Goal: Task Accomplishment & Management: Use online tool/utility

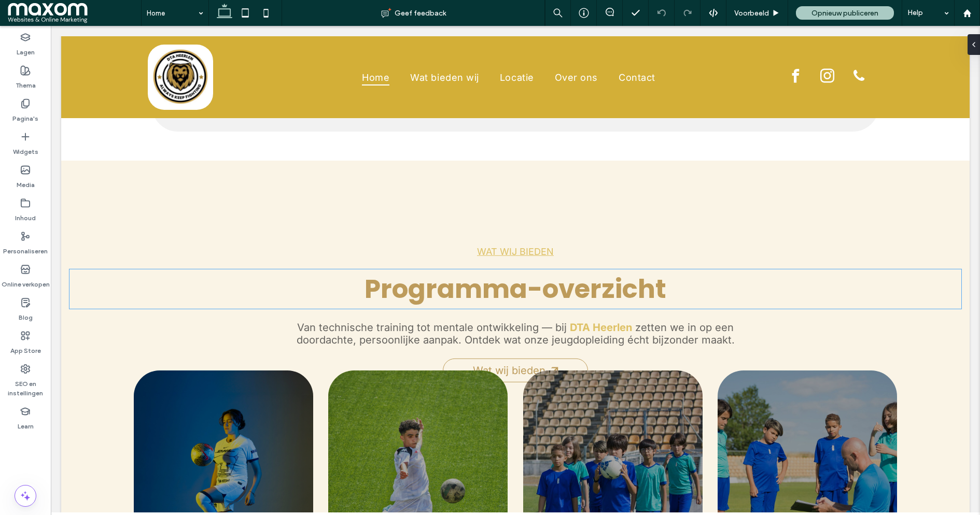
scroll to position [613, 0]
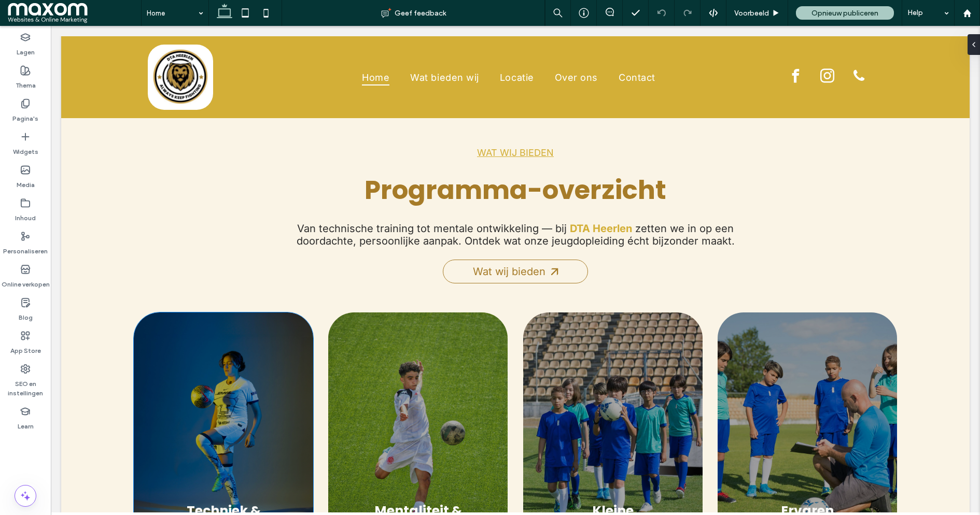
click at [259, 341] on div "Techniek & Tactiek" at bounding box center [223, 431] width 179 height 236
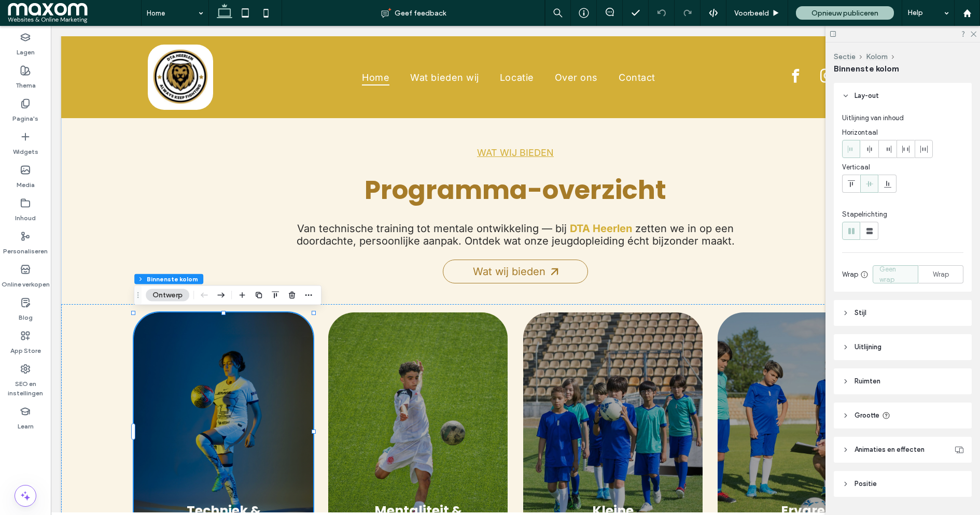
click at [178, 297] on button "Ontwerp" at bounding box center [168, 295] width 44 height 12
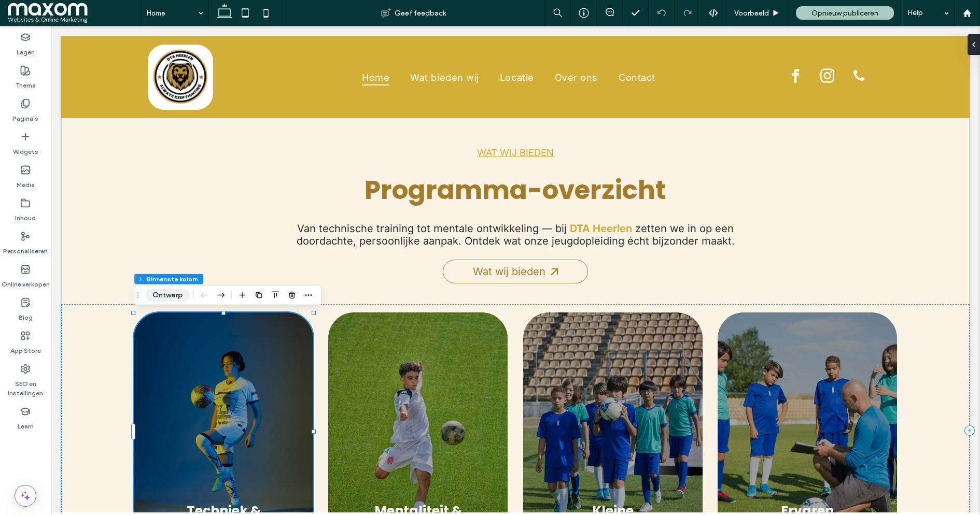
click at [178, 297] on button "Ontwerp" at bounding box center [168, 295] width 44 height 12
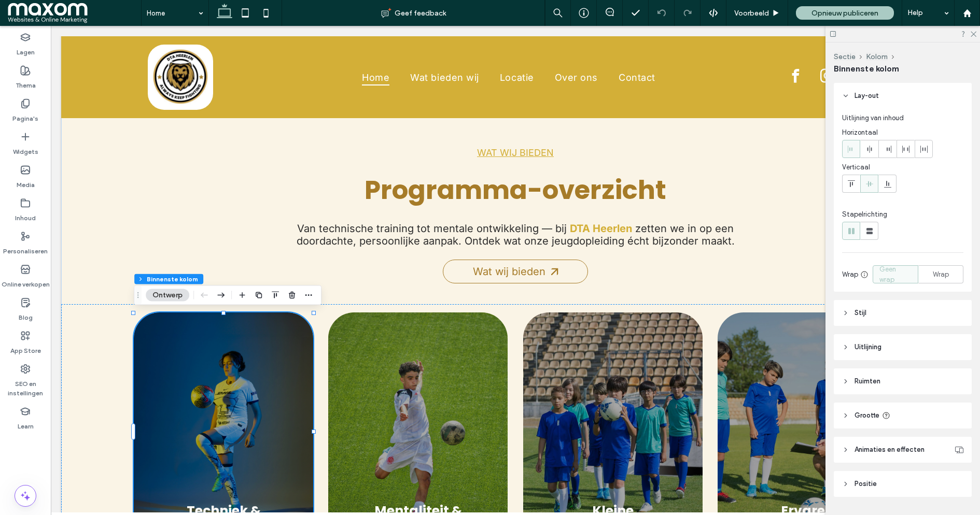
click at [173, 353] on div "Techniek & Tactiek" at bounding box center [223, 431] width 179 height 236
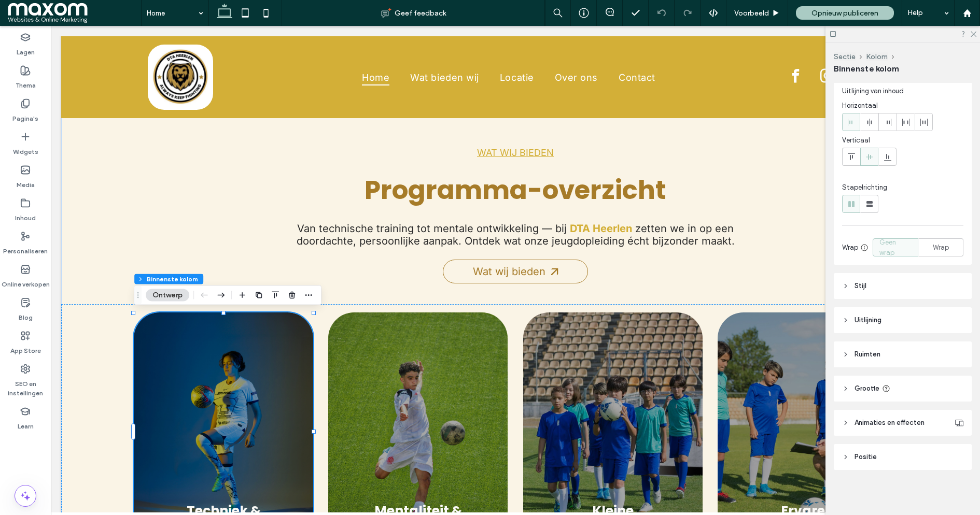
click at [243, 396] on div "Techniek & Tactiek" at bounding box center [223, 431] width 179 height 236
click at [313, 294] on span "button" at bounding box center [308, 295] width 12 height 12
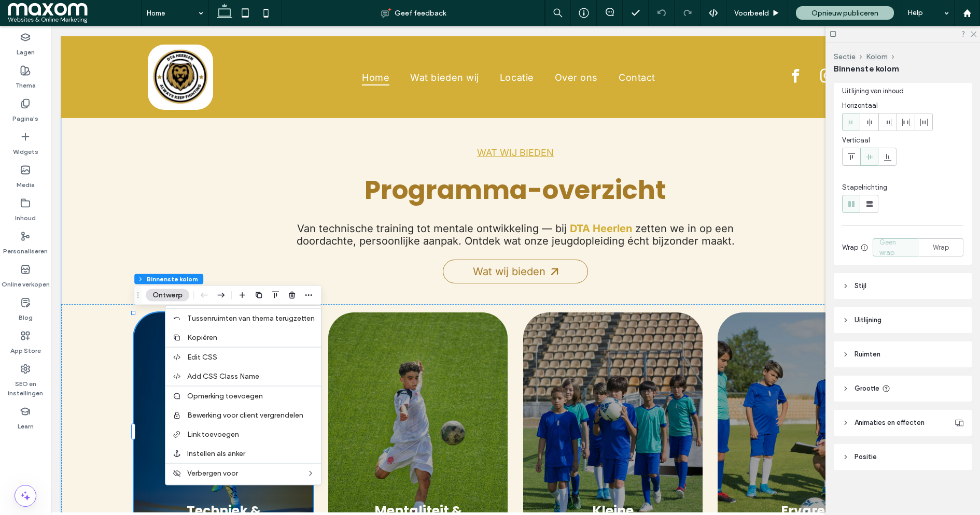
click at [863, 281] on span "Stijl" at bounding box center [860, 286] width 12 height 10
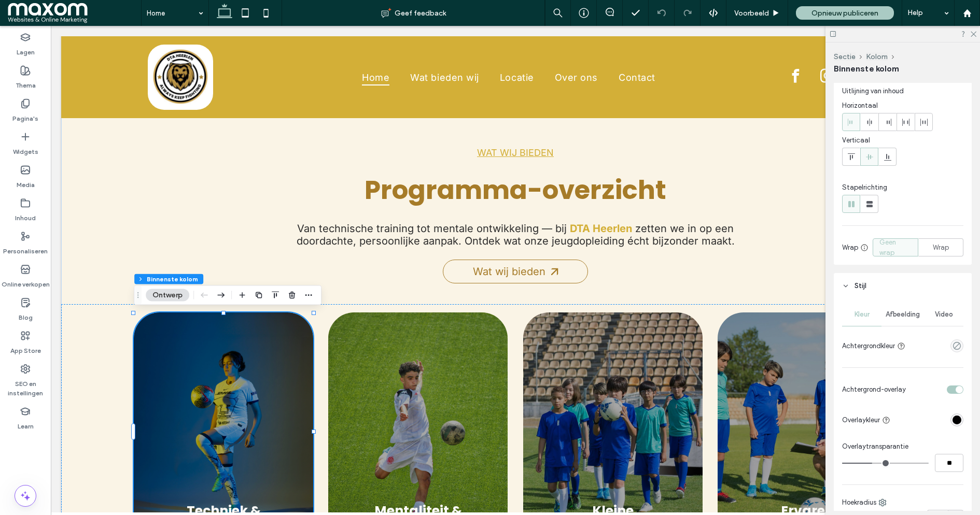
click at [897, 319] on div "Afbeelding" at bounding box center [902, 314] width 43 height 23
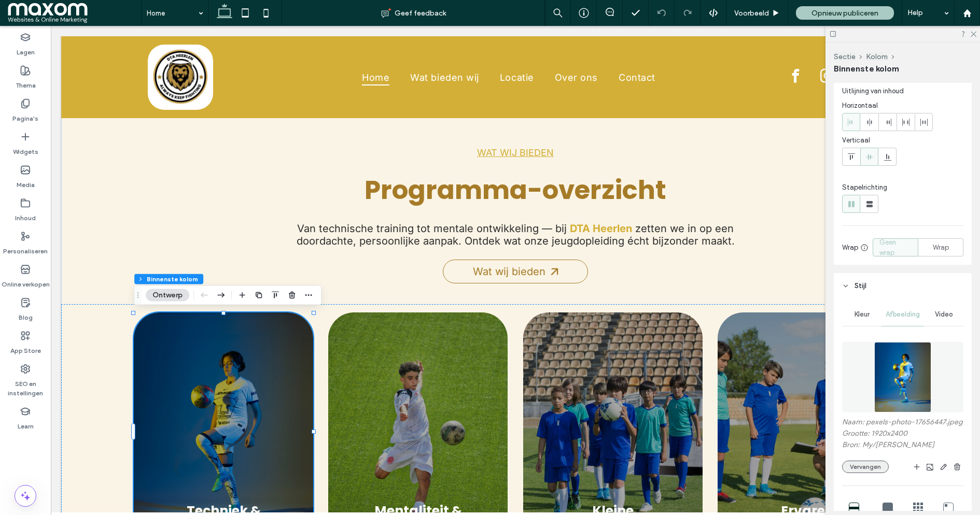
click at [870, 465] on button "Vervangen" at bounding box center [865, 467] width 47 height 12
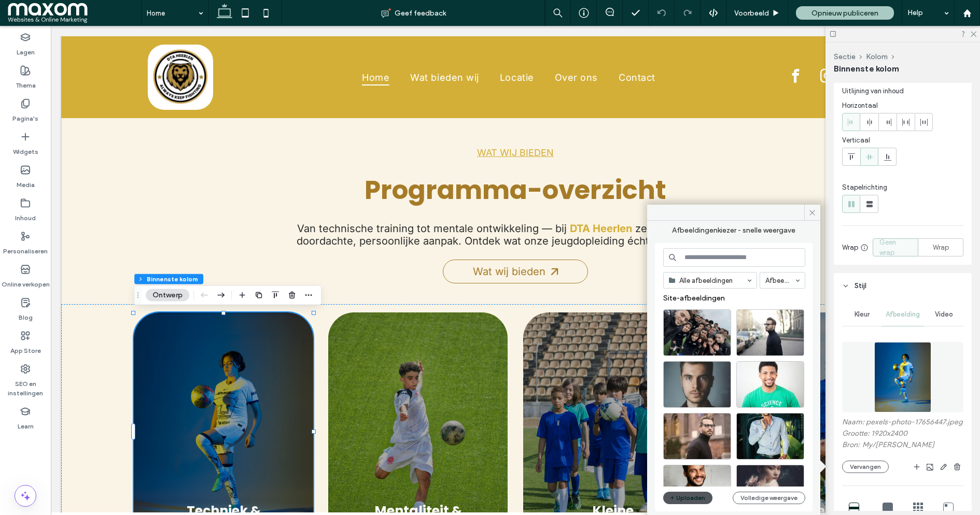
click at [681, 498] on button "Uploaden" at bounding box center [688, 498] width 50 height 12
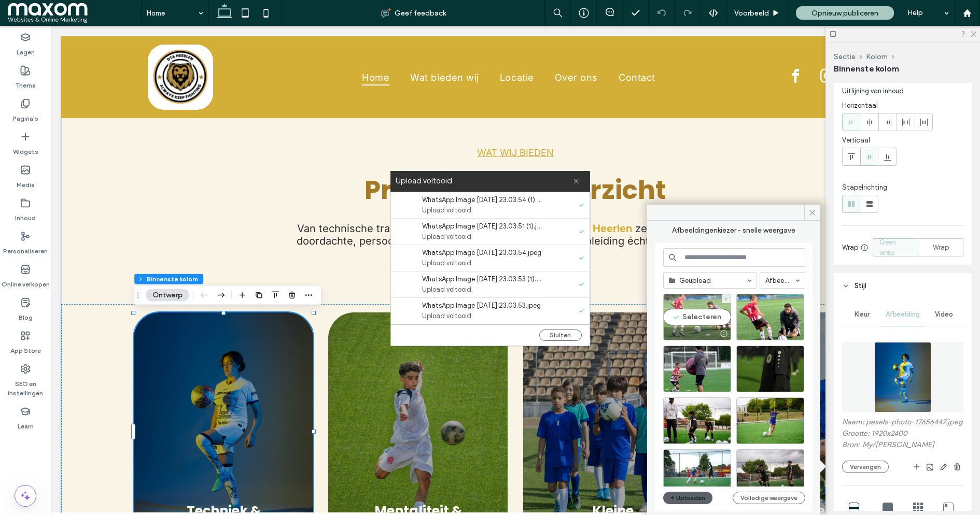
click at [702, 315] on div "Selecteren" at bounding box center [697, 317] width 68 height 47
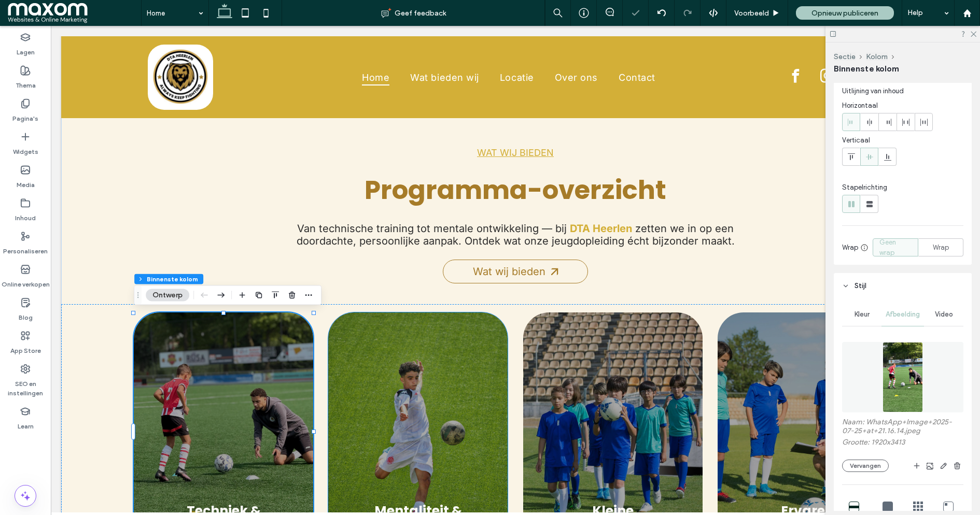
click at [359, 362] on div "Mentaliteit & Groei" at bounding box center [417, 431] width 179 height 236
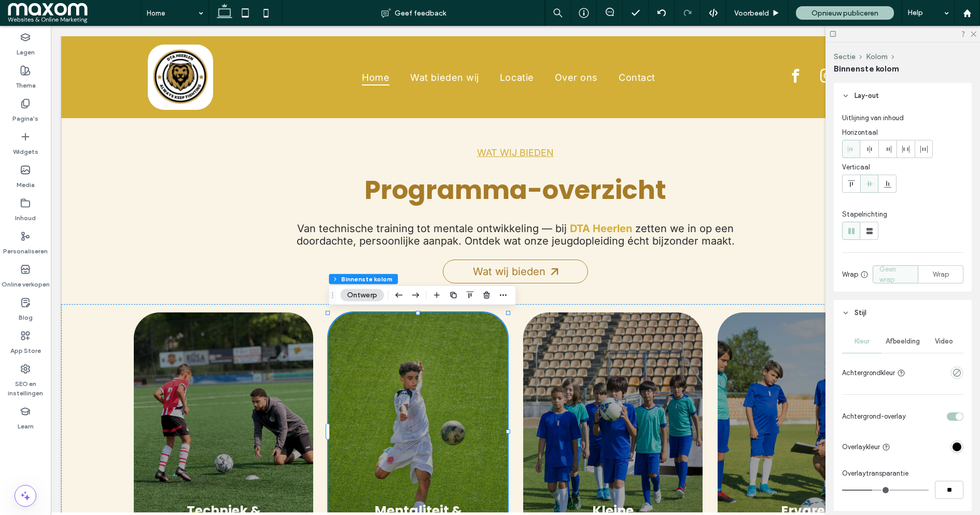
click at [892, 347] on div "Afbeelding" at bounding box center [902, 341] width 43 height 23
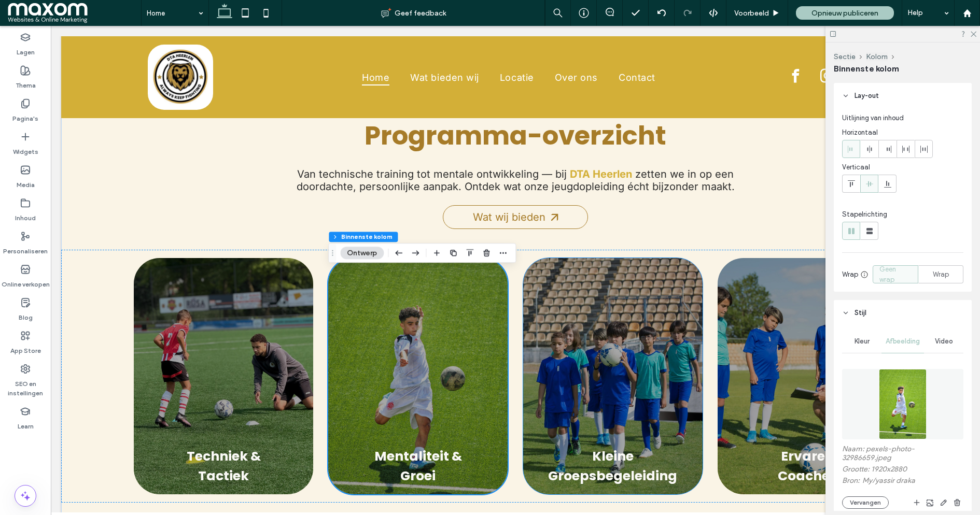
scroll to position [669, 0]
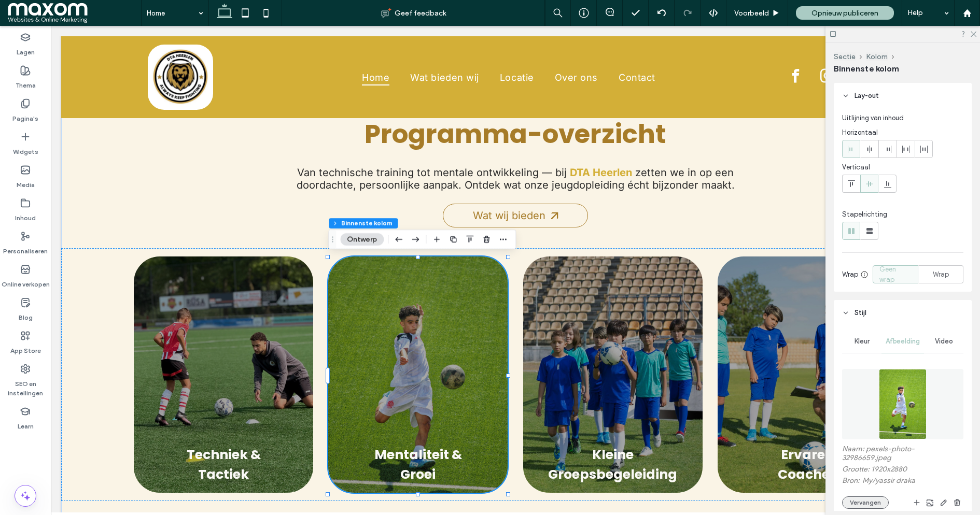
click at [863, 497] on button "Vervangen" at bounding box center [865, 503] width 47 height 12
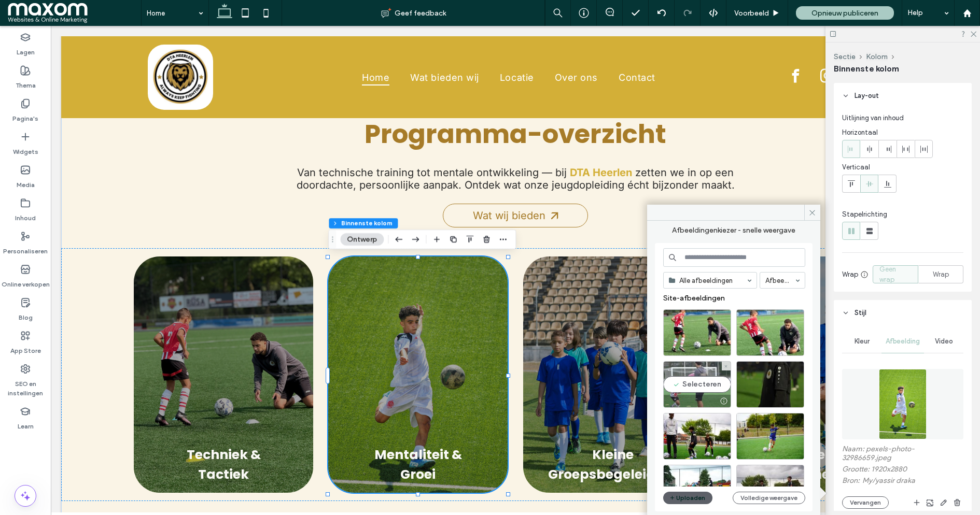
click at [709, 384] on div "Selecteren" at bounding box center [697, 384] width 68 height 47
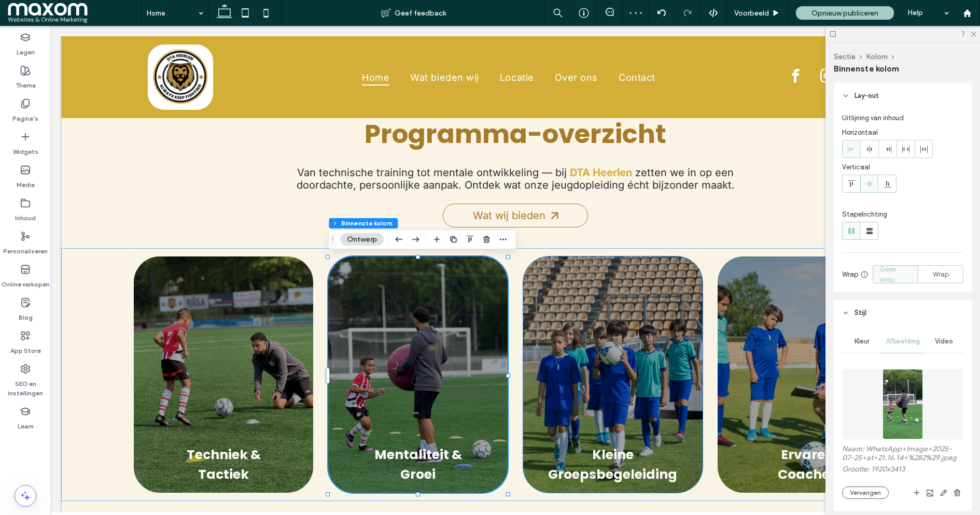
click at [550, 399] on div "Kleine Groepsbegeleiding" at bounding box center [612, 375] width 179 height 236
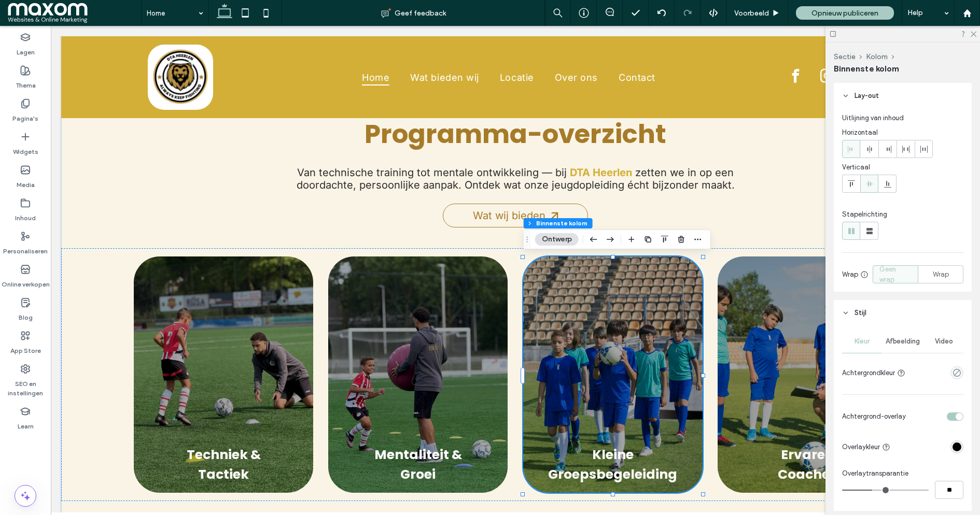
click at [898, 346] on div "Afbeelding" at bounding box center [902, 341] width 43 height 23
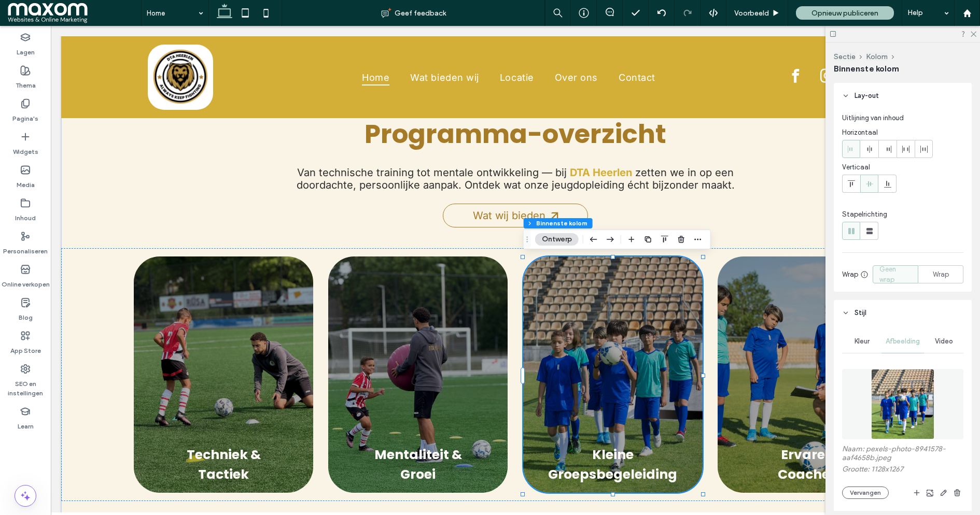
scroll to position [45, 0]
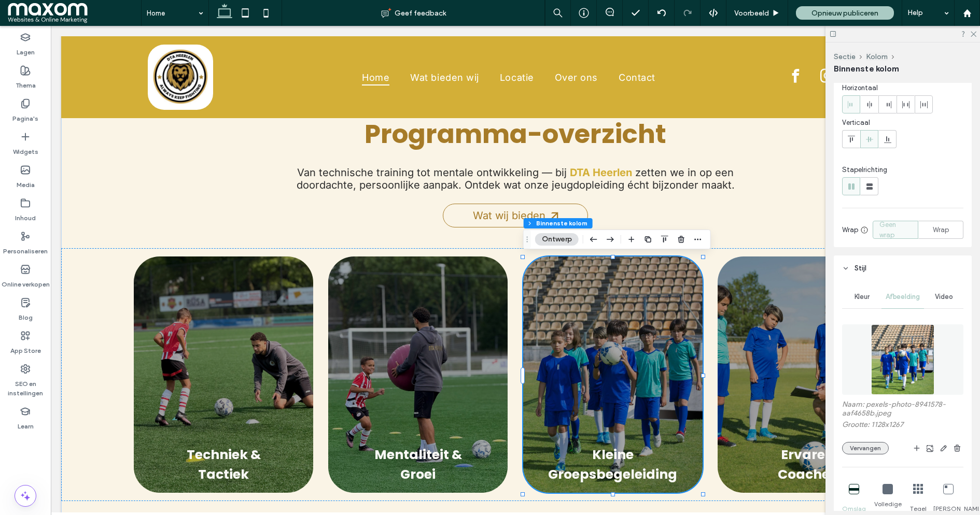
click at [872, 449] on button "Vervangen" at bounding box center [865, 448] width 47 height 12
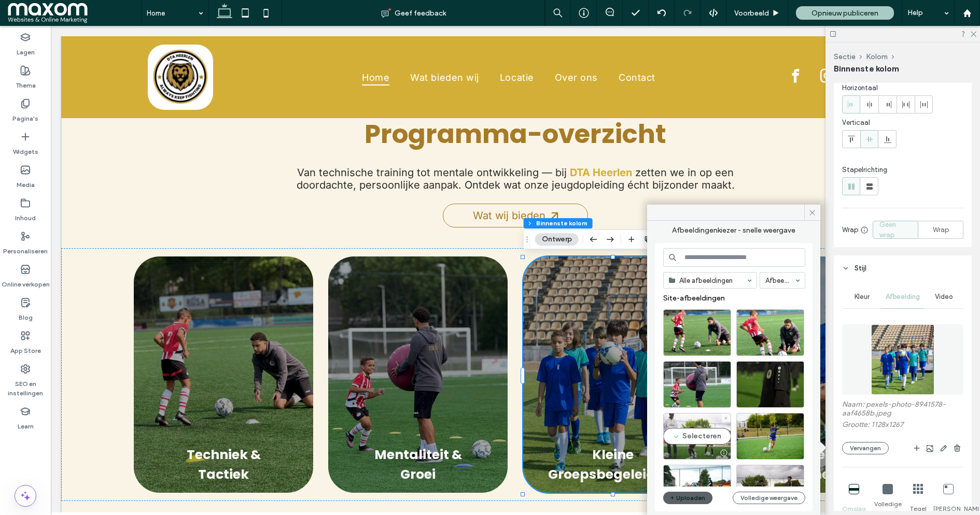
click at [698, 434] on div "Selecteren" at bounding box center [697, 436] width 68 height 47
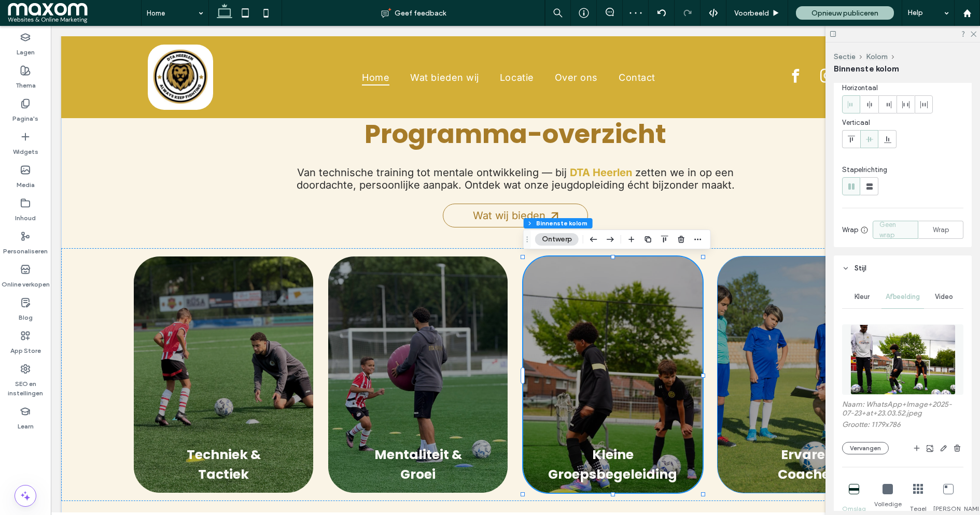
click at [759, 389] on div "Ervaren Coaches" at bounding box center [806, 375] width 179 height 236
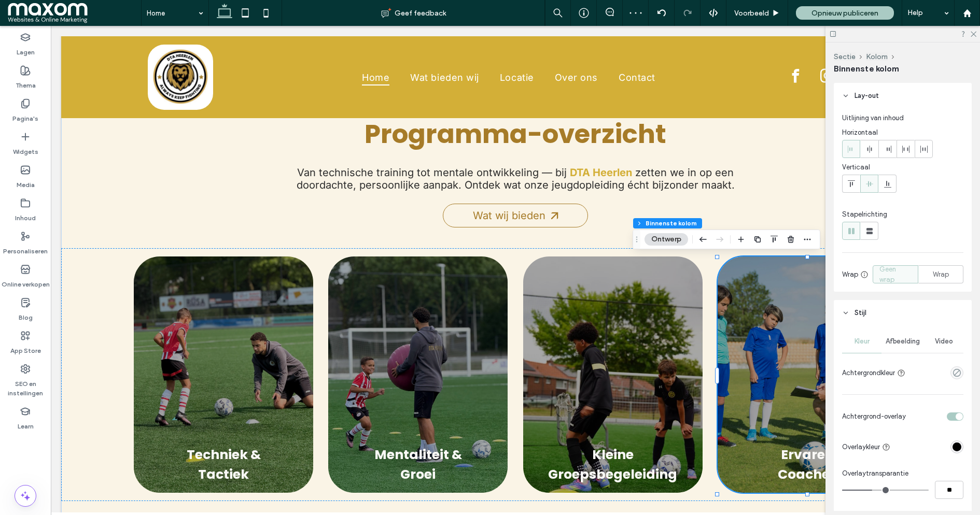
click at [904, 336] on div "Afbeelding" at bounding box center [902, 341] width 43 height 23
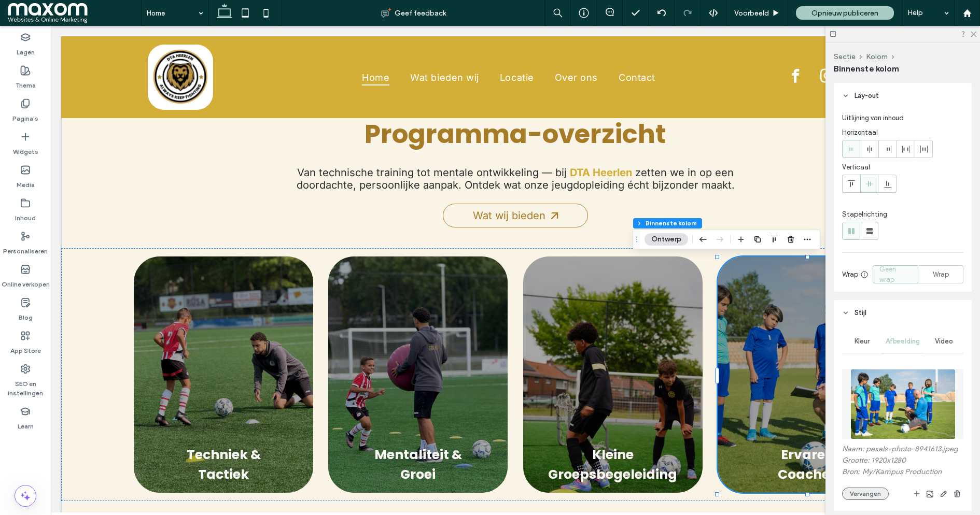
click at [864, 495] on button "Vervangen" at bounding box center [865, 494] width 47 height 12
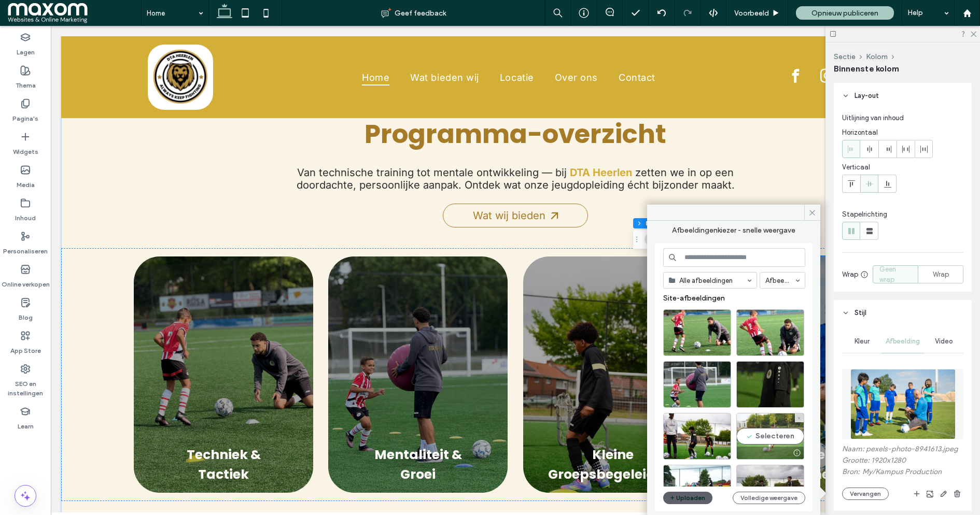
click at [767, 433] on div "Selecteren" at bounding box center [770, 436] width 68 height 47
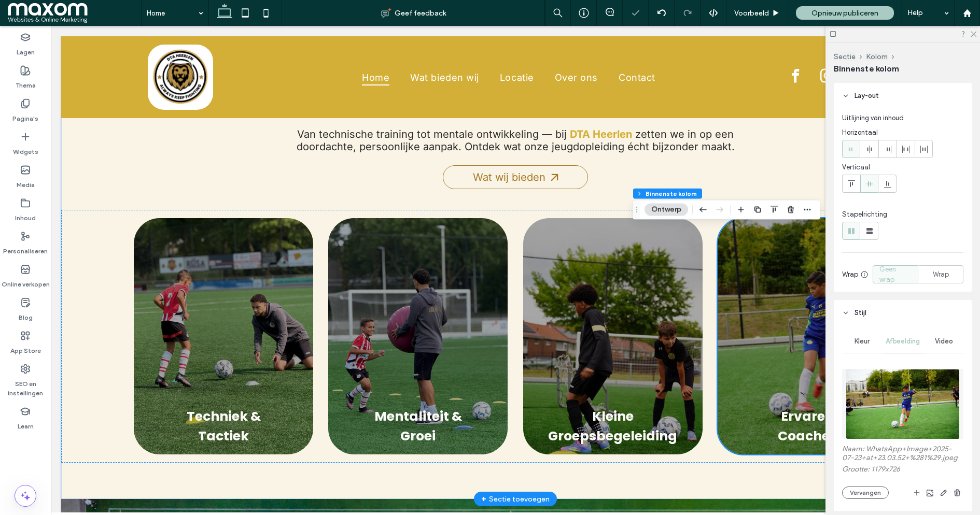
scroll to position [708, 0]
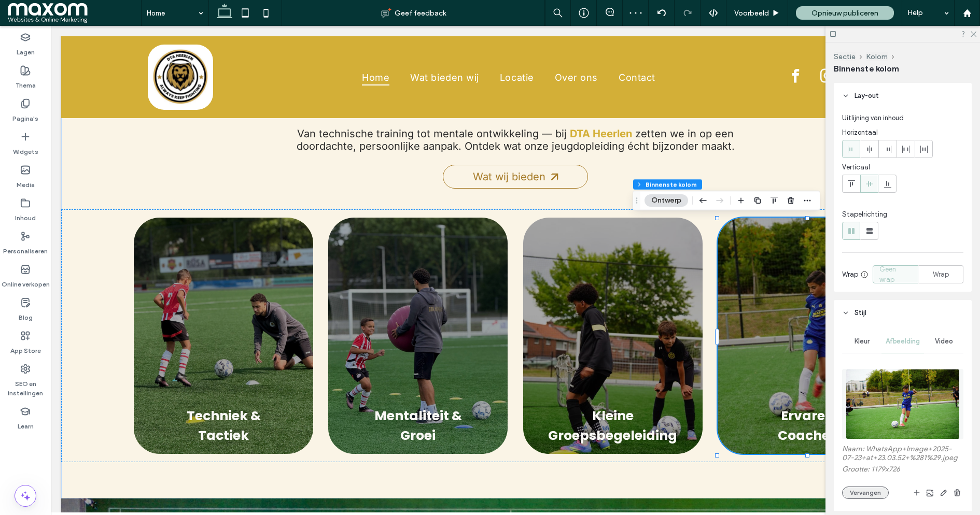
click at [876, 494] on button "Vervangen" at bounding box center [865, 493] width 47 height 12
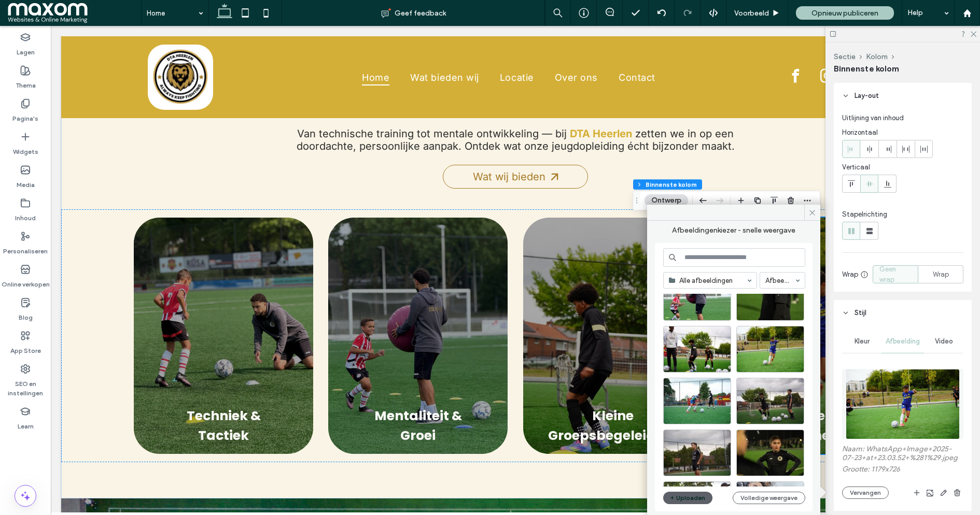
scroll to position [89, 0]
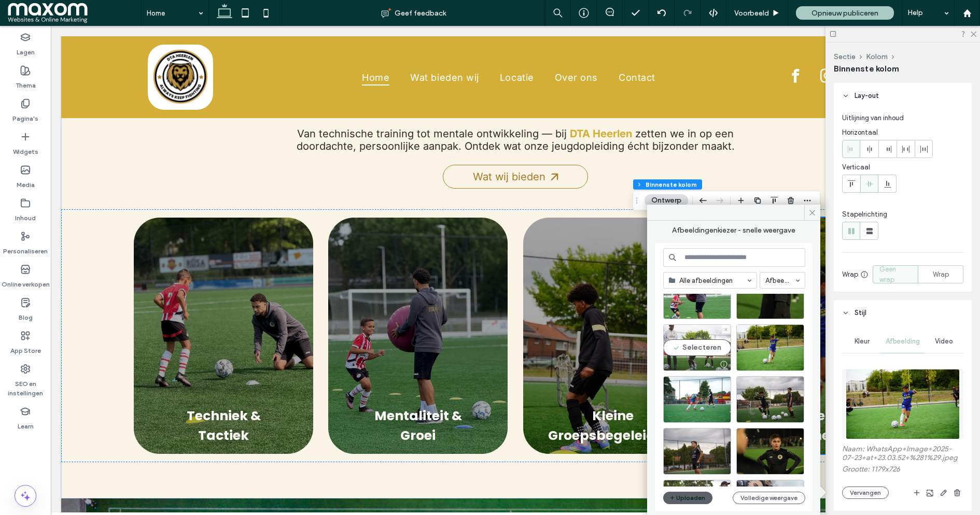
click at [701, 347] on div "Selecteren" at bounding box center [697, 348] width 68 height 47
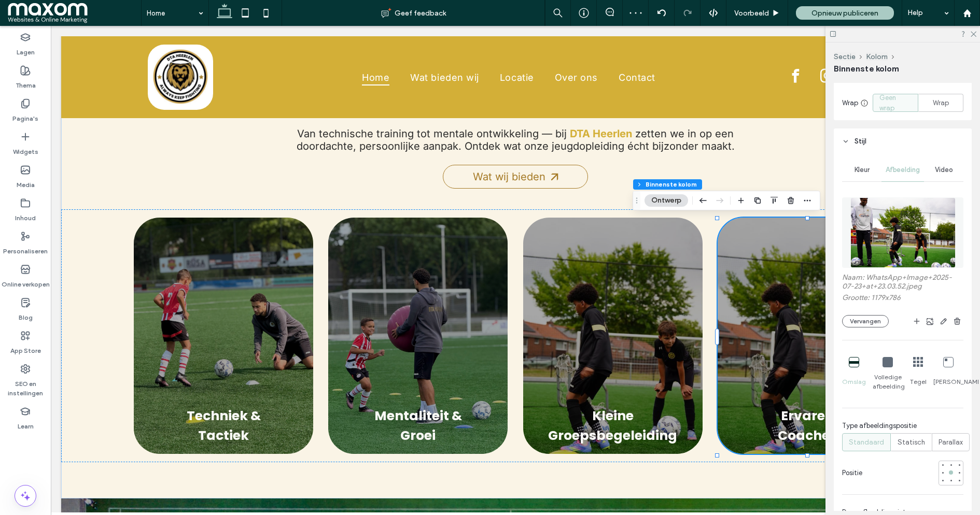
scroll to position [179, 0]
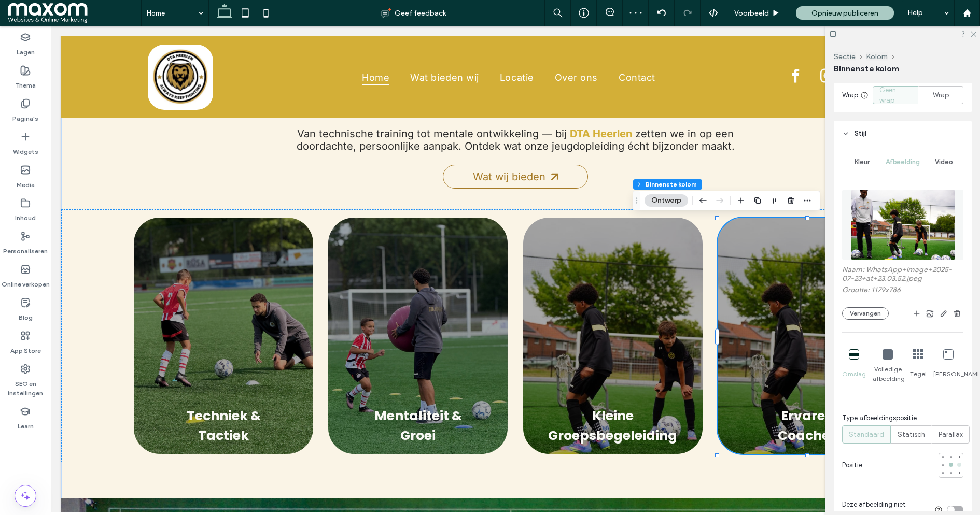
click at [959, 465] on div at bounding box center [959, 465] width 4 height 4
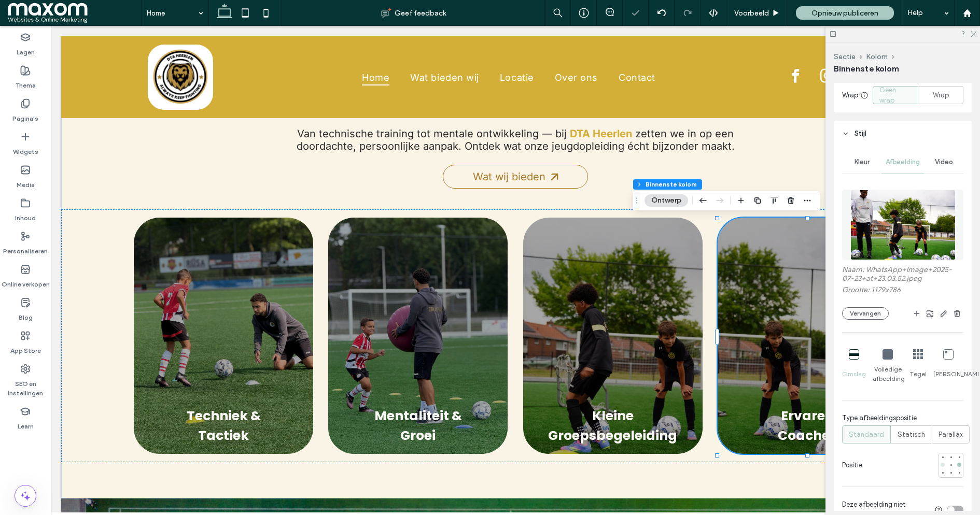
click at [942, 466] on div at bounding box center [942, 465] width 4 height 4
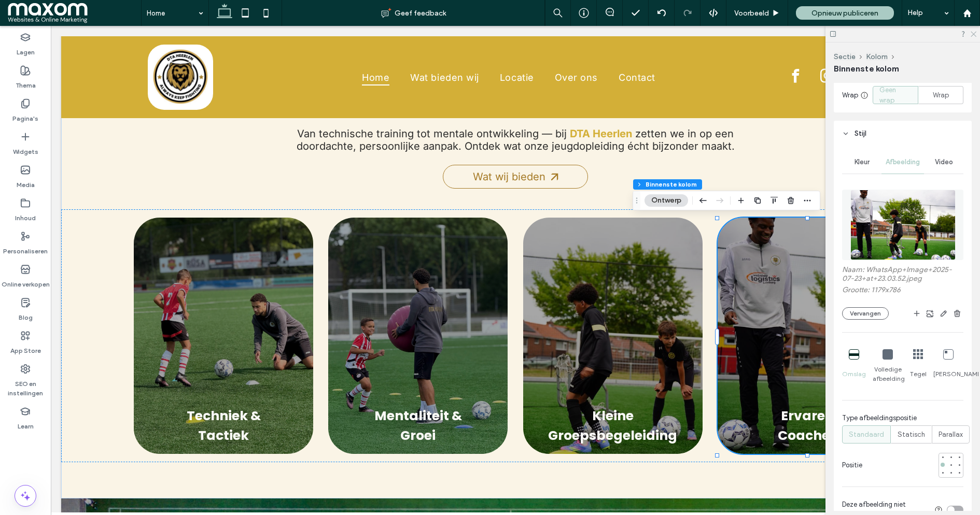
click at [972, 36] on icon at bounding box center [972, 33] width 7 height 7
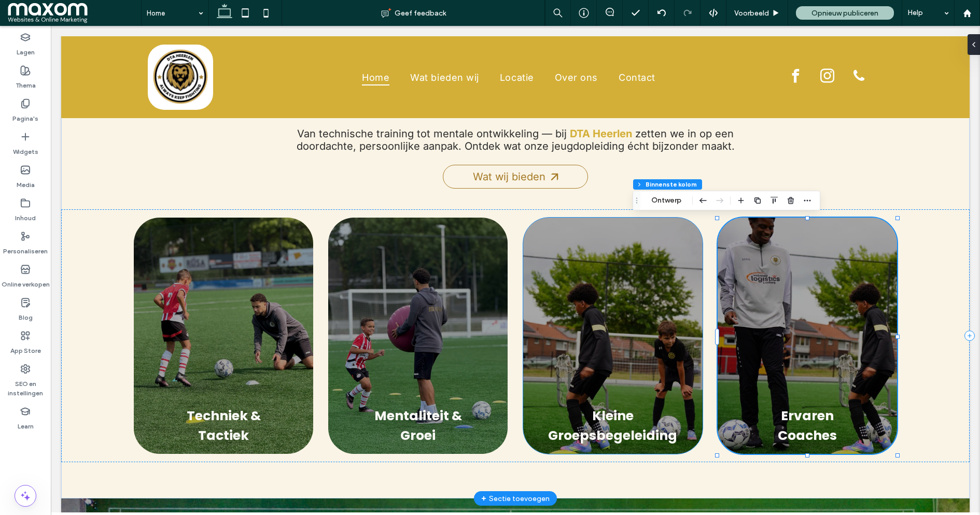
click at [550, 339] on div "Kleine Groepsbegeleiding" at bounding box center [612, 336] width 179 height 236
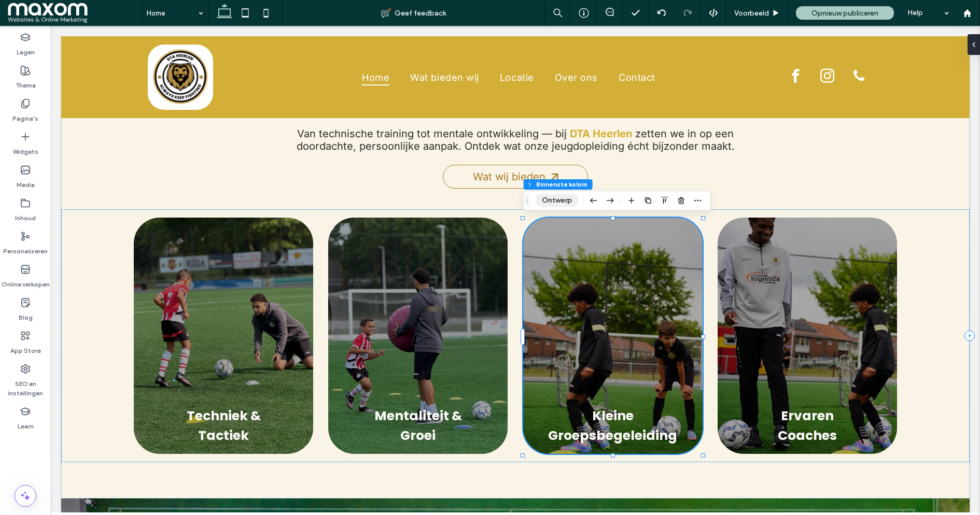
click at [564, 206] on button "Ontwerp" at bounding box center [557, 200] width 44 height 12
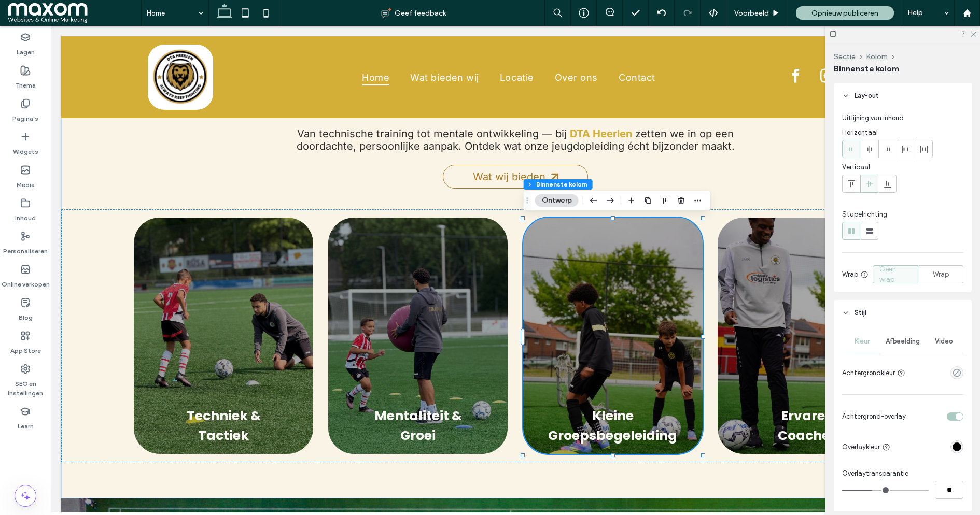
click at [908, 347] on div "Afbeelding" at bounding box center [902, 341] width 43 height 23
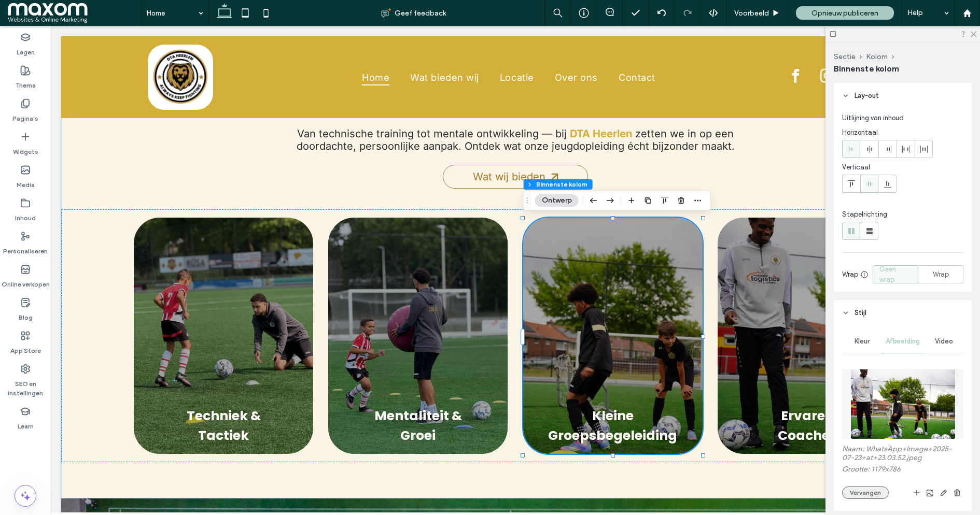
click at [867, 491] on button "Vervangen" at bounding box center [865, 493] width 47 height 12
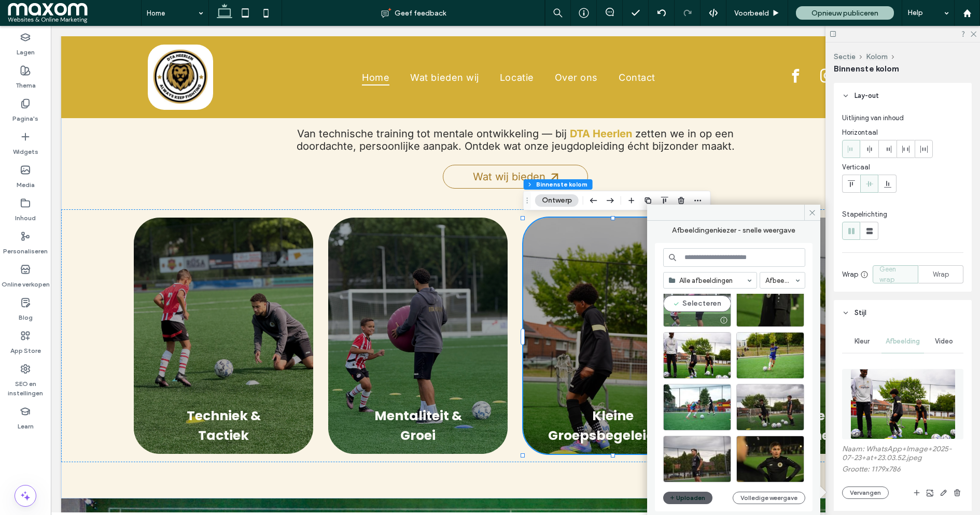
scroll to position [85, 0]
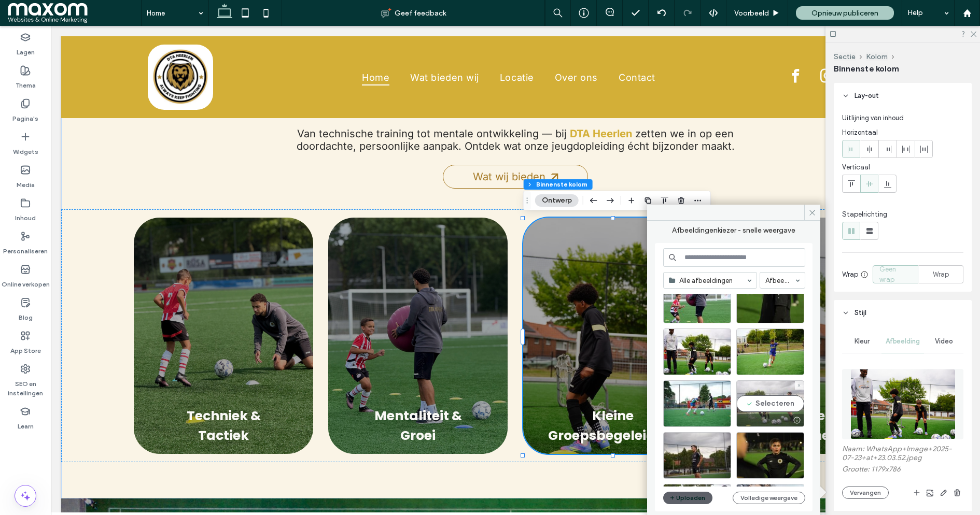
click at [781, 407] on div "Selecteren" at bounding box center [770, 404] width 68 height 47
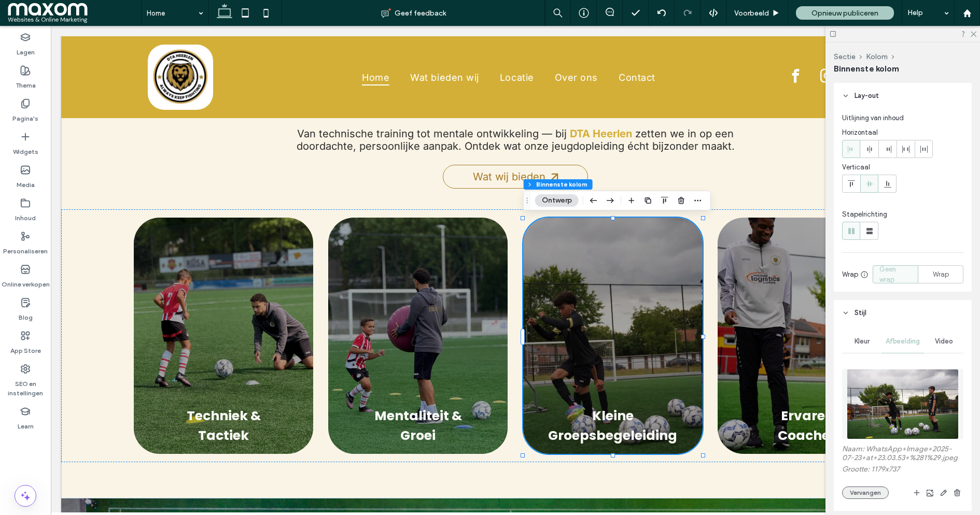
click at [873, 493] on button "Vervangen" at bounding box center [865, 493] width 47 height 12
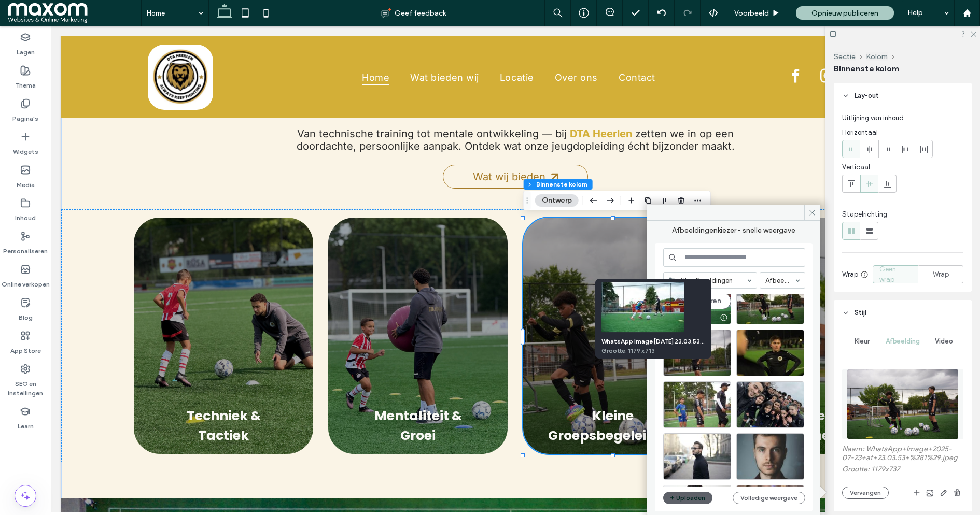
scroll to position [192, 0]
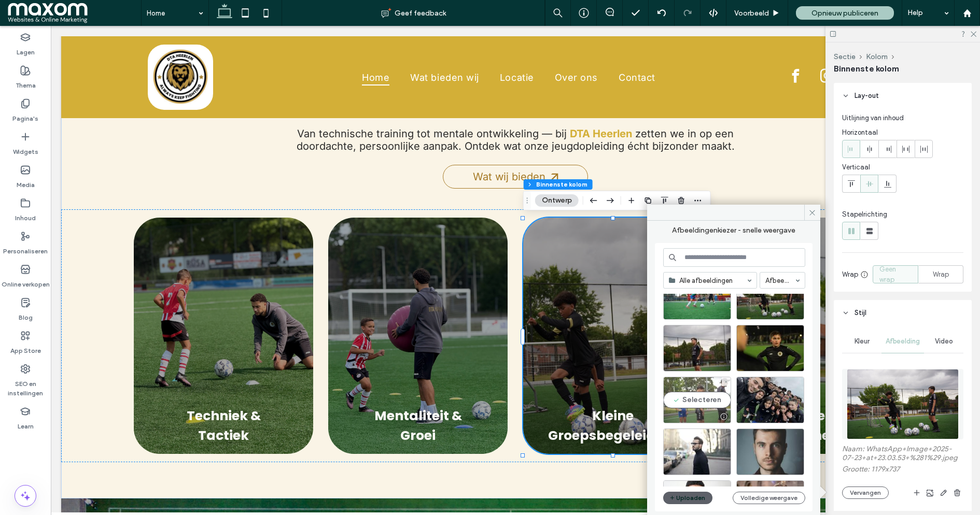
click at [695, 398] on div "Selecteren" at bounding box center [697, 400] width 68 height 47
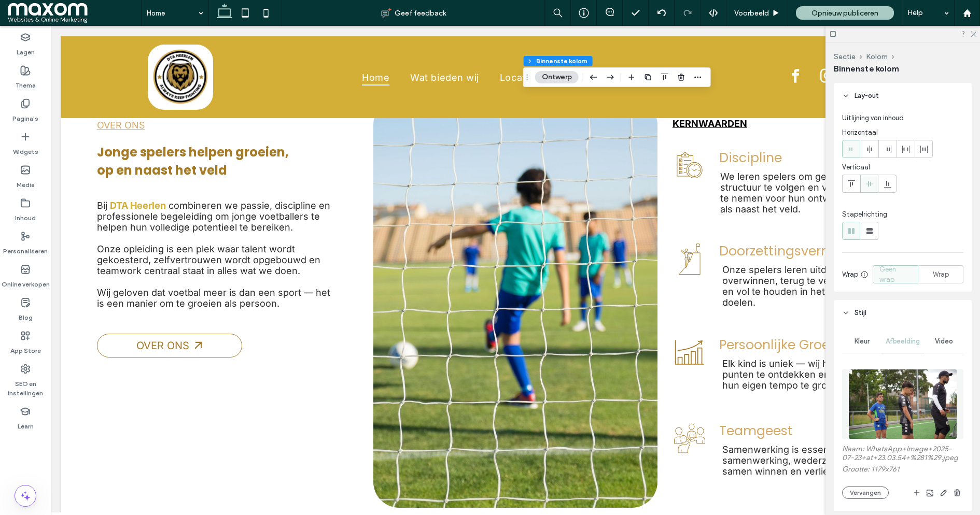
scroll to position [1669, 0]
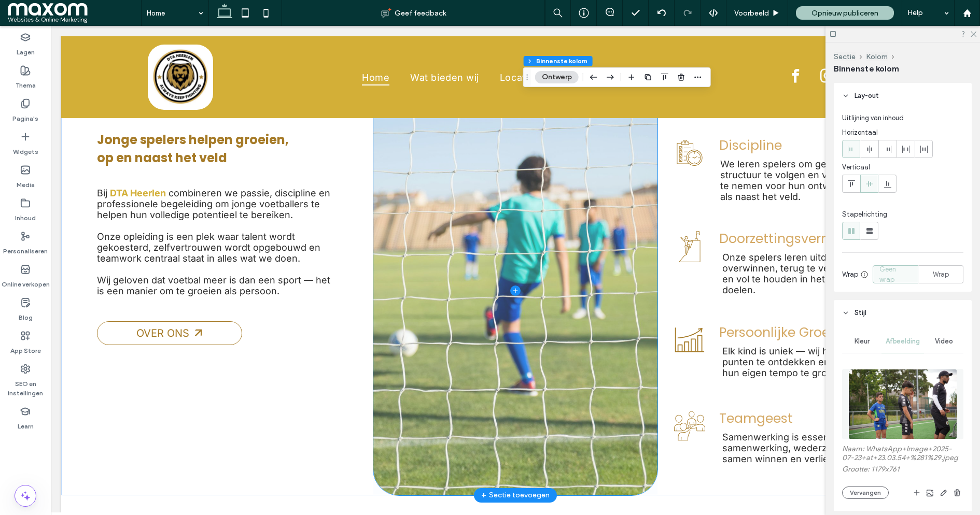
click at [392, 266] on span at bounding box center [515, 291] width 284 height 409
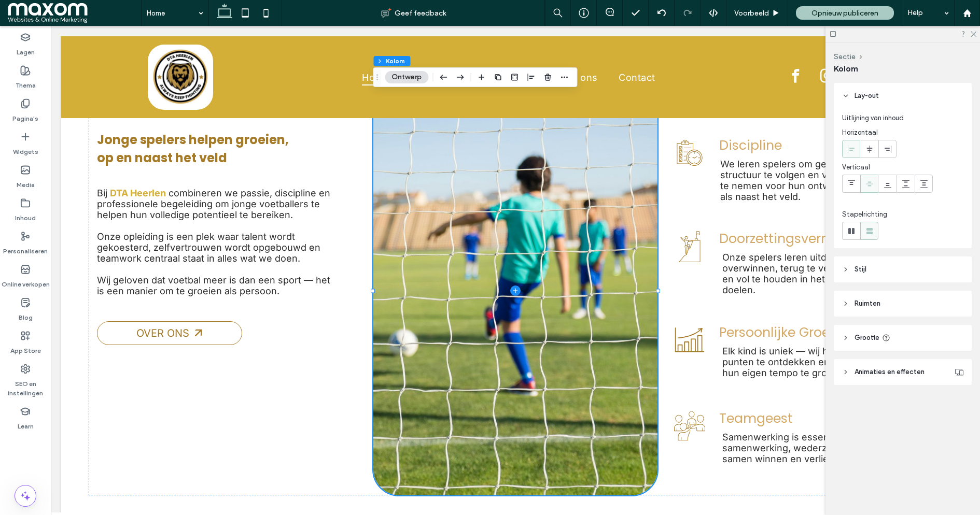
click at [405, 78] on button "Ontwerp" at bounding box center [407, 77] width 44 height 12
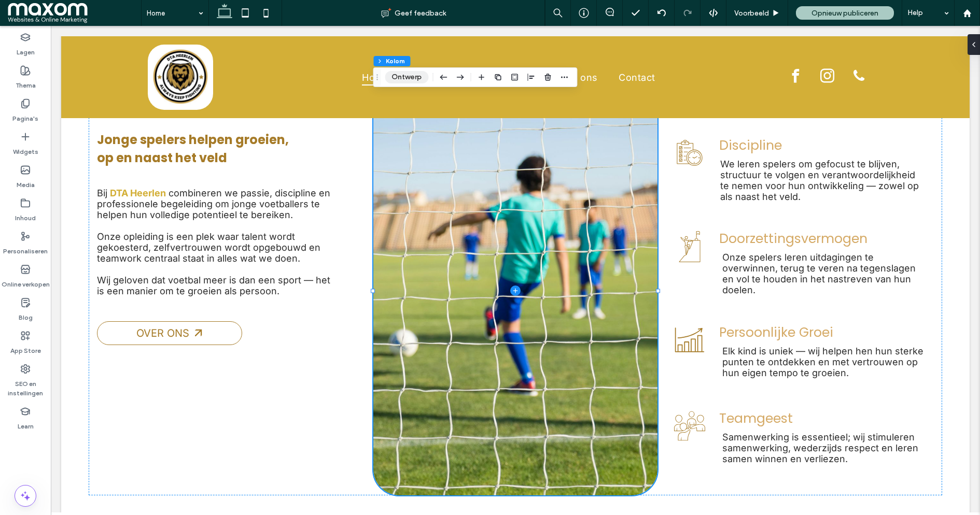
click at [405, 78] on button "Ontwerp" at bounding box center [407, 77] width 44 height 12
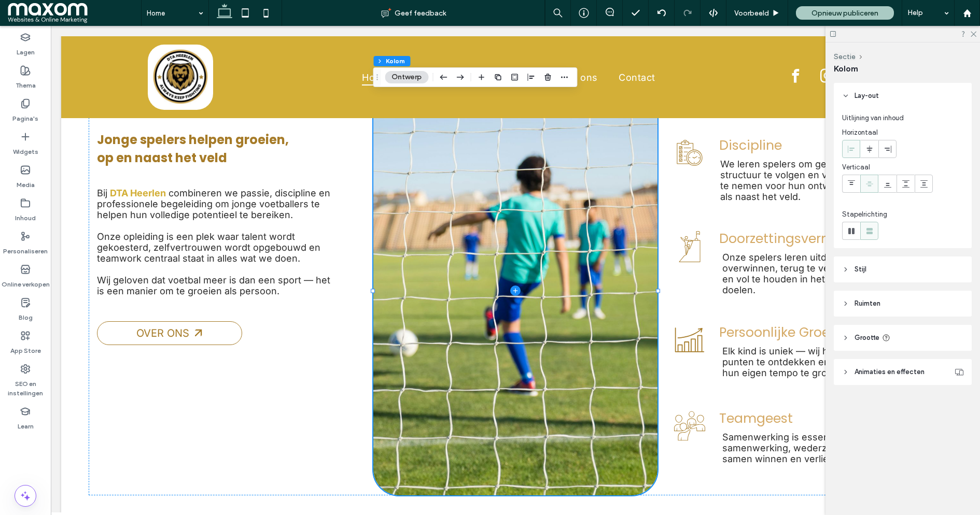
click at [858, 273] on span "Stijl" at bounding box center [860, 269] width 12 height 10
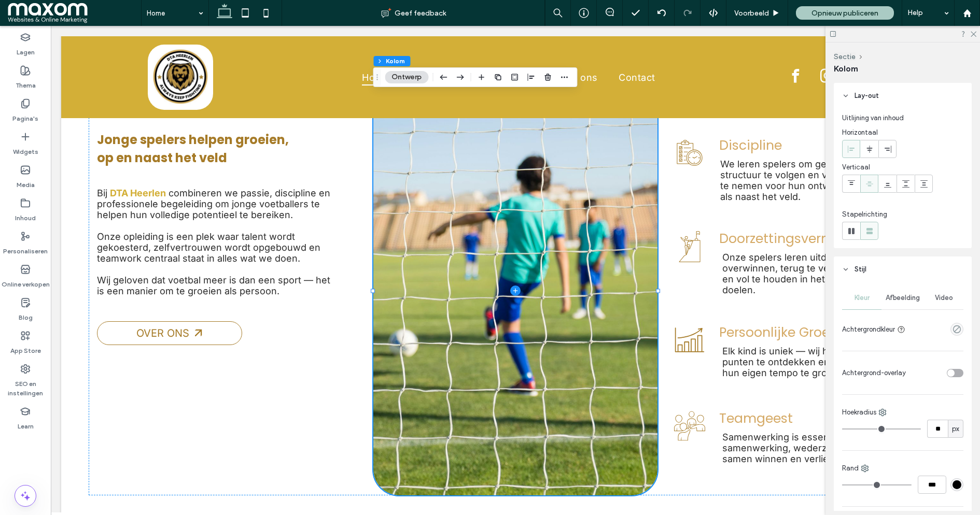
click at [908, 298] on span "Afbeelding" at bounding box center [902, 298] width 34 height 8
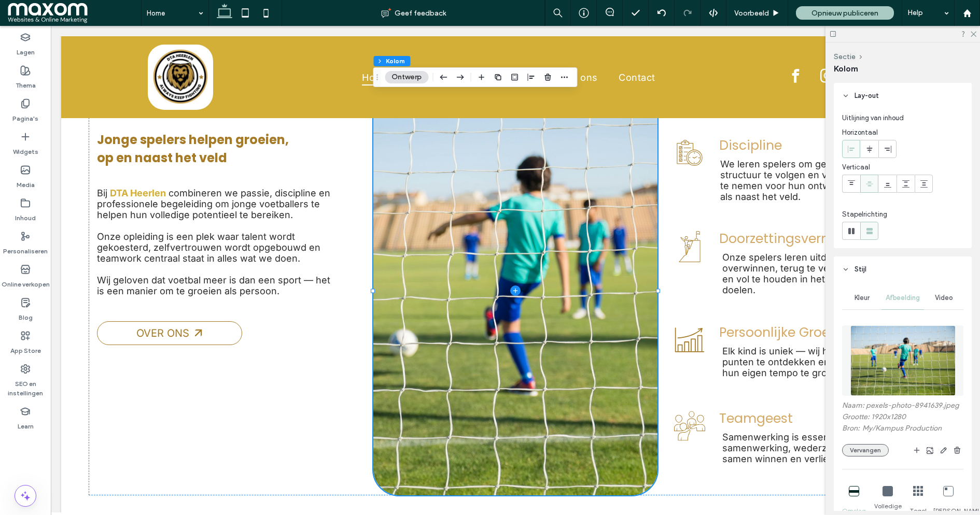
click at [875, 452] on button "Vervangen" at bounding box center [865, 450] width 47 height 12
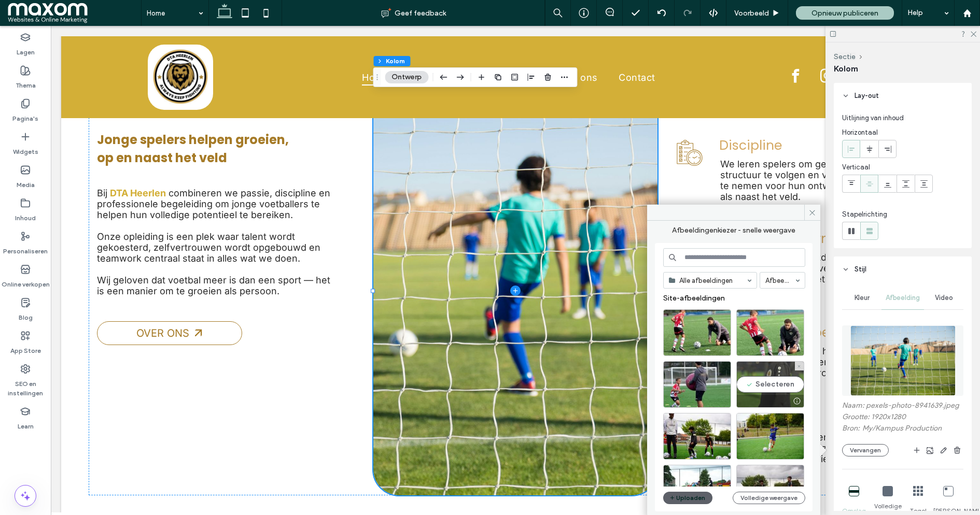
click at [775, 388] on div "Selecteren" at bounding box center [770, 384] width 68 height 47
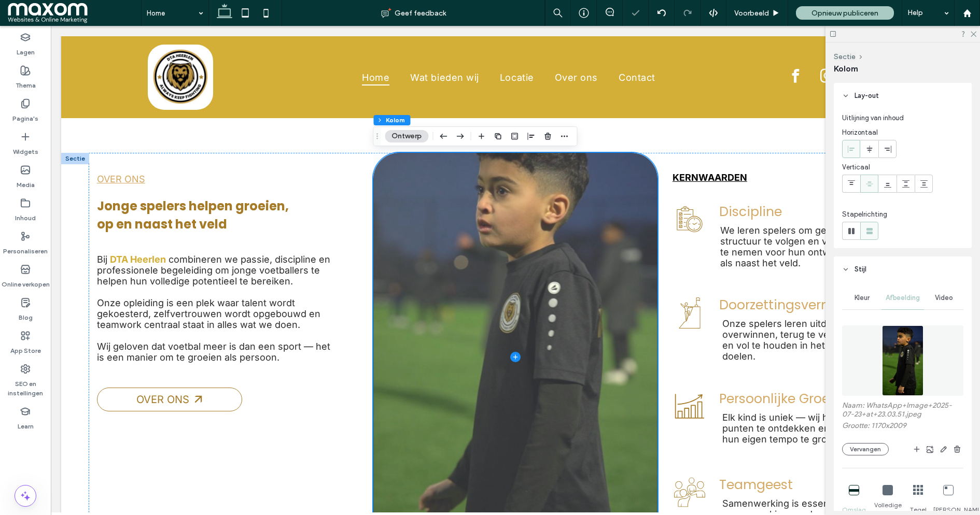
scroll to position [1597, 0]
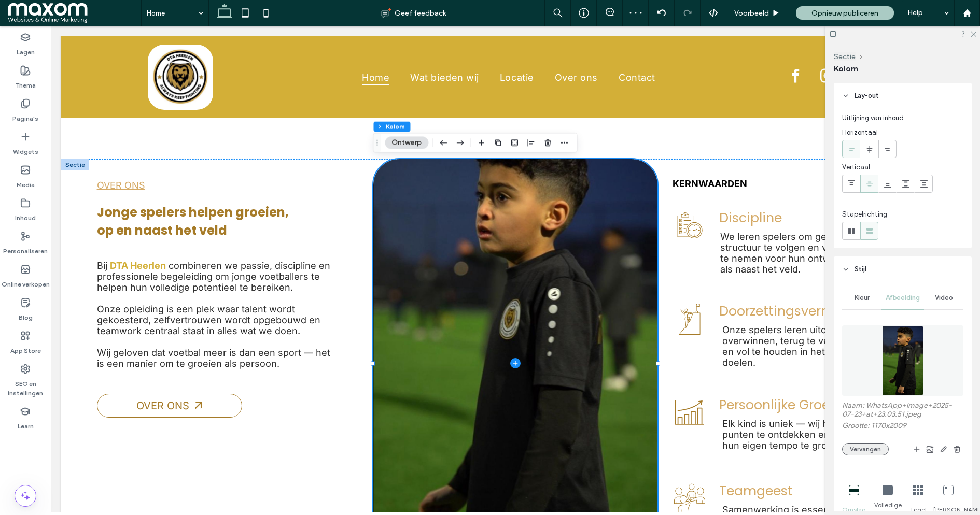
click at [869, 451] on button "Vervangen" at bounding box center [865, 449] width 47 height 12
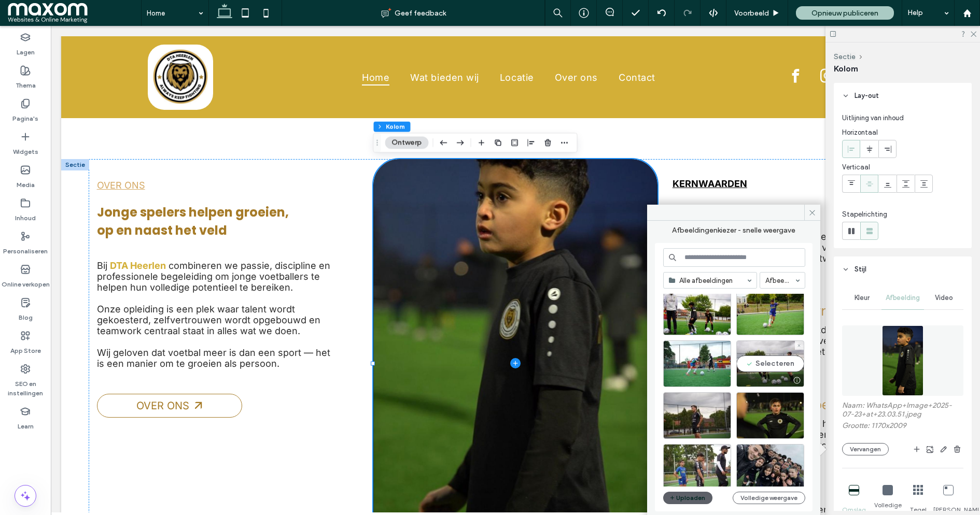
scroll to position [125, 0]
click at [771, 414] on div "Selecteren" at bounding box center [770, 415] width 68 height 47
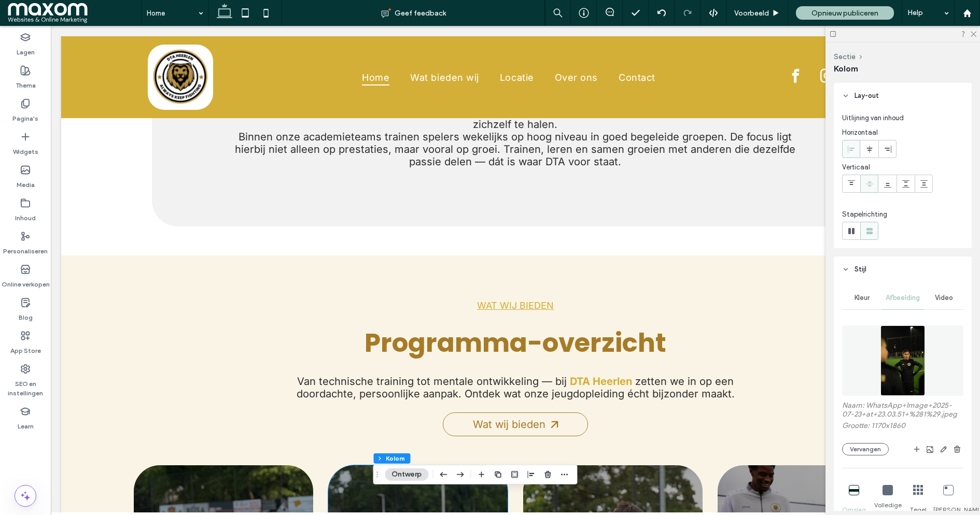
scroll to position [0, 0]
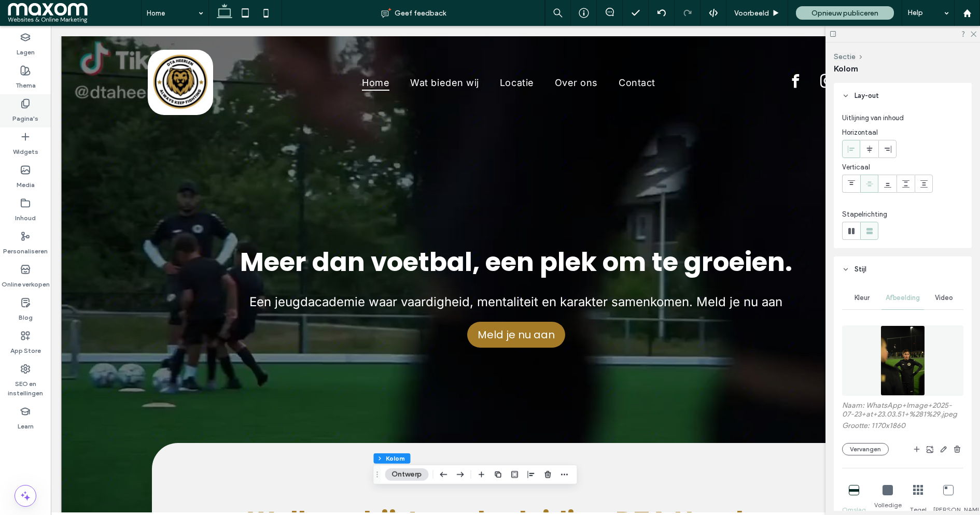
click at [36, 101] on div "Pagina's" at bounding box center [25, 110] width 51 height 33
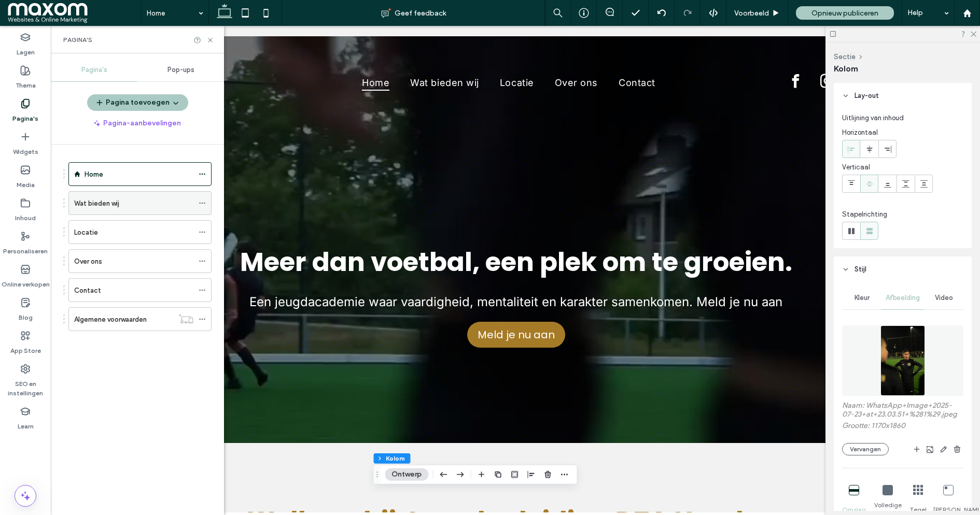
click at [133, 203] on div "Wat bieden wij" at bounding box center [133, 203] width 119 height 11
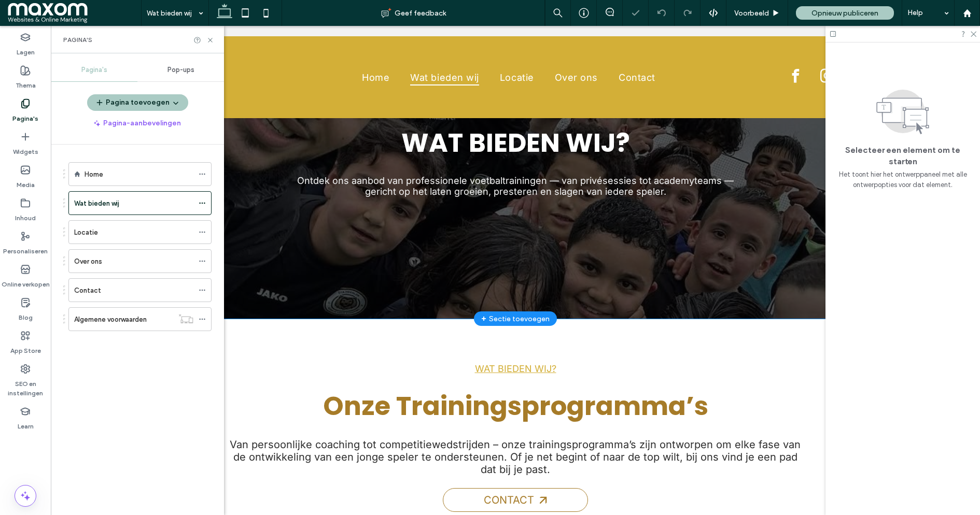
scroll to position [44, 0]
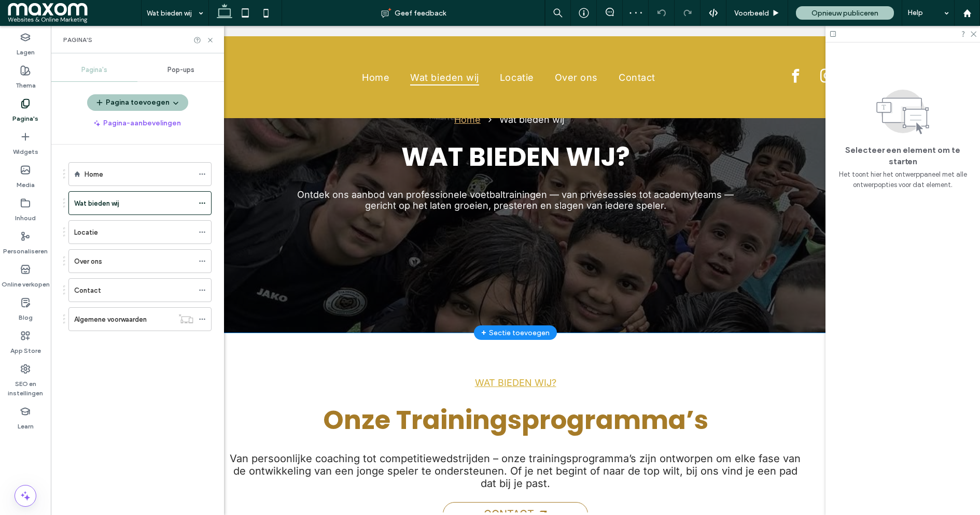
click at [287, 313] on div "Home Wat bieden wij WAT BIEDEN WIJ? Ontdek ons aanbod van professionele voetbal…" at bounding box center [515, 162] width 622 height 341
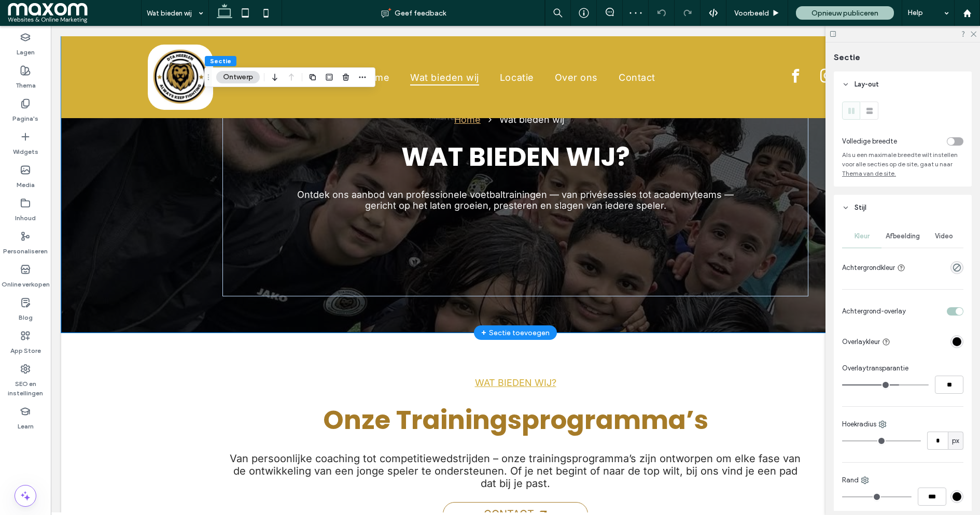
click at [106, 300] on div "Home Wat bieden wij WAT BIEDEN WIJ? Ontdek ons aanbod van professionele voetbal…" at bounding box center [515, 162] width 908 height 341
click at [910, 235] on span "Afbeelding" at bounding box center [902, 236] width 34 height 8
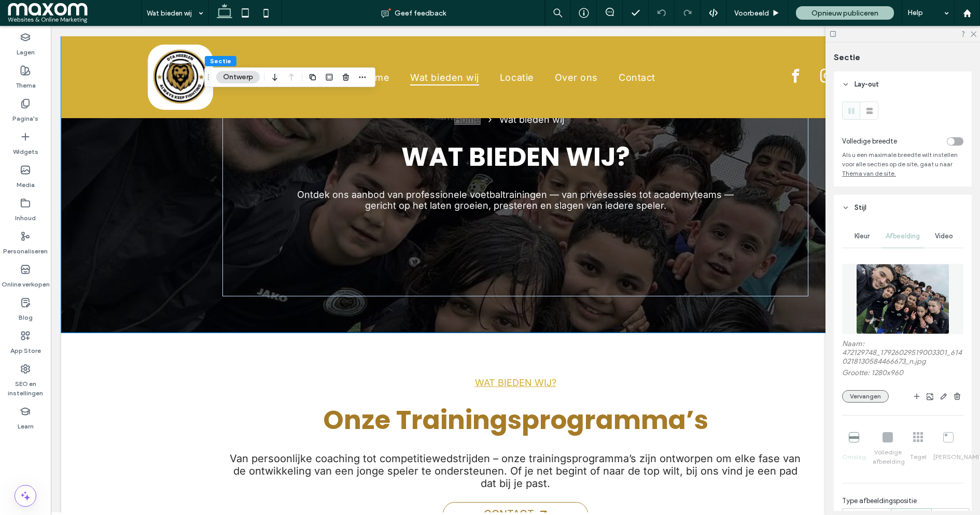
click at [864, 400] on button "Vervangen" at bounding box center [865, 396] width 47 height 12
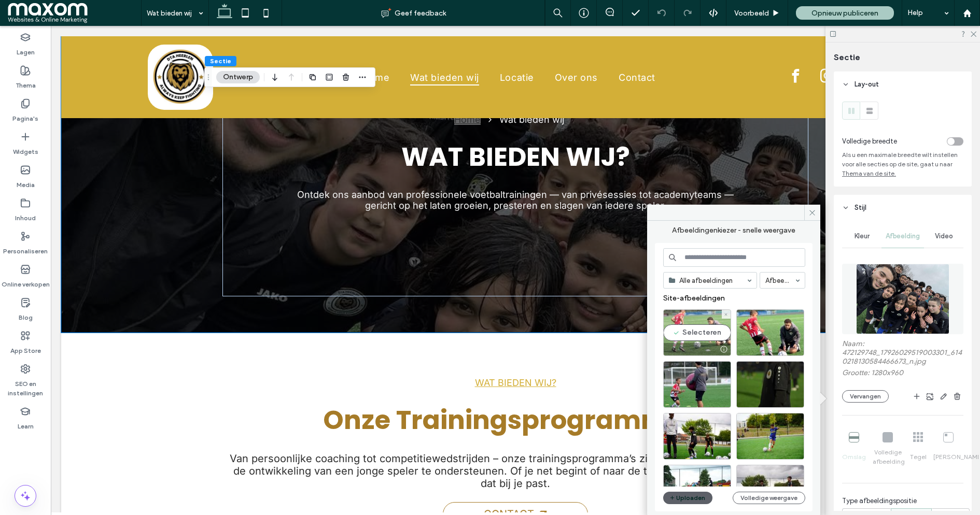
click at [706, 331] on div "Selecteren" at bounding box center [697, 332] width 68 height 47
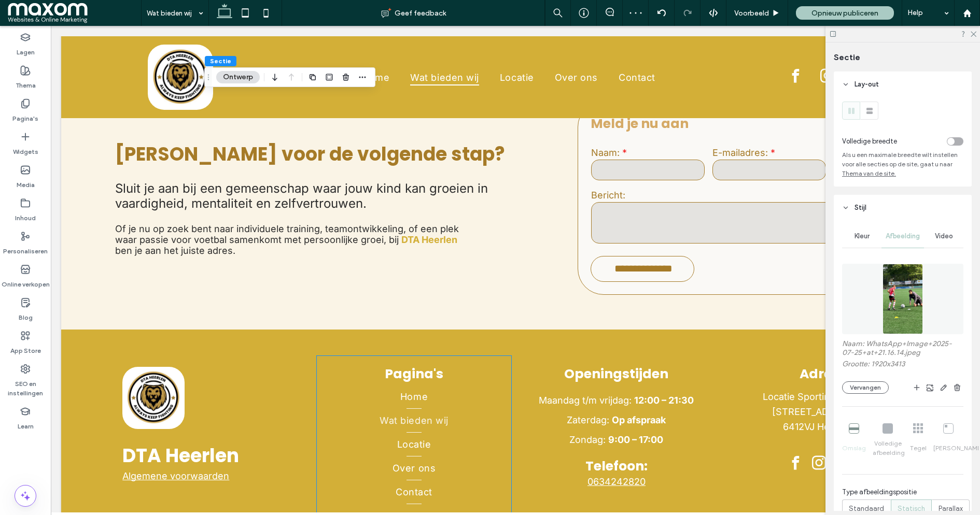
scroll to position [1131, 0]
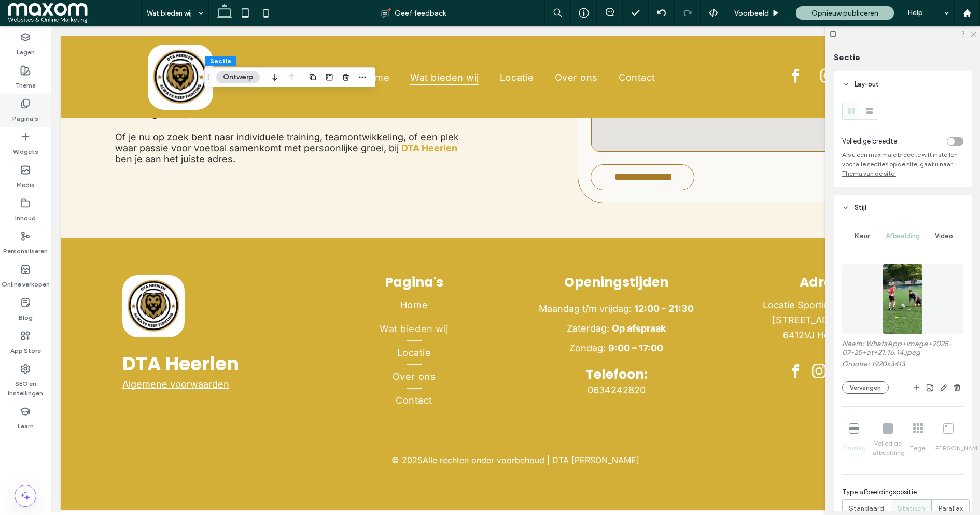
click at [32, 108] on div "Pagina's" at bounding box center [25, 110] width 51 height 33
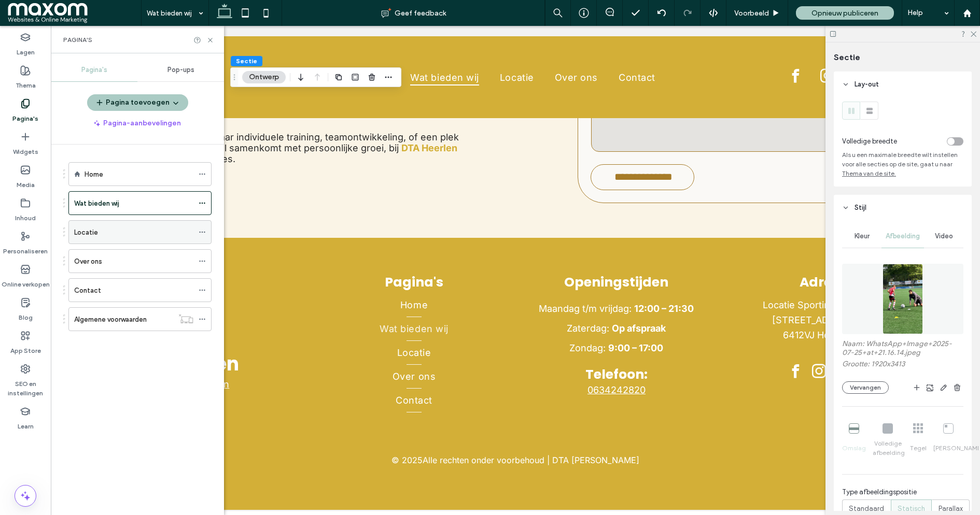
click at [140, 228] on div "Locatie" at bounding box center [133, 232] width 119 height 11
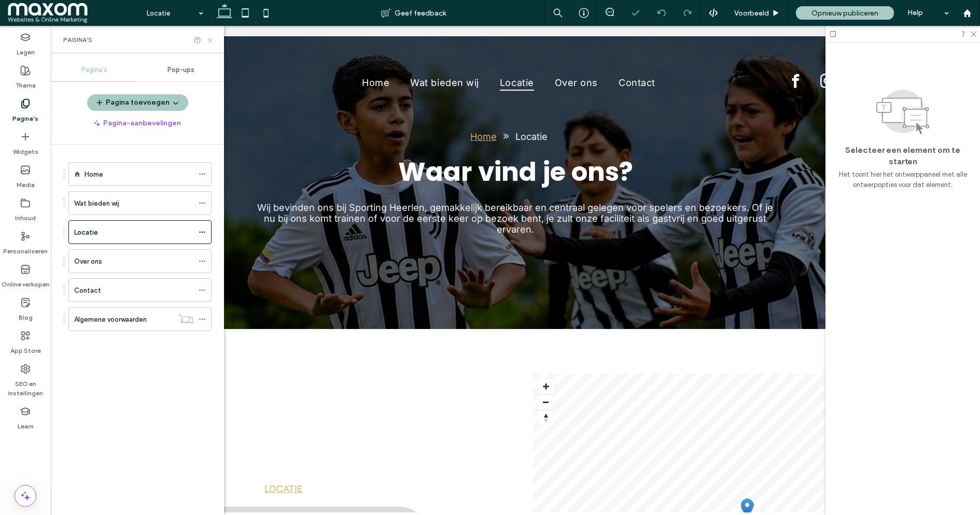
click at [212, 41] on icon at bounding box center [210, 40] width 8 height 8
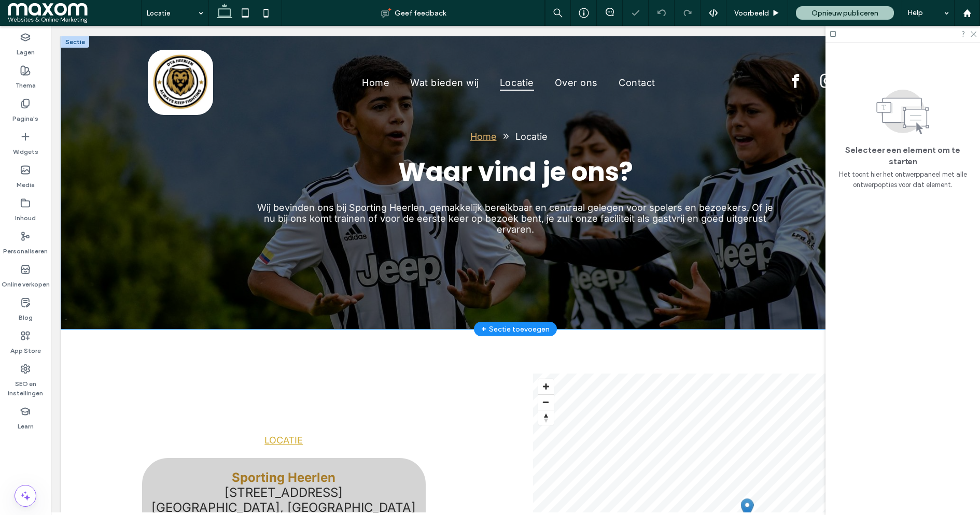
click at [111, 230] on div "Home Locatie Waar vind je ons? Wij bevinden ons bij Sporting Heerlen, gemakkeli…" at bounding box center [515, 182] width 908 height 293
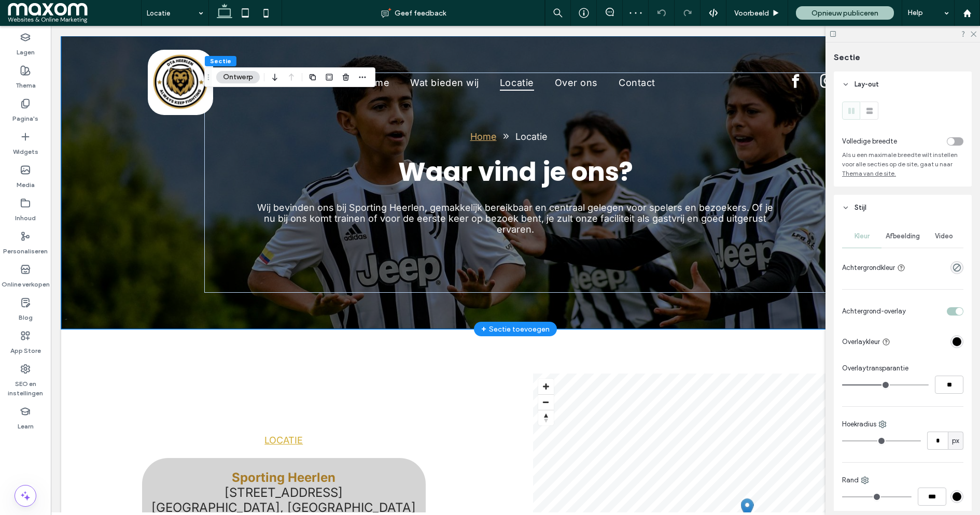
click at [71, 256] on div "Home Locatie Waar vind je ons? Wij bevinden ons bij Sporting Heerlen, gemakkeli…" at bounding box center [515, 182] width 908 height 293
click at [241, 73] on button "Ontwerp" at bounding box center [238, 77] width 44 height 12
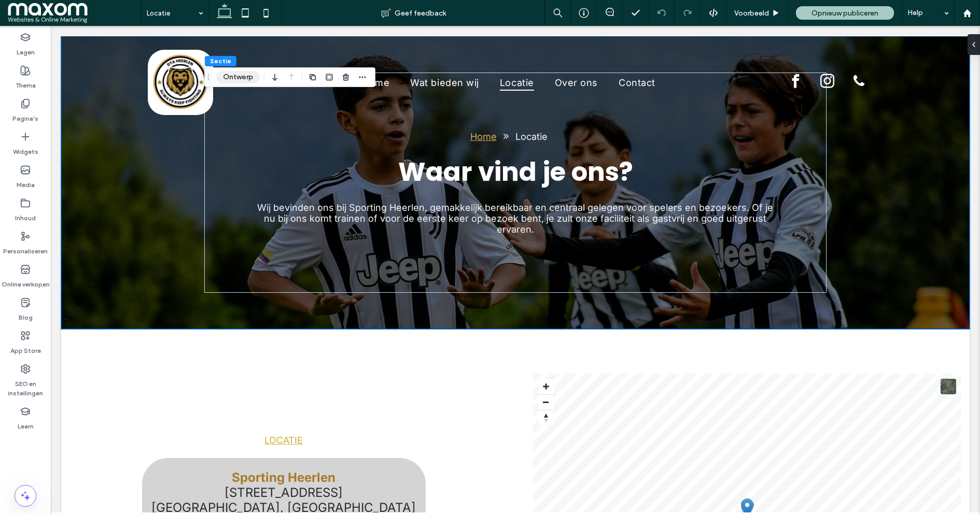
click at [238, 73] on button "Ontwerp" at bounding box center [238, 77] width 44 height 12
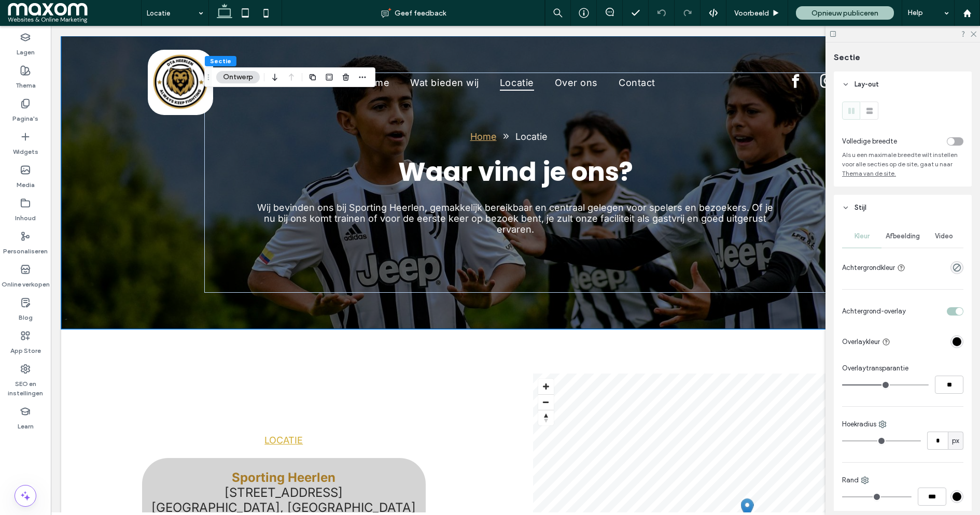
click at [906, 247] on div "Afbeelding" at bounding box center [902, 236] width 43 height 23
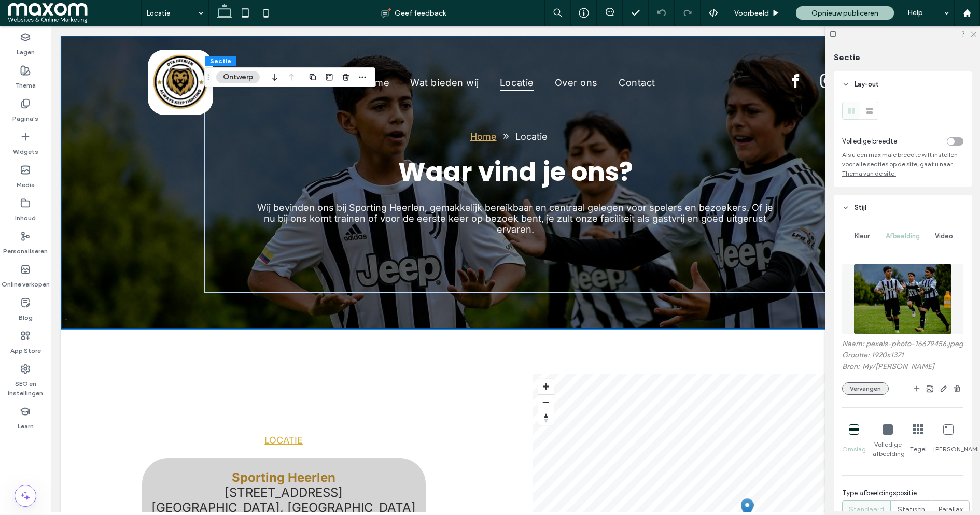
click at [872, 385] on button "Vervangen" at bounding box center [865, 389] width 47 height 12
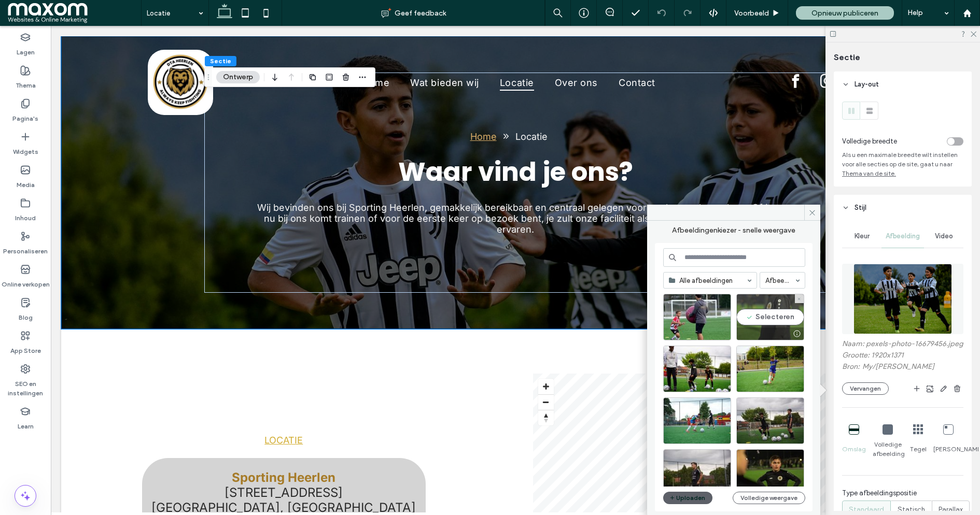
scroll to position [74, 0]
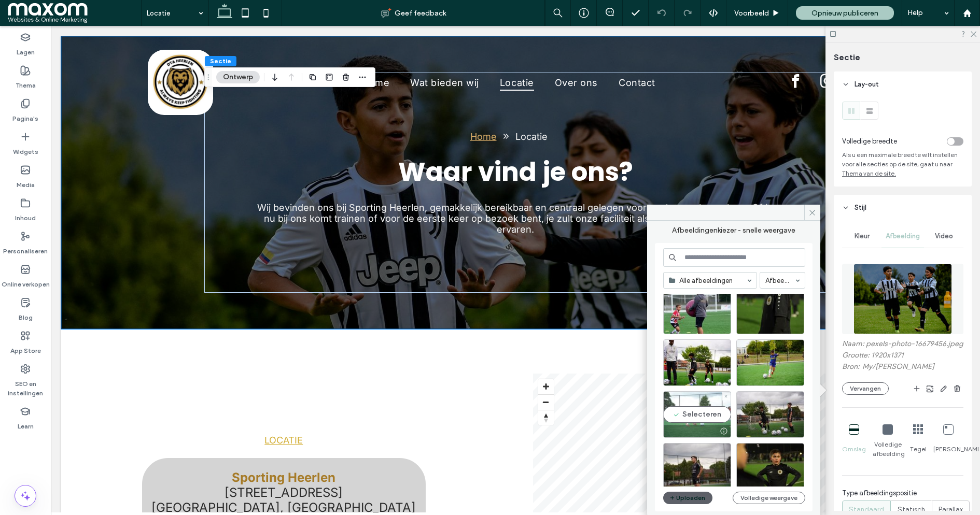
click at [708, 415] on div "Selecteren" at bounding box center [697, 414] width 68 height 47
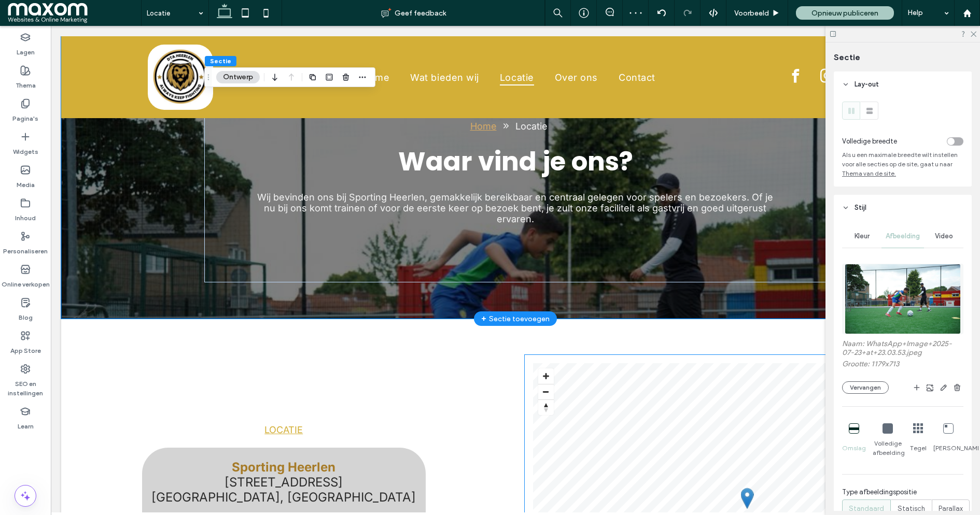
scroll to position [0, 0]
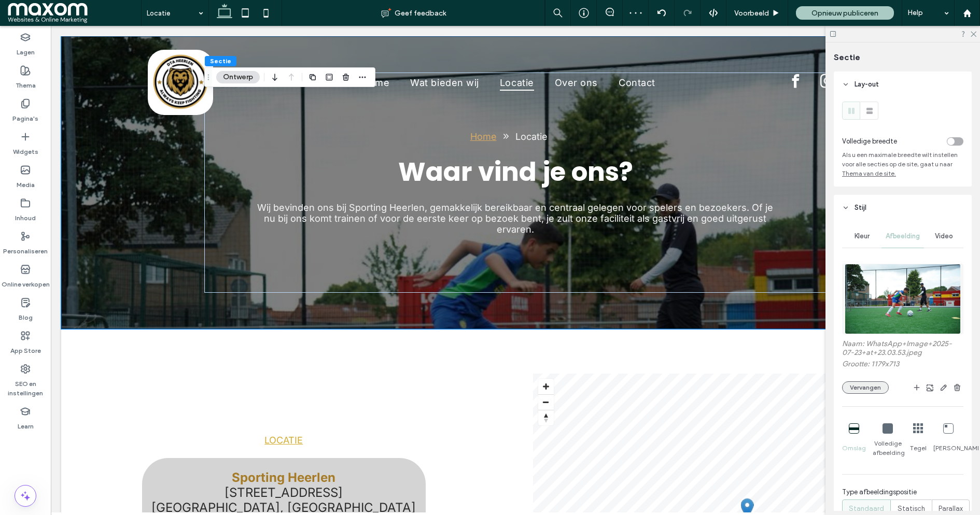
click at [874, 394] on button "Vervangen" at bounding box center [865, 388] width 47 height 12
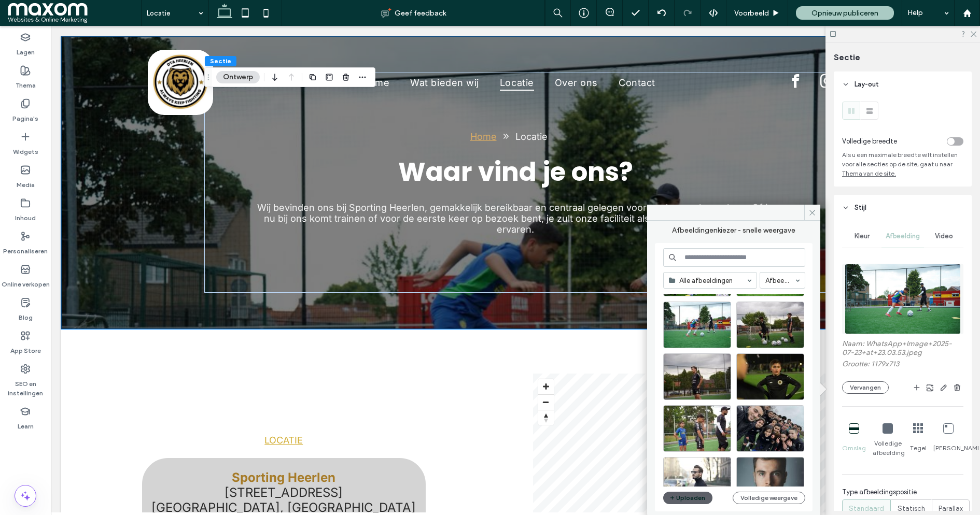
scroll to position [161, 0]
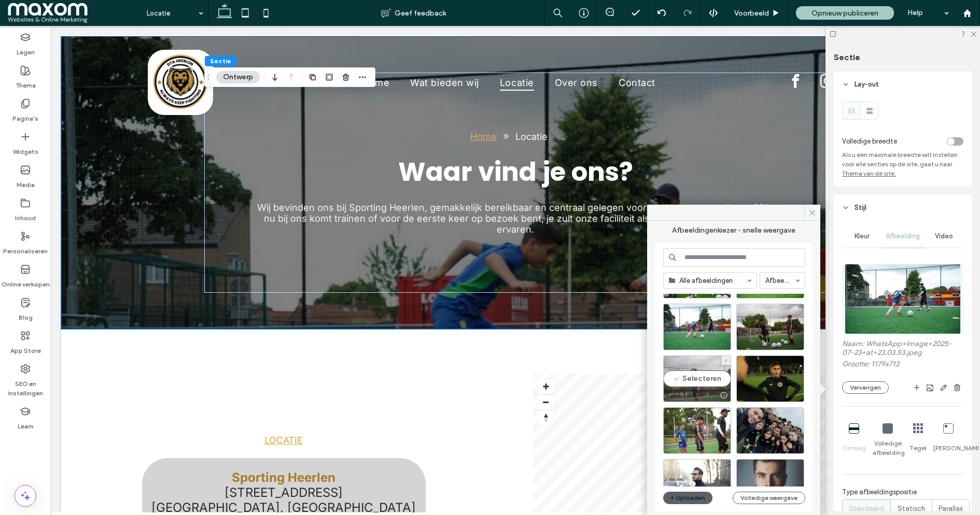
click at [696, 377] on div "Selecteren" at bounding box center [697, 379] width 68 height 47
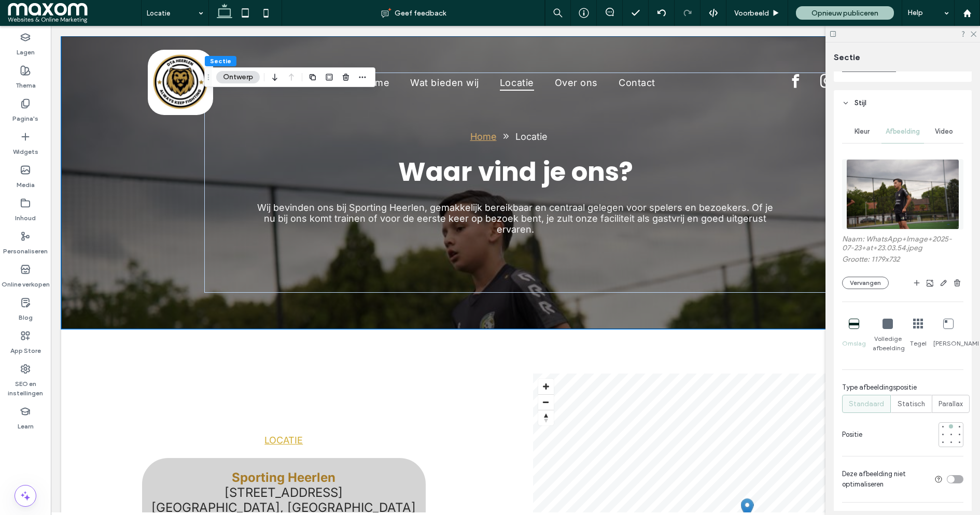
scroll to position [110, 0]
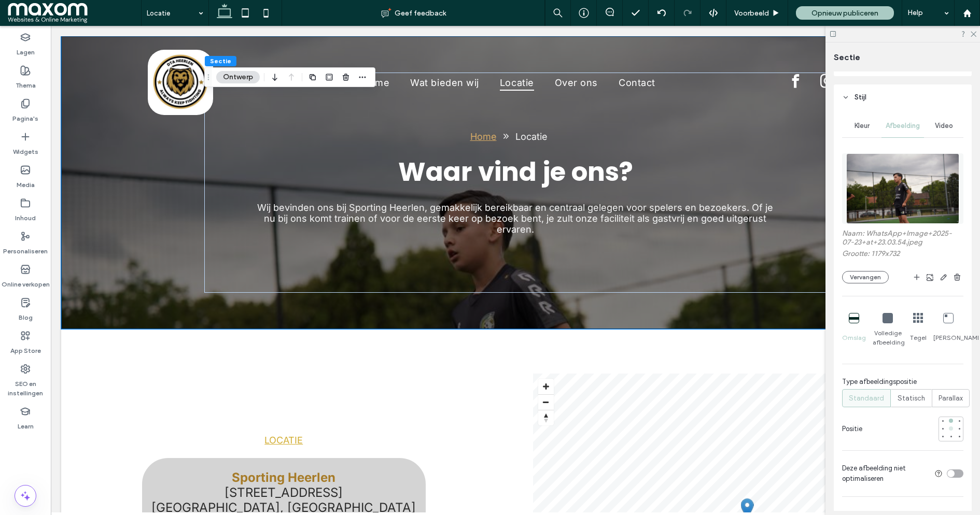
click at [952, 432] on div at bounding box center [950, 428] width 7 height 7
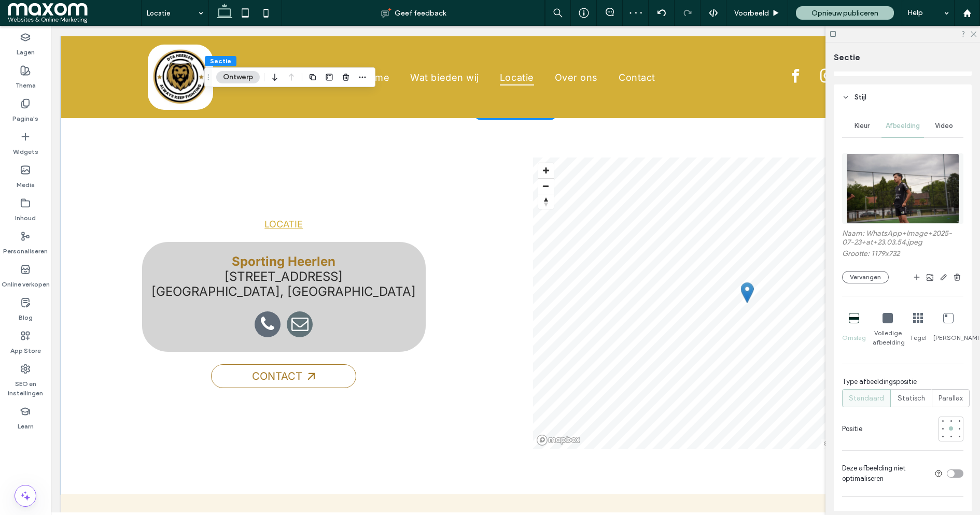
scroll to position [219, 0]
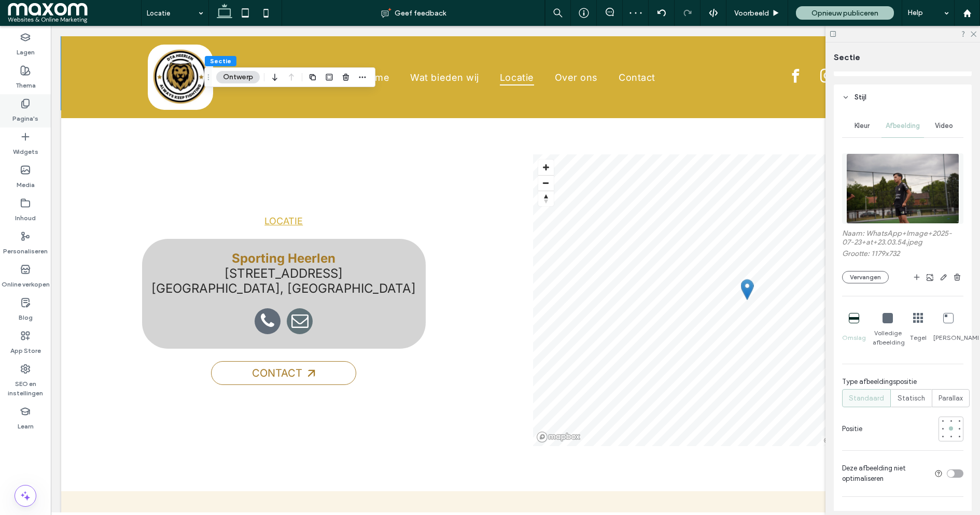
click at [25, 100] on use at bounding box center [25, 104] width 7 height 9
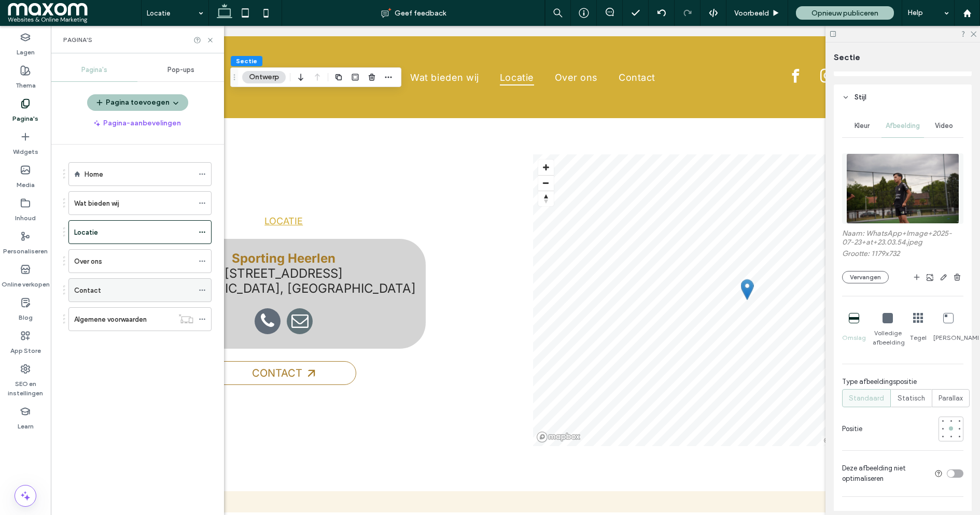
click at [122, 292] on div "Contact" at bounding box center [133, 290] width 119 height 11
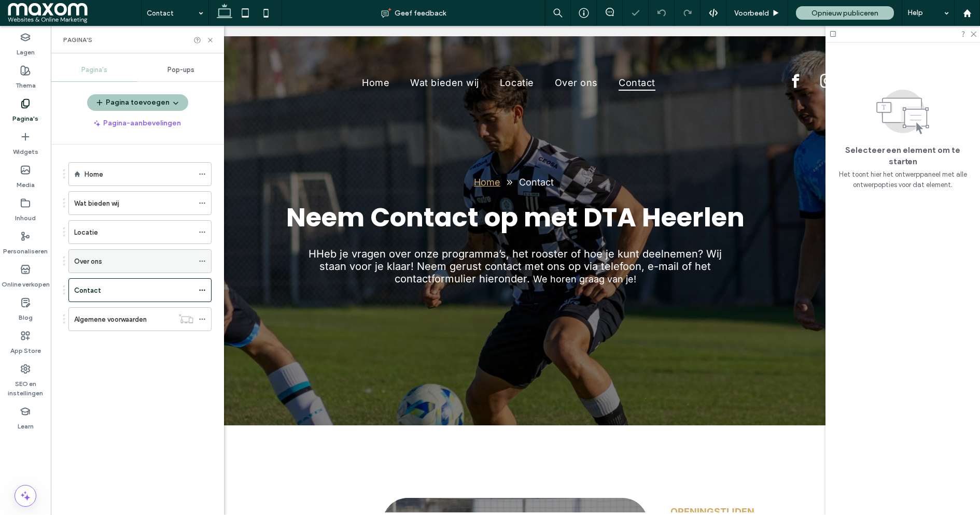
click at [130, 265] on div "Over ons" at bounding box center [133, 261] width 119 height 23
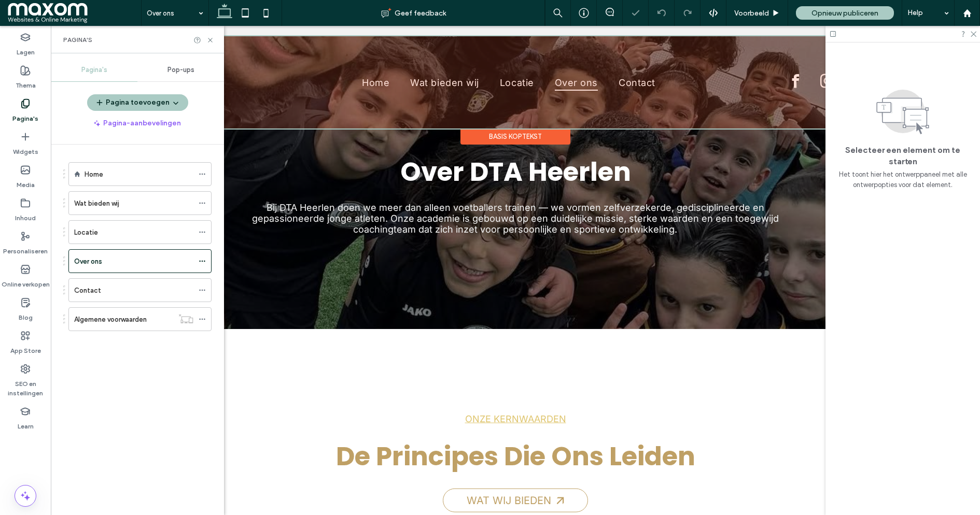
click at [303, 123] on div at bounding box center [515, 82] width 908 height 92
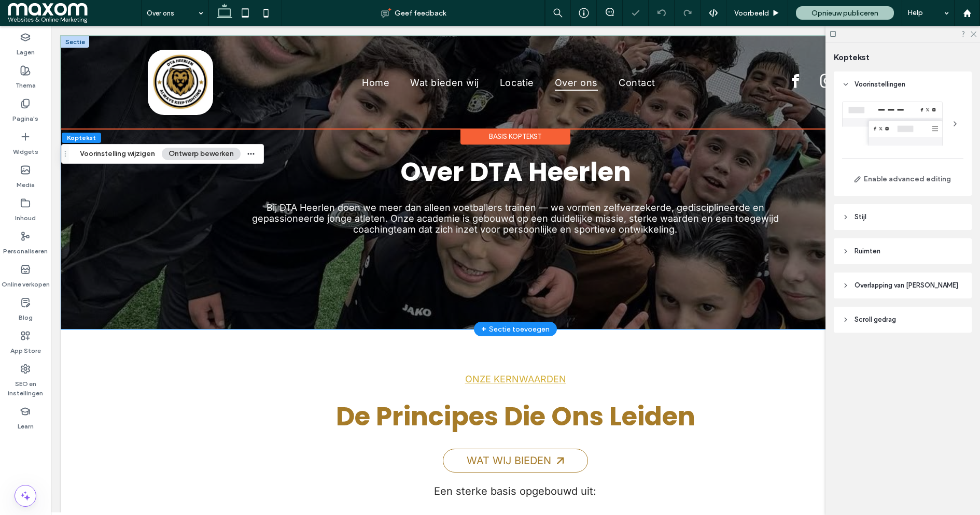
click at [167, 218] on div "Home Over ons Over DTA Heerlen Bij DTA Heerlen doen we meer dan alleen voetball…" at bounding box center [515, 182] width 908 height 293
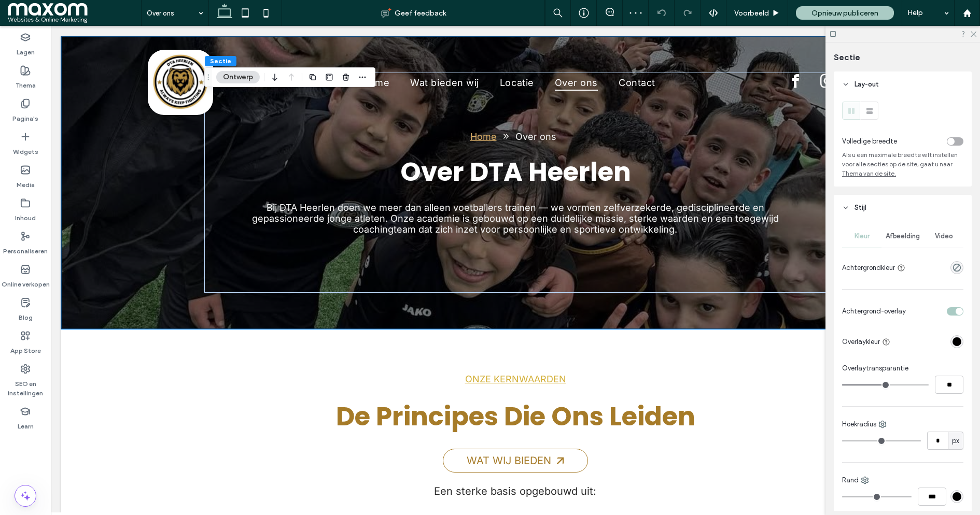
click at [241, 76] on button "Ontwerp" at bounding box center [238, 77] width 44 height 12
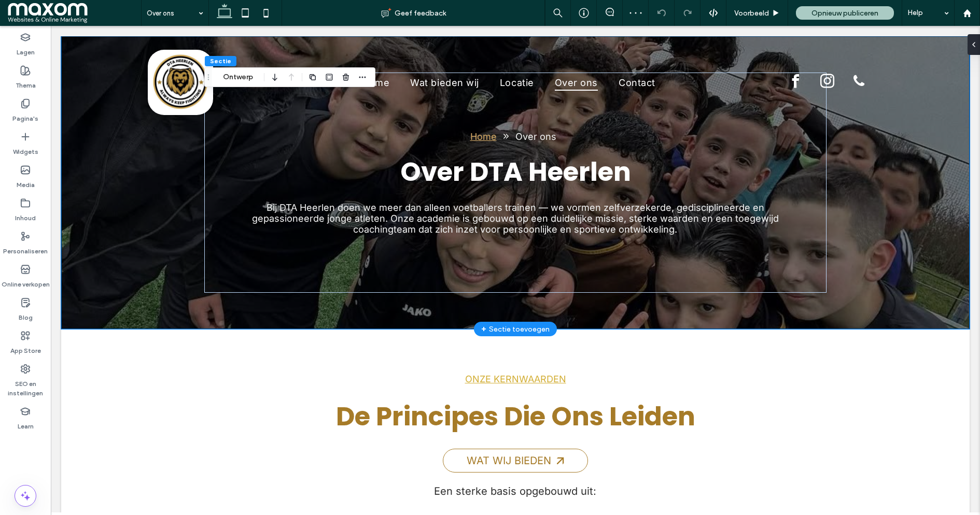
click at [136, 266] on div "Home Over ons Over DTA Heerlen Bij DTA Heerlen doen we meer dan alleen voetball…" at bounding box center [515, 182] width 908 height 293
click at [228, 82] on button "Ontwerp" at bounding box center [238, 77] width 44 height 12
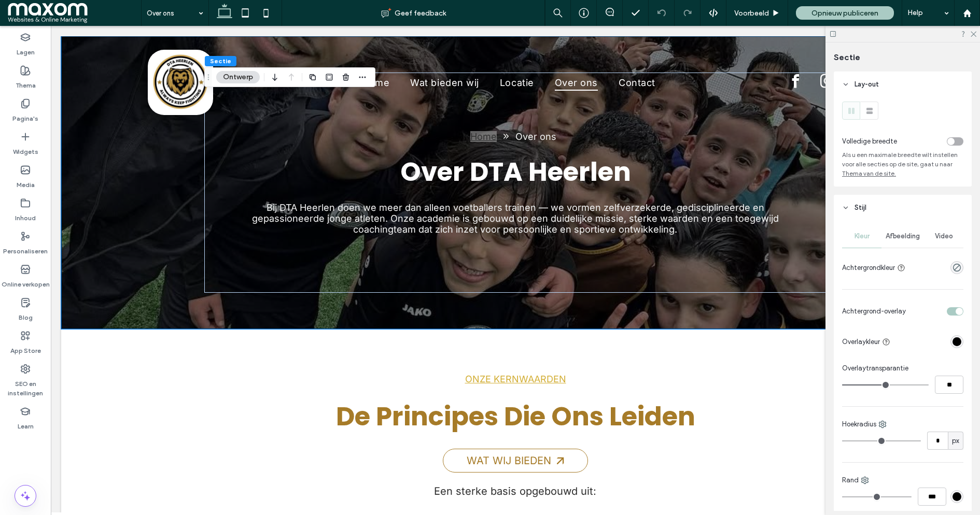
click at [909, 234] on span "Afbeelding" at bounding box center [902, 236] width 34 height 8
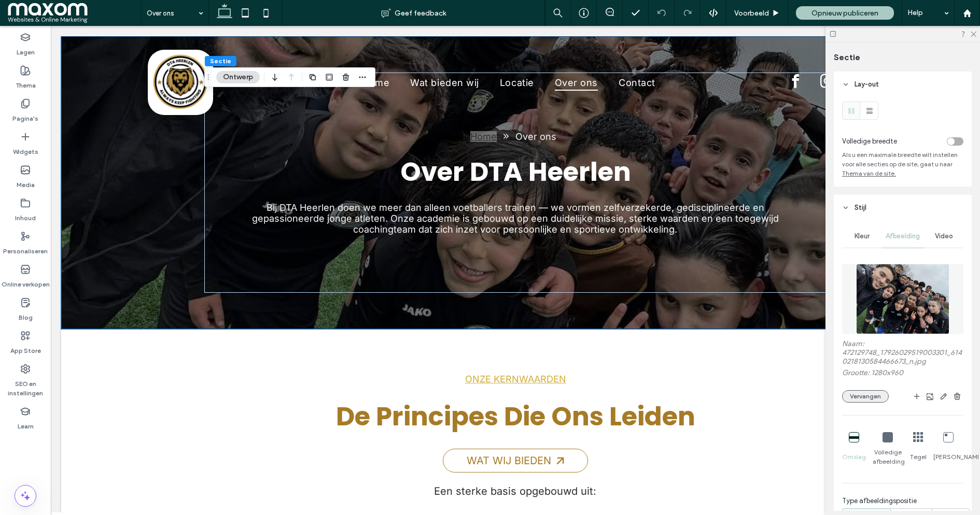
click at [870, 397] on button "Vervangen" at bounding box center [865, 396] width 47 height 12
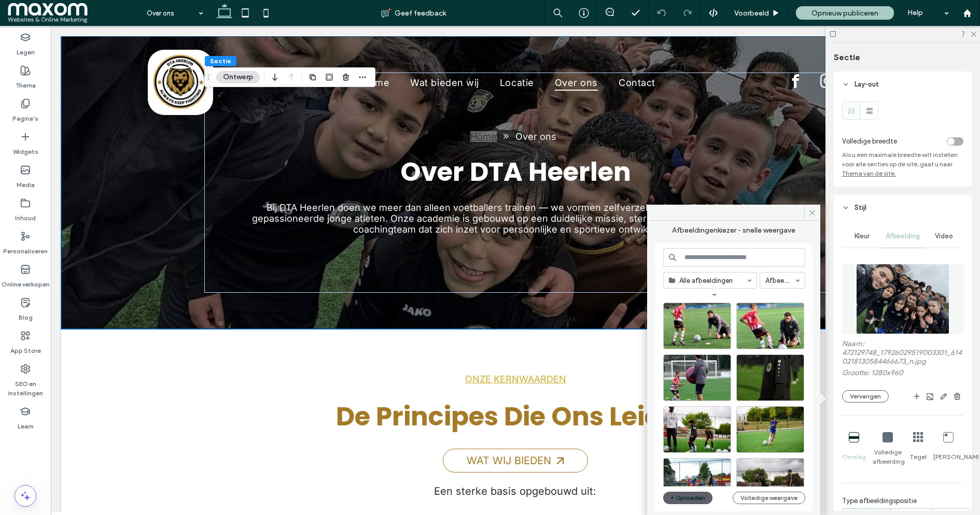
scroll to position [3, 0]
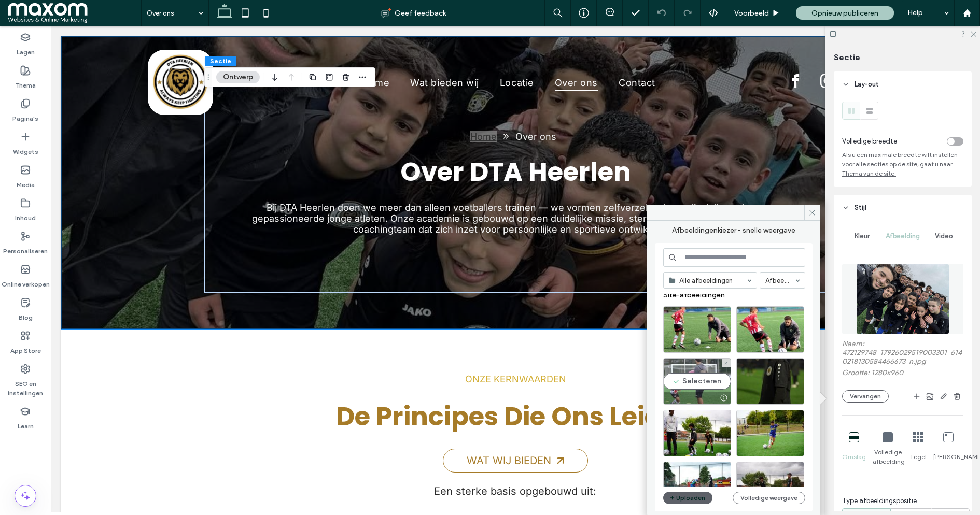
click at [708, 383] on div "Selecteren" at bounding box center [697, 381] width 68 height 47
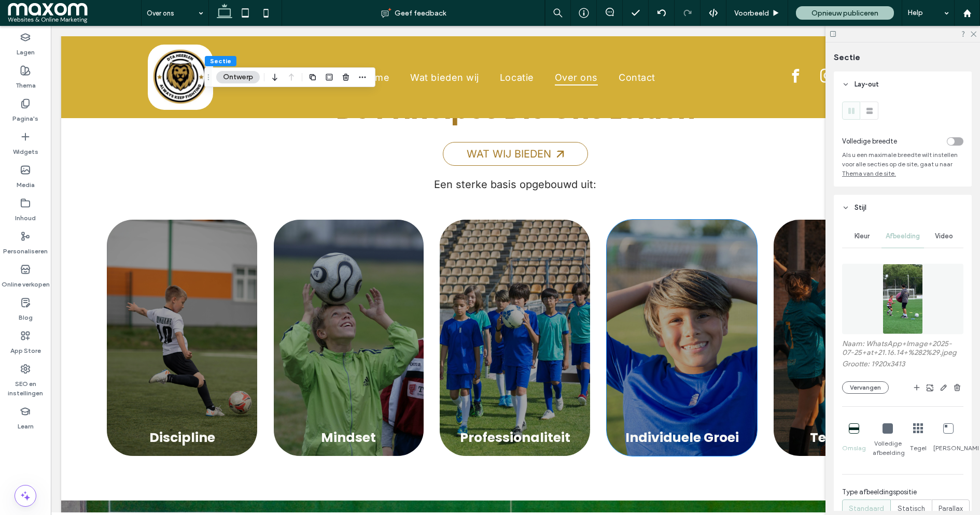
scroll to position [309, 0]
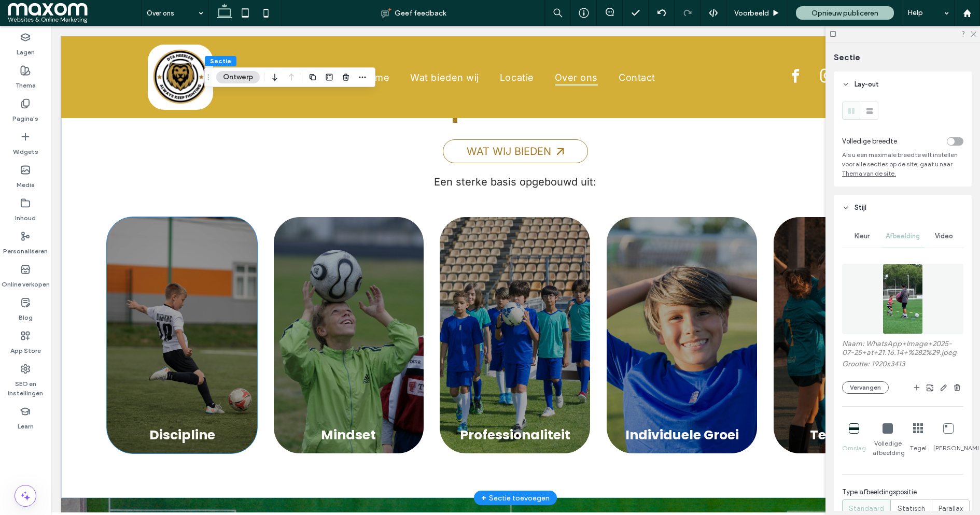
click at [136, 273] on div "Discipline" at bounding box center [182, 335] width 150 height 236
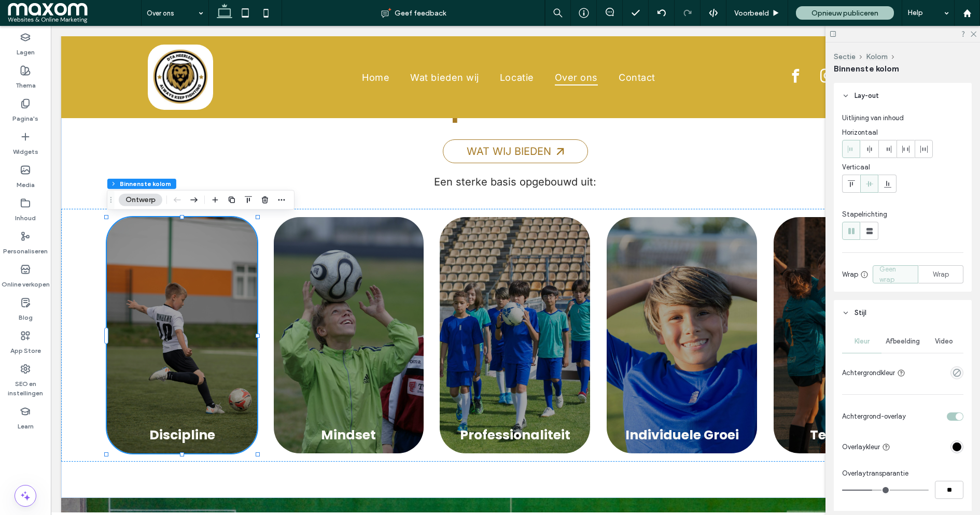
click at [900, 344] on span "Afbeelding" at bounding box center [902, 341] width 34 height 8
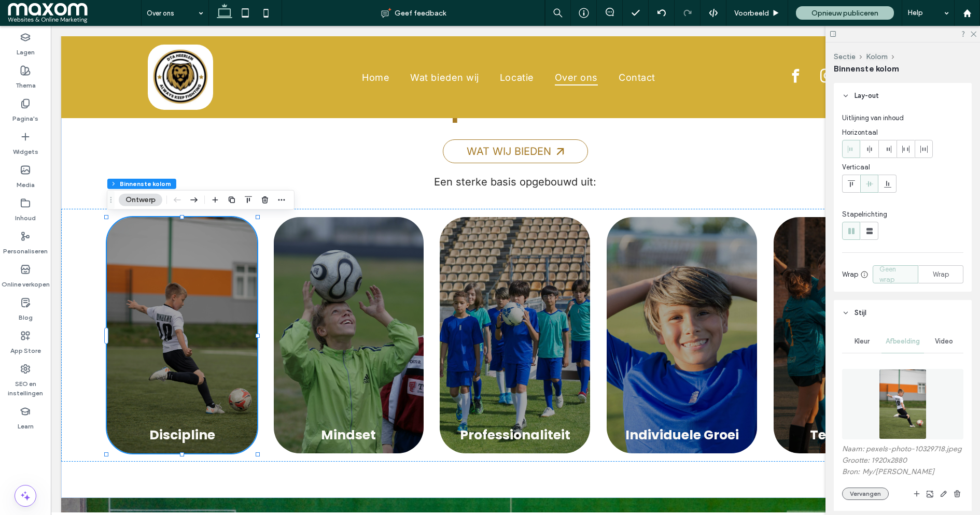
click at [874, 494] on button "Vervangen" at bounding box center [865, 494] width 47 height 12
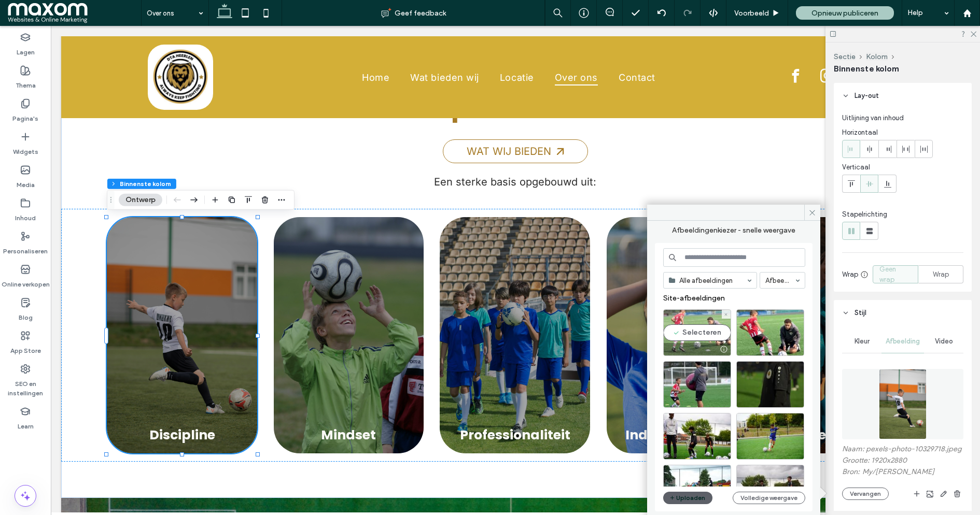
click at [710, 332] on div "Selecteren" at bounding box center [697, 332] width 68 height 47
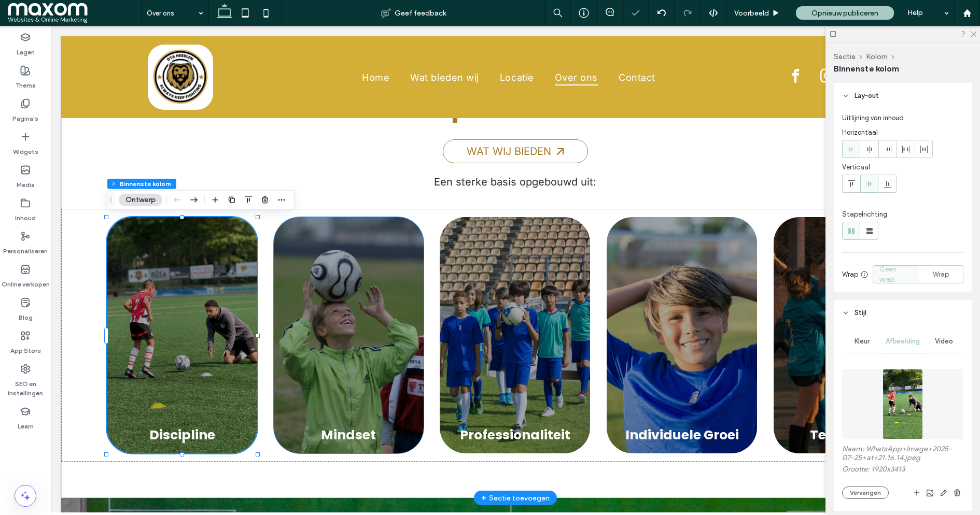
click at [286, 351] on div "Mindset ﻿" at bounding box center [349, 335] width 150 height 236
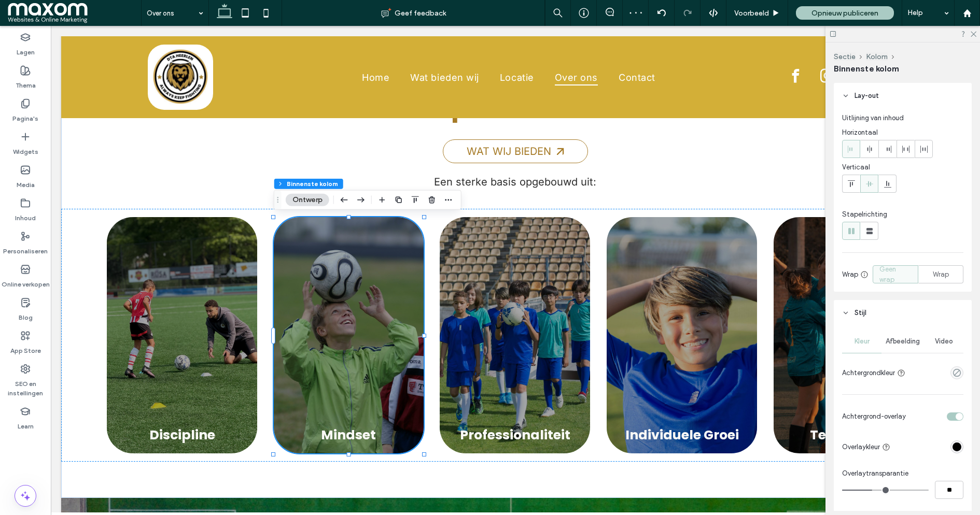
click at [899, 345] on span "Afbeelding" at bounding box center [902, 341] width 34 height 8
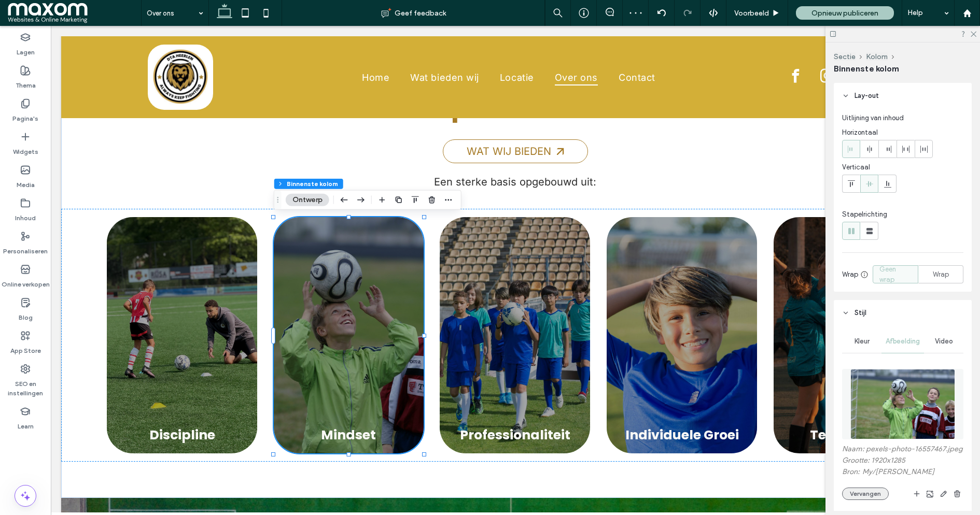
click at [872, 496] on button "Vervangen" at bounding box center [865, 494] width 47 height 12
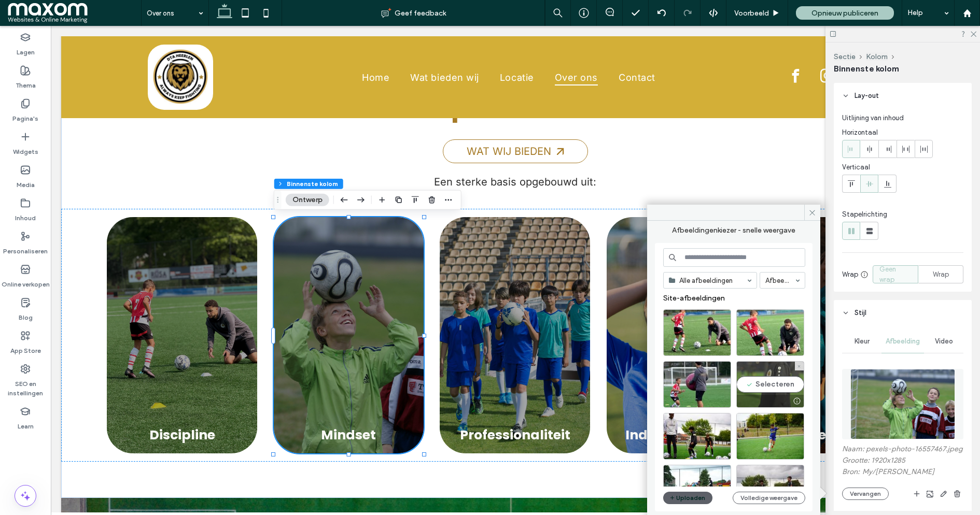
click at [771, 385] on div "Selecteren" at bounding box center [770, 384] width 68 height 47
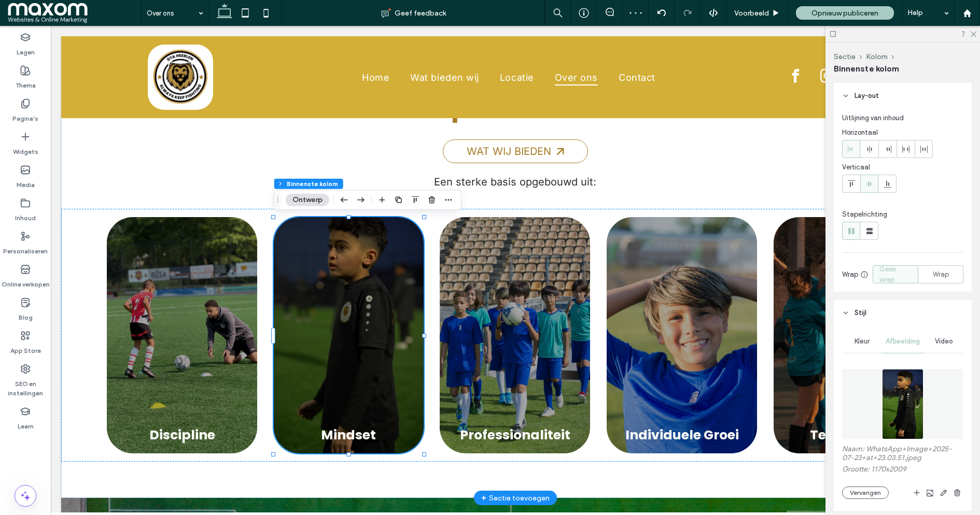
click at [405, 389] on div "Mindset ﻿" at bounding box center [349, 335] width 150 height 236
click at [872, 498] on button "Vervangen" at bounding box center [865, 493] width 47 height 12
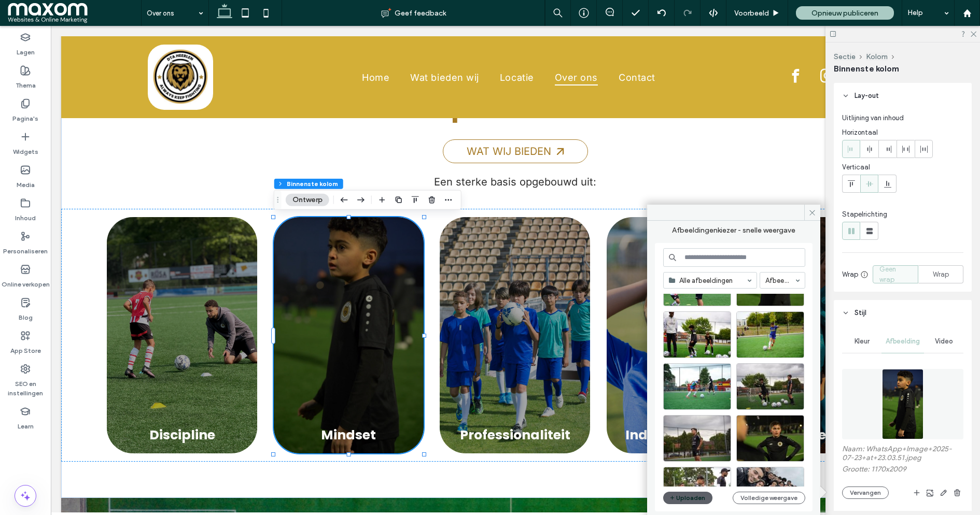
scroll to position [104, 0]
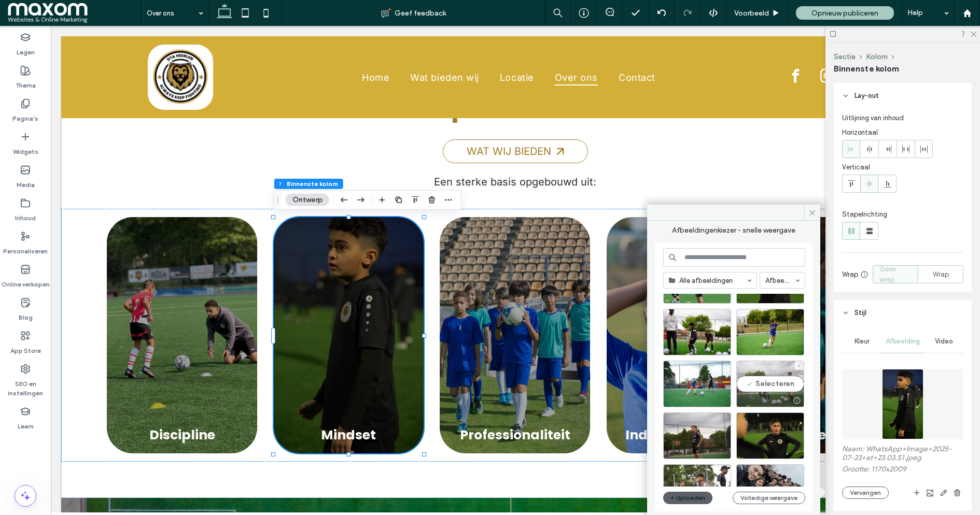
click at [770, 387] on div "Selecteren" at bounding box center [770, 384] width 68 height 47
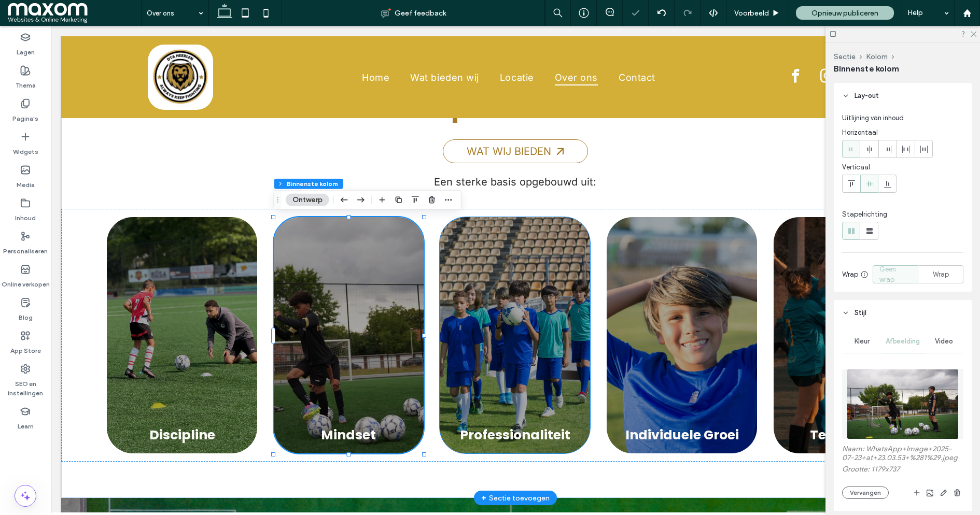
click at [470, 382] on div "Professionaliteit" at bounding box center [515, 335] width 150 height 236
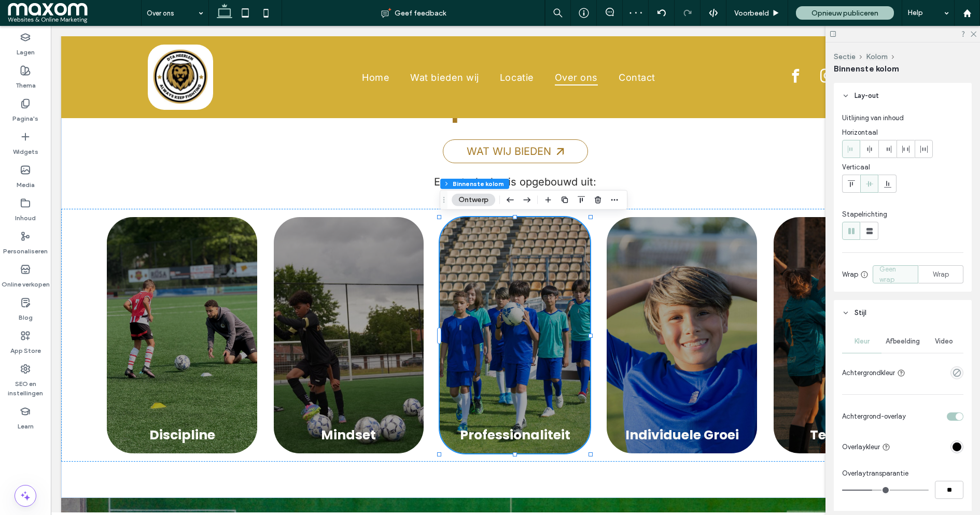
click at [896, 340] on span "Afbeelding" at bounding box center [902, 341] width 34 height 8
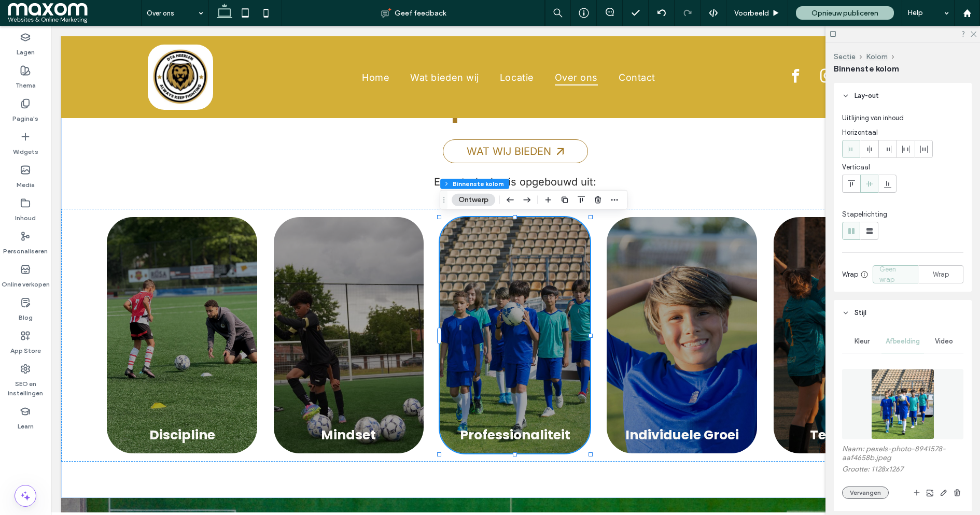
click at [866, 492] on button "Vervangen" at bounding box center [865, 493] width 47 height 12
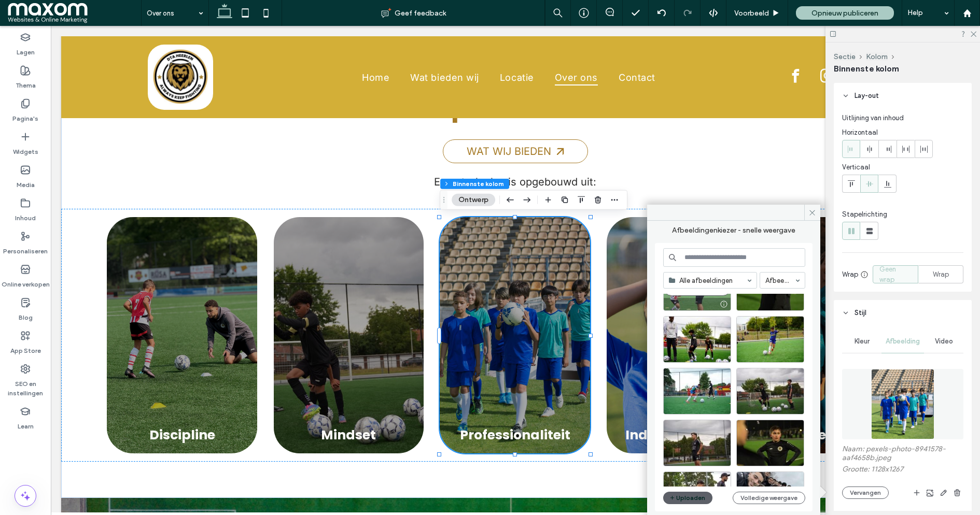
scroll to position [103, 0]
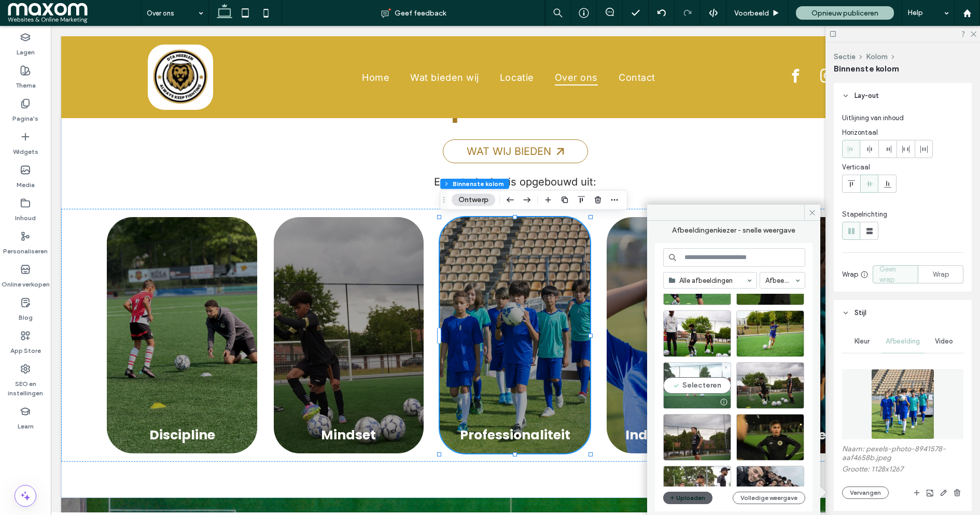
click at [709, 383] on div "Selecteren" at bounding box center [697, 385] width 68 height 47
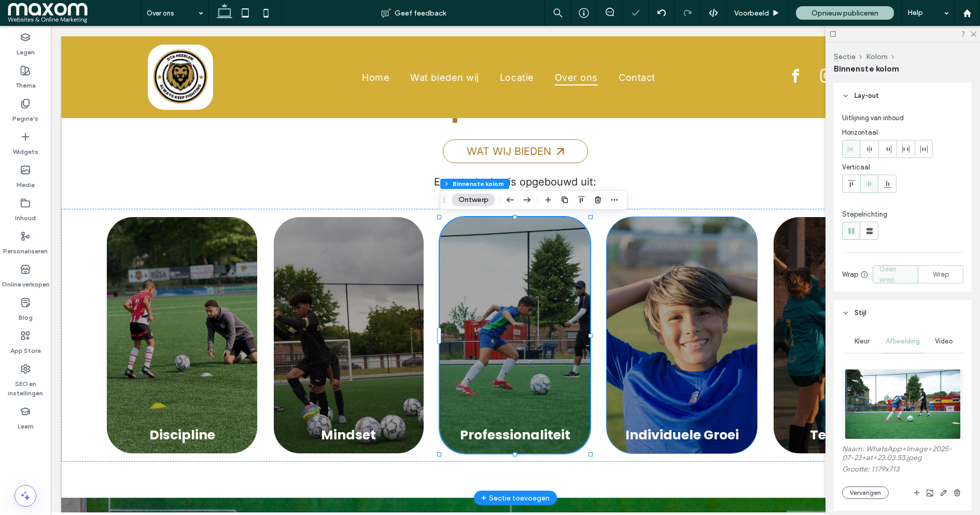
click at [615, 411] on div "Individuele Groei" at bounding box center [682, 335] width 150 height 236
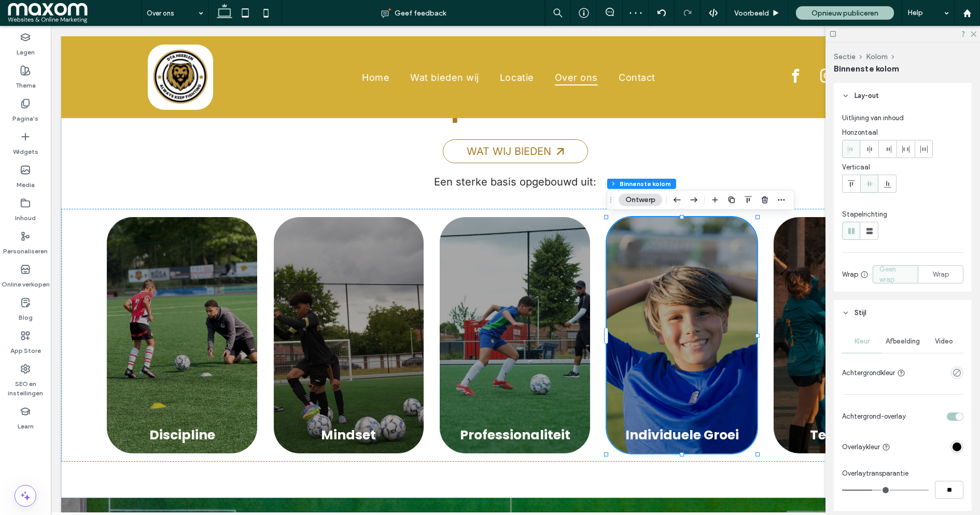
click at [905, 339] on span "Afbeelding" at bounding box center [902, 341] width 34 height 8
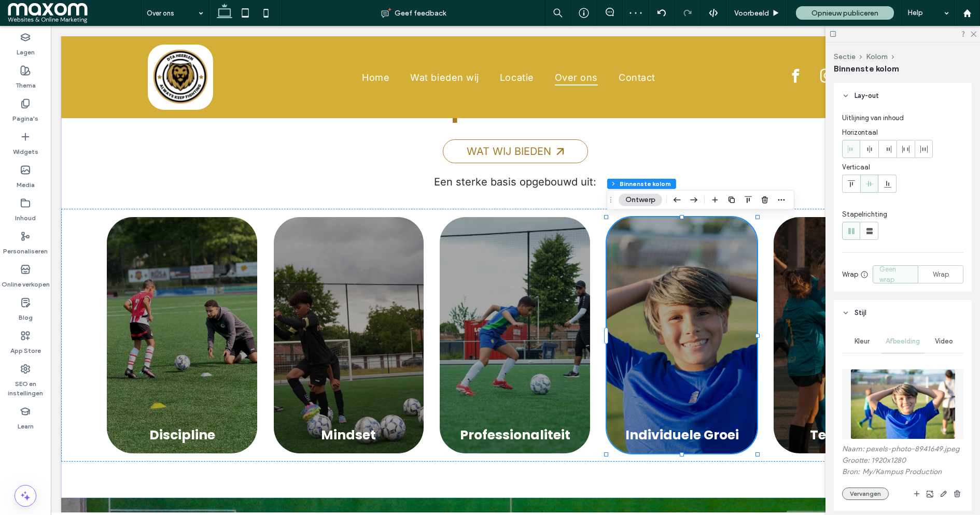
click at [872, 490] on button "Vervangen" at bounding box center [865, 494] width 47 height 12
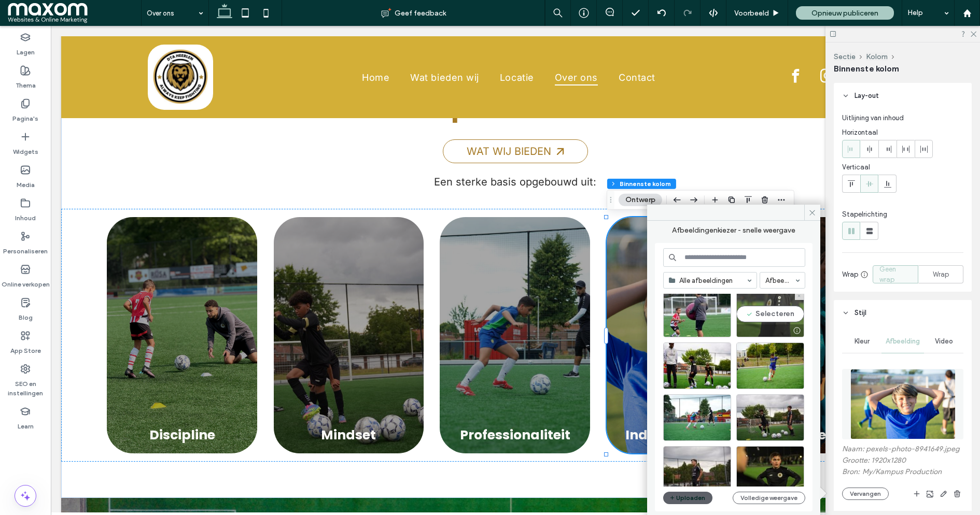
scroll to position [81, 0]
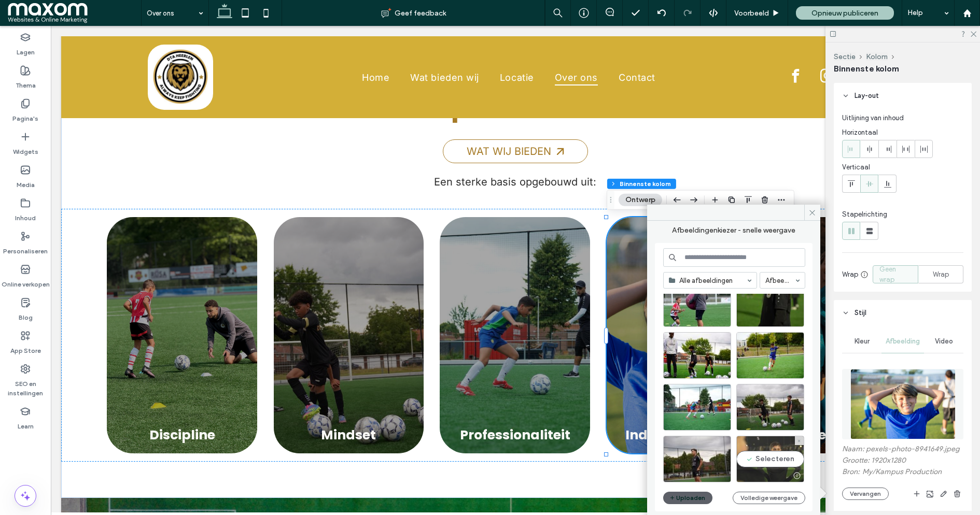
click at [772, 461] on div "Selecteren" at bounding box center [770, 459] width 68 height 47
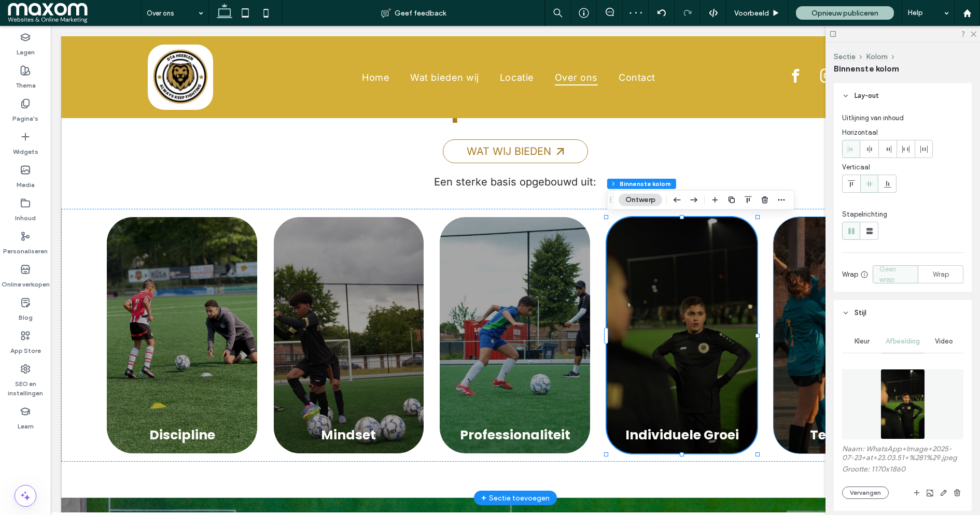
click at [791, 374] on div "Teamgeest" at bounding box center [848, 335] width 150 height 236
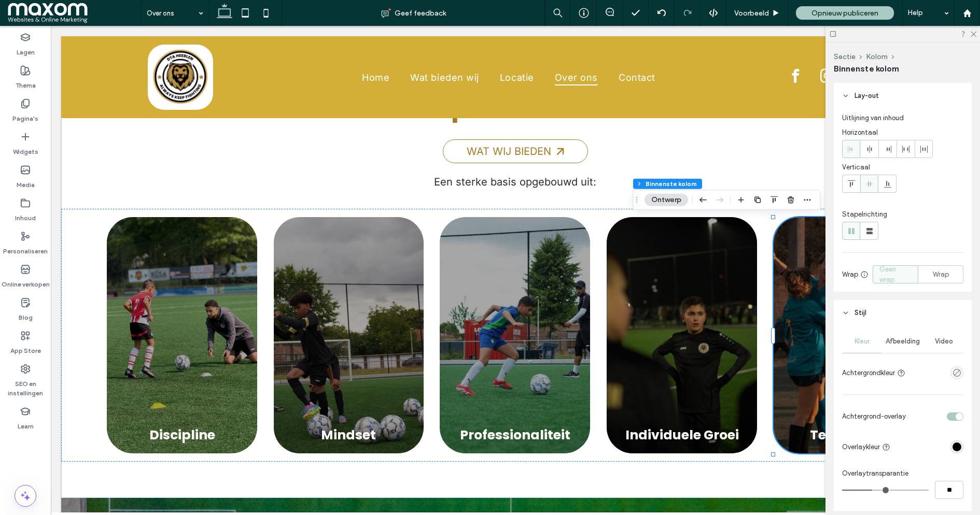
click at [892, 344] on span "Afbeelding" at bounding box center [902, 341] width 34 height 8
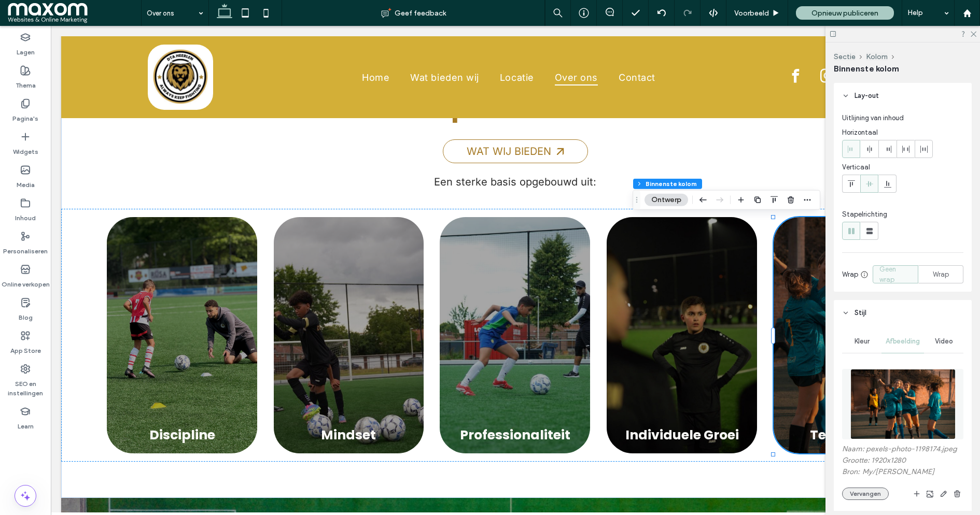
click at [869, 499] on button "Vervangen" at bounding box center [865, 494] width 47 height 12
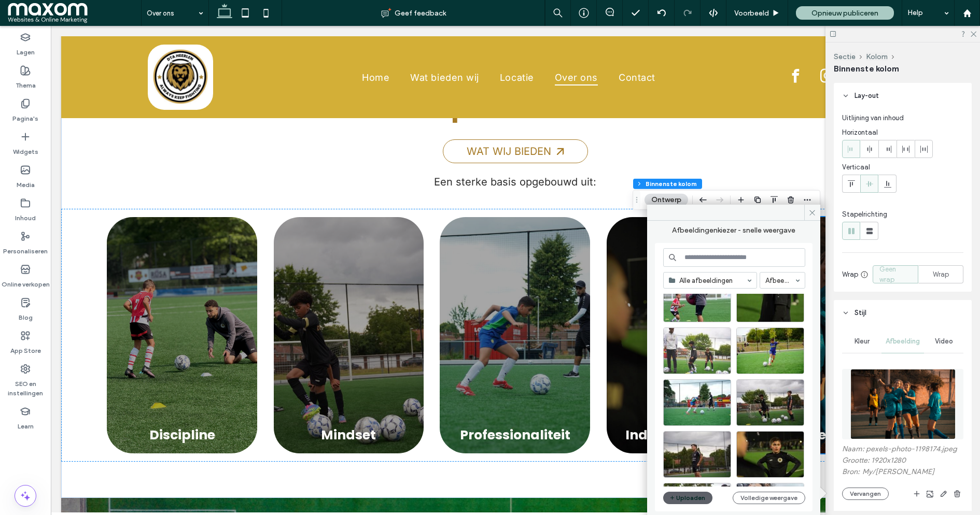
scroll to position [77, 0]
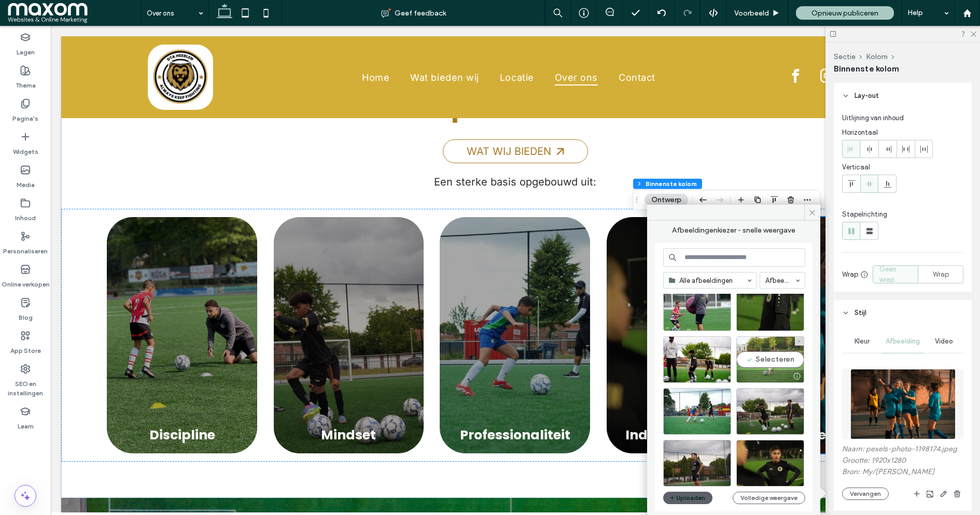
click at [772, 357] on div "Selecteren" at bounding box center [770, 359] width 68 height 47
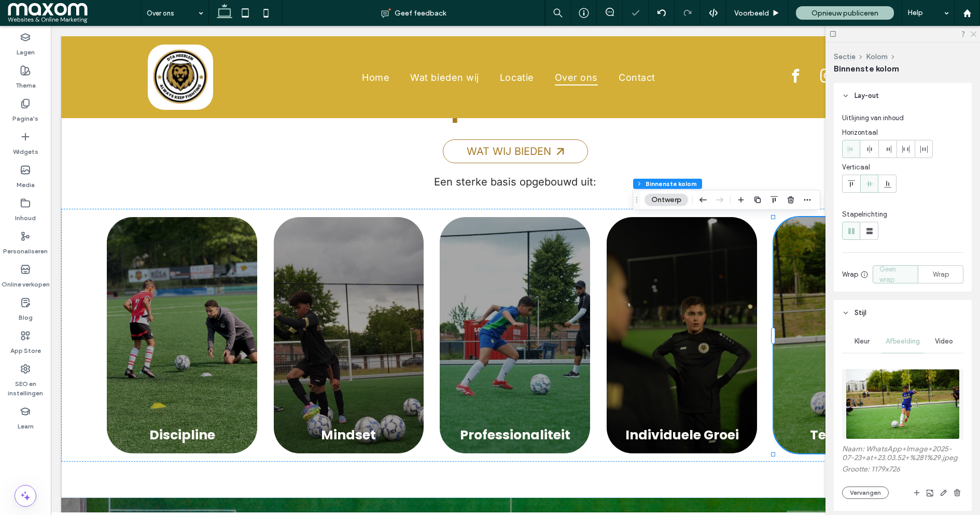
click at [975, 34] on icon at bounding box center [972, 33] width 7 height 7
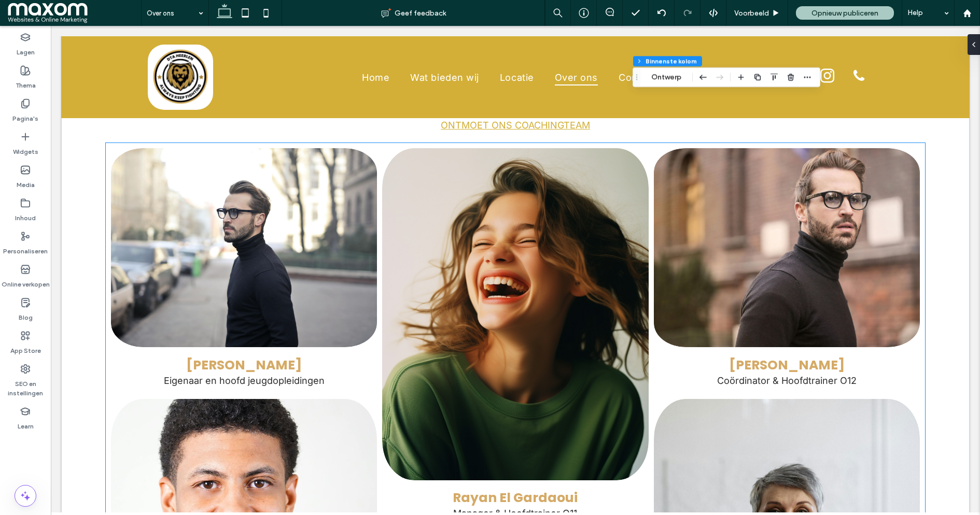
scroll to position [1040, 0]
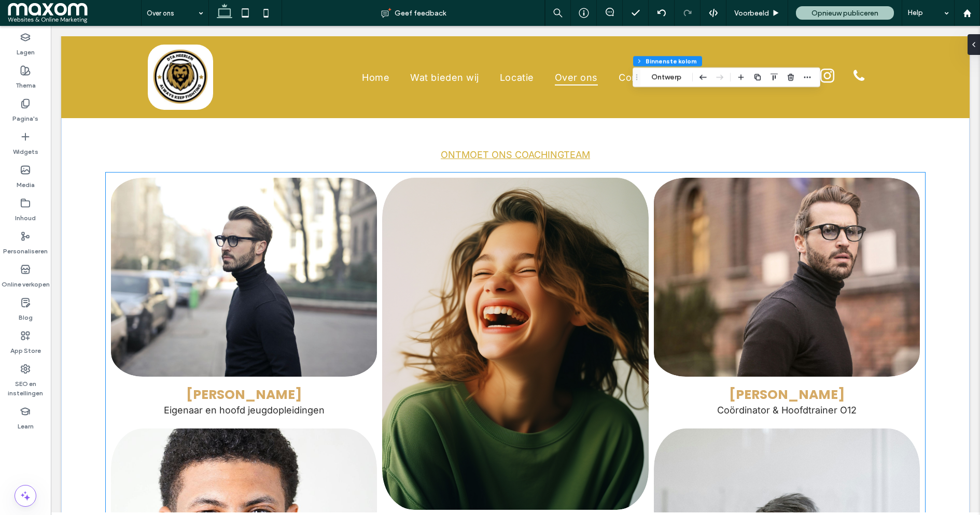
click at [320, 276] on link at bounding box center [244, 278] width 282 height 212
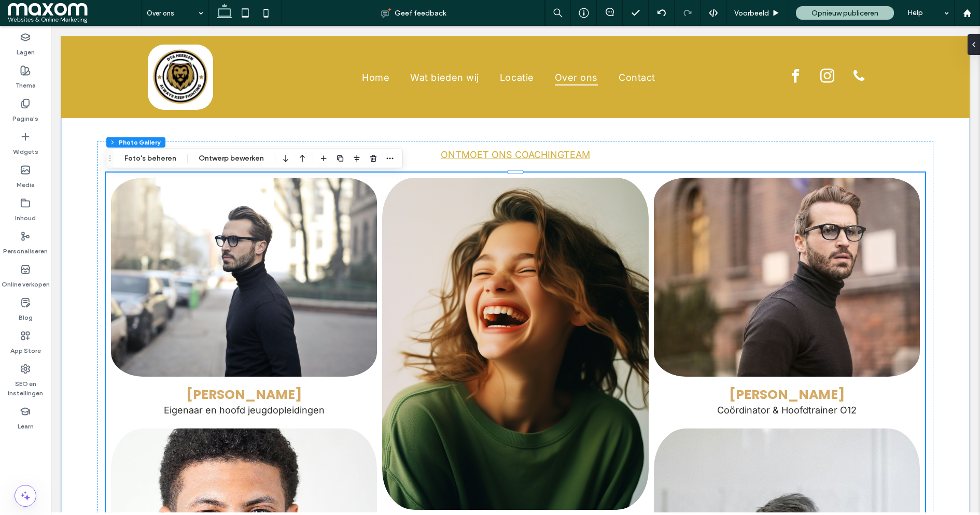
click at [163, 229] on link at bounding box center [244, 278] width 282 height 212
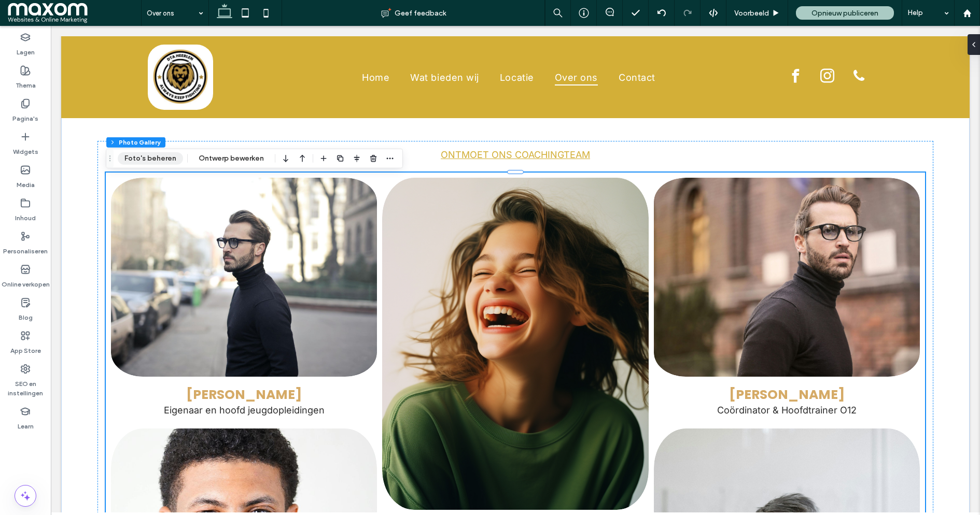
click at [171, 162] on button "Foto's beheren" at bounding box center [150, 158] width 65 height 12
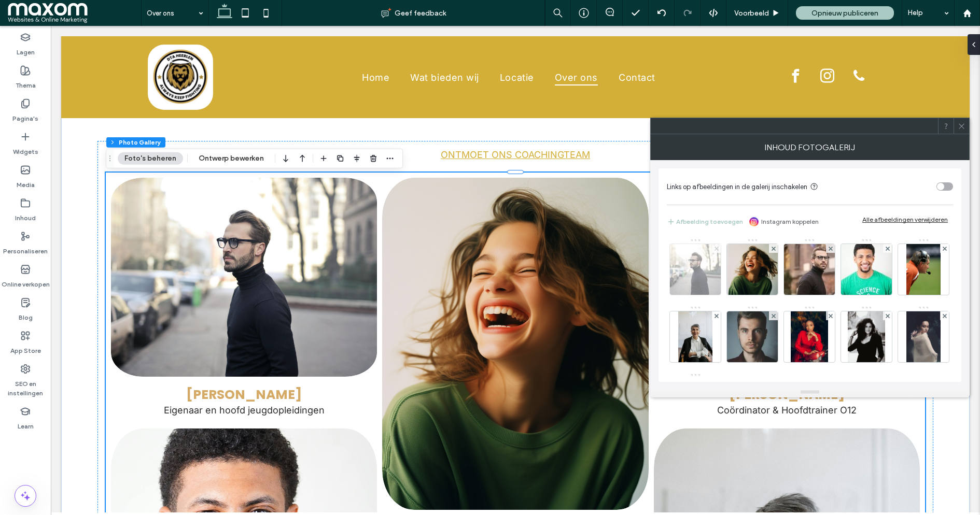
click at [717, 250] on span at bounding box center [716, 248] width 4 height 9
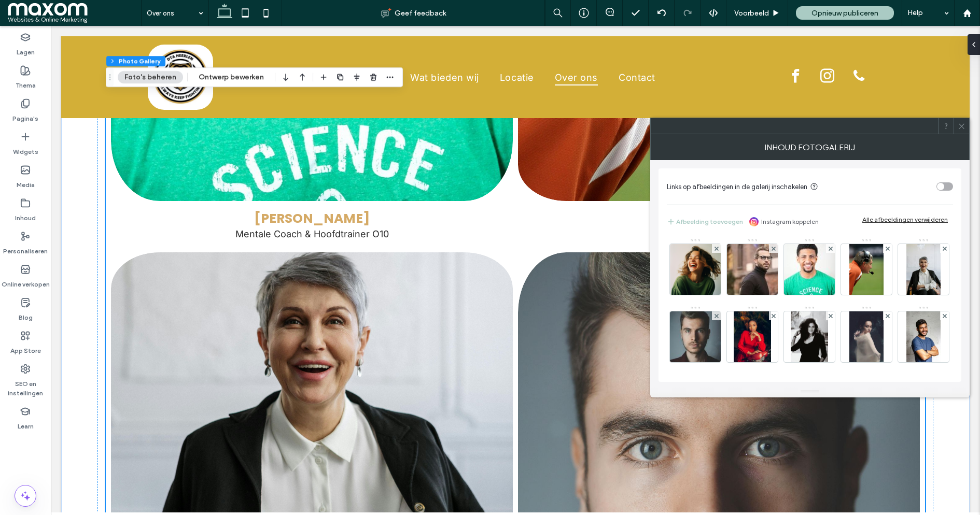
scroll to position [1881, 0]
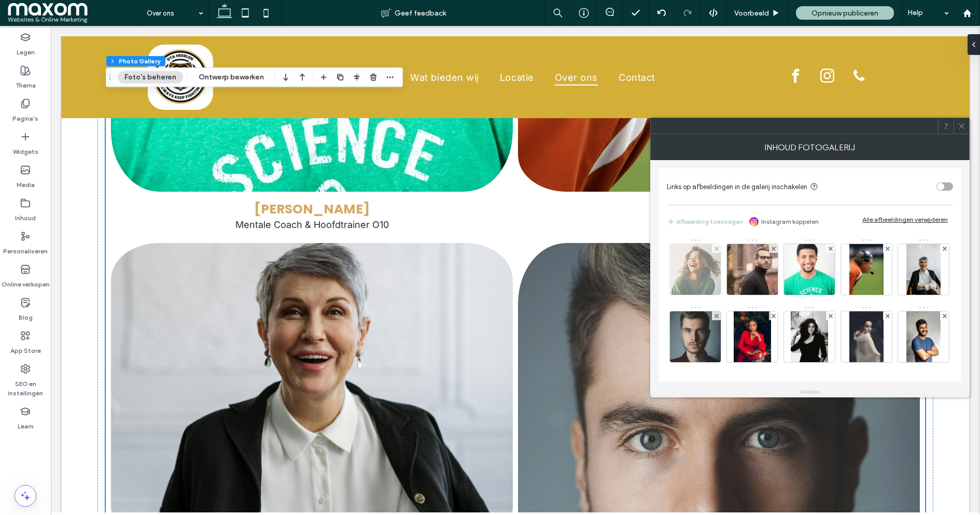
click at [701, 272] on img at bounding box center [695, 269] width 51 height 51
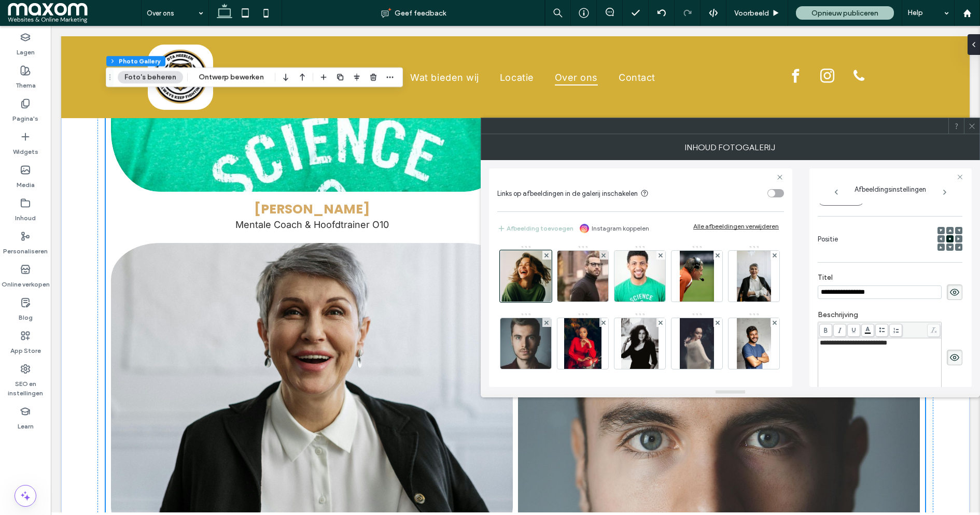
scroll to position [0, 0]
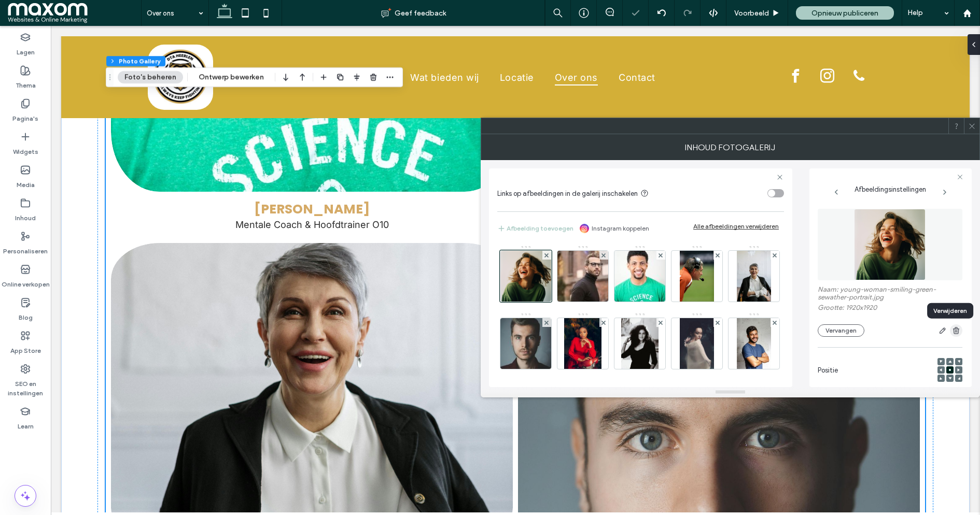
click at [953, 331] on icon "button" at bounding box center [956, 331] width 8 height 8
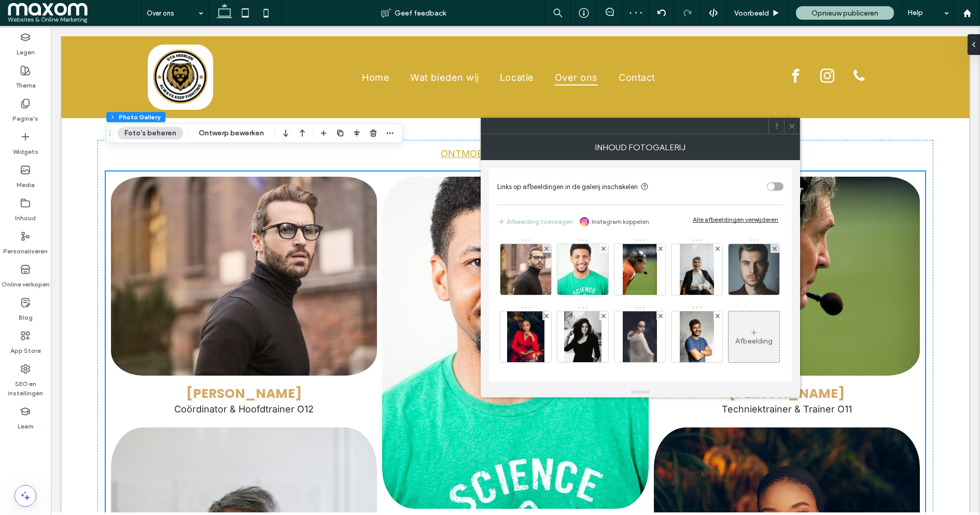
scroll to position [1031, 0]
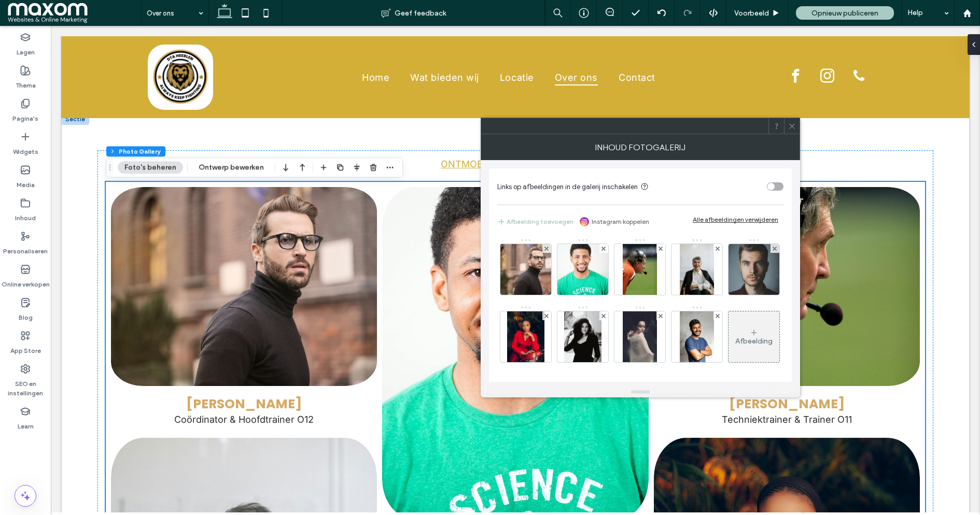
click at [793, 126] on icon at bounding box center [792, 126] width 8 height 8
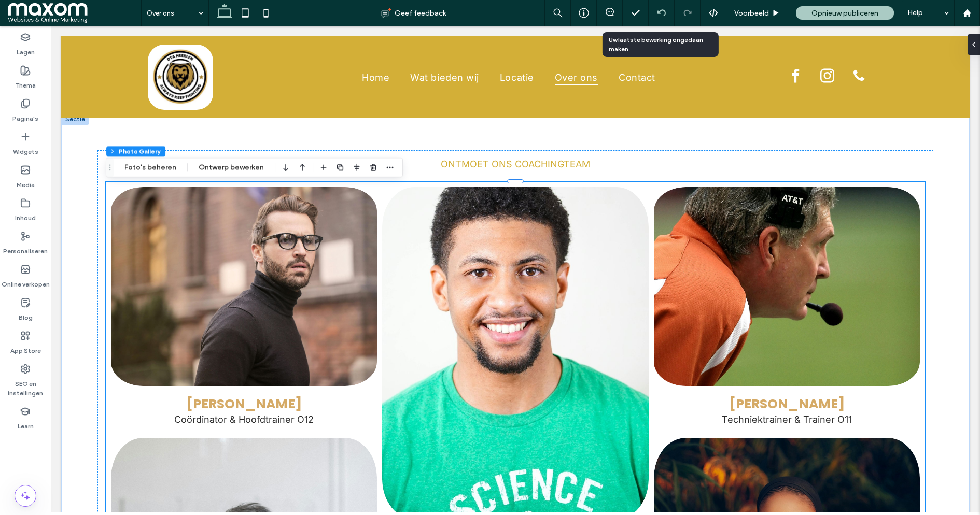
click at [661, 15] on icon at bounding box center [661, 13] width 8 height 8
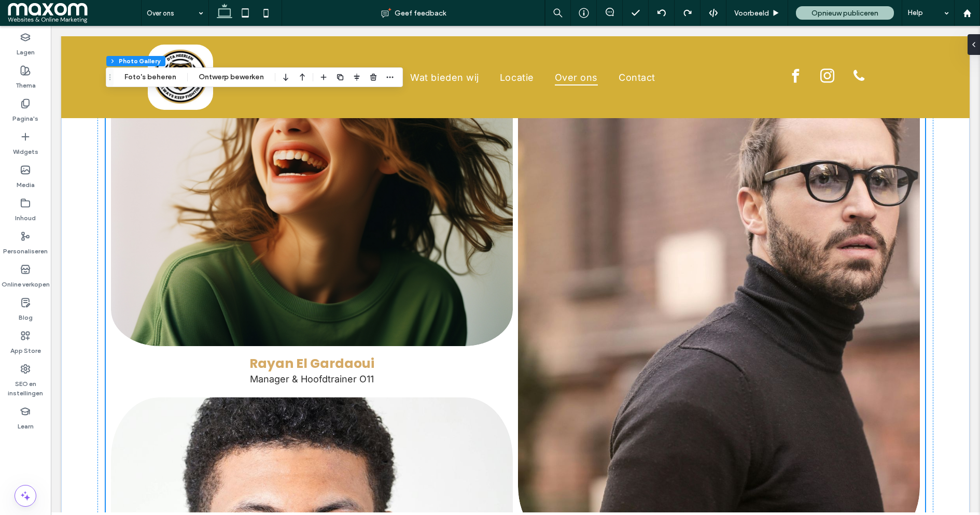
scroll to position [1178, 0]
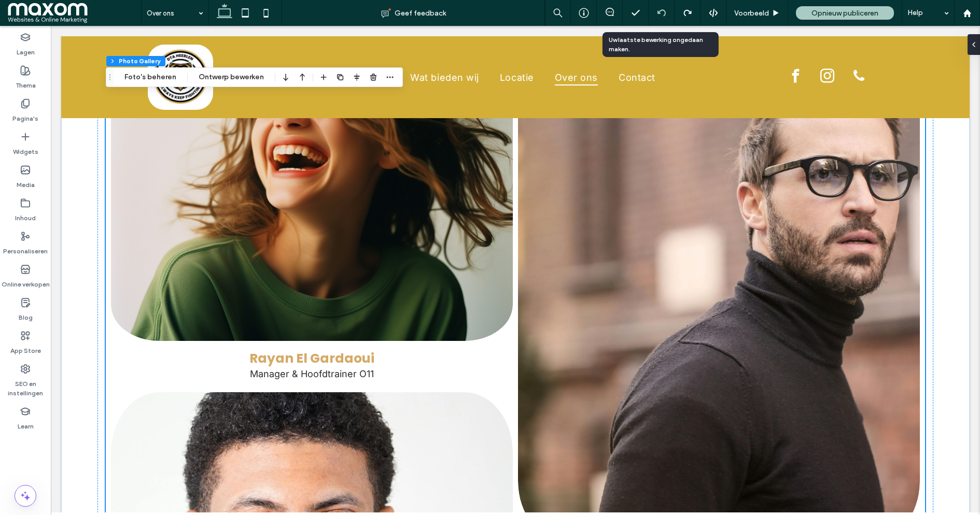
click at [662, 19] on div at bounding box center [662, 13] width 26 height 26
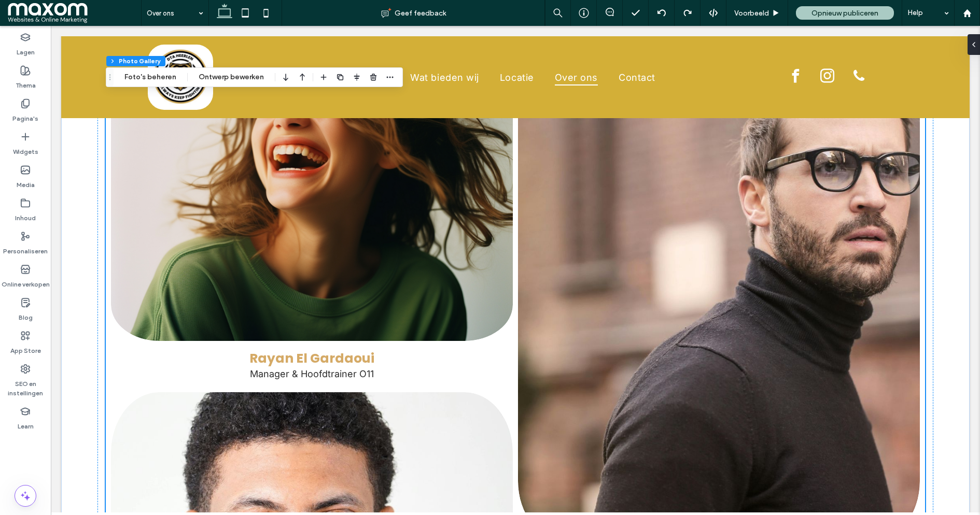
click at [526, 219] on link at bounding box center [719, 290] width 426 height 532
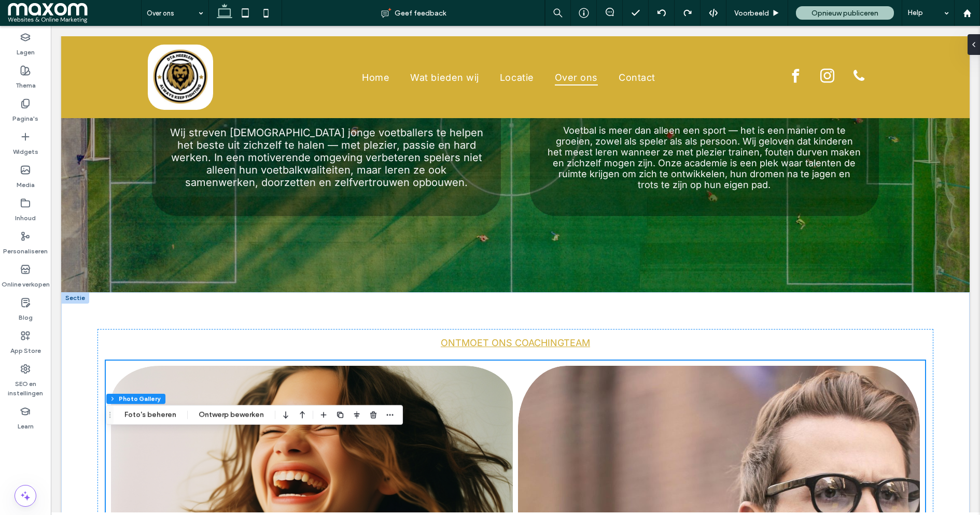
scroll to position [783, 0]
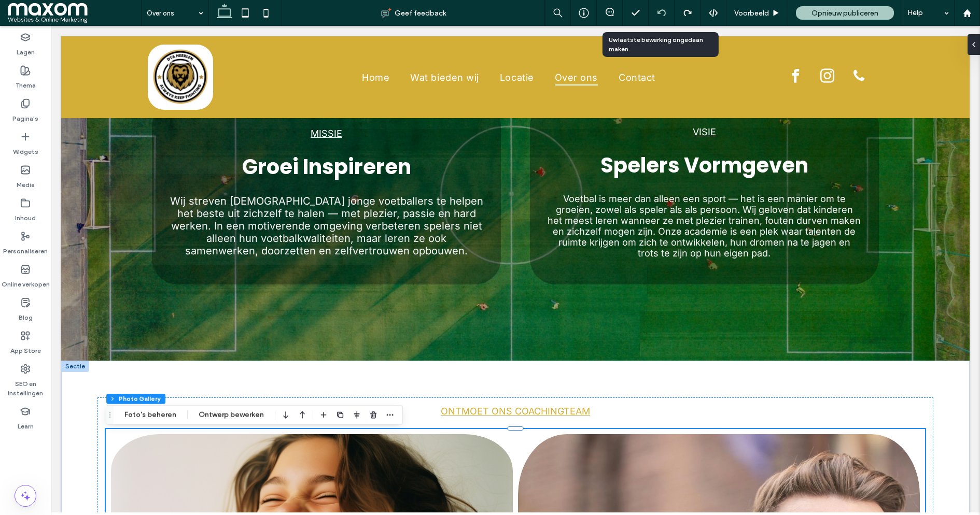
click at [661, 19] on div at bounding box center [662, 13] width 26 height 26
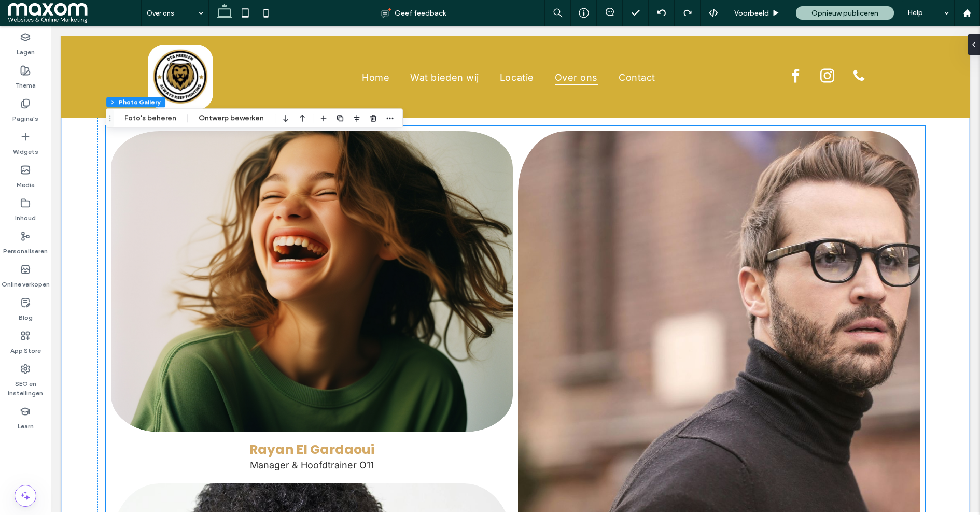
scroll to position [1090, 0]
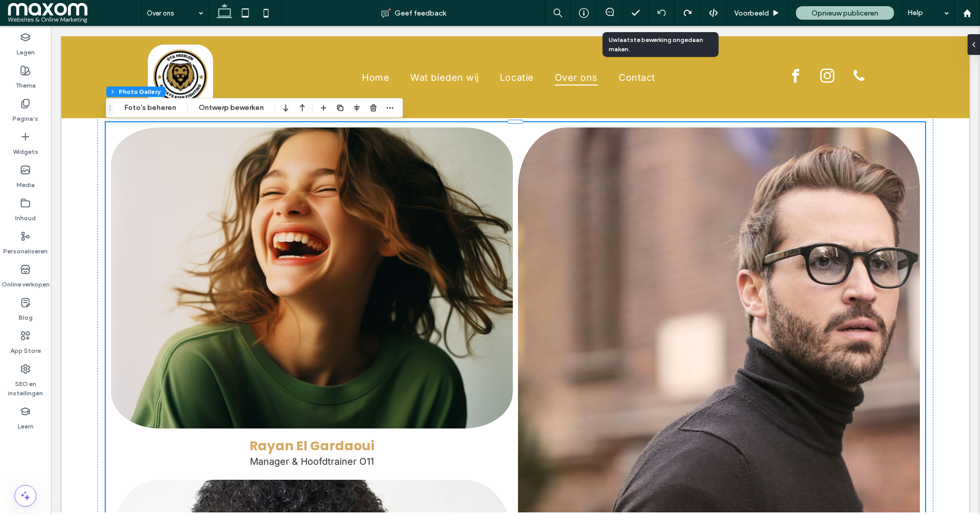
click at [654, 9] on div at bounding box center [661, 13] width 25 height 8
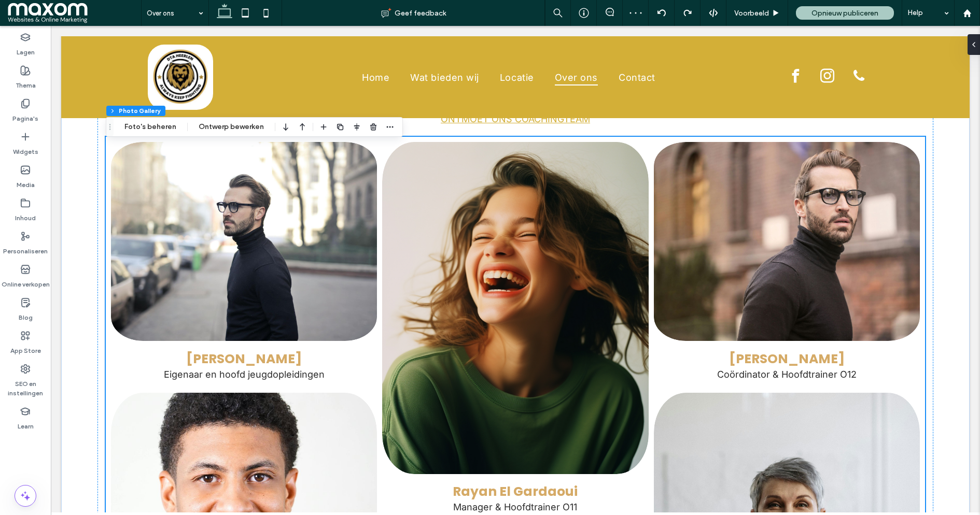
scroll to position [1062, 0]
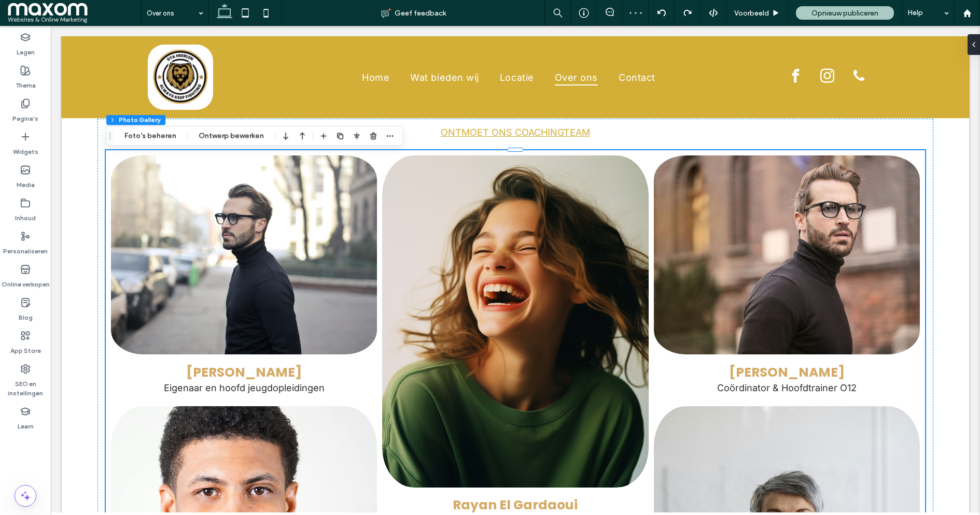
click at [317, 276] on link at bounding box center [244, 255] width 282 height 212
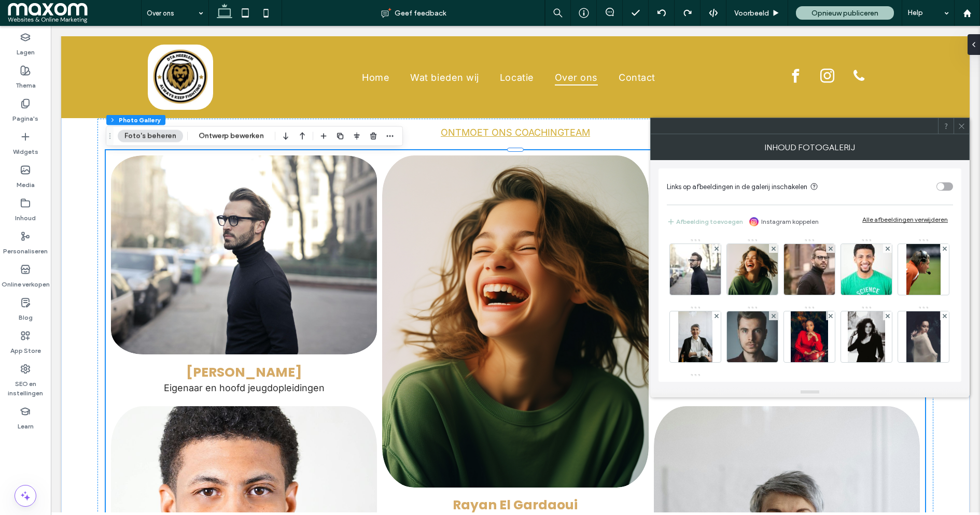
click at [964, 123] on icon at bounding box center [962, 126] width 8 height 8
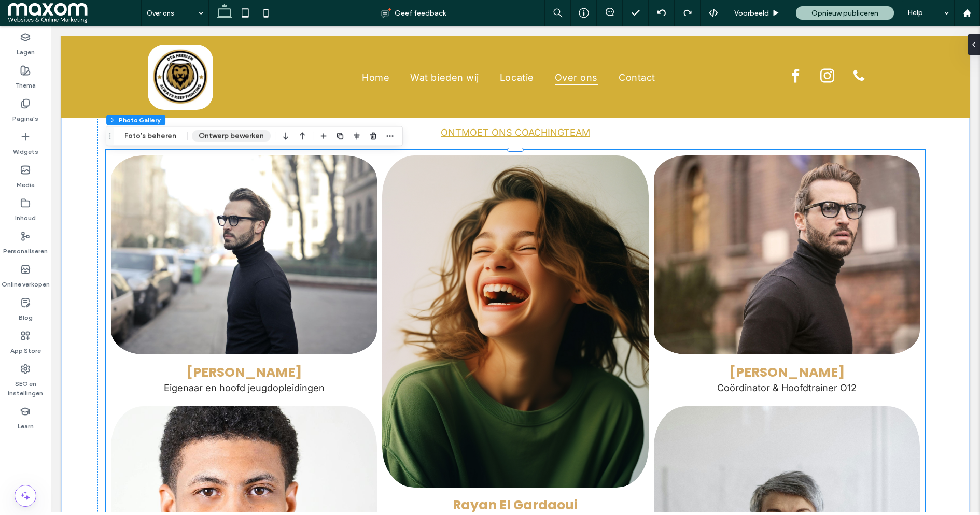
click at [231, 142] on button "Ontwerp bewerken" at bounding box center [231, 136] width 79 height 12
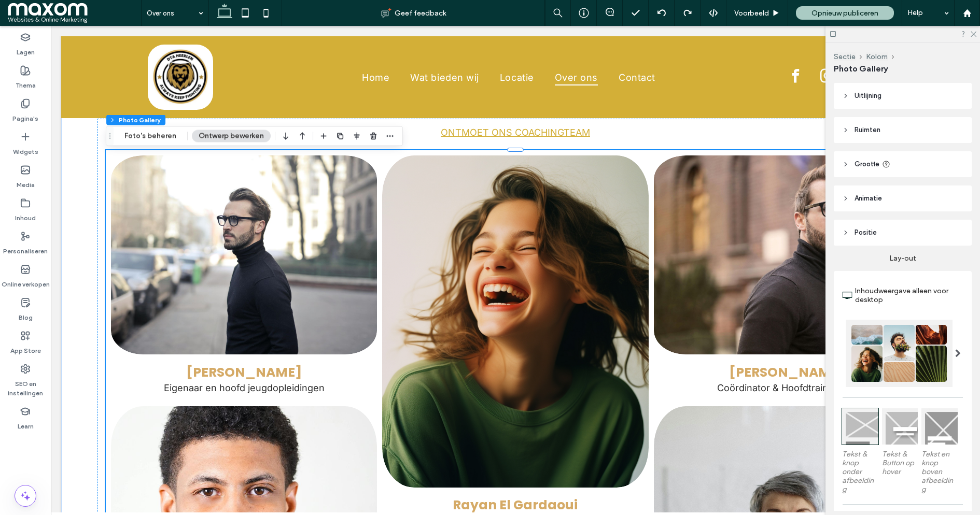
click at [898, 351] on div at bounding box center [899, 353] width 107 height 67
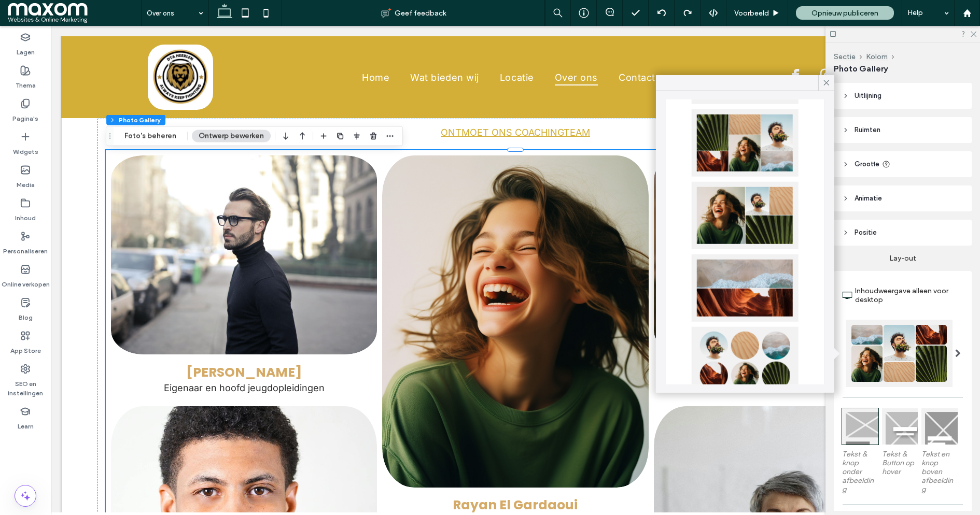
scroll to position [247, 0]
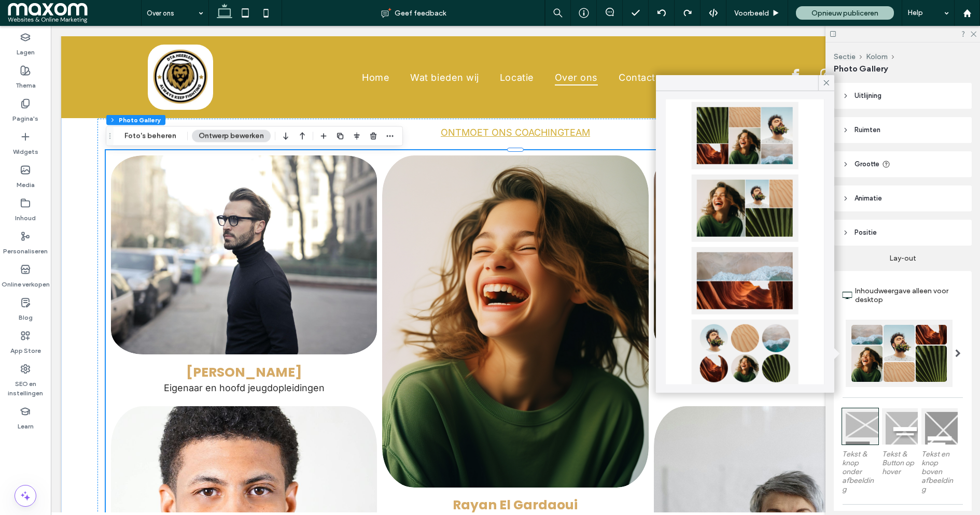
click at [749, 344] on div at bounding box center [745, 353] width 107 height 67
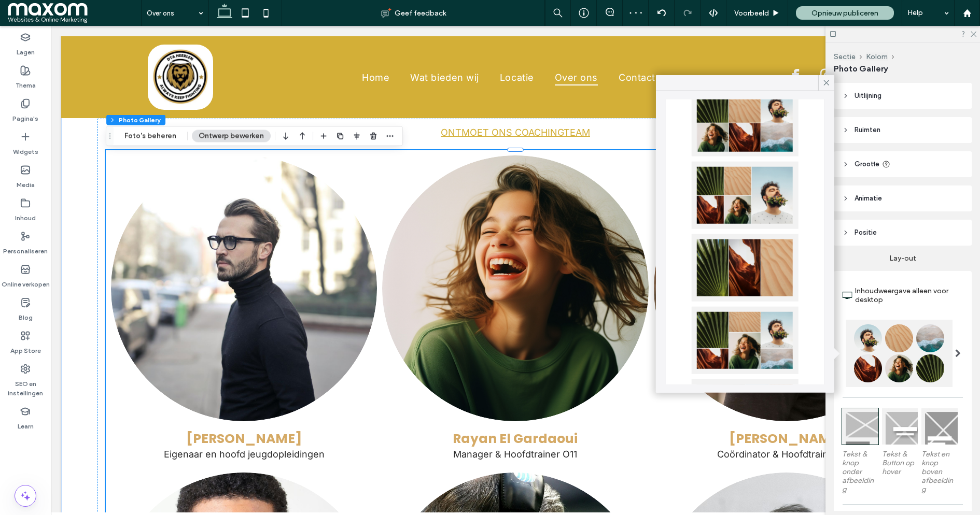
scroll to position [0, 0]
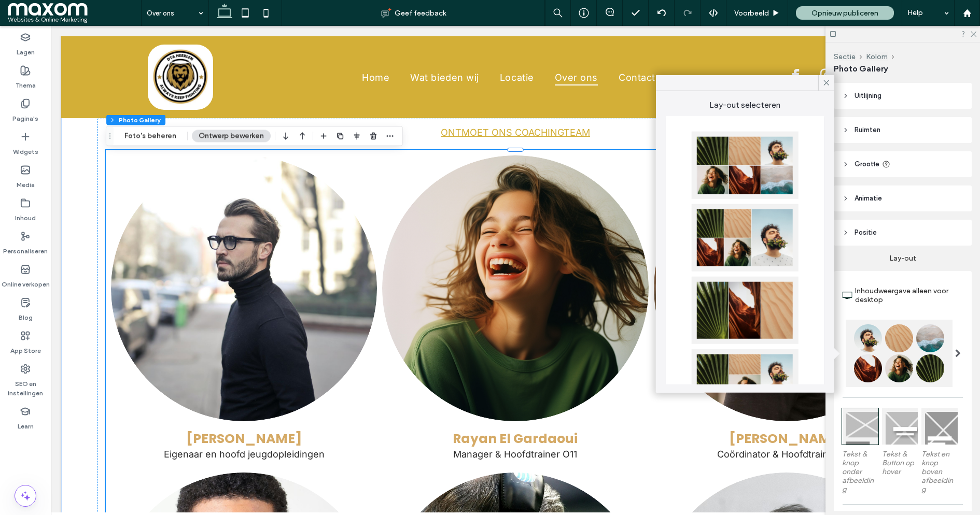
click at [752, 317] on div at bounding box center [745, 310] width 107 height 67
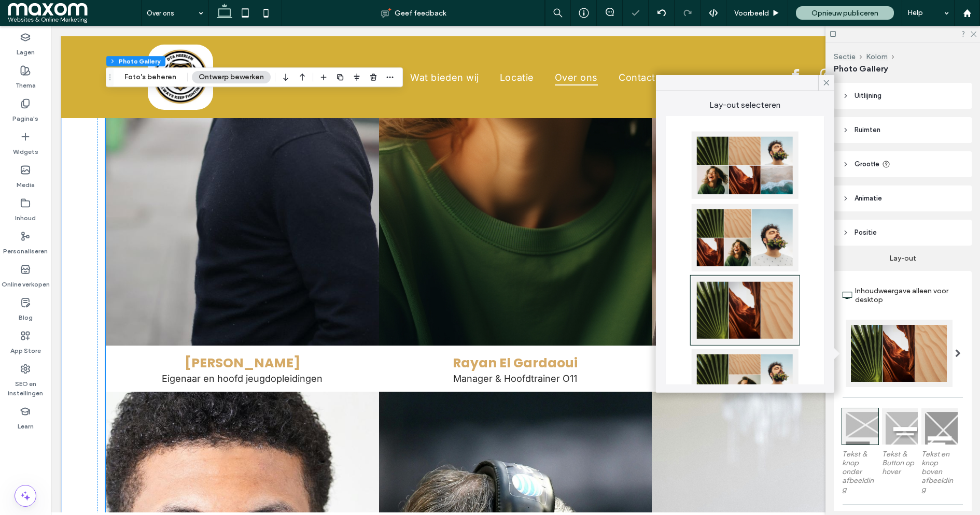
scroll to position [1416, 0]
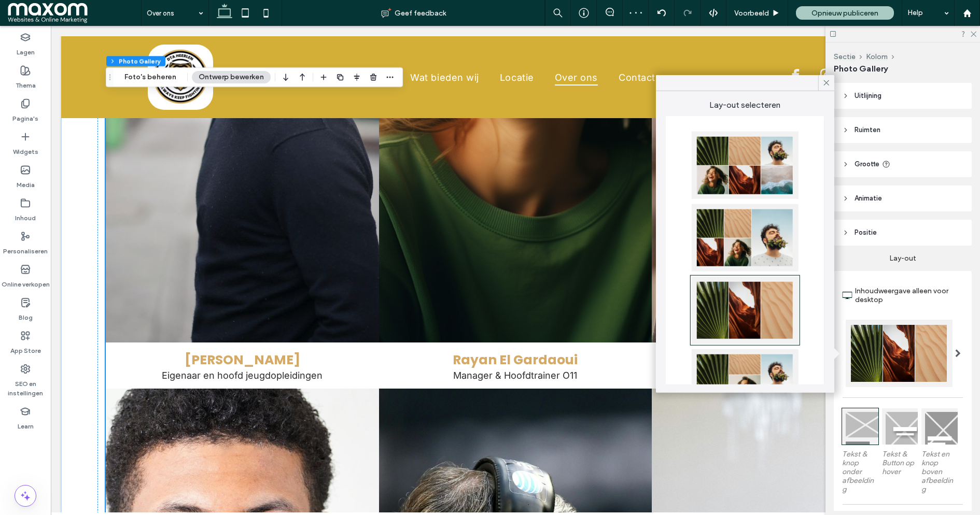
click at [726, 173] on div at bounding box center [745, 165] width 107 height 67
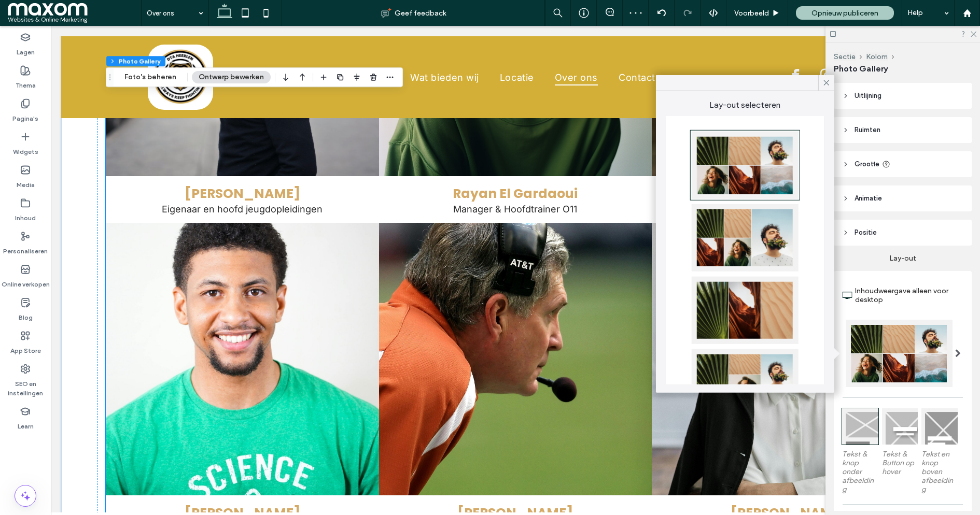
scroll to position [1308, 0]
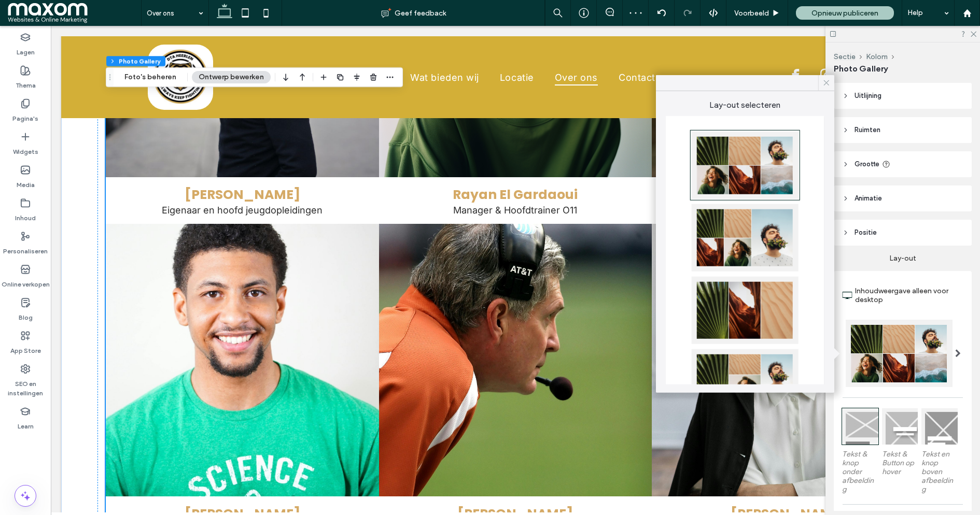
click at [827, 85] on icon at bounding box center [826, 82] width 9 height 9
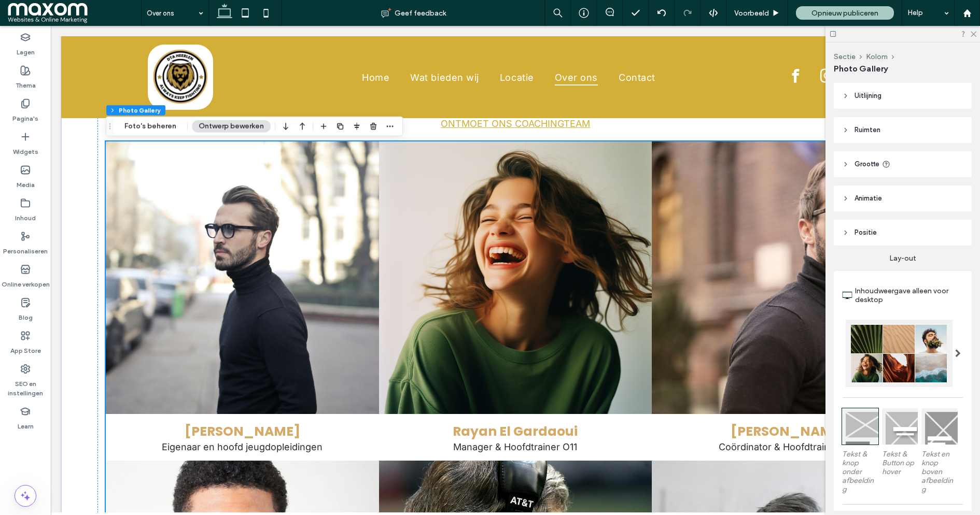
scroll to position [1072, 0]
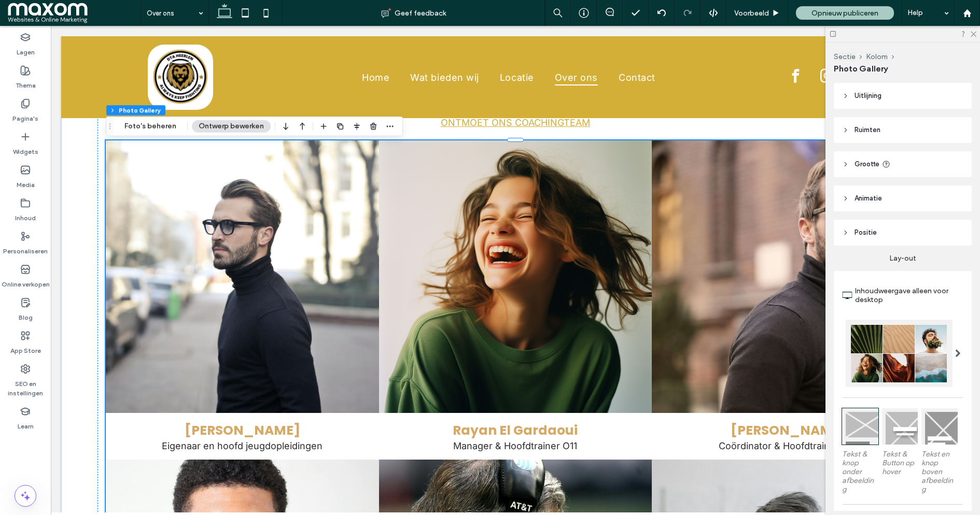
click at [237, 313] on link at bounding box center [241, 276] width 289 height 289
click at [237, 280] on link at bounding box center [241, 276] width 289 height 289
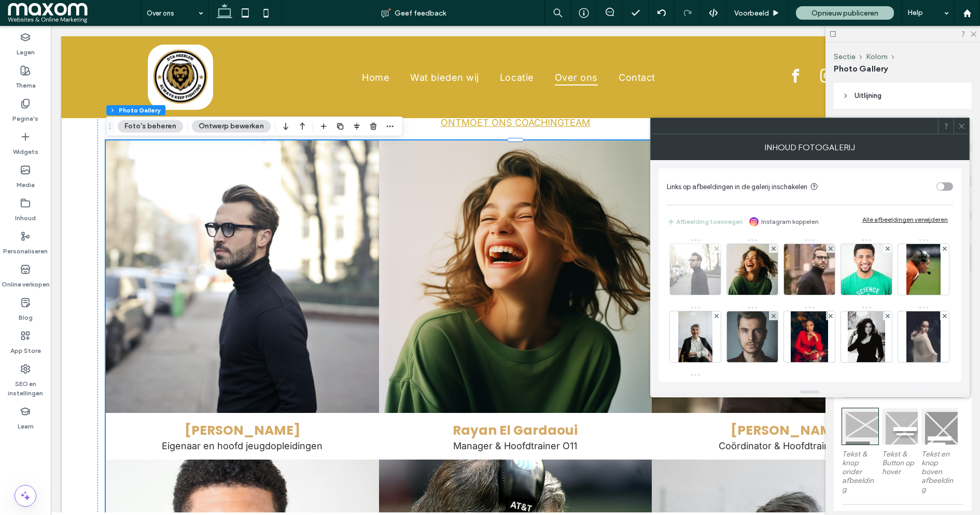
click at [699, 278] on img at bounding box center [695, 269] width 76 height 51
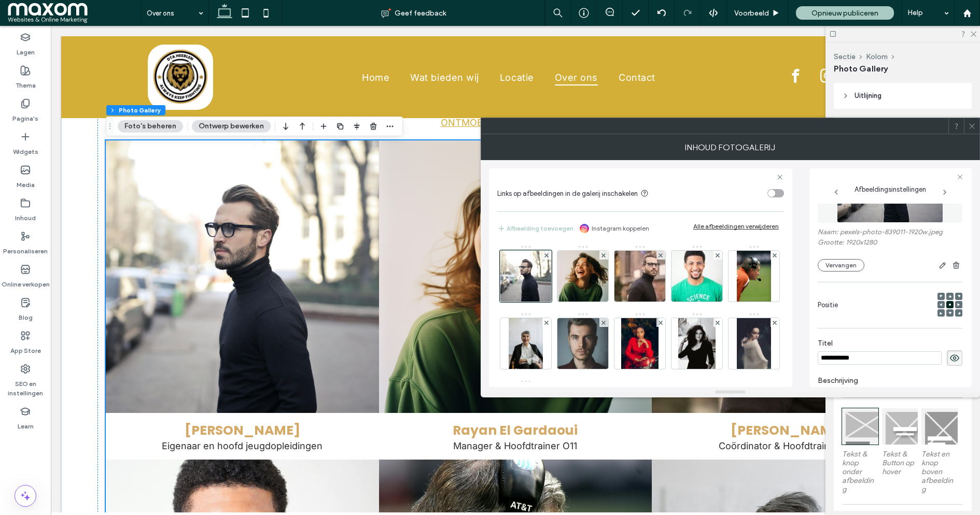
scroll to position [9, 0]
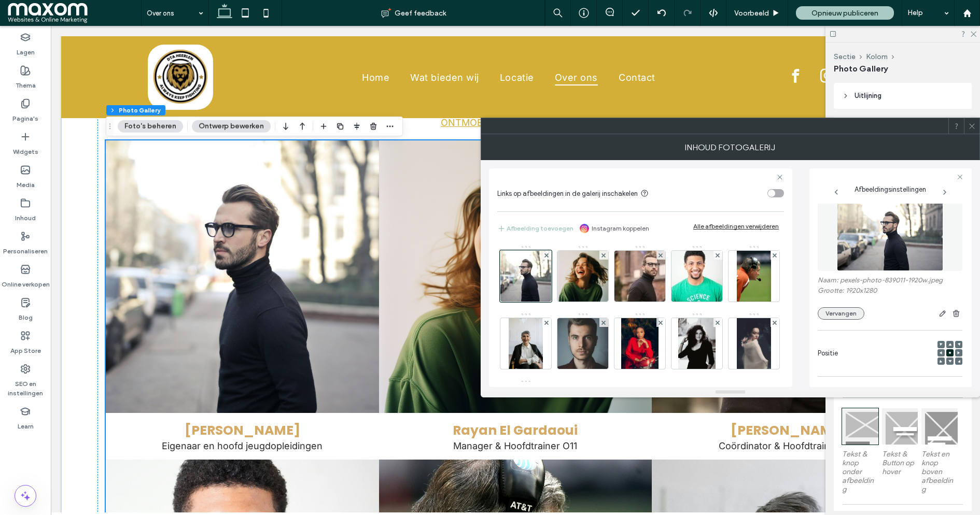
click at [852, 311] on button "Vervangen" at bounding box center [841, 313] width 47 height 12
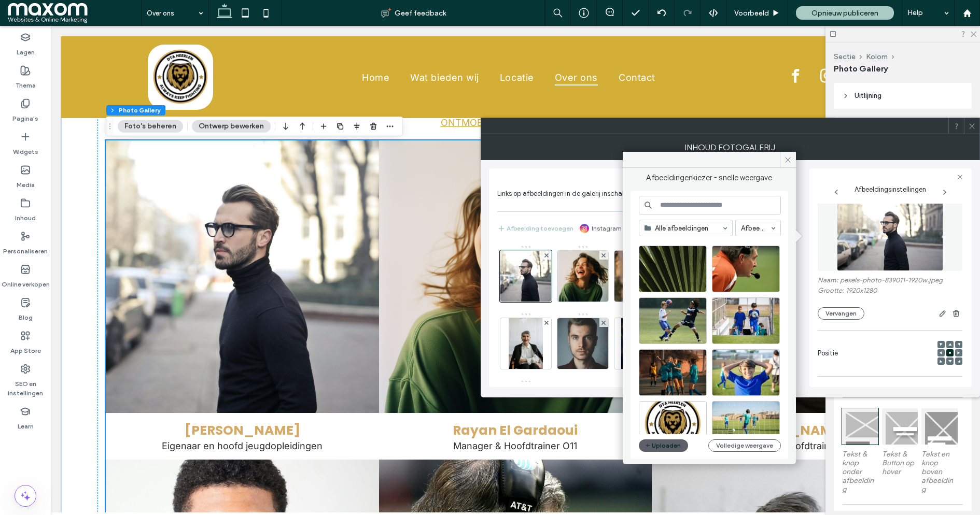
scroll to position [636, 0]
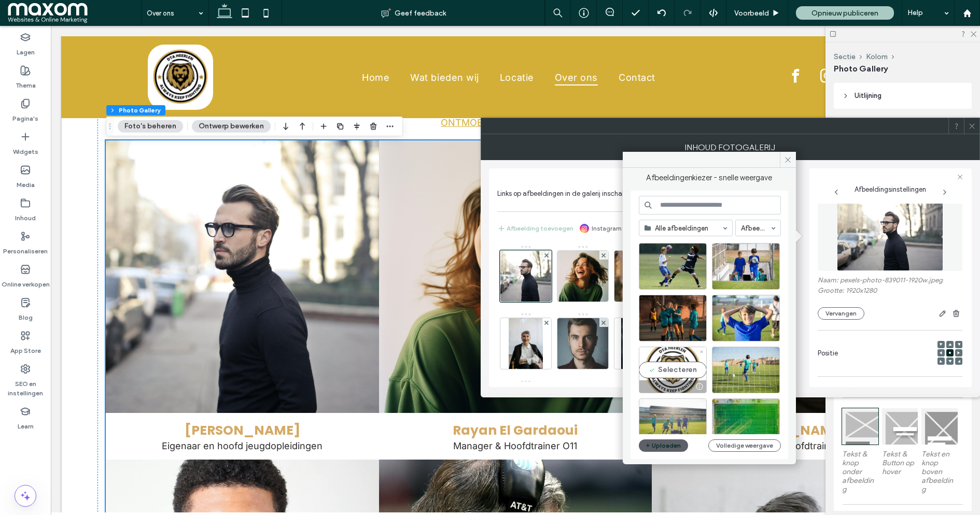
click at [682, 372] on div "Selecteren" at bounding box center [673, 370] width 68 height 47
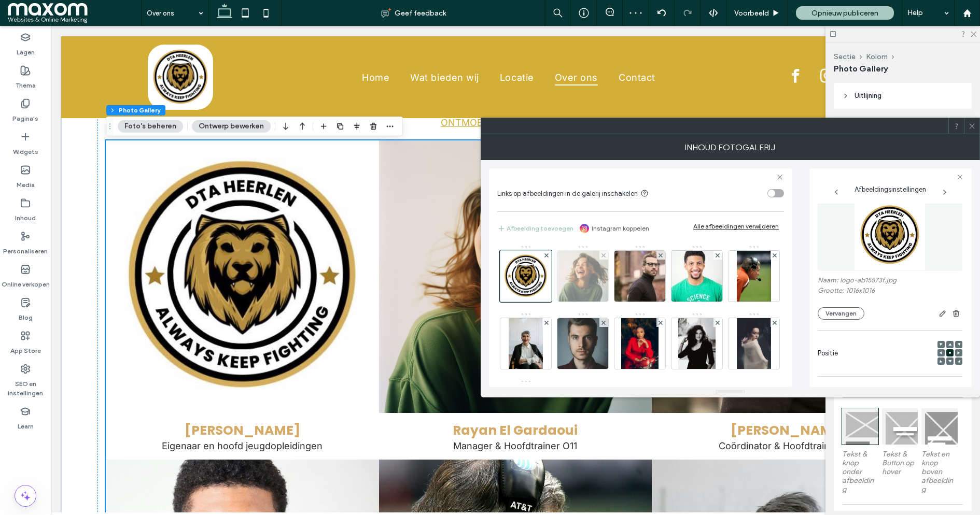
click at [585, 279] on img at bounding box center [582, 276] width 51 height 51
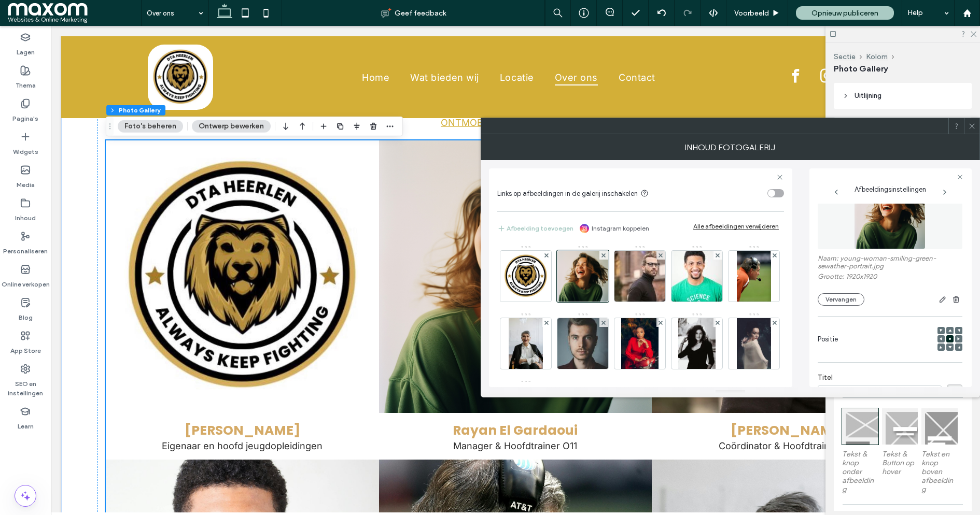
scroll to position [29, 0]
click at [841, 302] on button "Vervangen" at bounding box center [841, 301] width 47 height 12
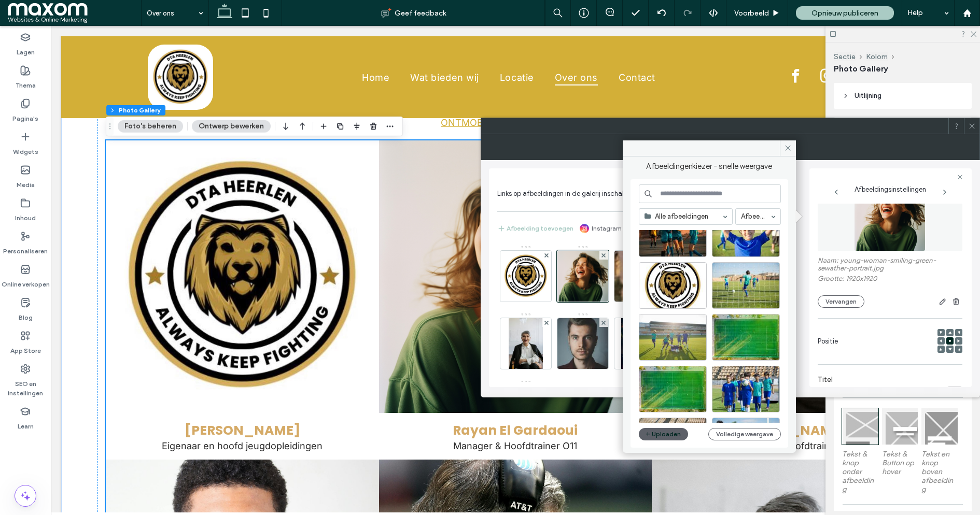
scroll to position [700, 0]
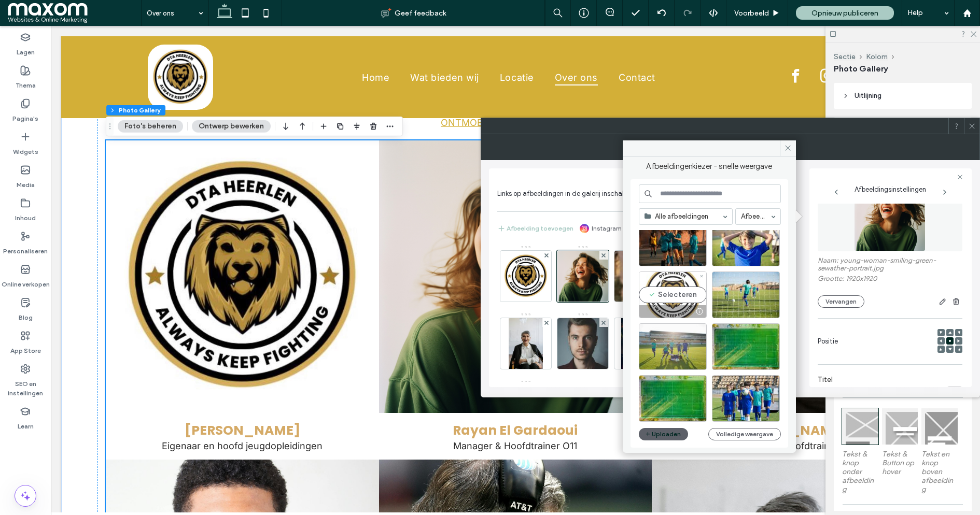
click at [679, 295] on div "Selecteren" at bounding box center [673, 295] width 68 height 47
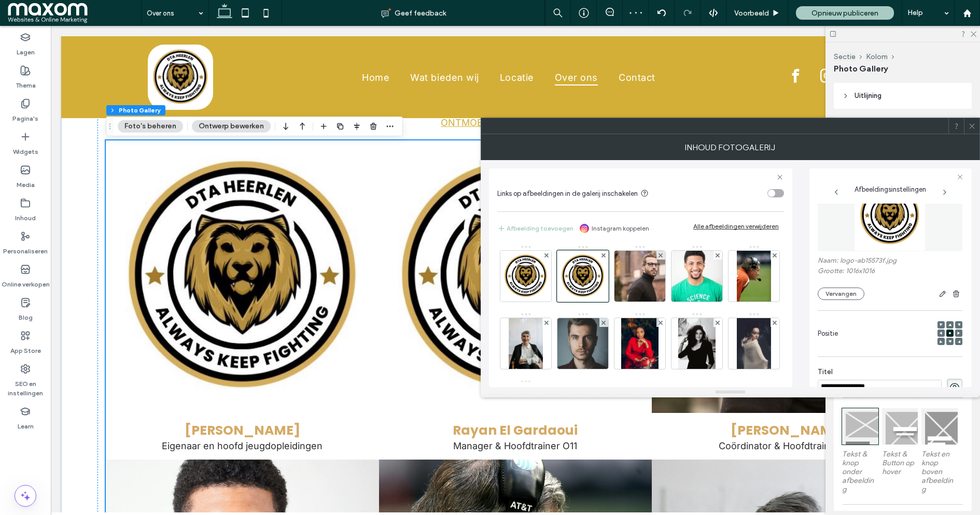
click at [977, 127] on div at bounding box center [972, 126] width 16 height 16
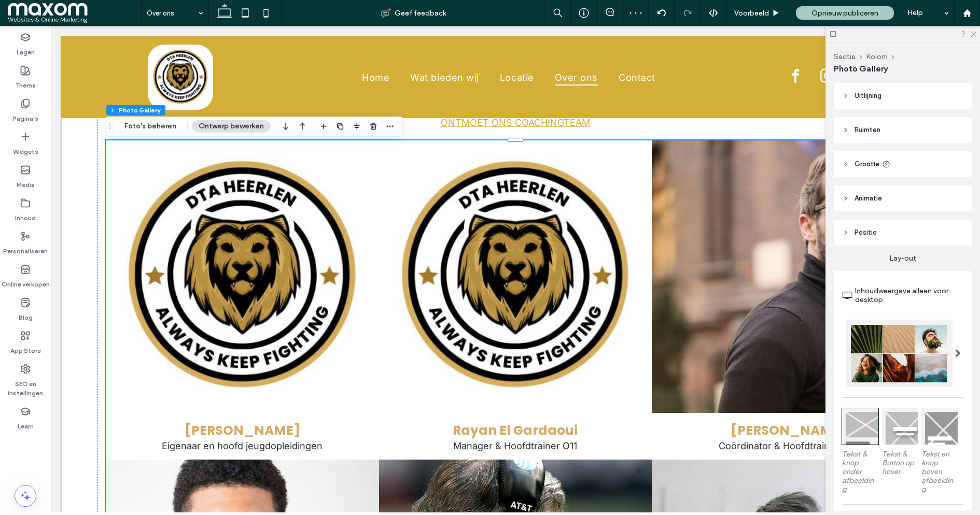
click at [721, 279] on link at bounding box center [787, 276] width 289 height 289
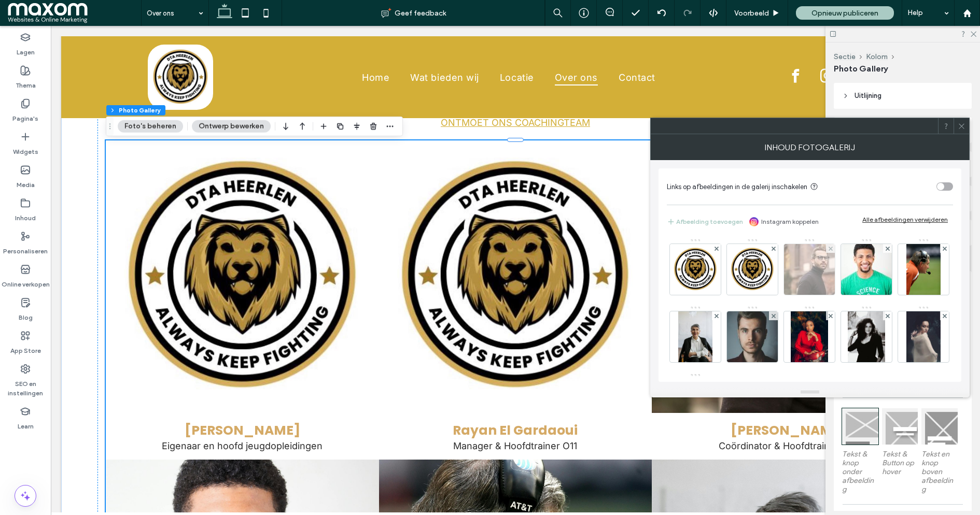
click at [803, 276] on img at bounding box center [809, 269] width 76 height 51
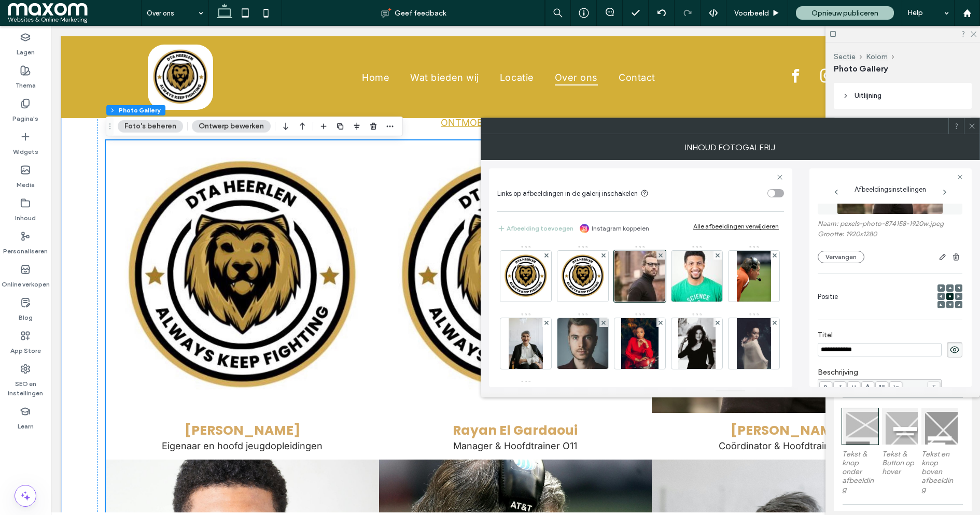
scroll to position [8, 0]
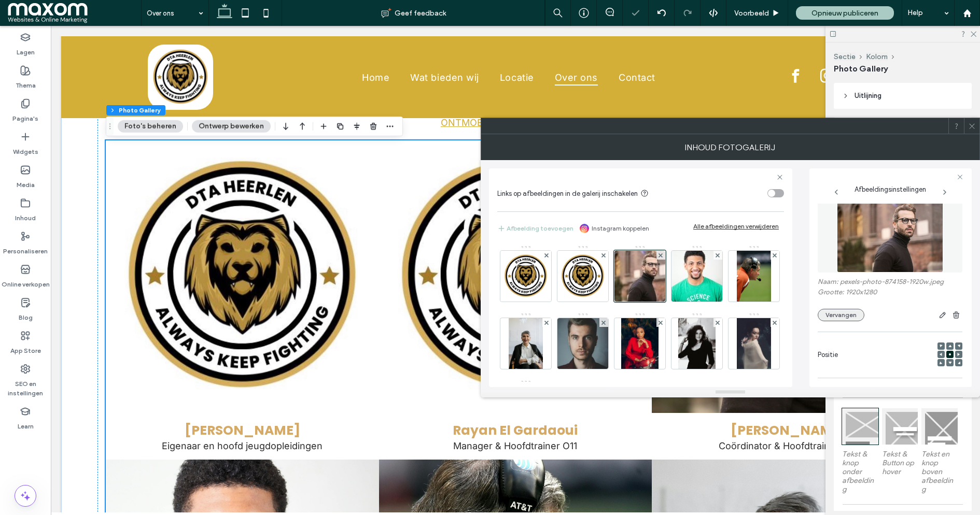
click at [840, 309] on button "Vervangen" at bounding box center [841, 315] width 47 height 12
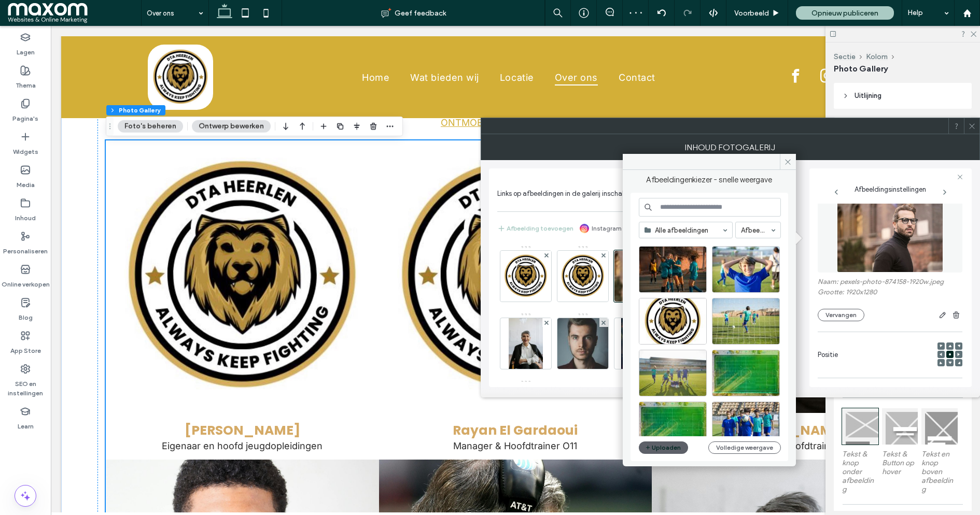
scroll to position [690, 0]
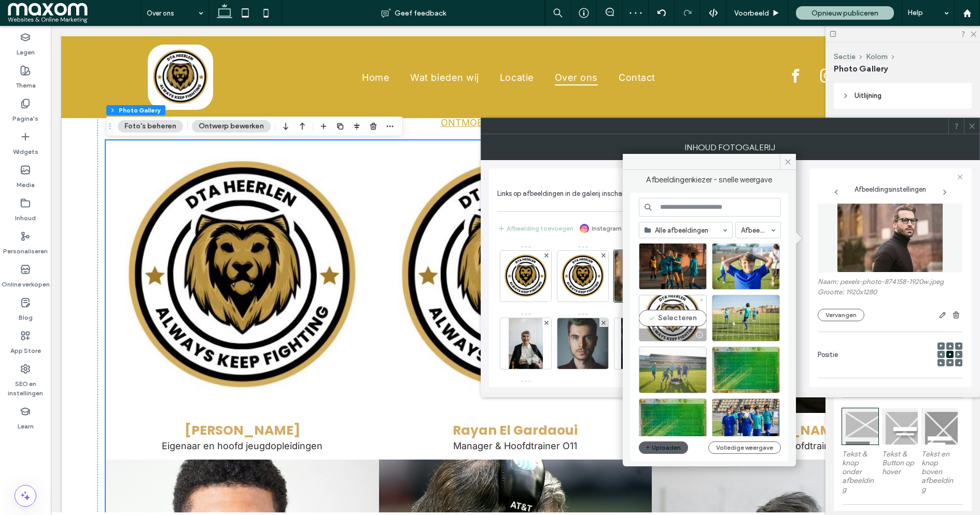
click at [689, 319] on div "Selecteren" at bounding box center [673, 318] width 68 height 47
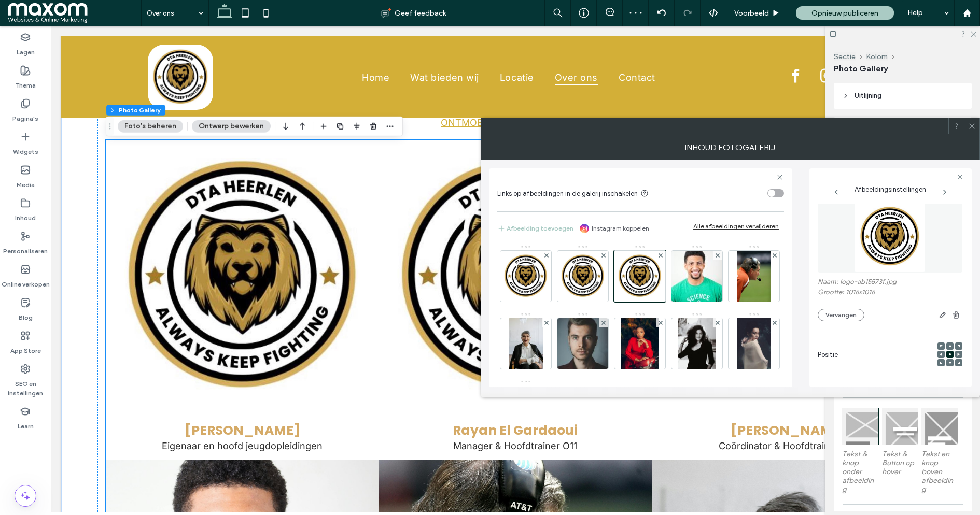
click at [974, 129] on icon at bounding box center [972, 126] width 8 height 8
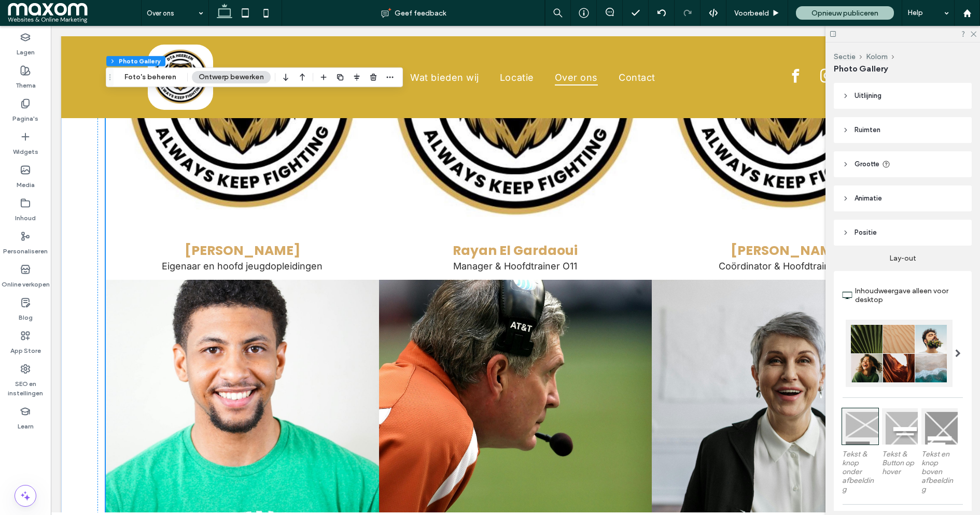
scroll to position [1373, 0]
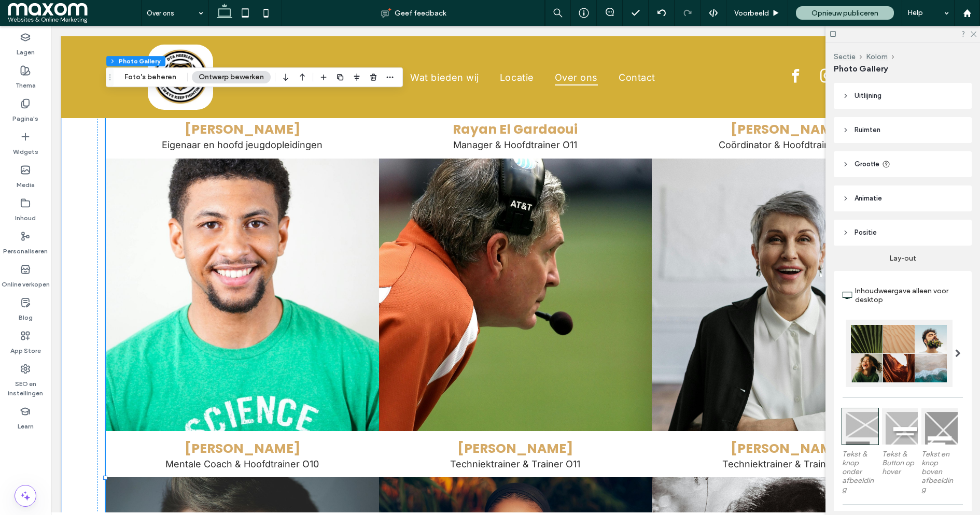
click at [276, 273] on link at bounding box center [241, 294] width 289 height 289
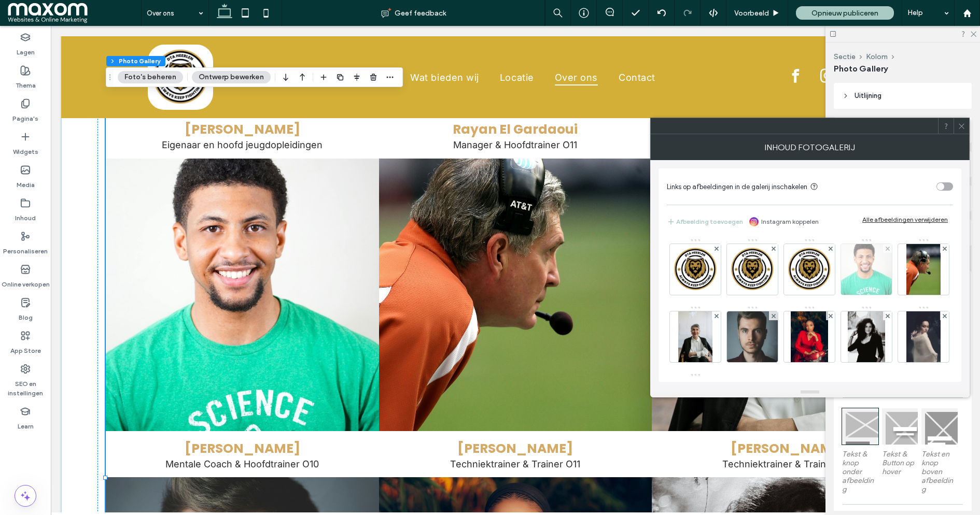
click at [871, 278] on img at bounding box center [866, 269] width 76 height 51
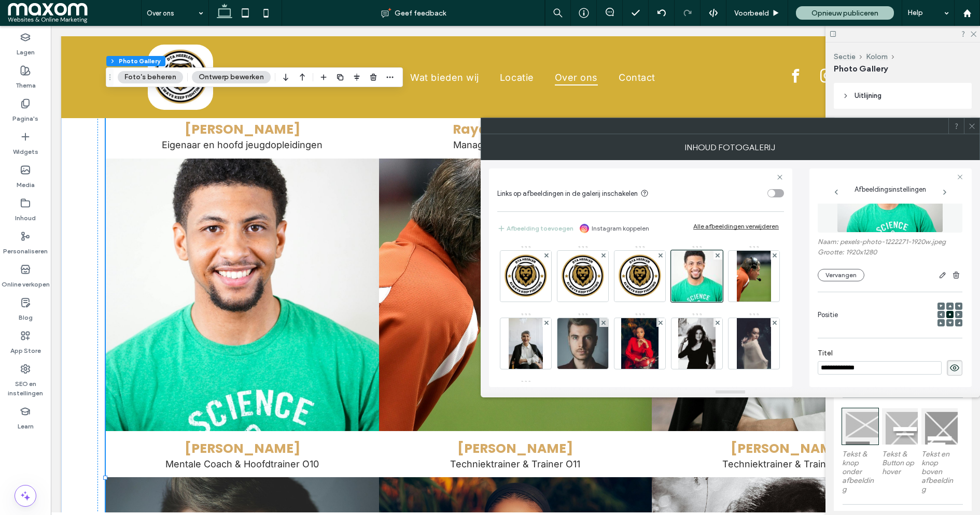
scroll to position [38, 0]
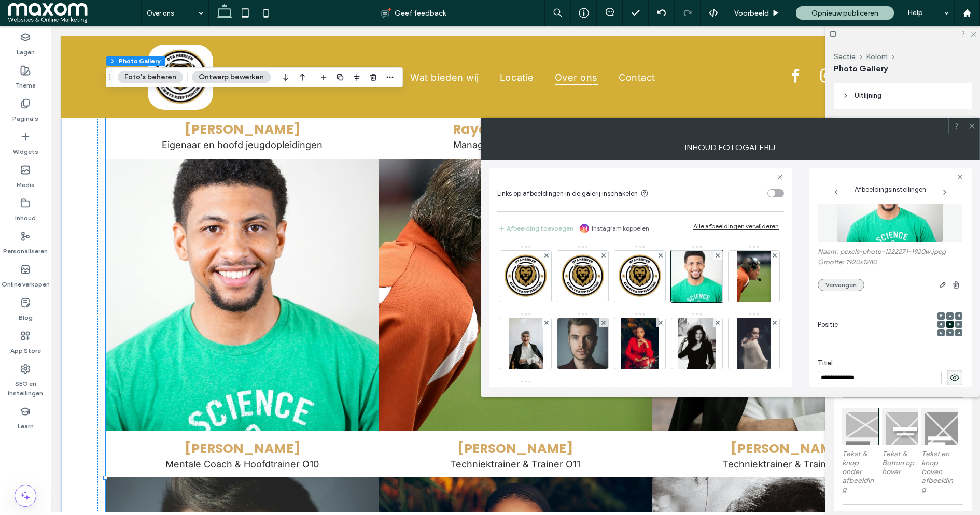
click at [833, 284] on button "Vervangen" at bounding box center [841, 285] width 47 height 12
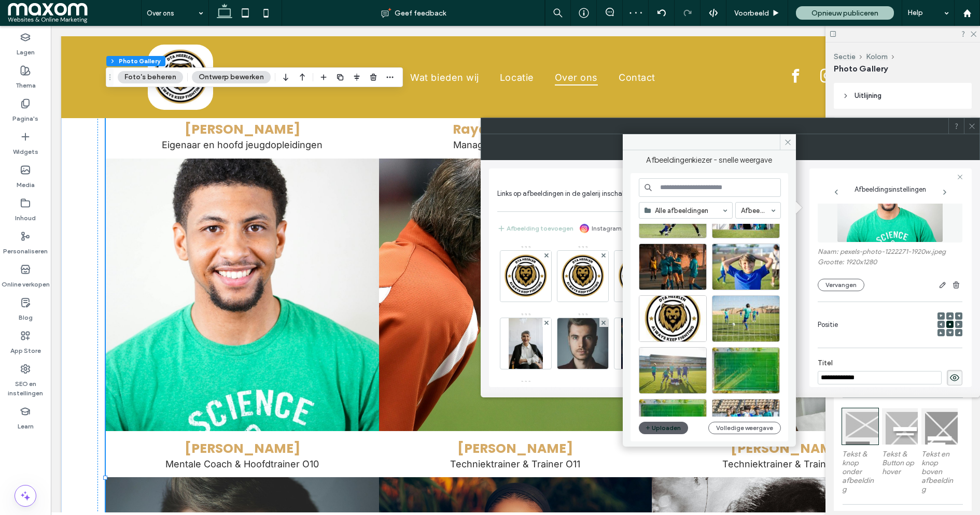
scroll to position [698, 0]
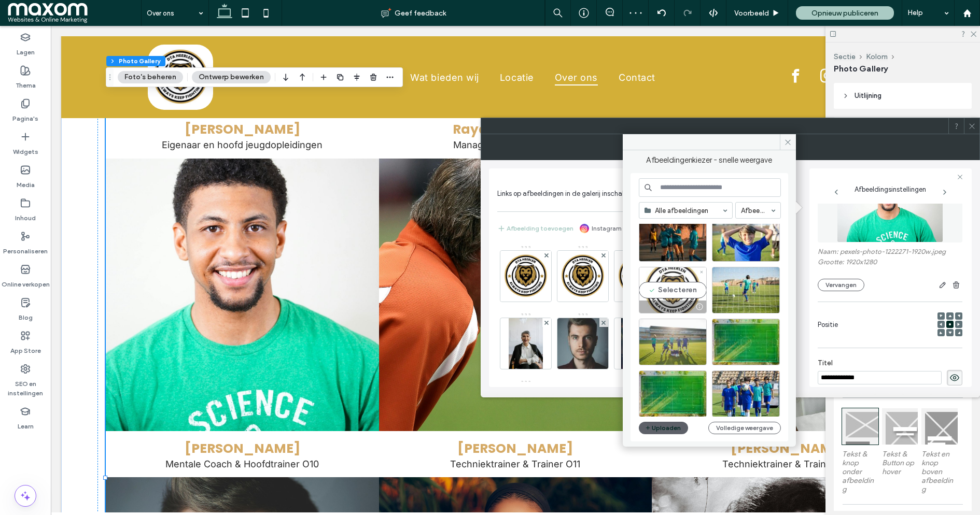
click at [681, 294] on div "Selecteren" at bounding box center [673, 290] width 68 height 47
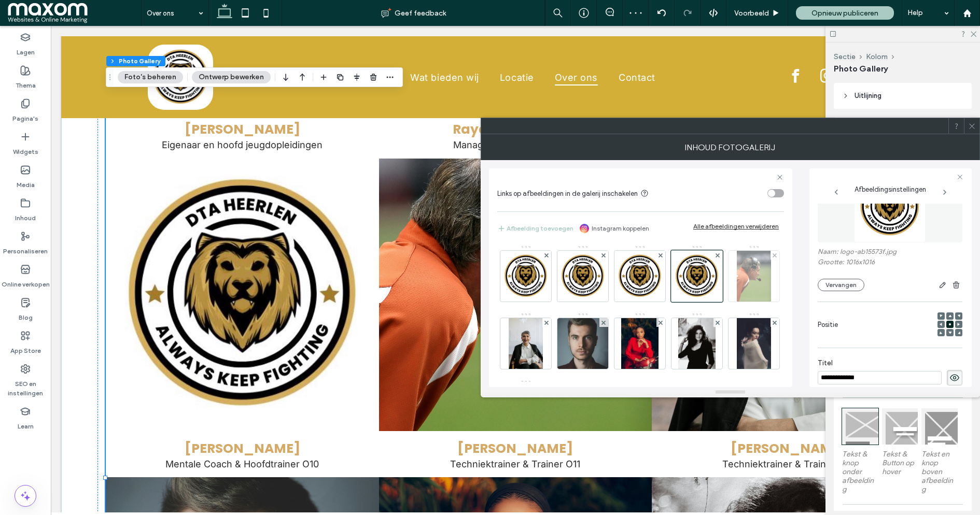
click at [737, 302] on img at bounding box center [754, 276] width 34 height 51
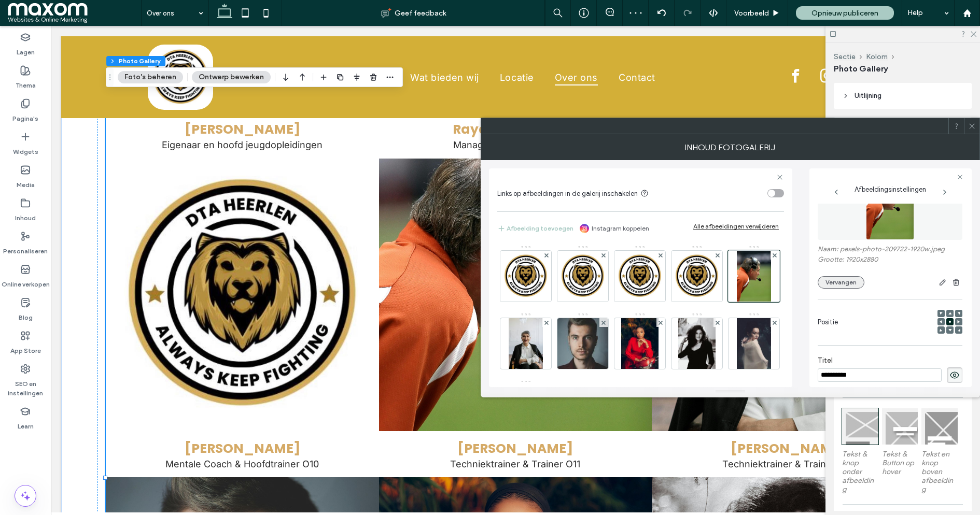
click at [846, 284] on button "Vervangen" at bounding box center [841, 282] width 47 height 12
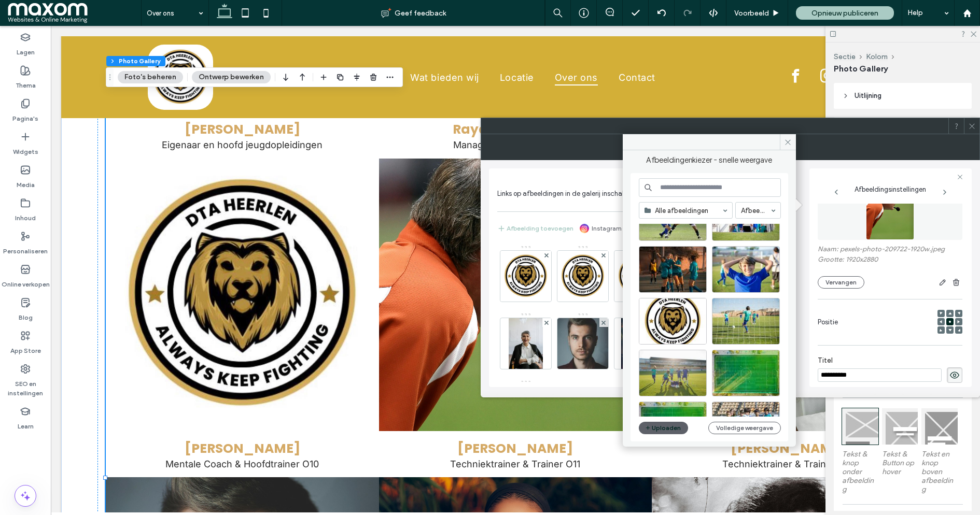
scroll to position [643, 0]
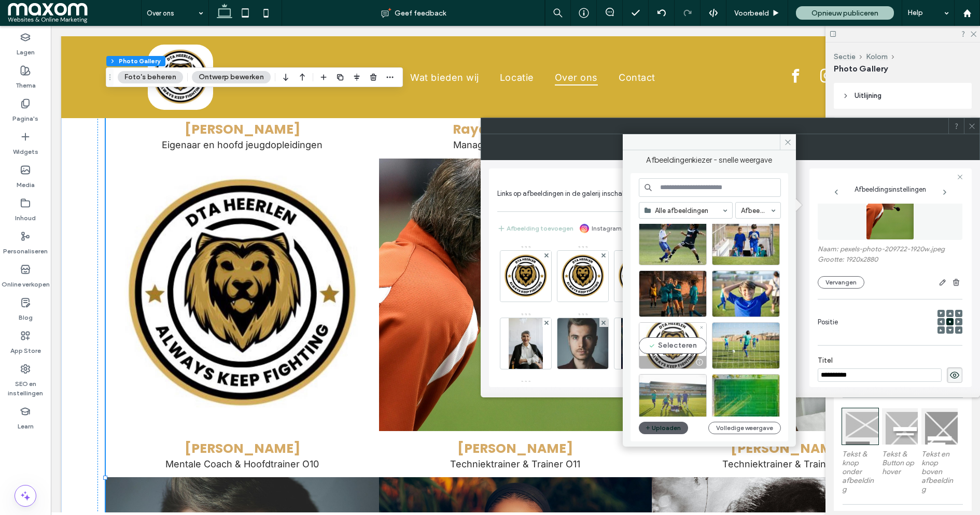
click at [679, 346] on div "Selecteren" at bounding box center [673, 345] width 68 height 47
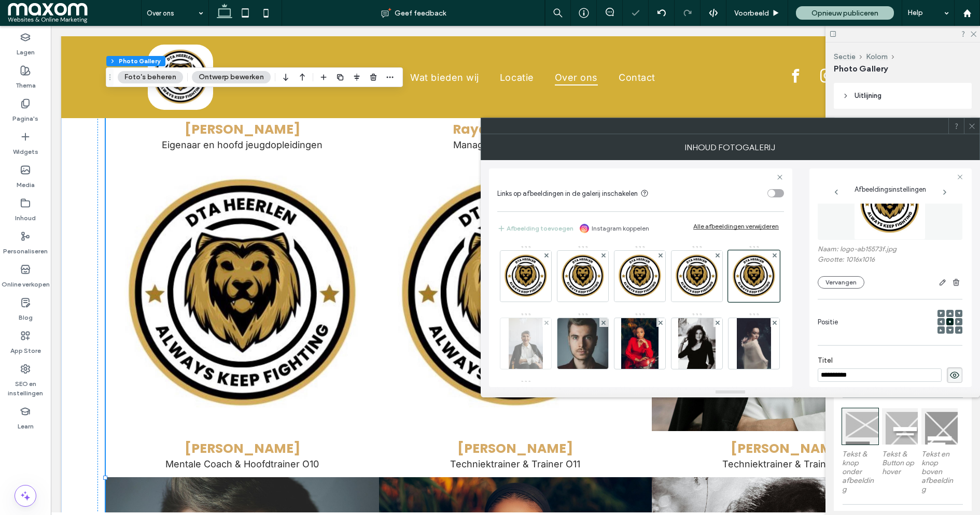
click at [542, 350] on img at bounding box center [526, 343] width 34 height 51
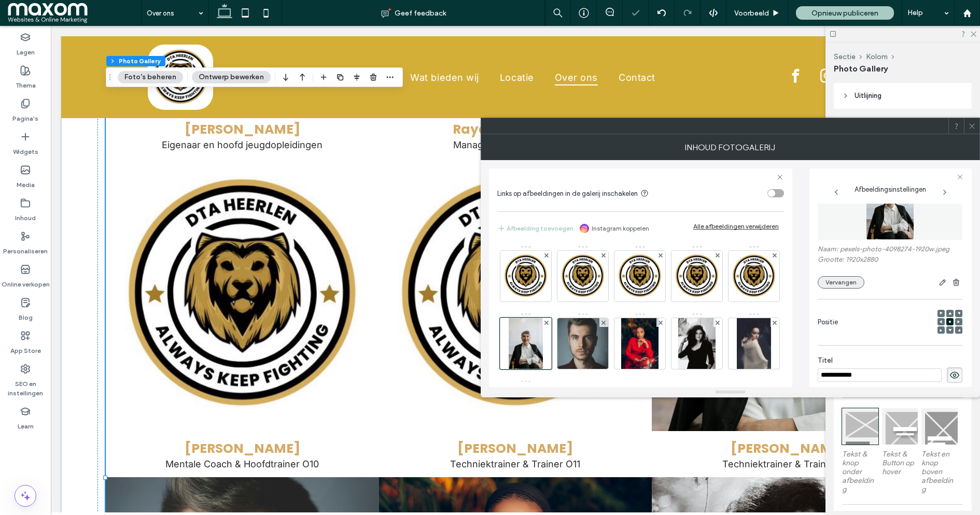
click at [847, 286] on button "Vervangen" at bounding box center [841, 282] width 47 height 12
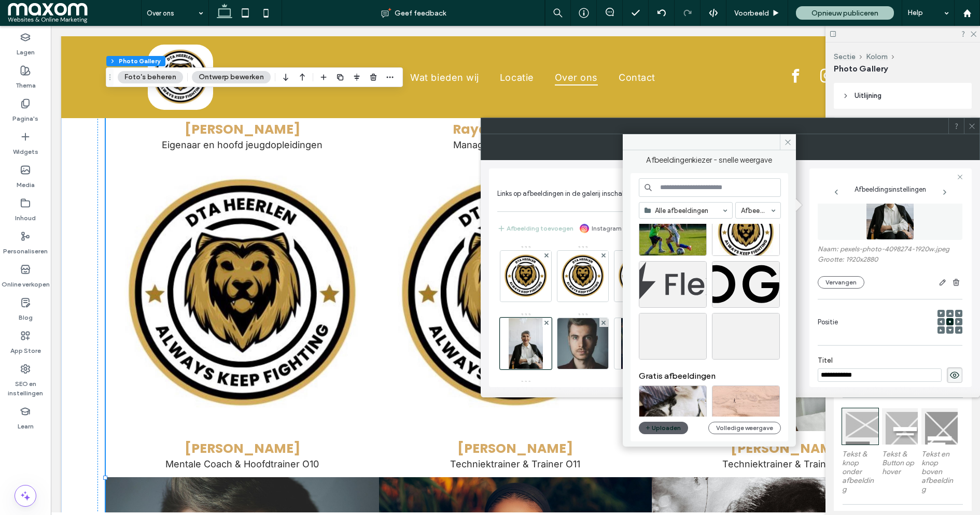
scroll to position [1379, 0]
click at [753, 240] on div "Selecteren" at bounding box center [746, 231] width 68 height 47
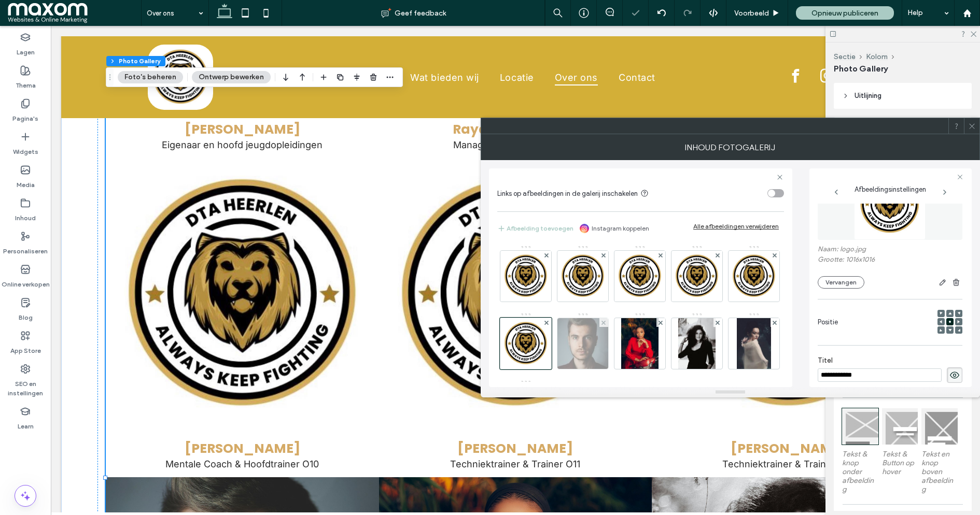
click at [612, 347] on img at bounding box center [582, 343] width 59 height 51
click at [609, 347] on div at bounding box center [583, 344] width 52 height 52
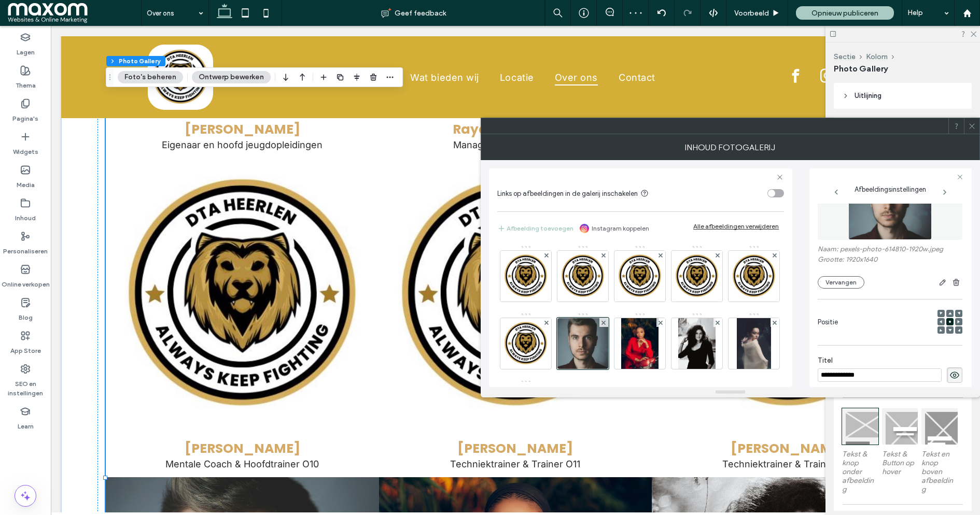
click at [843, 289] on div "Naam: pexels-photo-614810-1920w.jpeg Grootte: 1920x1640 Vervangen" at bounding box center [890, 228] width 145 height 131
click at [843, 285] on button "Vervangen" at bounding box center [841, 282] width 47 height 12
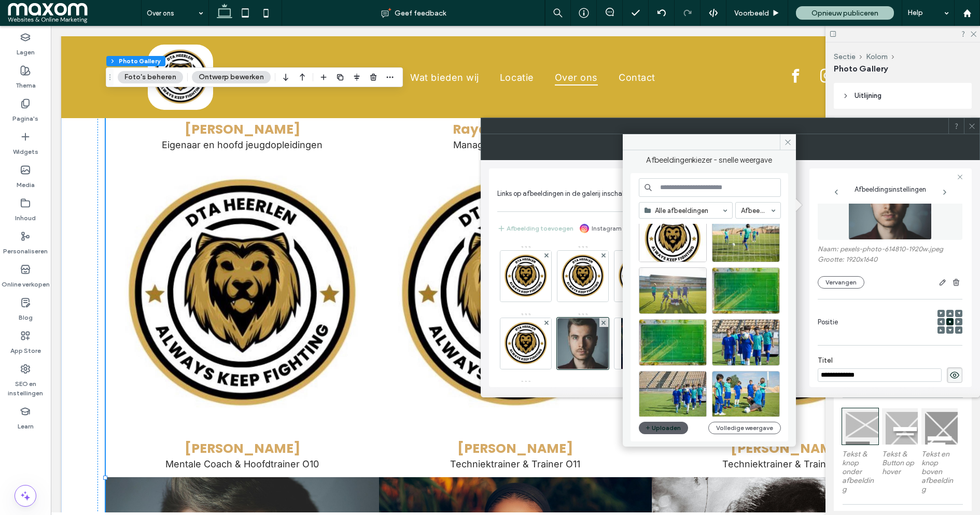
scroll to position [763, 0]
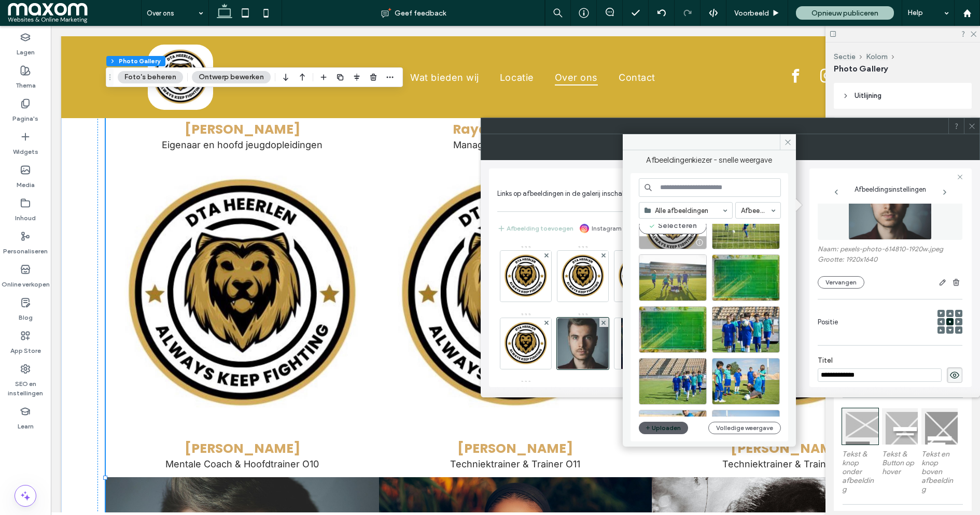
click at [679, 232] on div "Selecteren" at bounding box center [673, 226] width 68 height 47
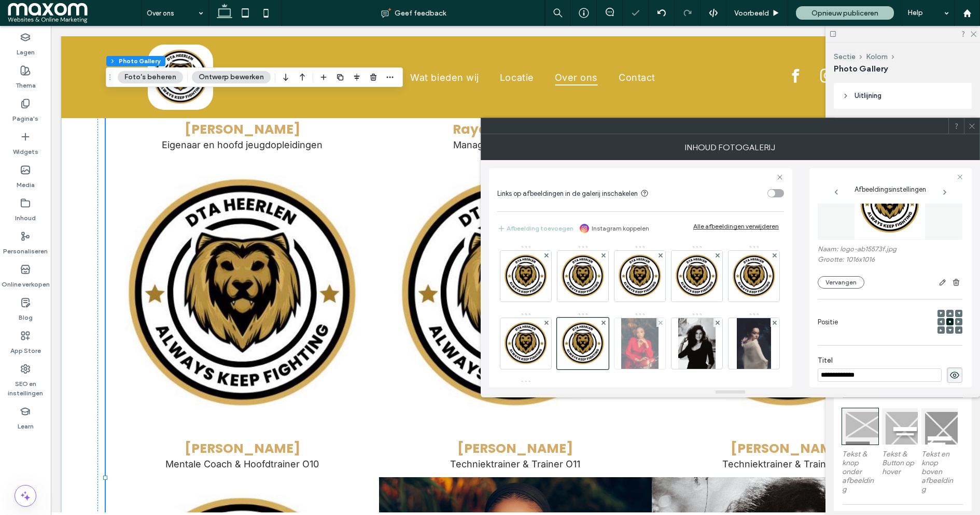
click at [659, 349] on img at bounding box center [640, 343] width 38 height 51
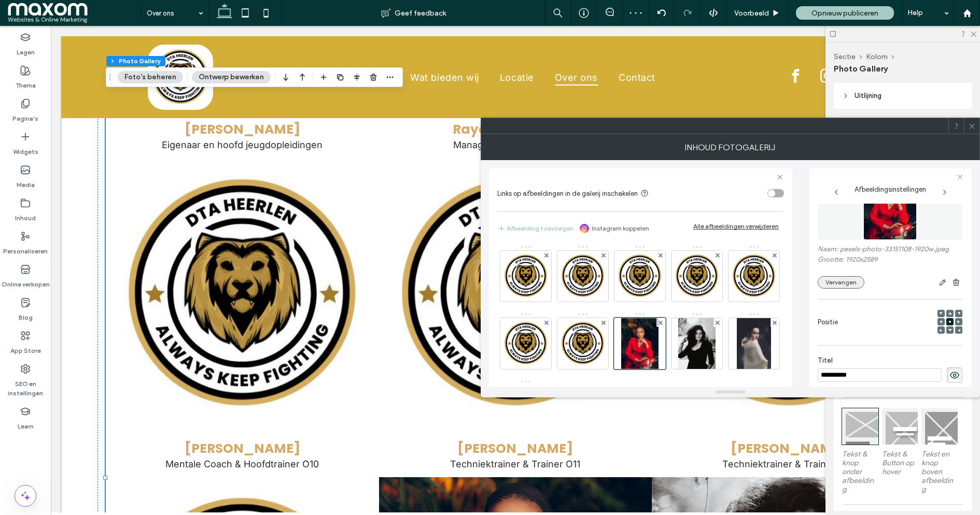
click at [846, 280] on button "Vervangen" at bounding box center [841, 282] width 47 height 12
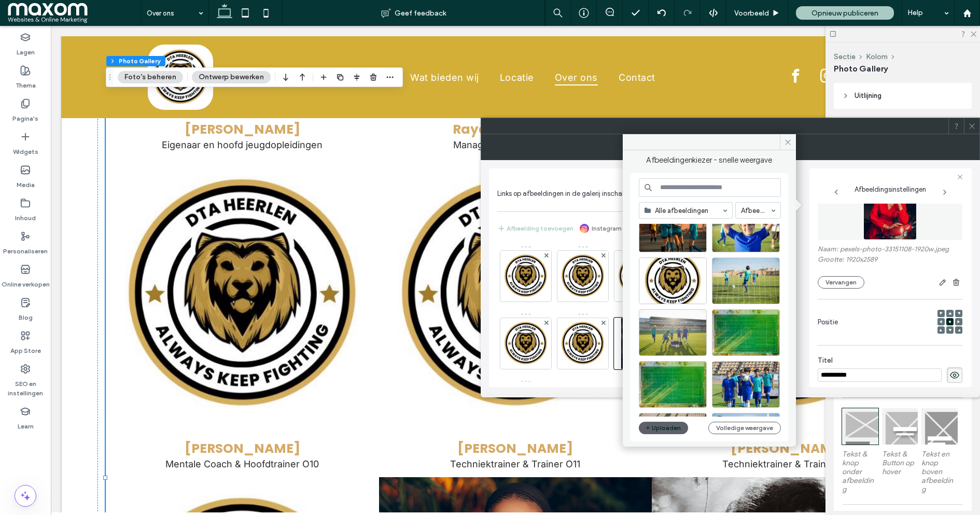
scroll to position [755, 0]
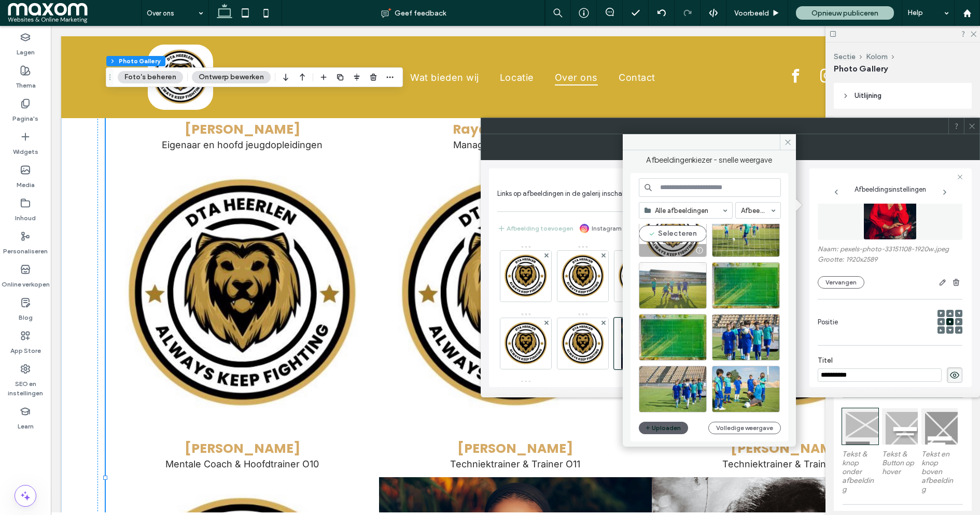
click at [685, 231] on div "Selecteren" at bounding box center [673, 233] width 68 height 47
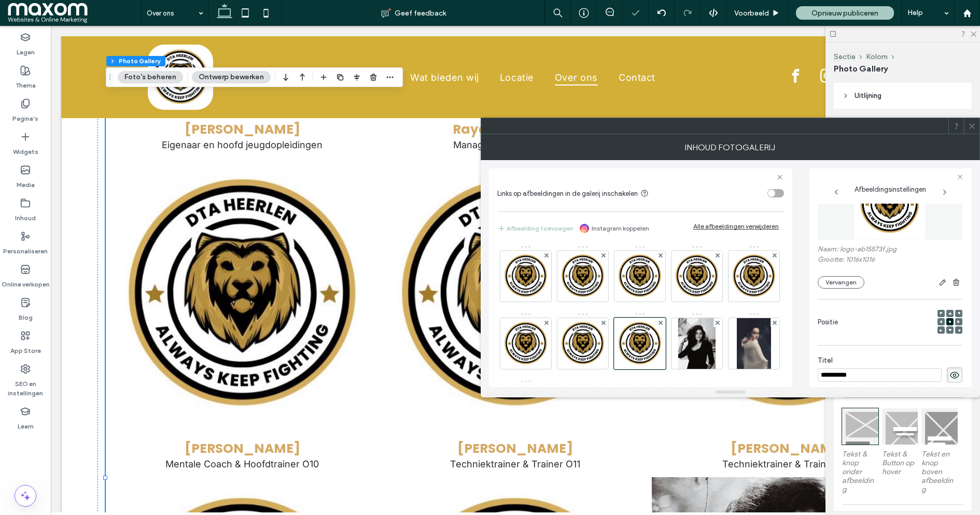
click at [974, 129] on icon at bounding box center [972, 126] width 8 height 8
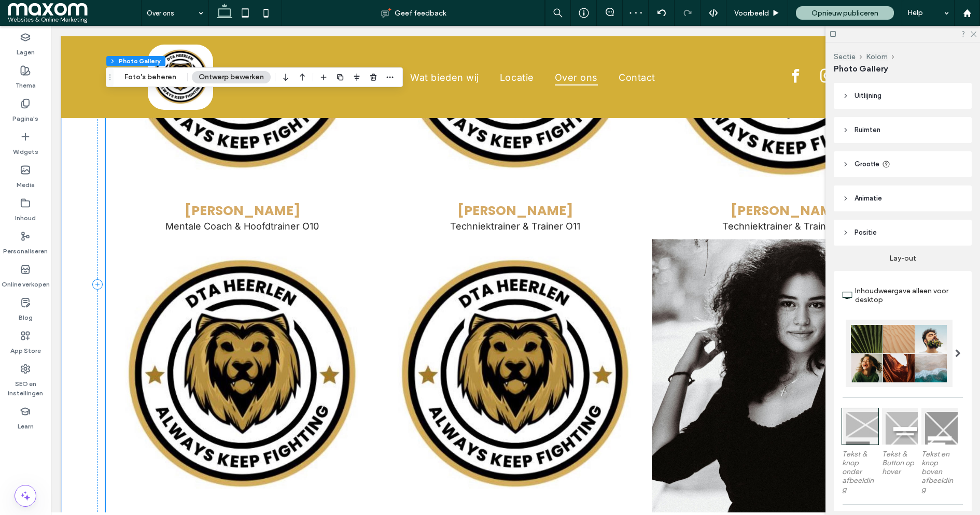
scroll to position [1622, 0]
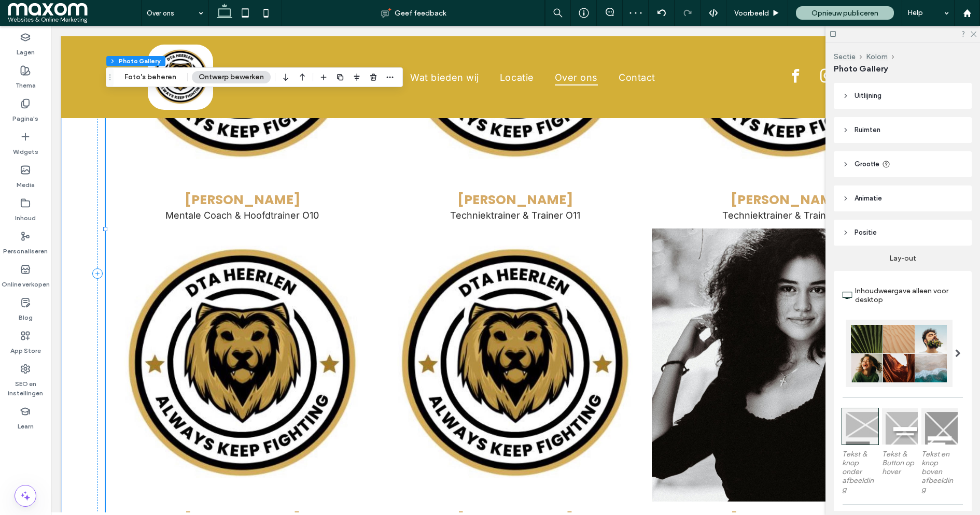
click at [696, 345] on link at bounding box center [787, 365] width 289 height 289
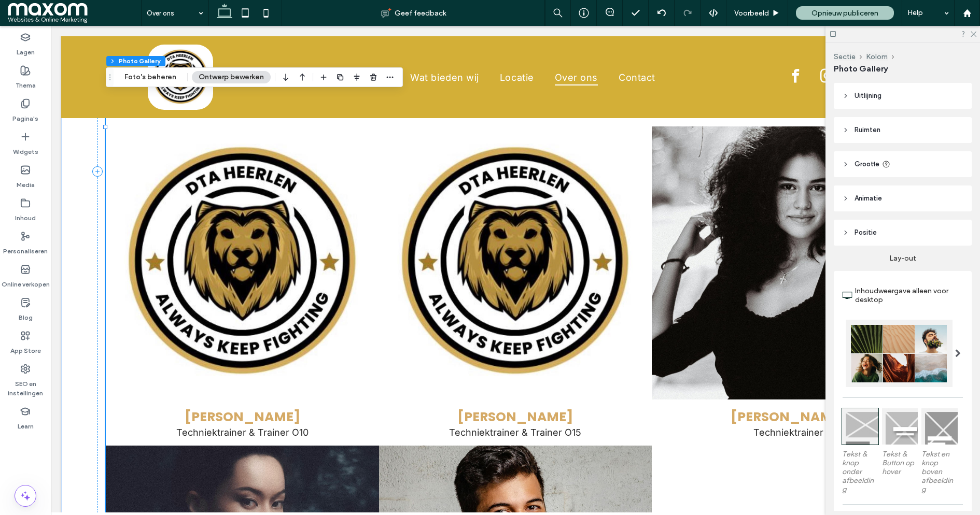
click at [702, 299] on link at bounding box center [787, 263] width 289 height 289
click at [731, 253] on link at bounding box center [787, 263] width 289 height 289
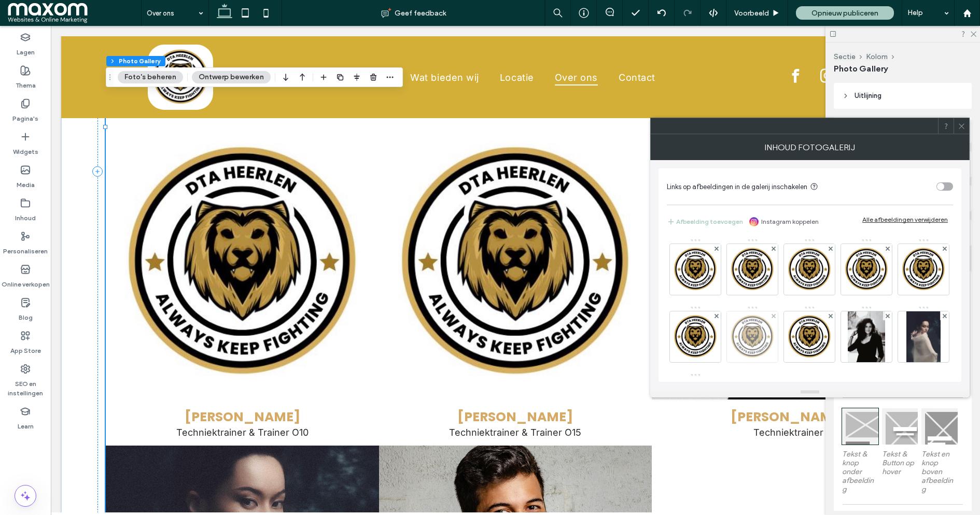
scroll to position [68, 0]
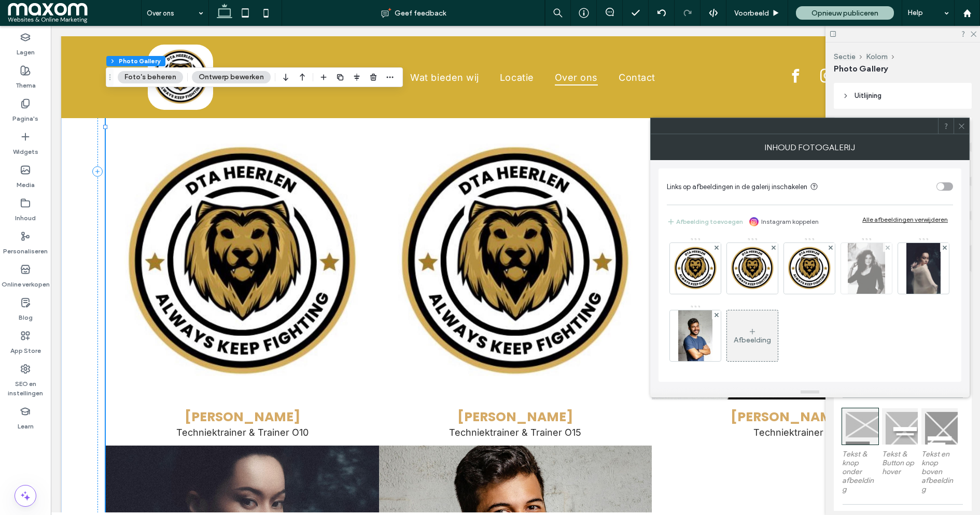
click at [848, 294] on img at bounding box center [867, 268] width 38 height 51
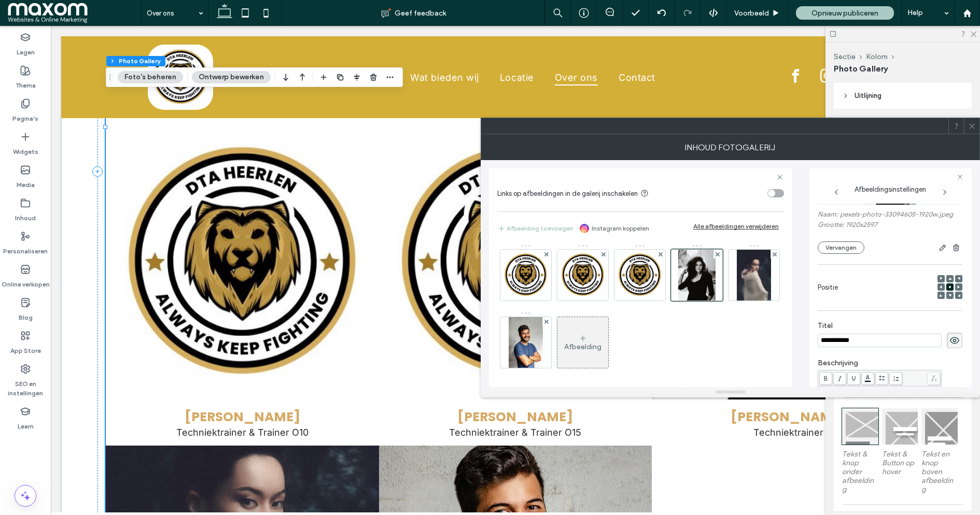
scroll to position [74, 0]
click at [857, 251] on button "Vervangen" at bounding box center [841, 249] width 47 height 12
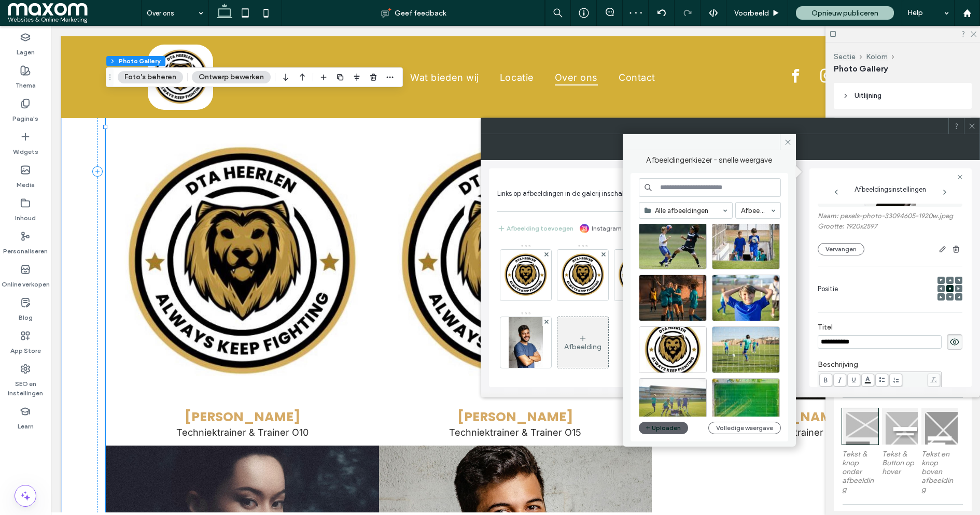
scroll to position [653, 0]
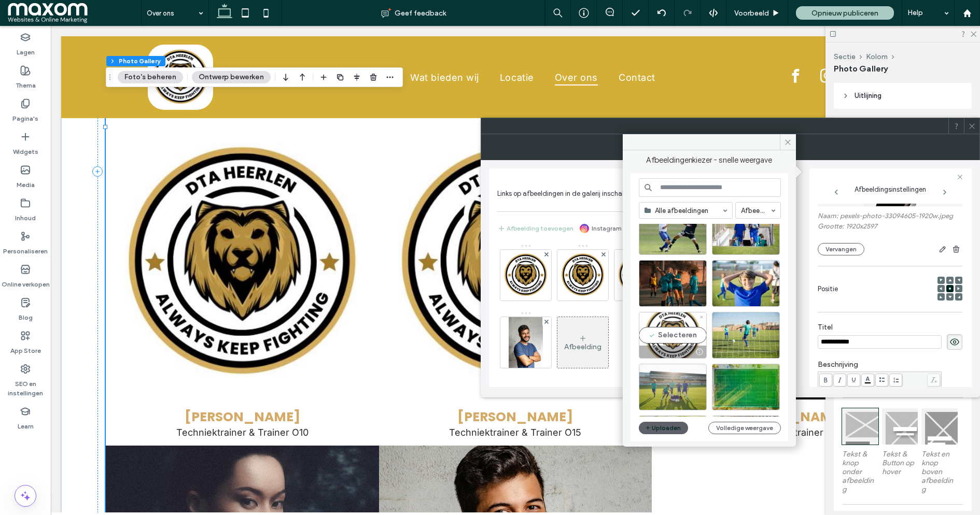
click at [672, 337] on div "Selecteren" at bounding box center [673, 335] width 68 height 47
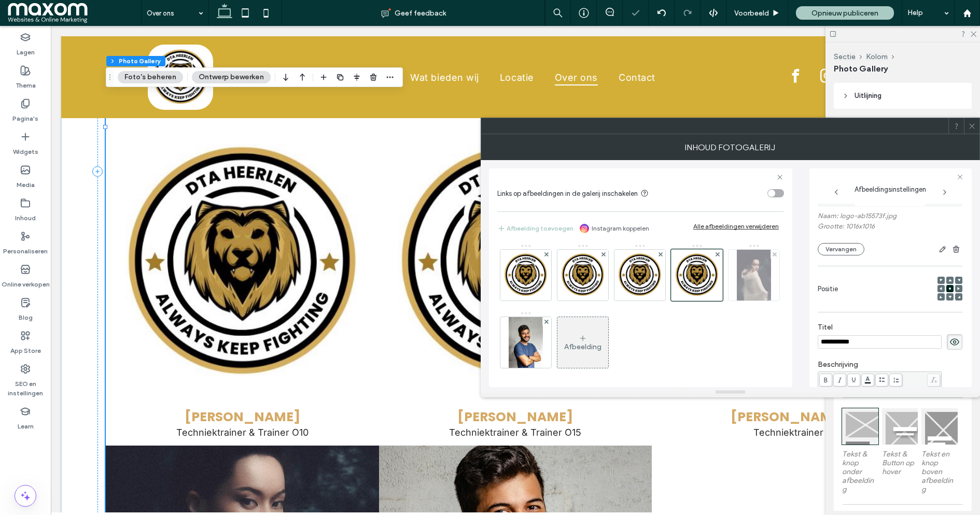
click at [737, 301] on img at bounding box center [754, 275] width 34 height 51
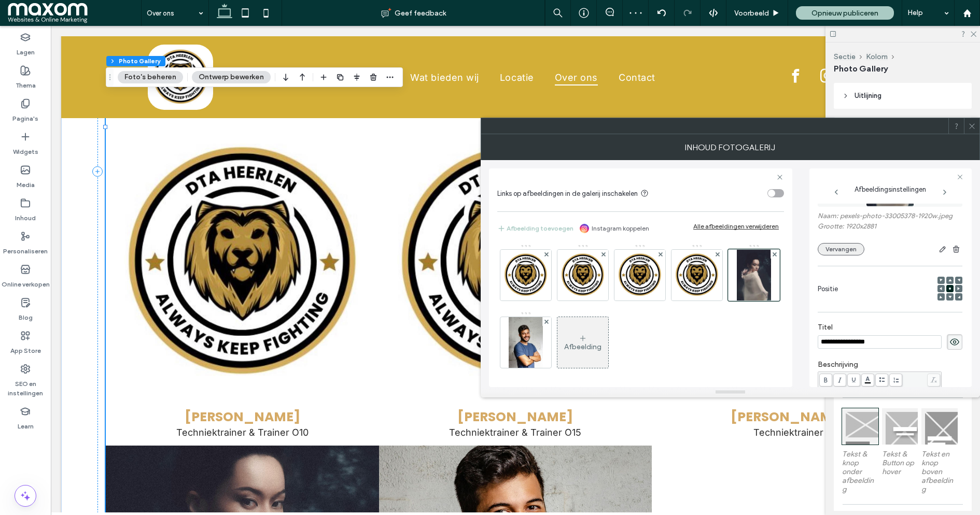
click at [842, 247] on button "Vervangen" at bounding box center [841, 249] width 47 height 12
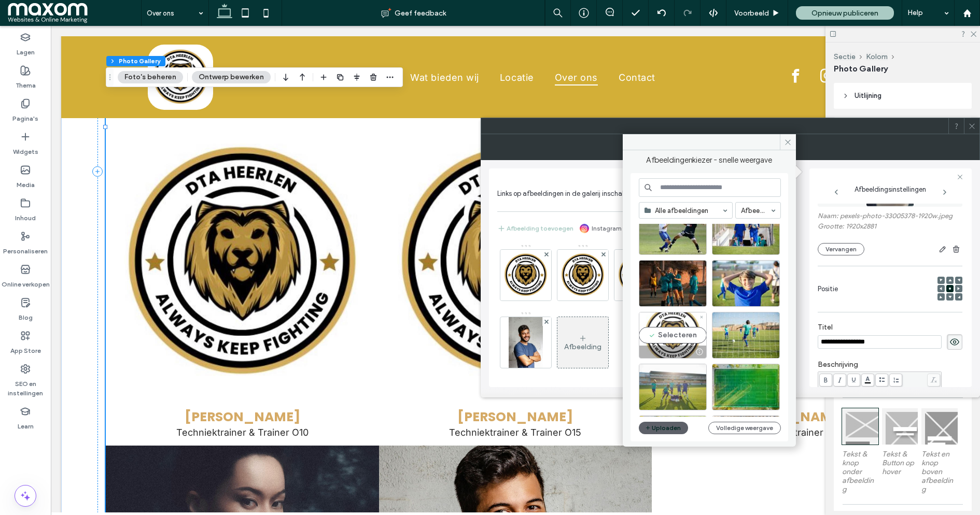
click at [685, 332] on div "Selecteren" at bounding box center [673, 335] width 68 height 47
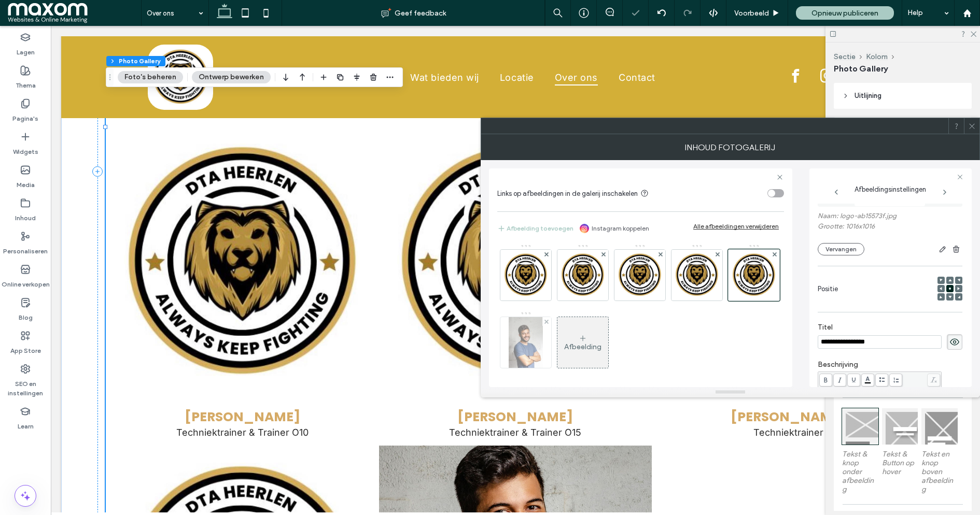
click at [542, 345] on img at bounding box center [526, 342] width 34 height 51
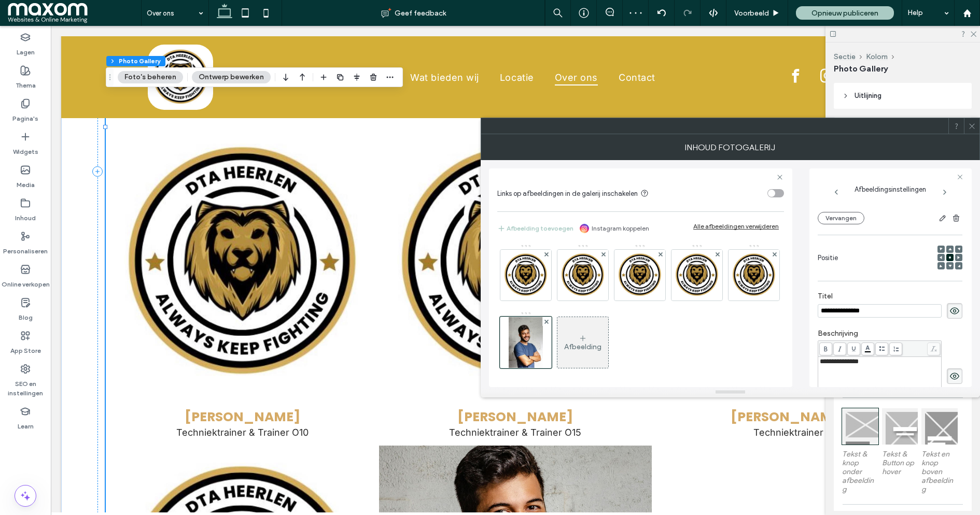
scroll to position [91, 0]
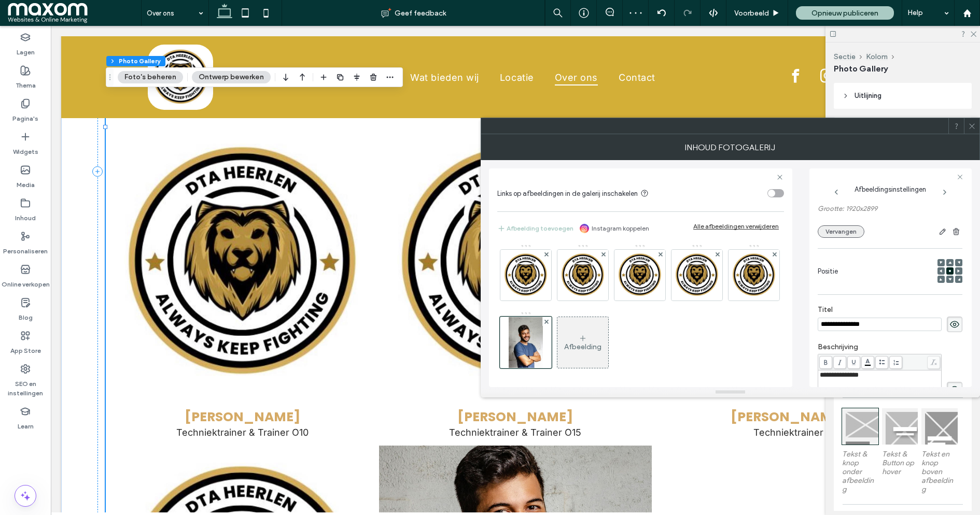
click at [852, 227] on button "Vervangen" at bounding box center [841, 232] width 47 height 12
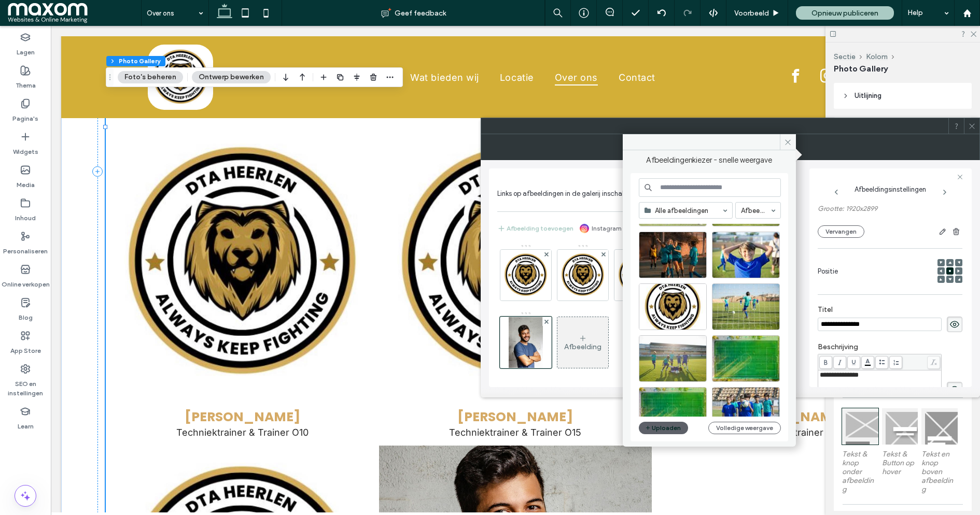
scroll to position [684, 0]
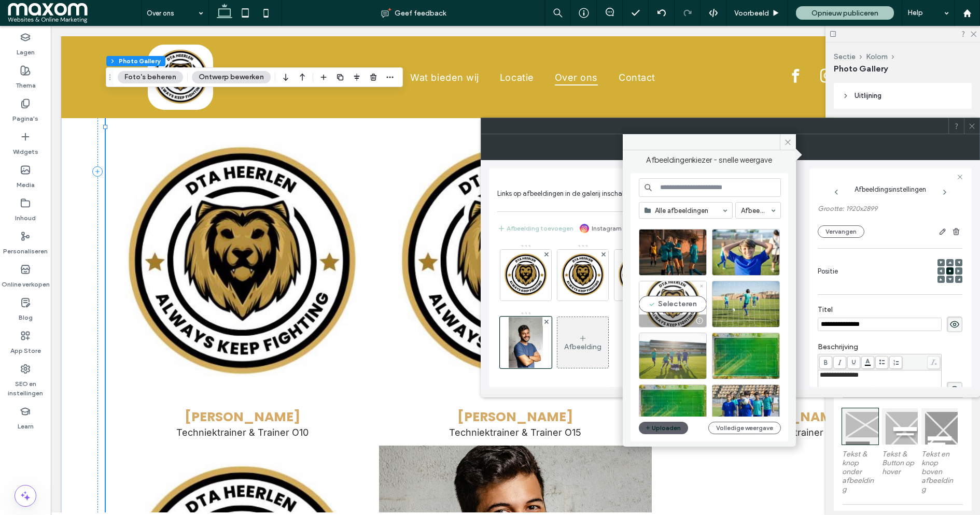
click at [682, 306] on div "Selecteren" at bounding box center [673, 304] width 68 height 47
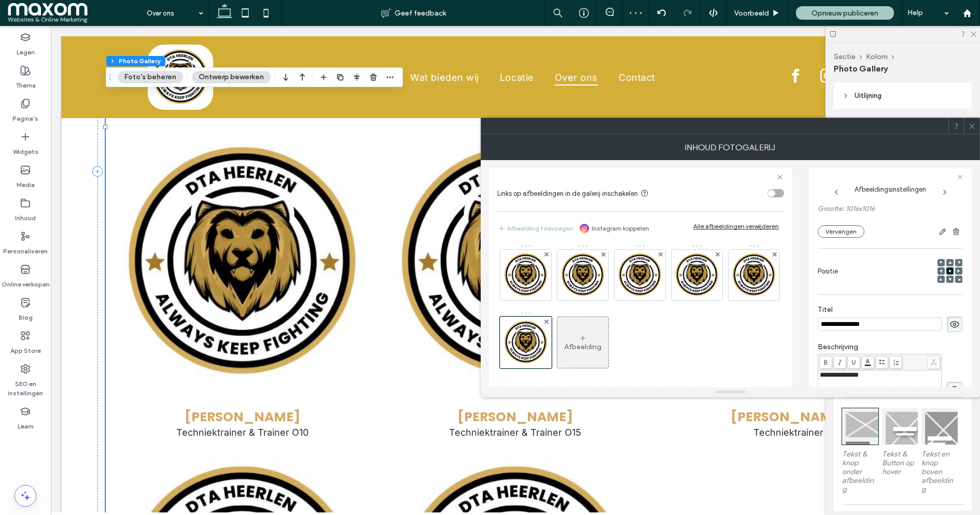
scroll to position [70, 0]
click at [976, 130] on div at bounding box center [972, 126] width 16 height 16
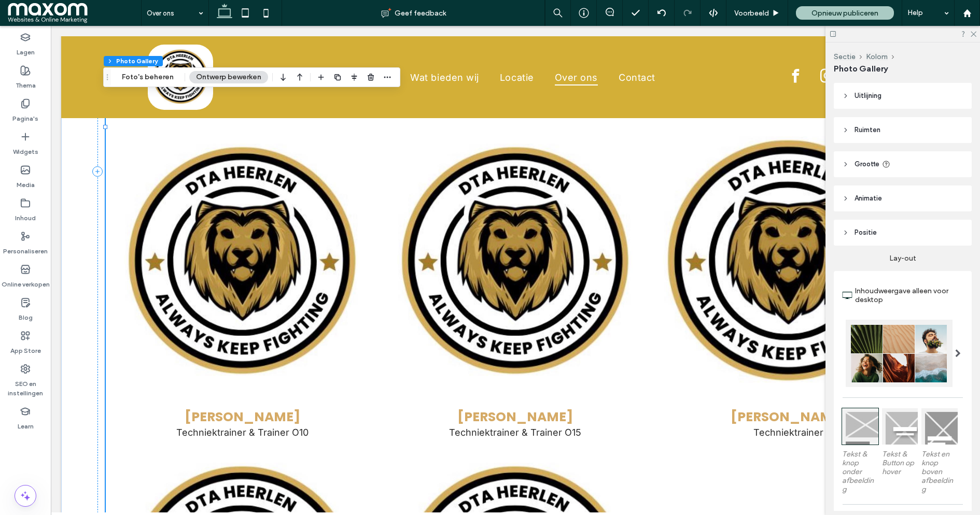
scroll to position [0, 3]
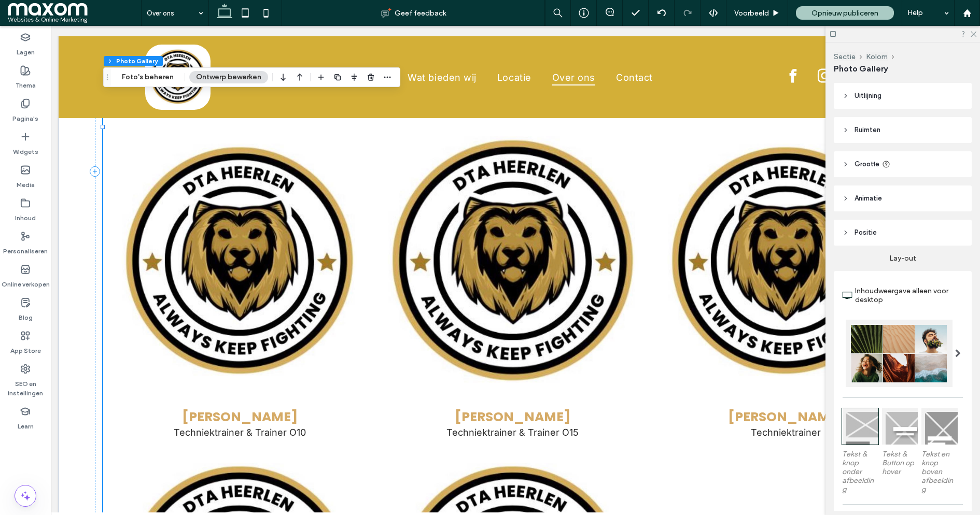
click at [489, 256] on link at bounding box center [512, 263] width 289 height 289
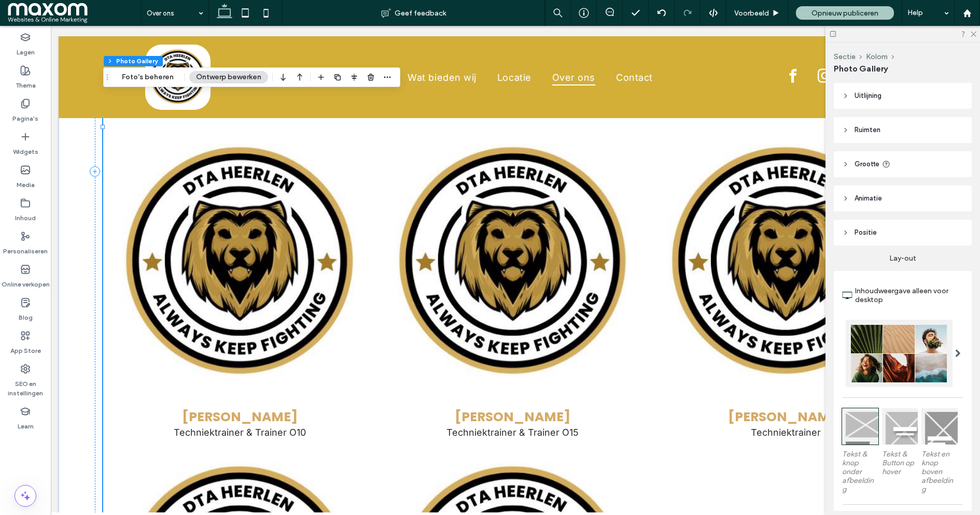
click at [247, 77] on button "Ontwerp bewerken" at bounding box center [228, 77] width 79 height 12
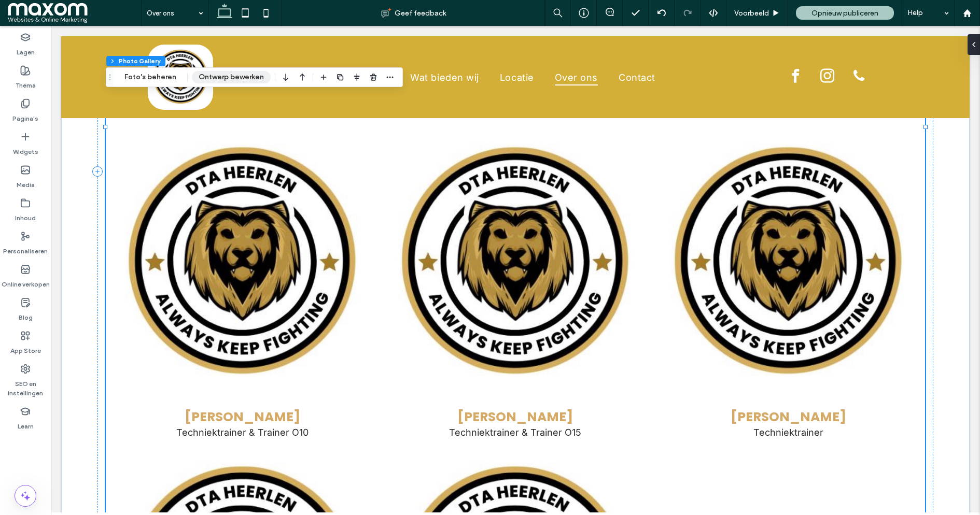
click at [247, 77] on button "Ontwerp bewerken" at bounding box center [231, 77] width 79 height 12
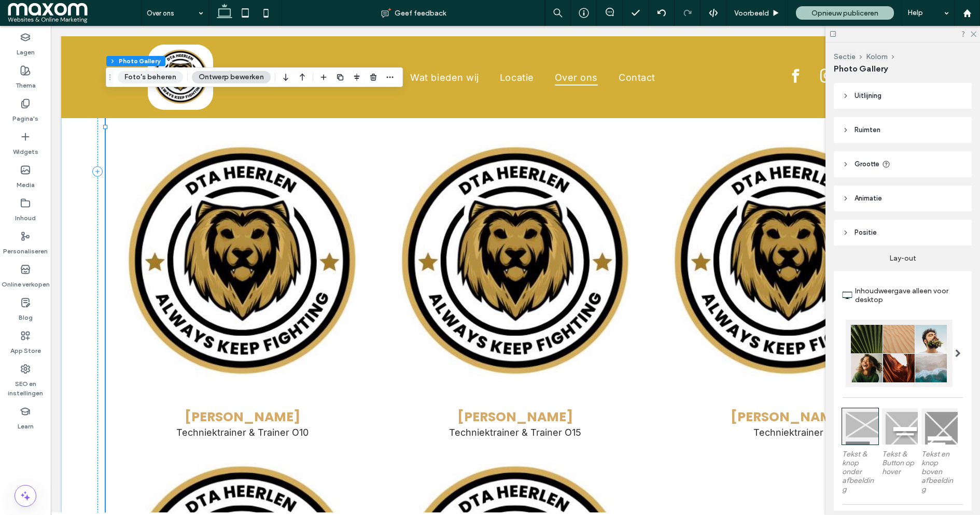
click at [161, 75] on button "Foto's beheren" at bounding box center [150, 77] width 65 height 12
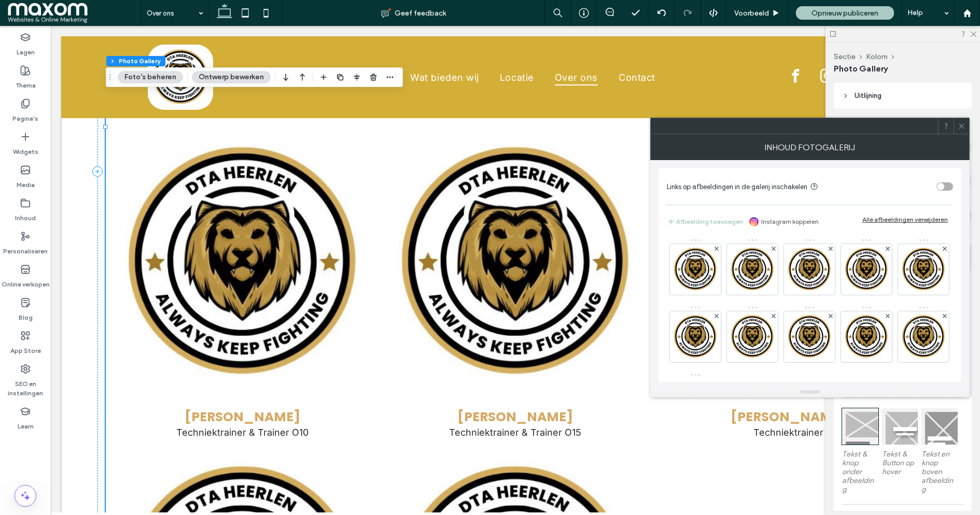
click at [235, 77] on button "Ontwerp bewerken" at bounding box center [231, 77] width 79 height 12
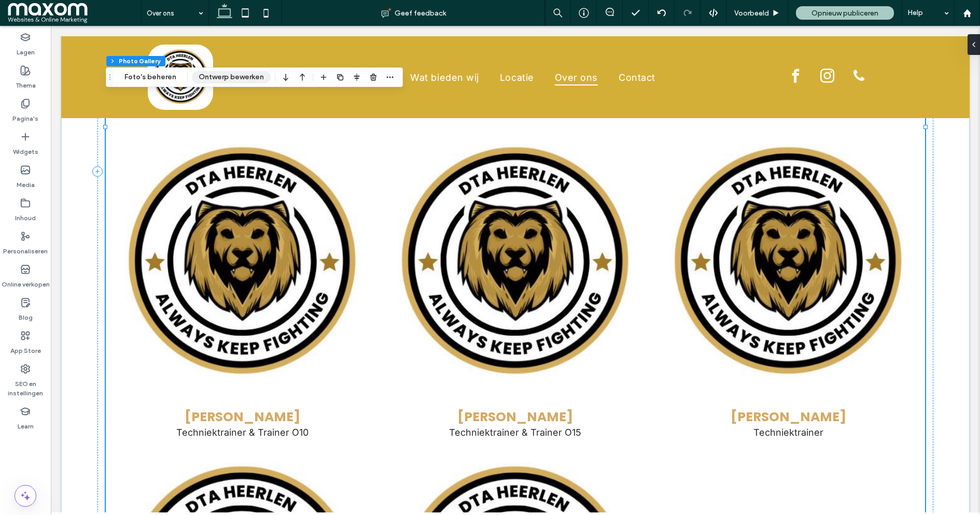
click at [235, 77] on button "Ontwerp bewerken" at bounding box center [231, 77] width 79 height 12
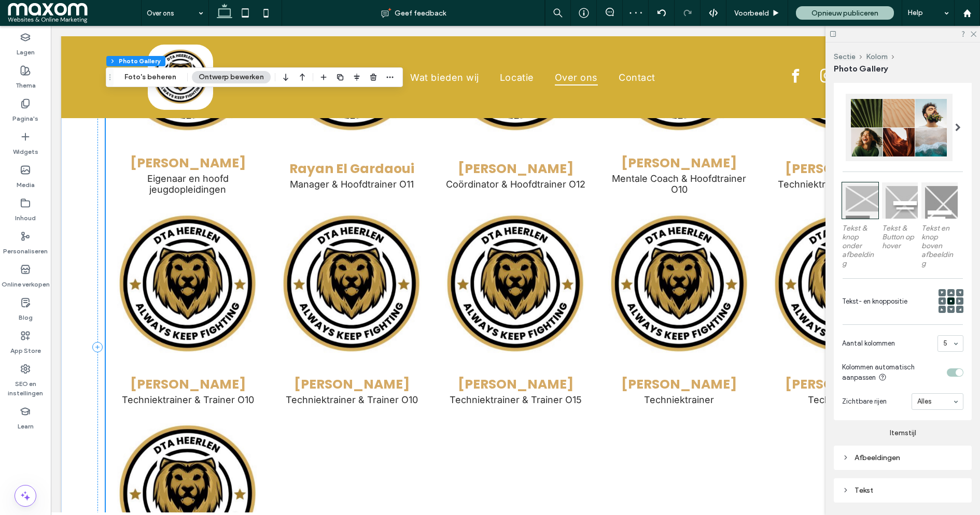
scroll to position [1227, 0]
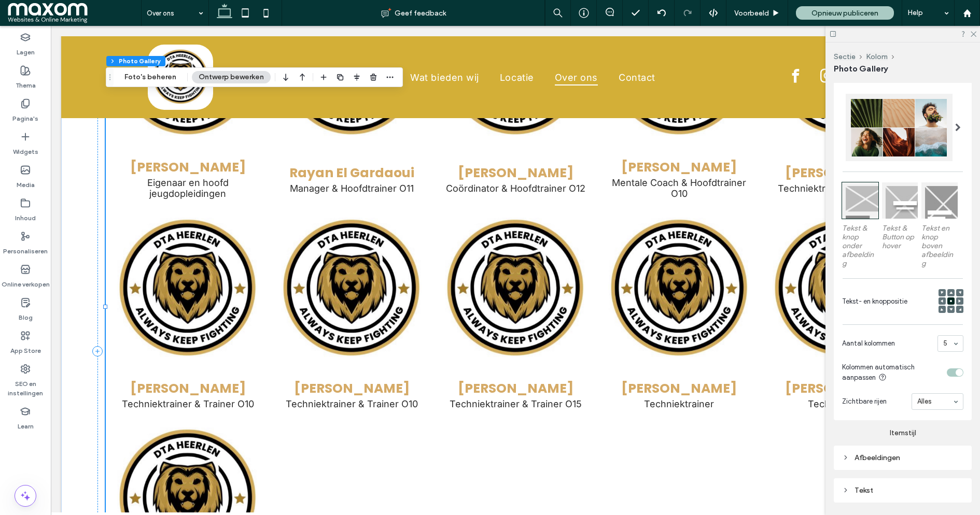
click at [950, 345] on div "5" at bounding box center [950, 343] width 26 height 17
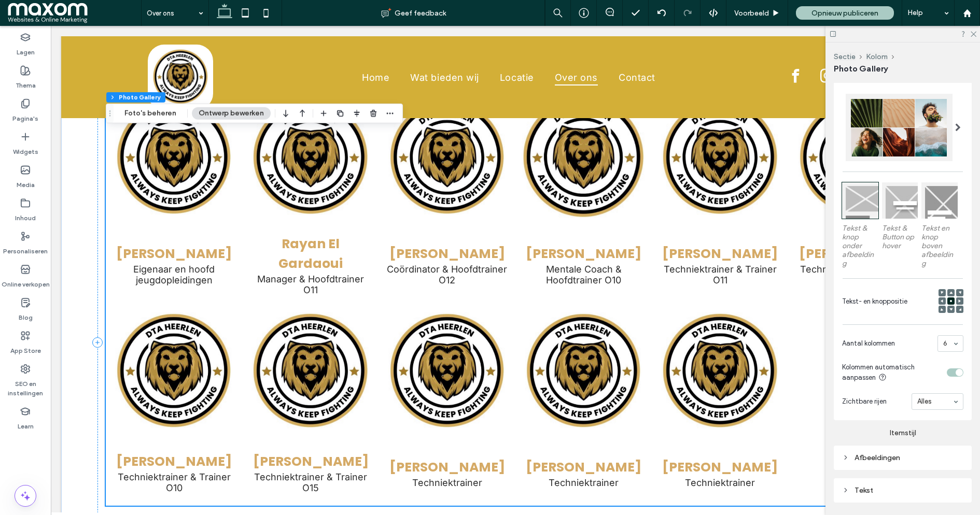
scroll to position [1124, 0]
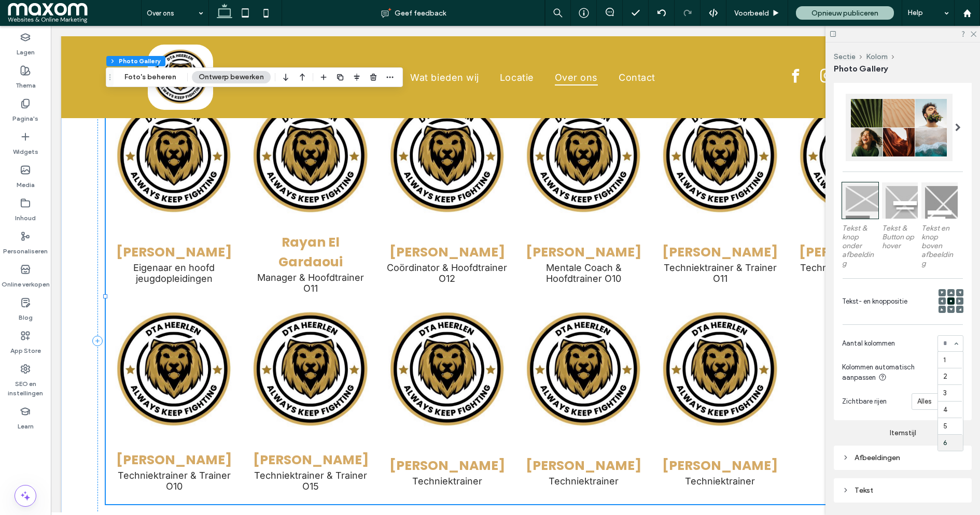
click at [955, 350] on div "1 2 3 4 5 6" at bounding box center [950, 343] width 26 height 17
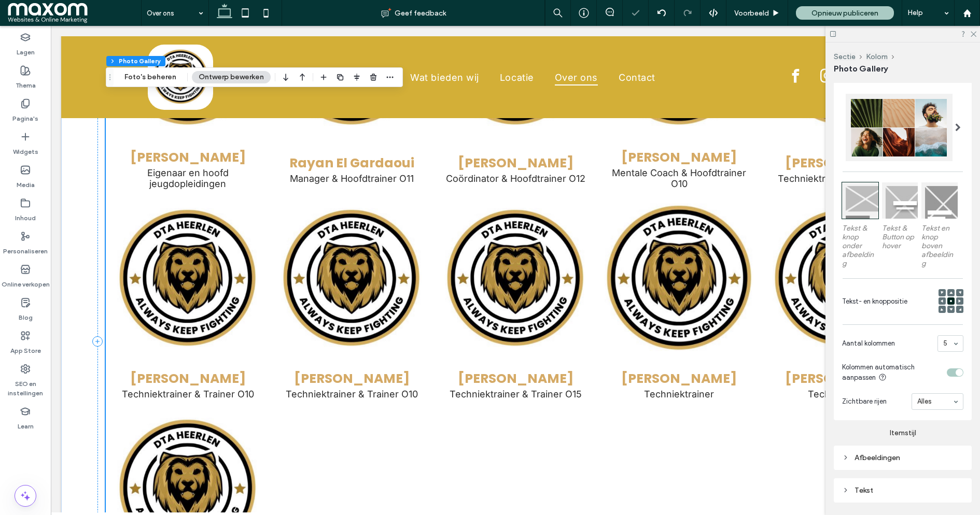
scroll to position [1237, 0]
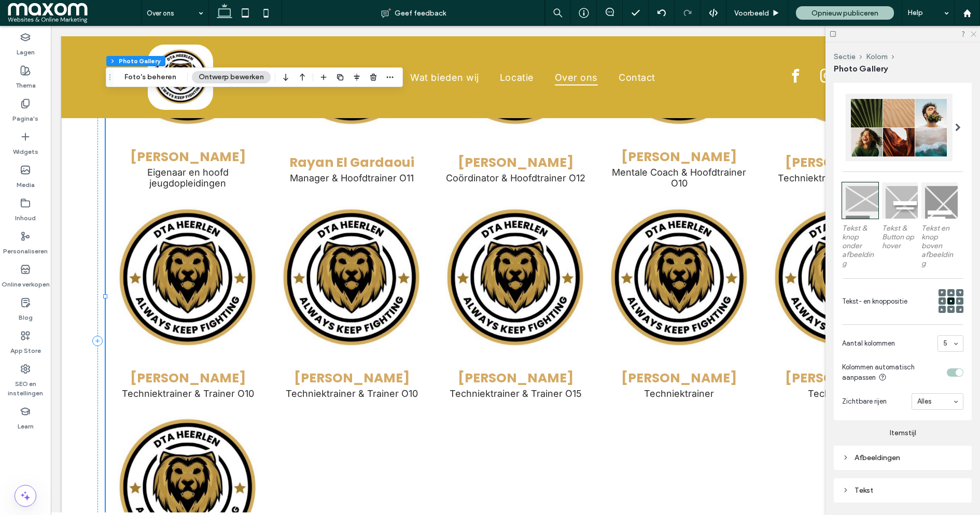
click at [973, 33] on use at bounding box center [973, 35] width 6 height 6
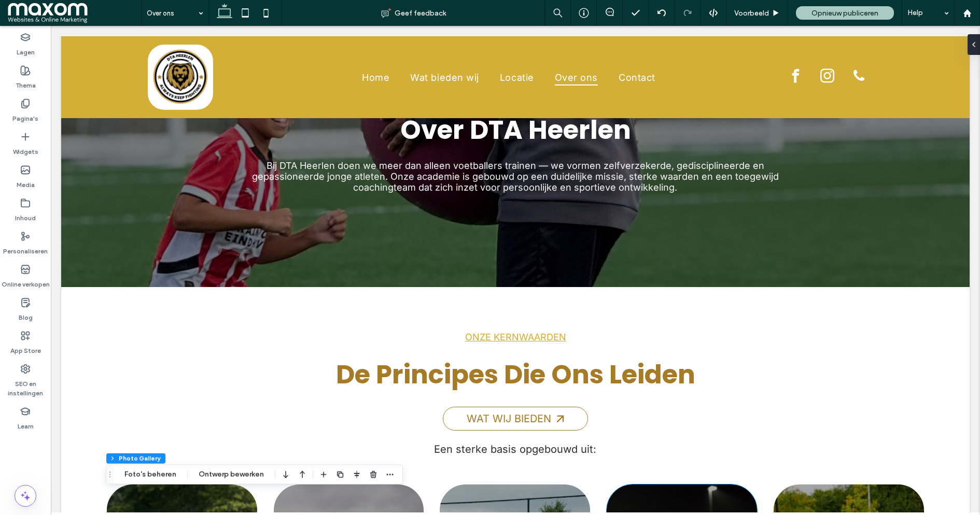
scroll to position [0, 0]
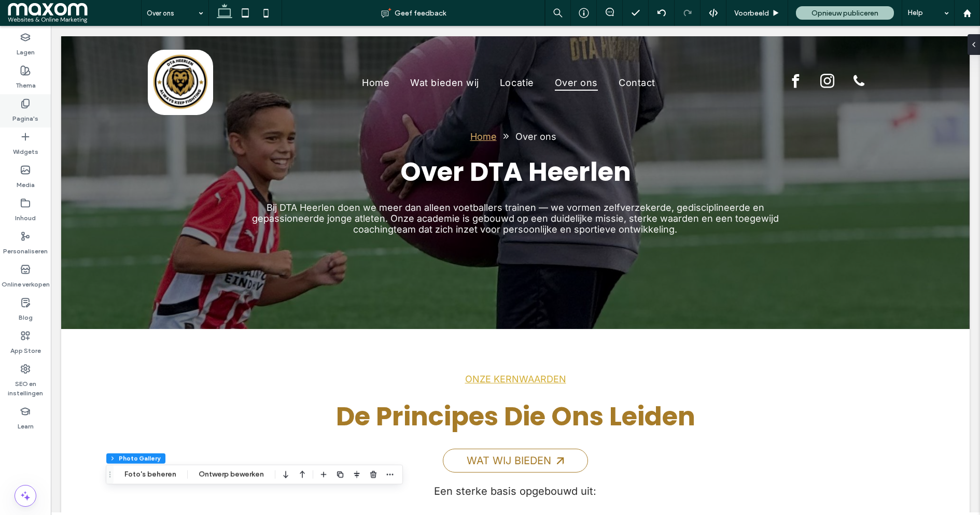
click at [26, 106] on use at bounding box center [25, 104] width 7 height 9
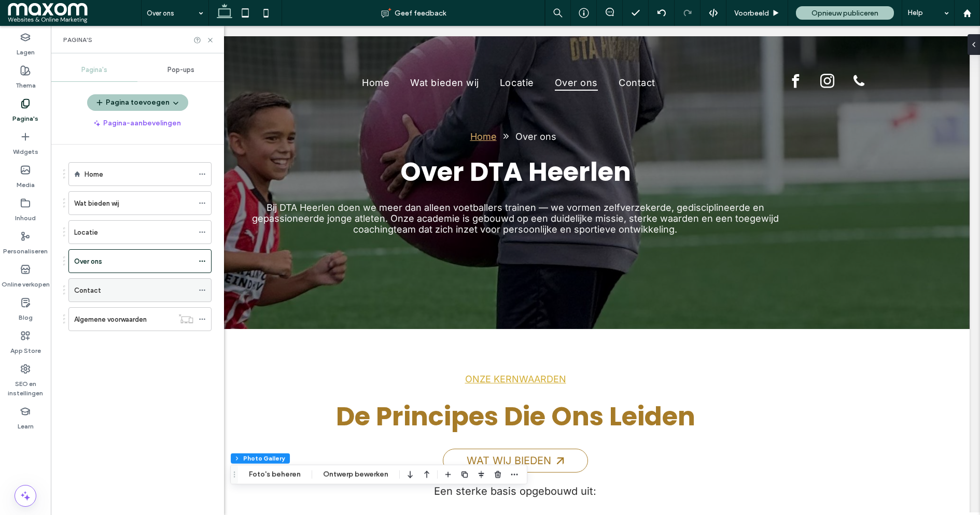
click at [99, 297] on div "Contact" at bounding box center [133, 290] width 119 height 23
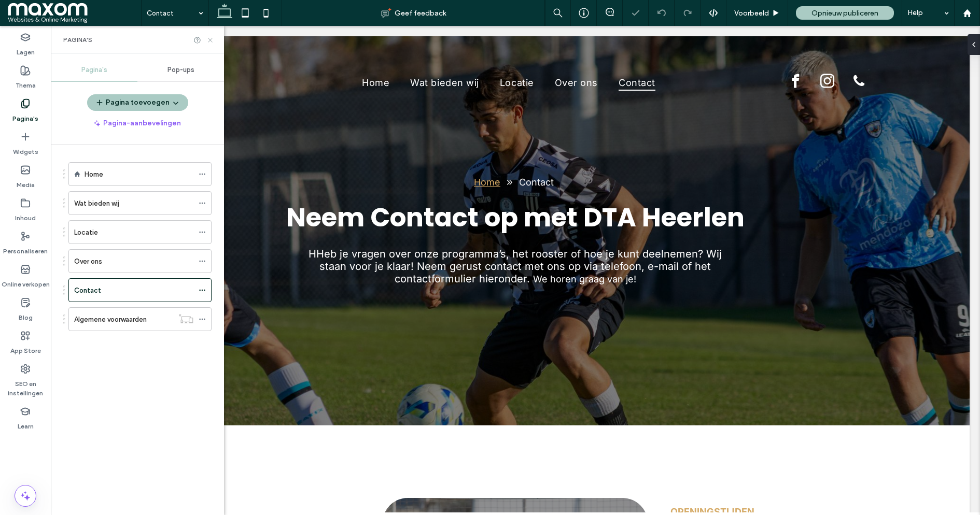
click at [208, 38] on icon at bounding box center [210, 40] width 8 height 8
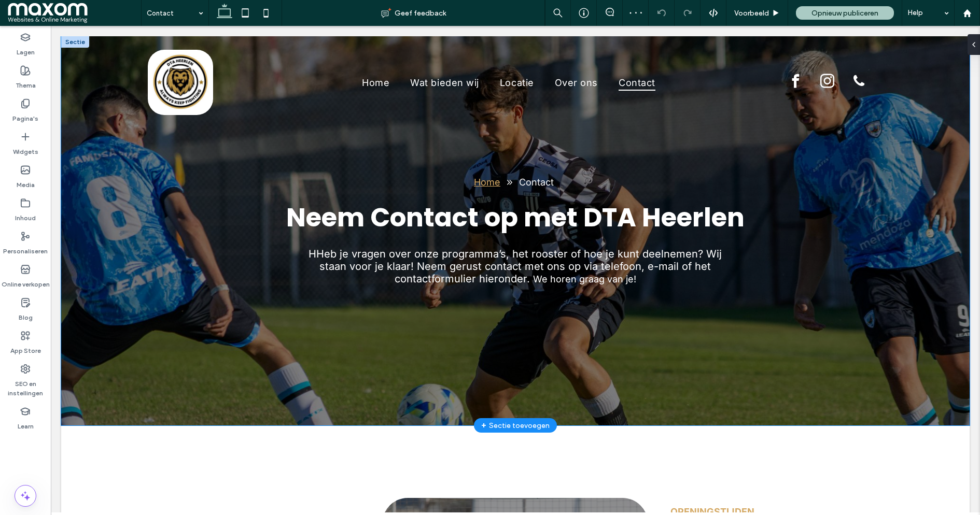
click at [108, 213] on div "Home Contact Neem Contact op met DTA Heerlen HHeb je vragen over onze programma…" at bounding box center [515, 230] width 908 height 389
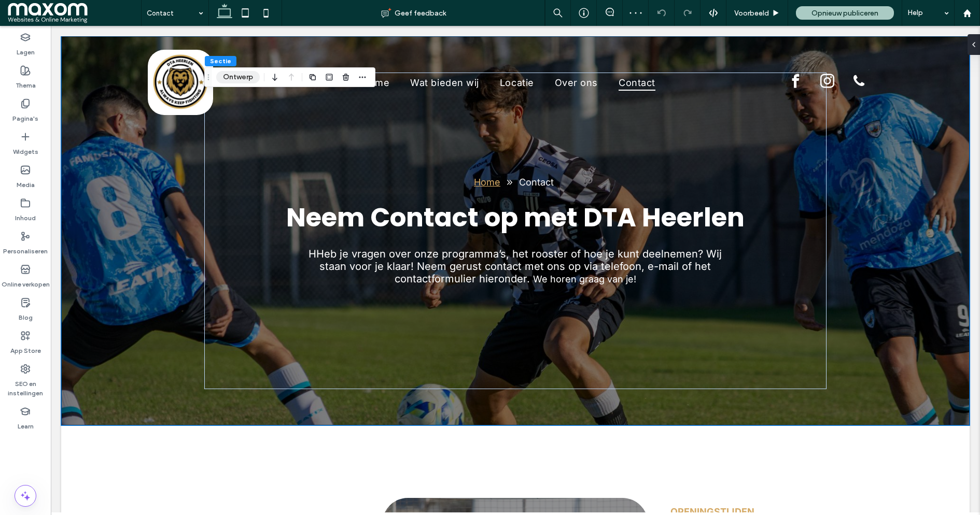
click at [250, 73] on button "Ontwerp" at bounding box center [238, 77] width 44 height 12
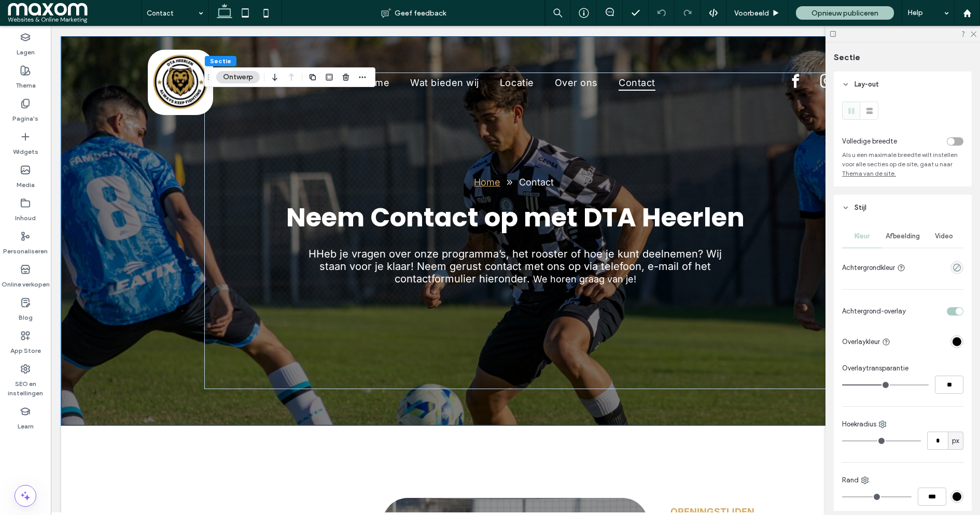
click at [912, 244] on div "Afbeelding" at bounding box center [902, 236] width 43 height 23
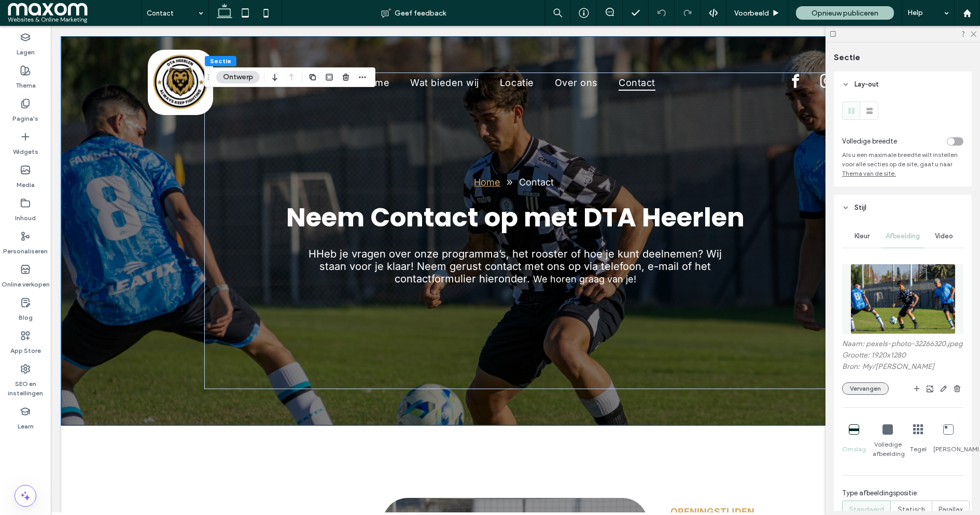
click at [876, 391] on button "Vervangen" at bounding box center [865, 389] width 47 height 12
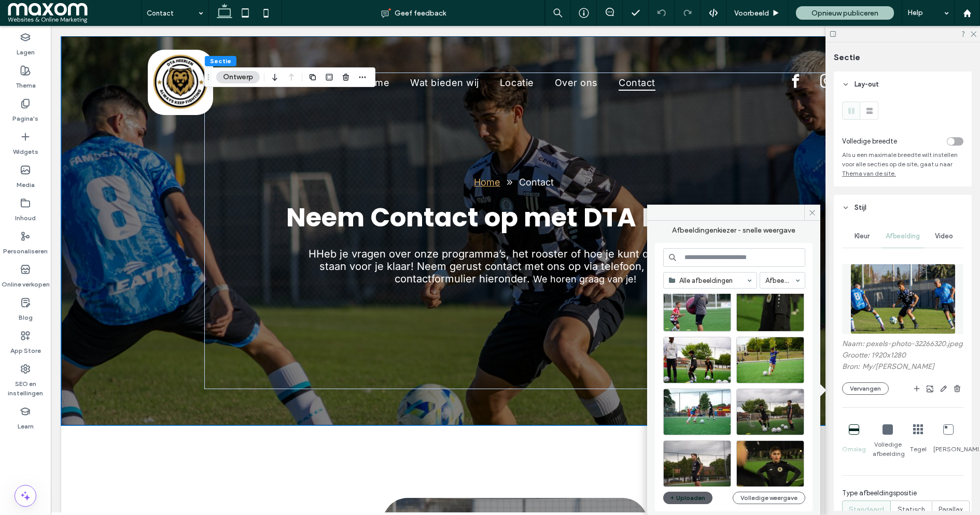
scroll to position [73, 0]
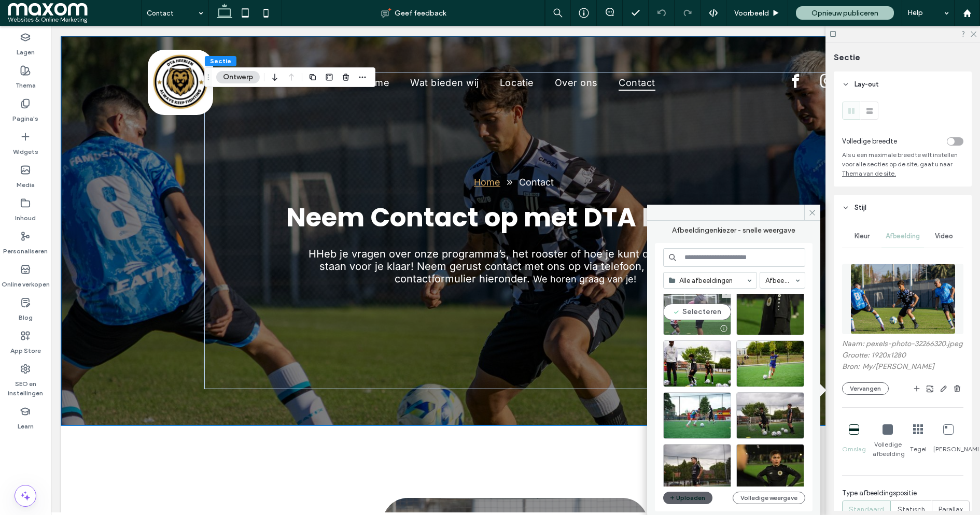
click at [709, 317] on div "Selecteren" at bounding box center [697, 312] width 68 height 47
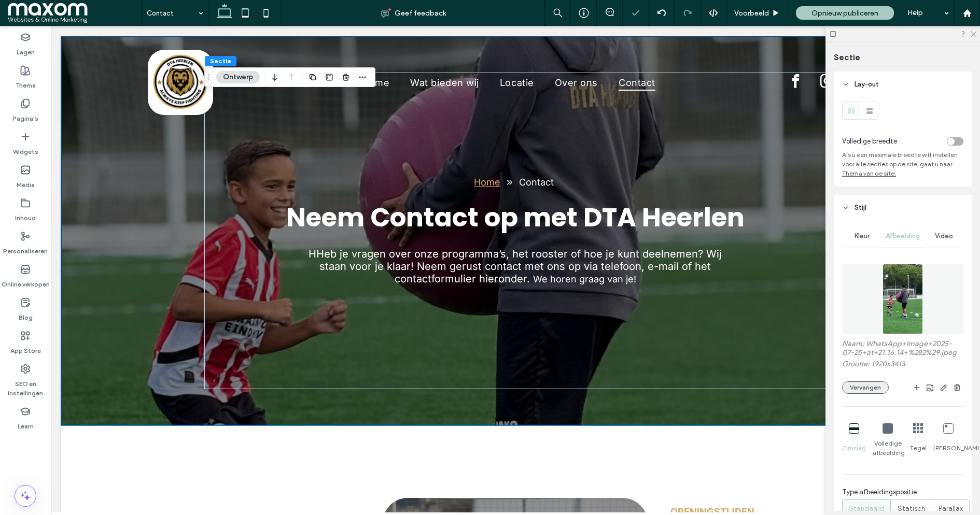
click at [875, 392] on button "Vervangen" at bounding box center [865, 388] width 47 height 12
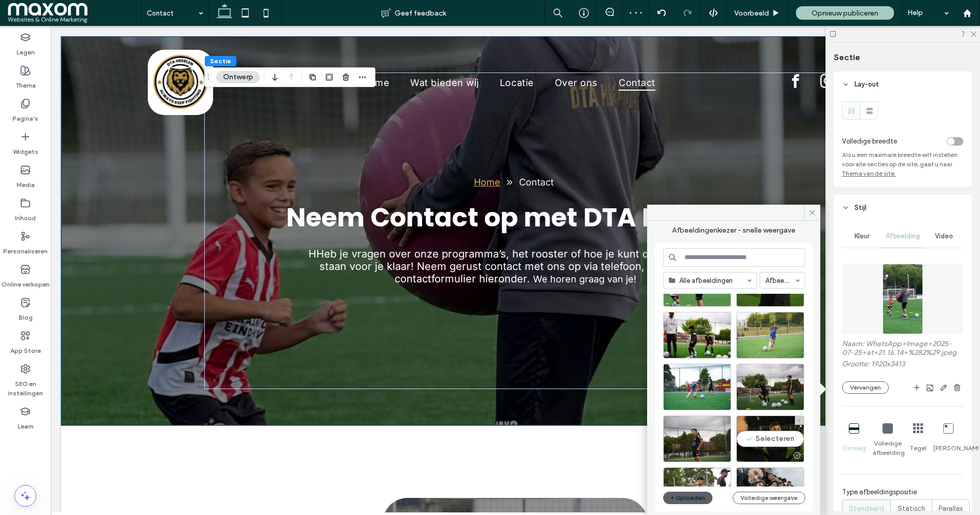
scroll to position [180, 0]
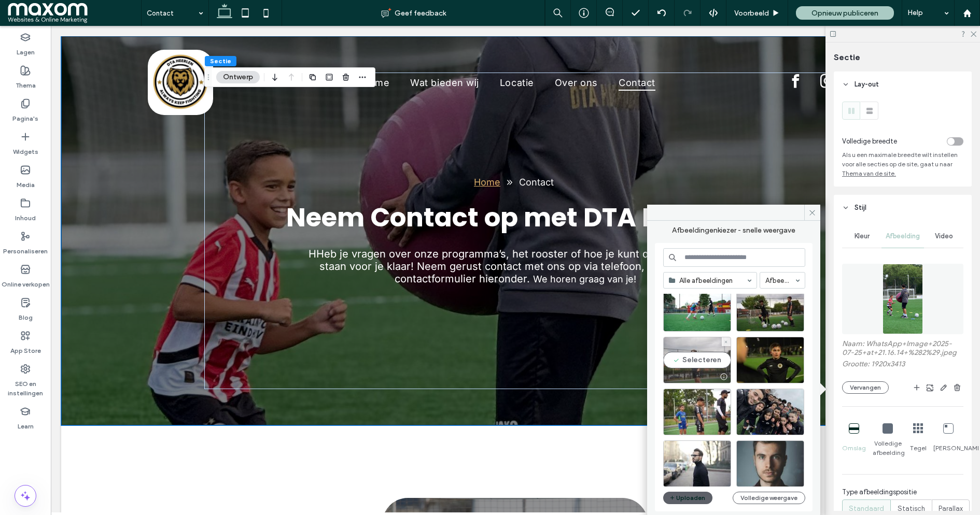
click at [707, 364] on div "Selecteren" at bounding box center [697, 360] width 68 height 47
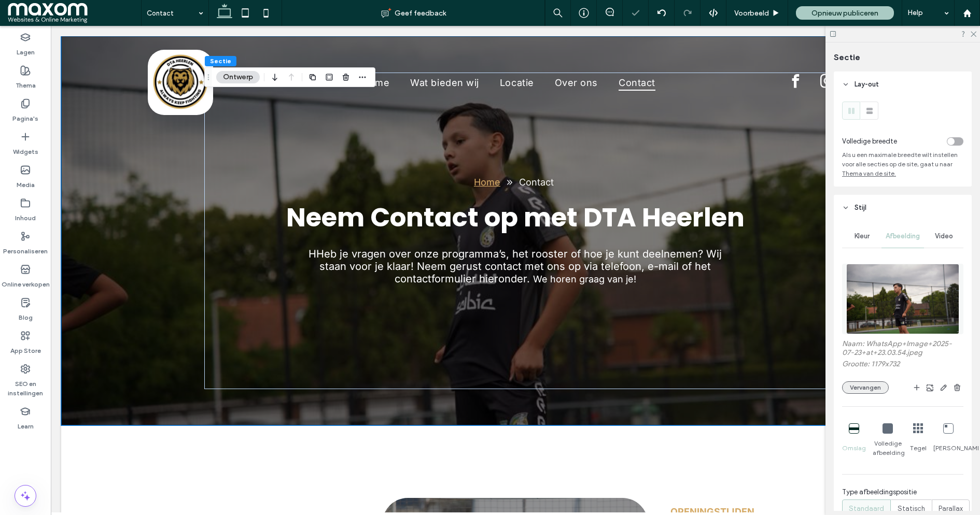
click at [870, 393] on button "Vervangen" at bounding box center [865, 388] width 47 height 12
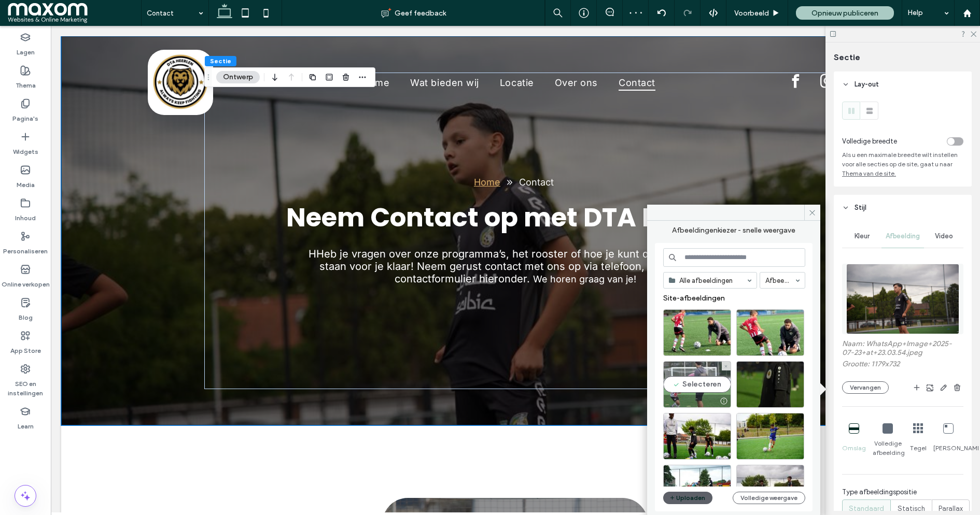
click at [701, 389] on div "Selecteren" at bounding box center [697, 384] width 68 height 47
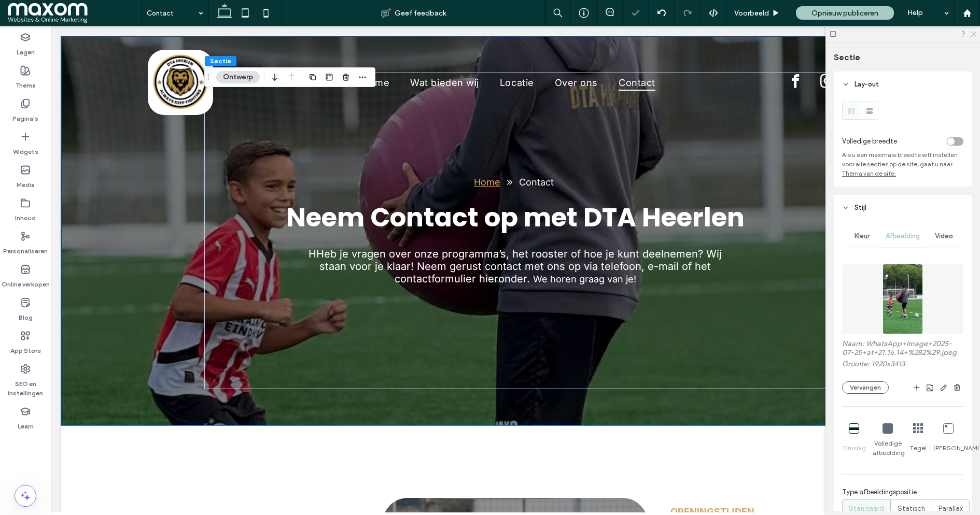
click at [976, 36] on icon at bounding box center [972, 33] width 7 height 7
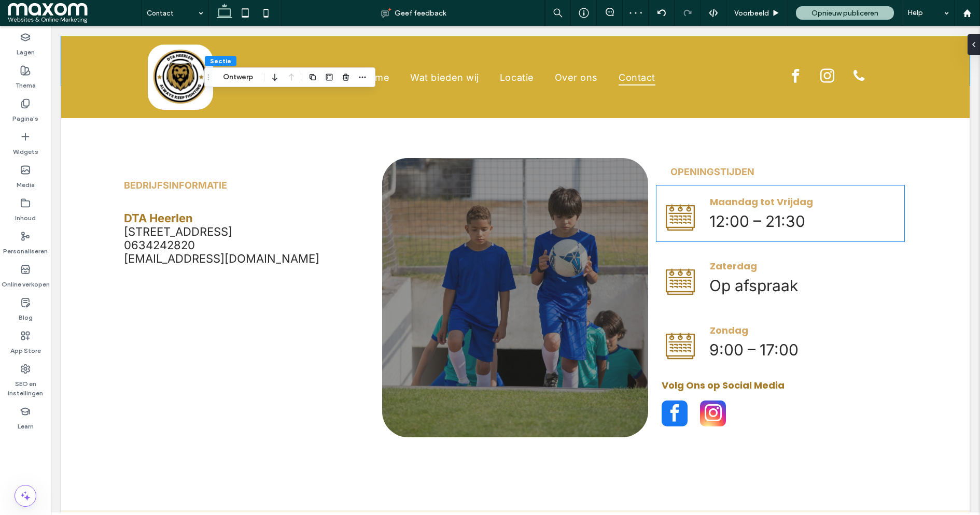
scroll to position [337, 0]
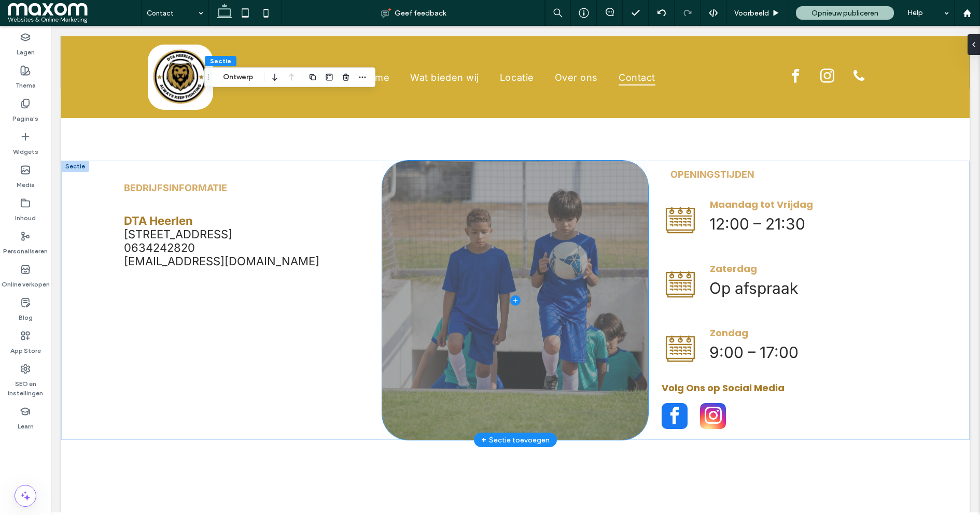
click at [405, 188] on span at bounding box center [515, 300] width 266 height 279
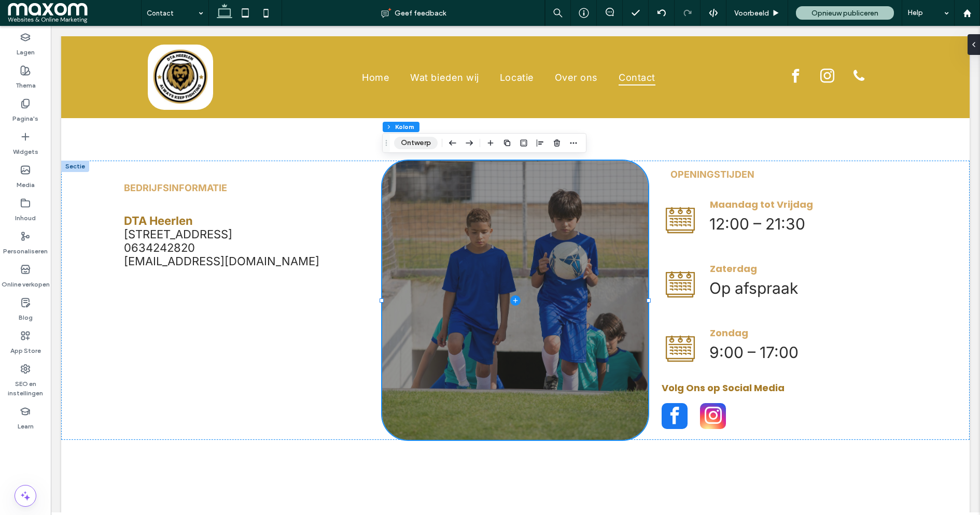
click at [419, 144] on button "Ontwerp" at bounding box center [416, 143] width 44 height 12
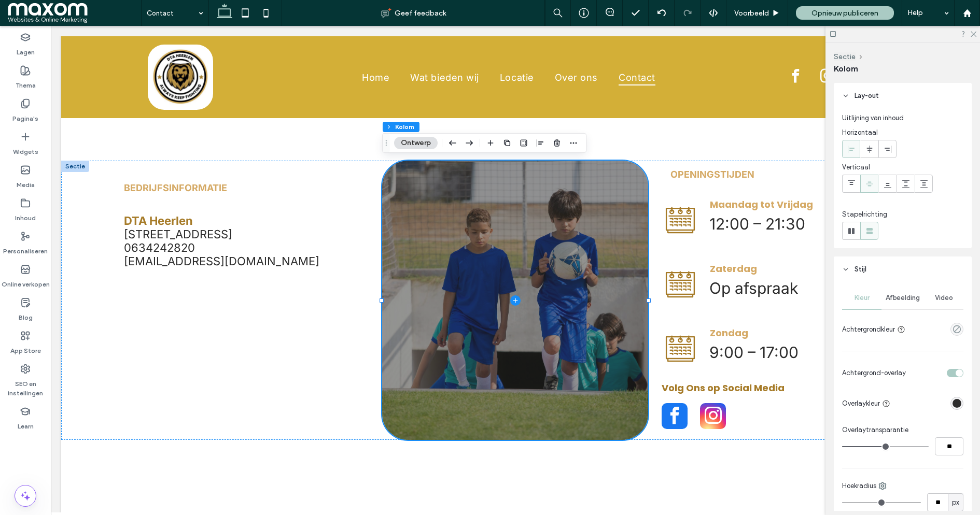
click at [898, 297] on span "Afbeelding" at bounding box center [902, 298] width 34 height 8
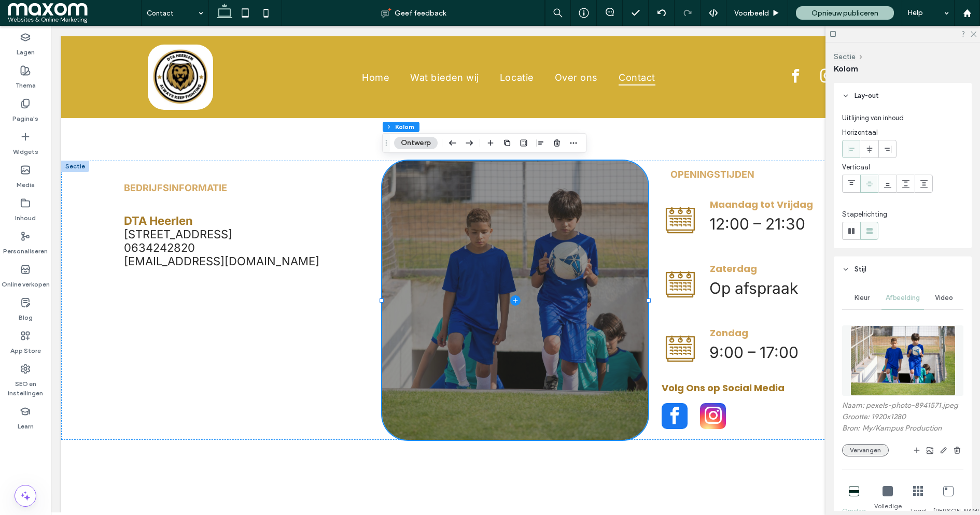
click at [876, 450] on button "Vervangen" at bounding box center [865, 450] width 47 height 12
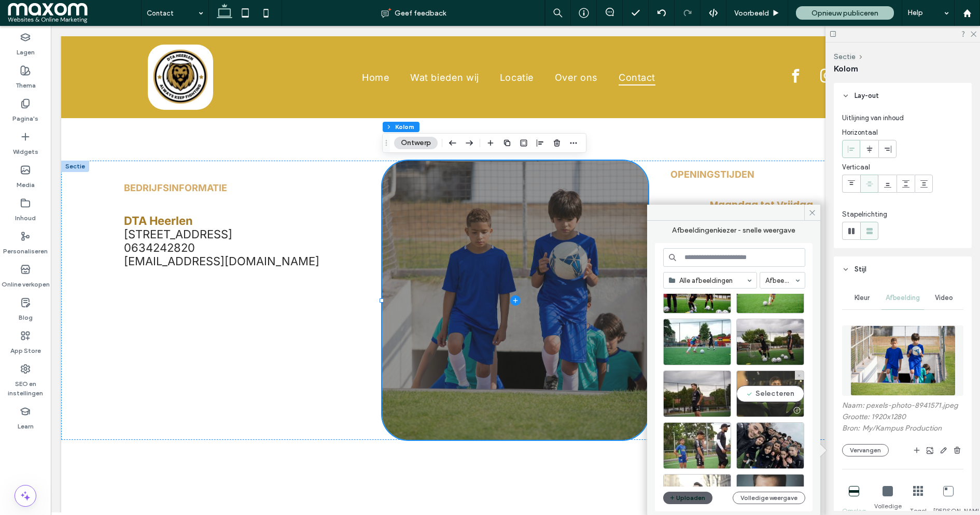
scroll to position [122, 0]
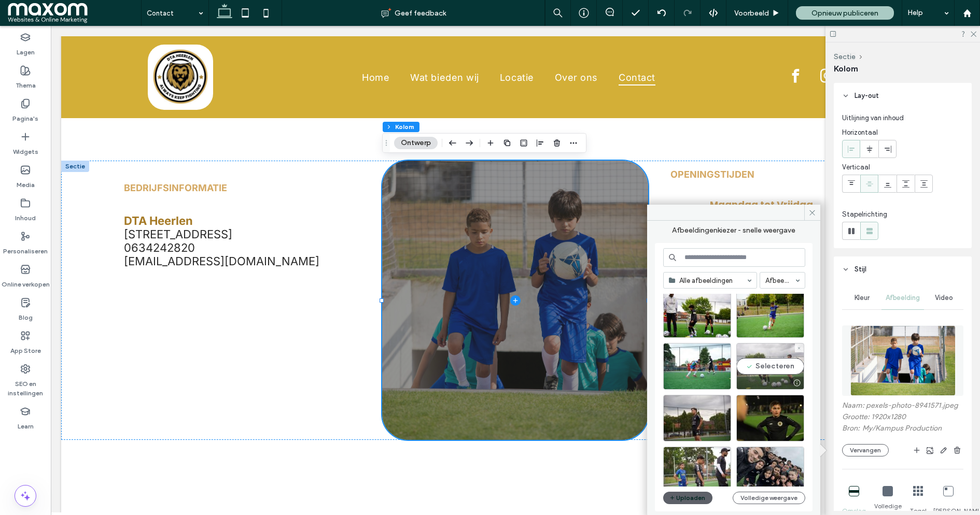
click at [774, 373] on div "Selecteren" at bounding box center [770, 366] width 68 height 47
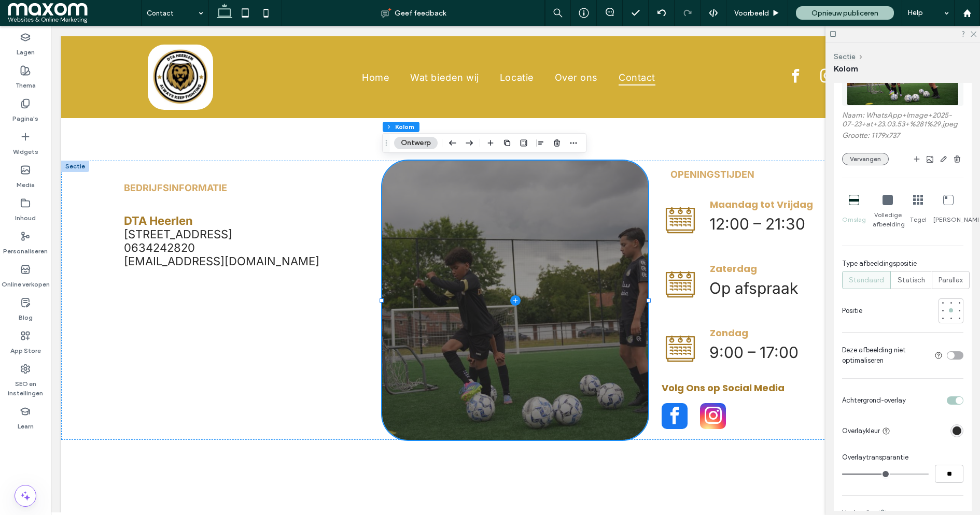
scroll to position [292, 0]
type input "**"
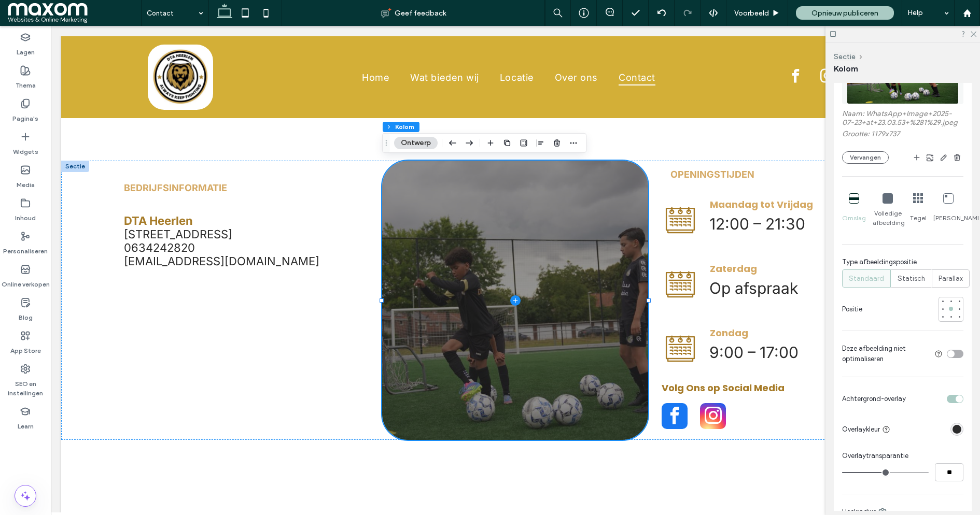
type input "**"
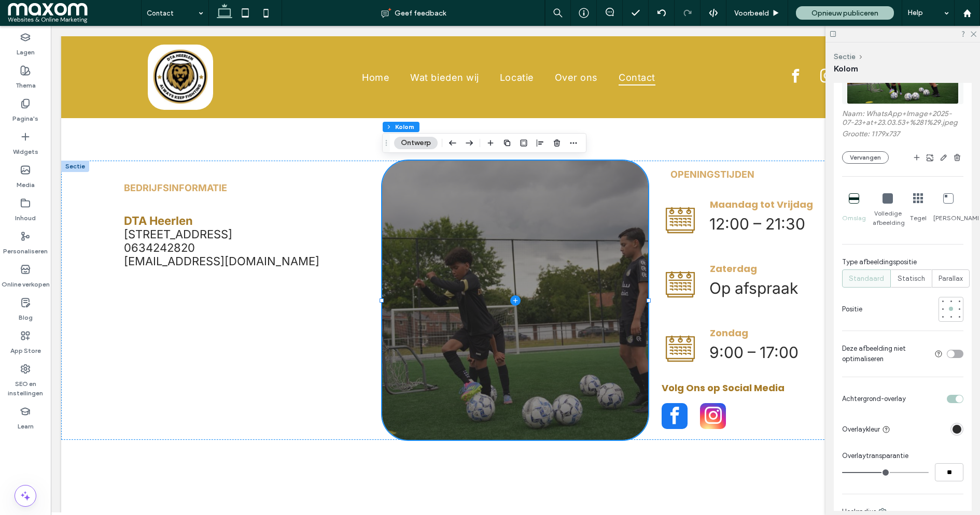
type input "**"
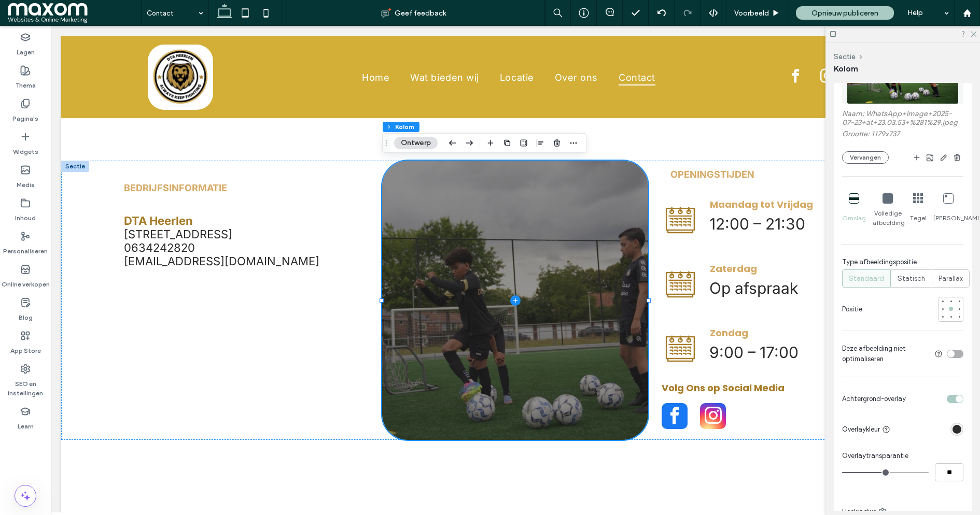
type input "**"
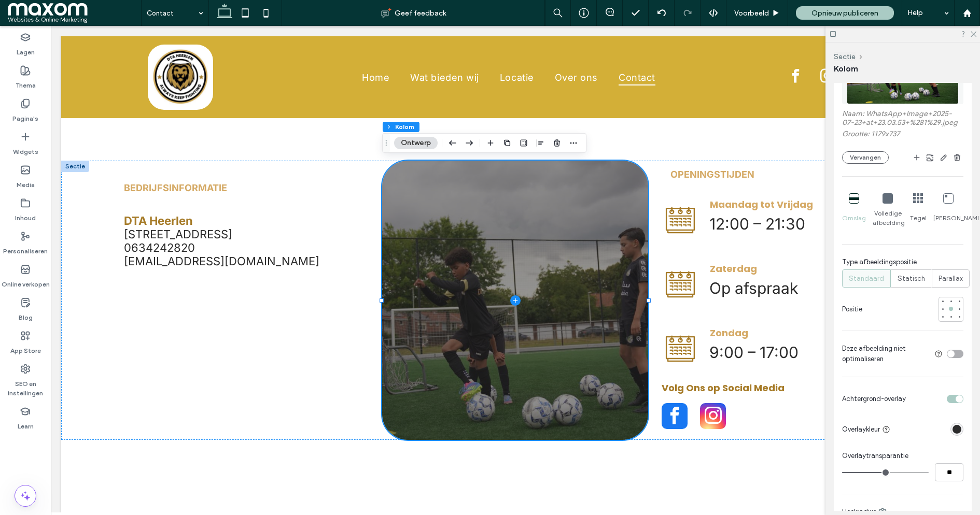
type input "**"
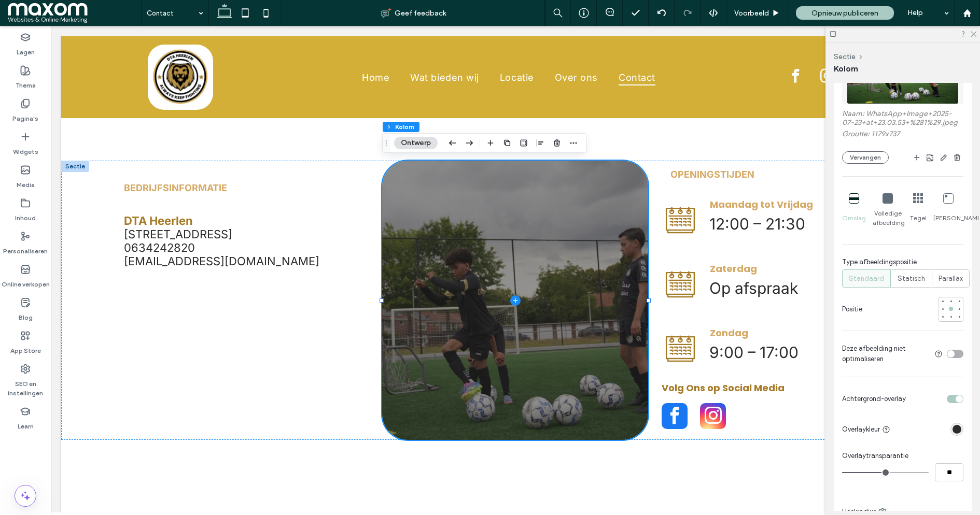
type input "**"
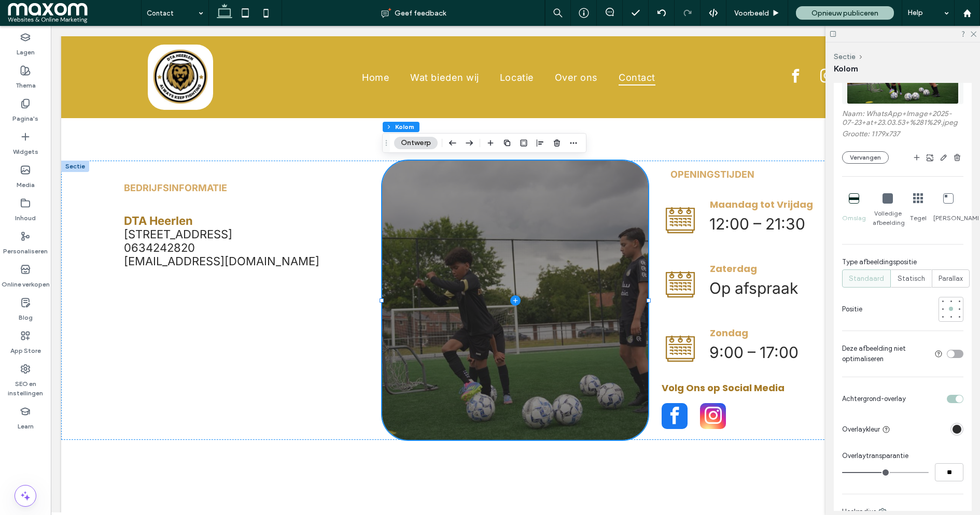
type input "**"
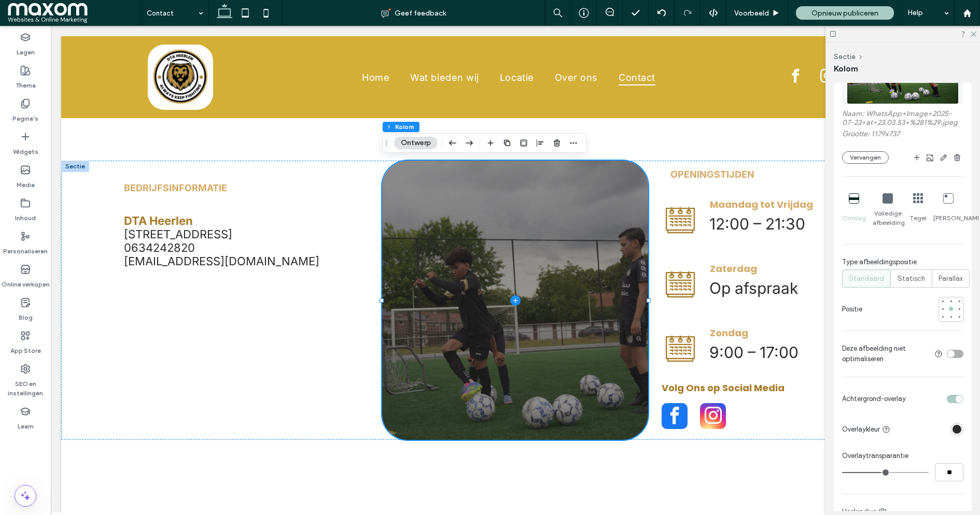
type input "**"
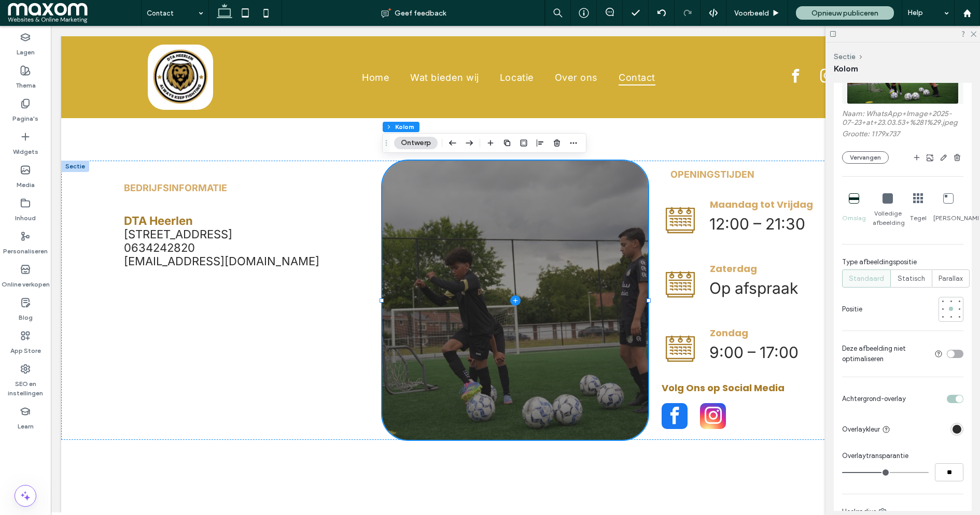
type input "**"
type input "*"
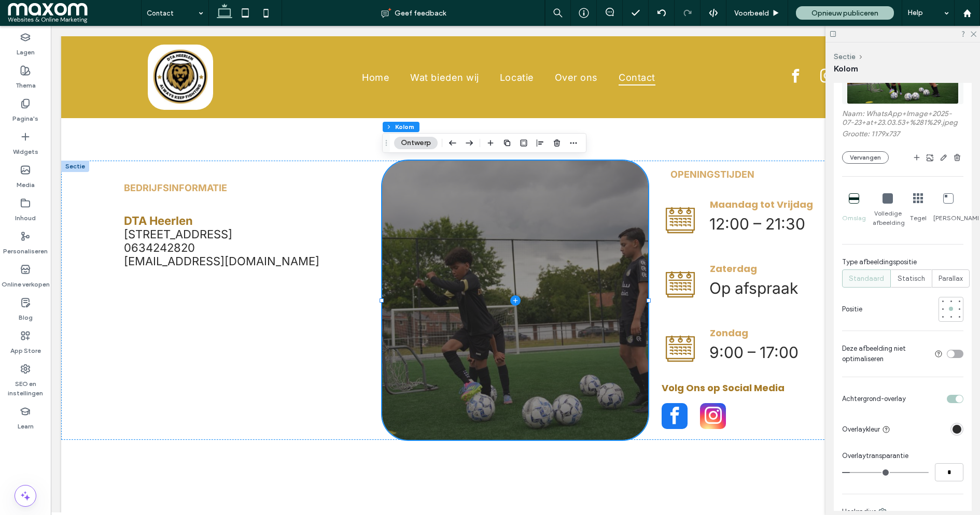
type input "*"
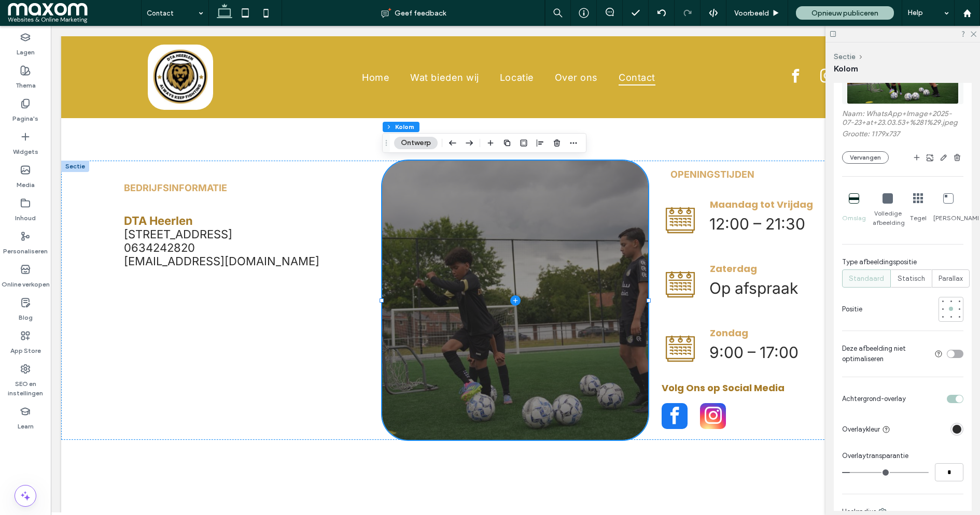
type input "*"
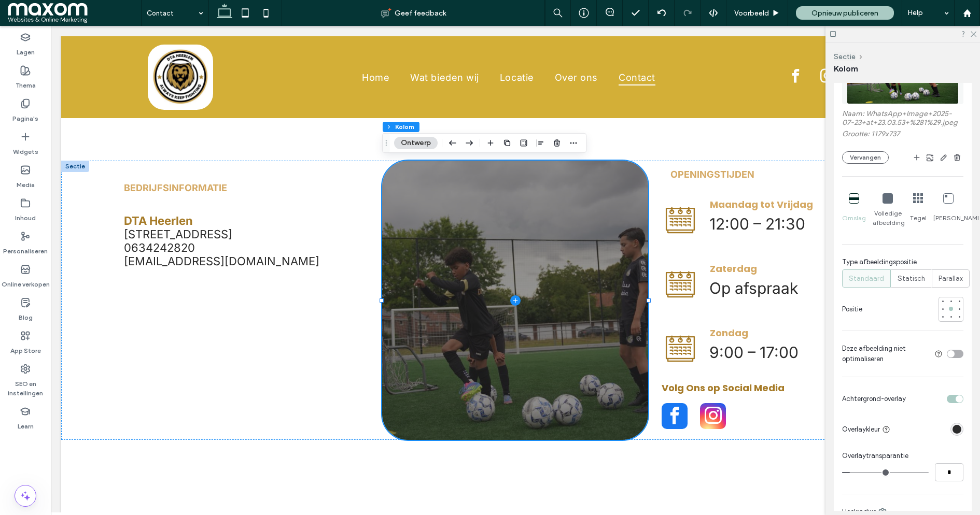
type input "*"
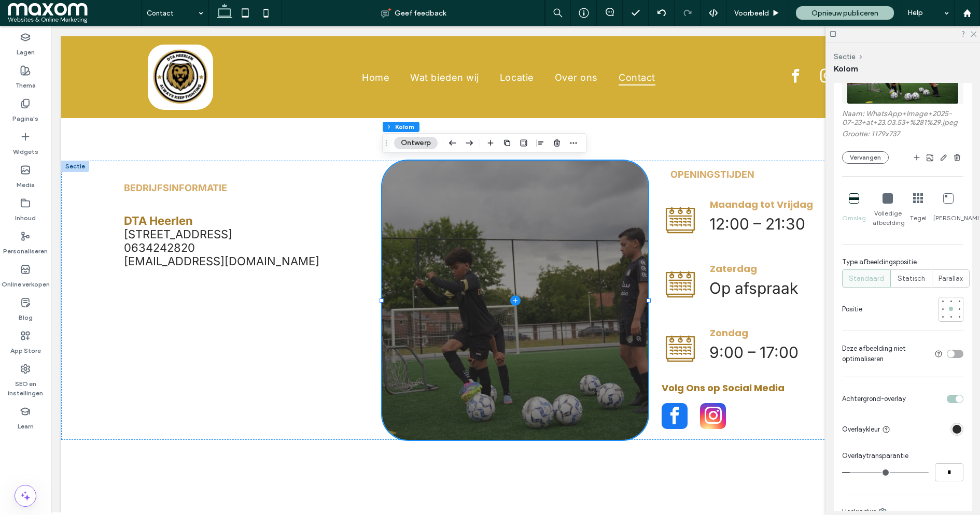
type input "*"
drag, startPoint x: 885, startPoint y: 471, endPoint x: 840, endPoint y: 470, distance: 45.6
type input "*"
click at [842, 472] on input "range" at bounding box center [885, 472] width 87 height 1
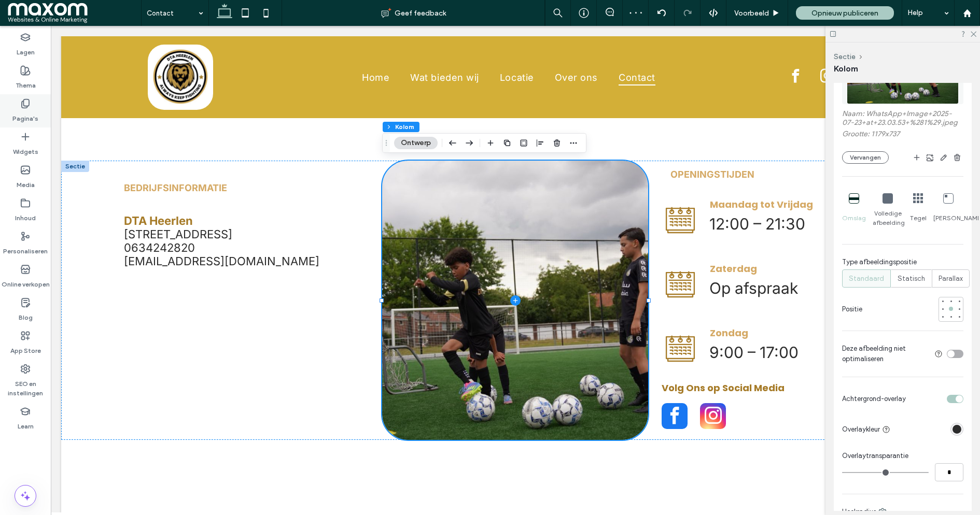
click at [23, 96] on div "Pagina's" at bounding box center [25, 110] width 51 height 33
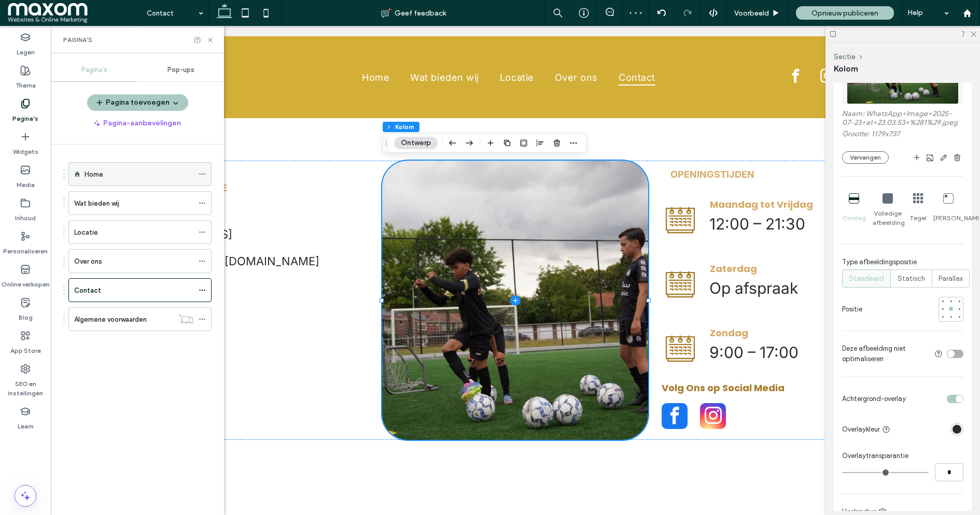
click at [122, 163] on div "Home" at bounding box center [139, 174] width 109 height 23
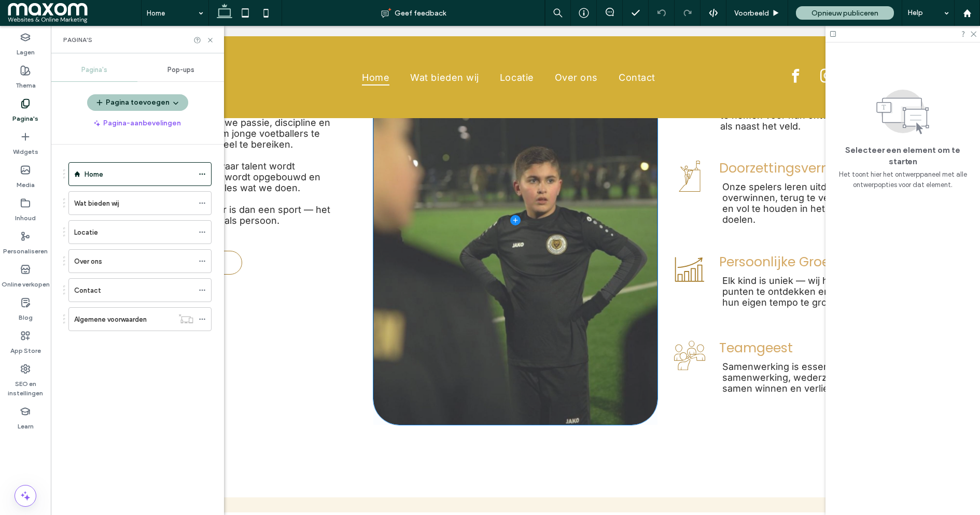
scroll to position [1655, 0]
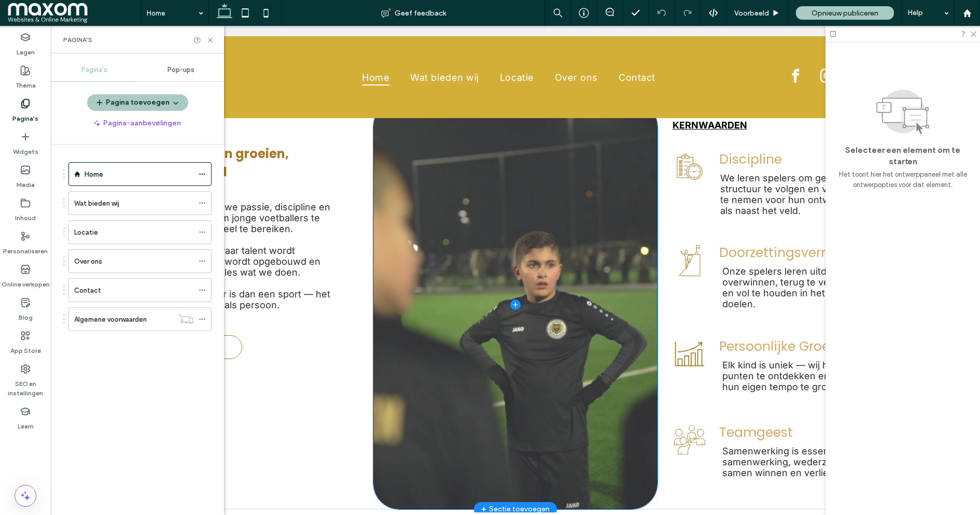
click at [440, 243] on span at bounding box center [515, 305] width 284 height 409
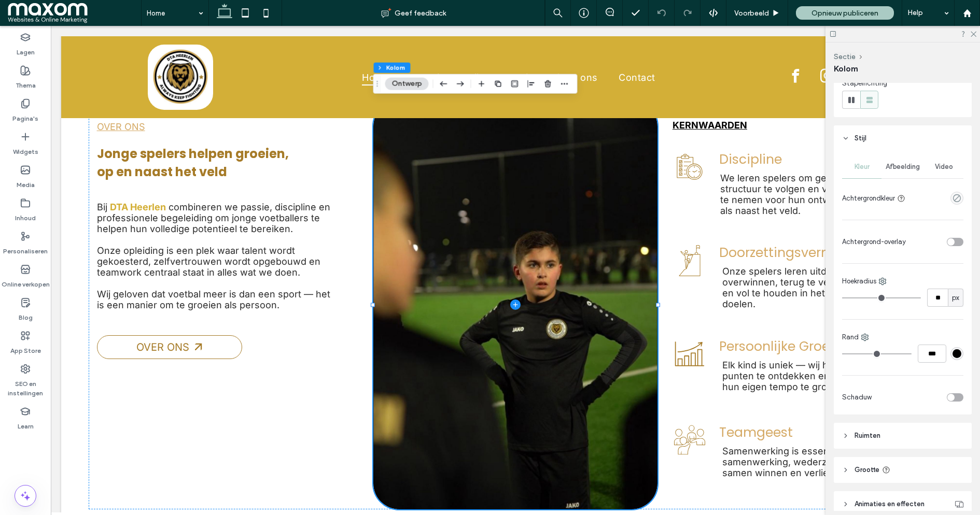
scroll to position [139, 0]
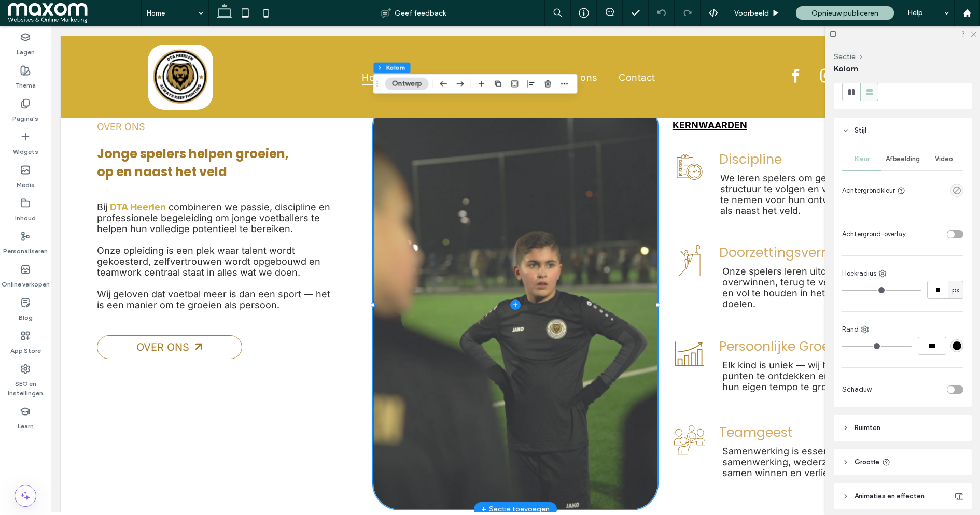
click at [598, 333] on span at bounding box center [515, 305] width 284 height 409
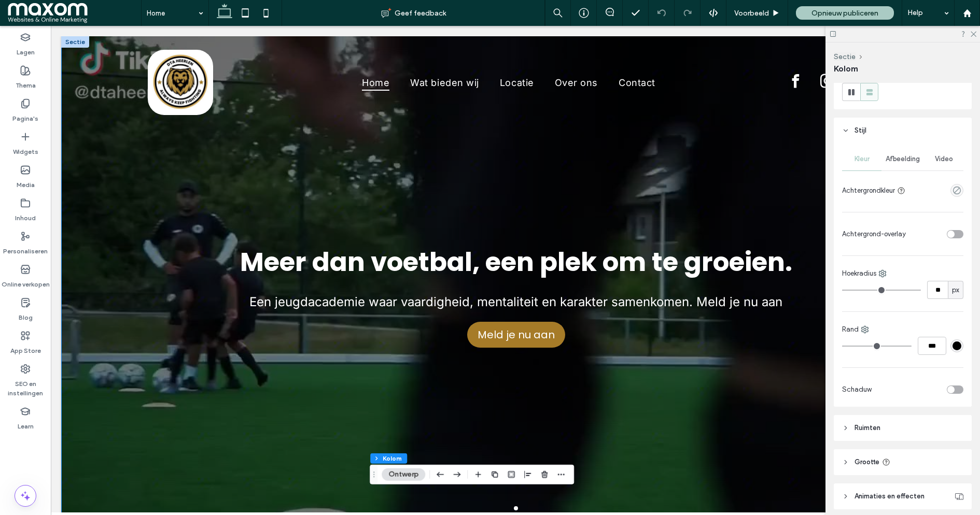
scroll to position [0, 9]
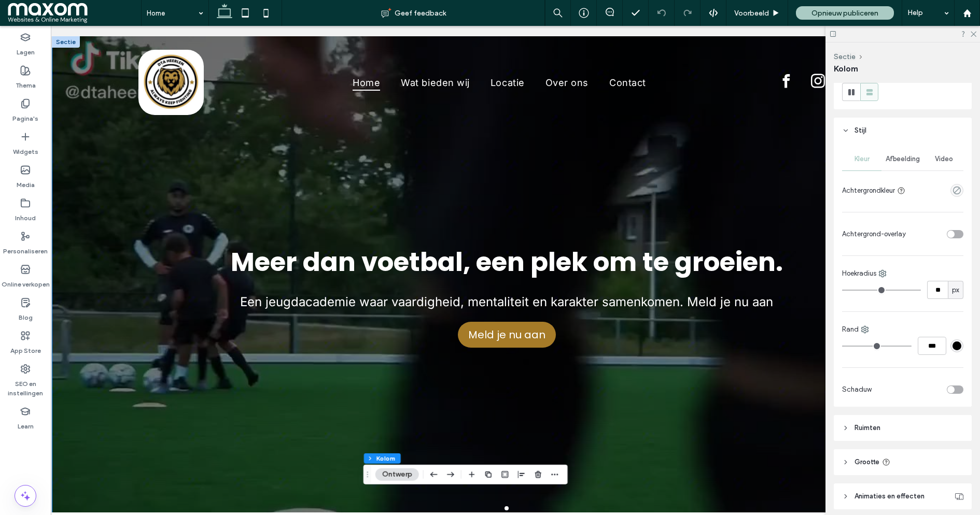
click at [101, 255] on div "Meer dan voetbal, een plek om te groeien. Een jeugdacademie waar vaardigheid, m…" at bounding box center [506, 286] width 908 height 438
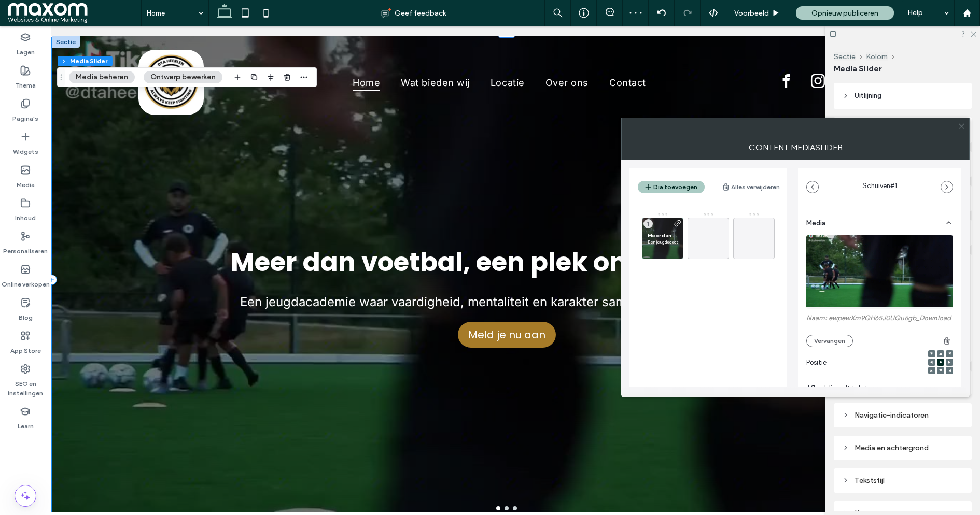
click at [961, 131] on span at bounding box center [962, 126] width 8 height 16
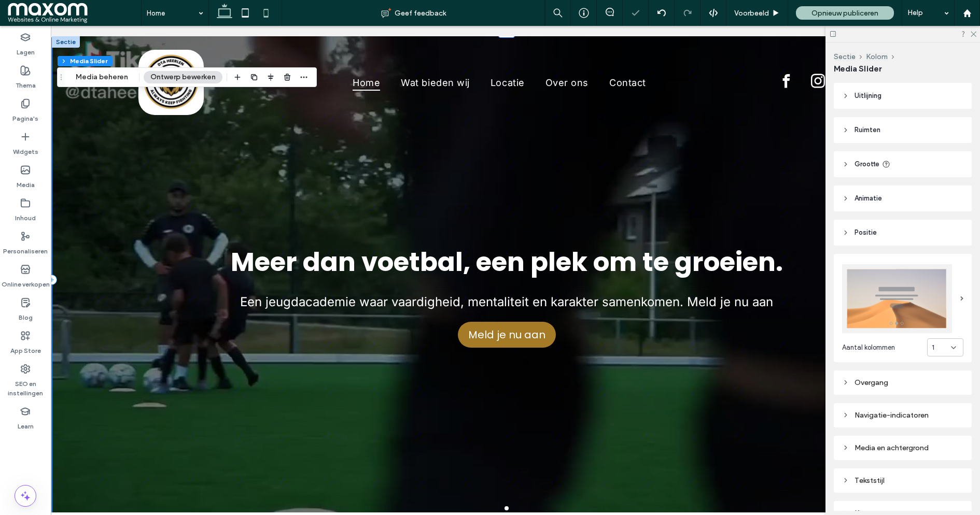
click at [265, 14] on icon at bounding box center [266, 13] width 21 height 21
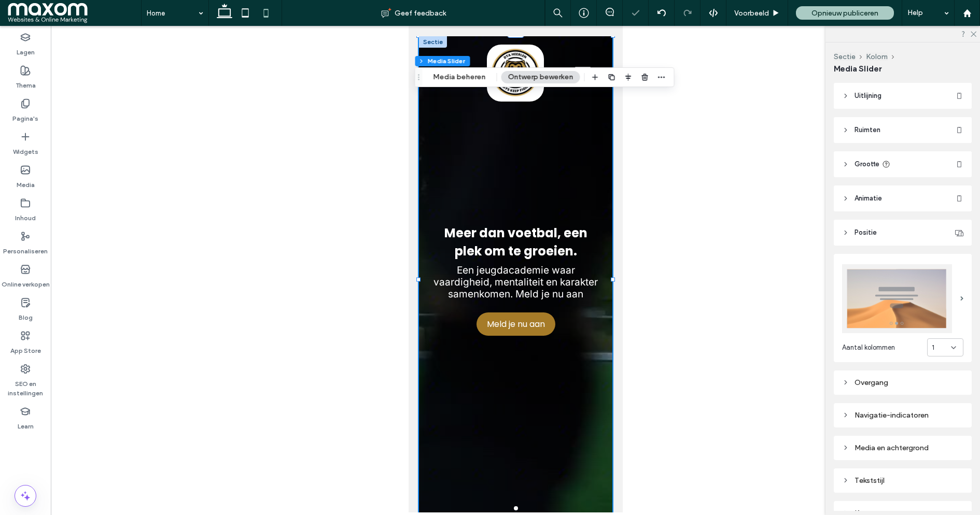
scroll to position [0, 0]
click at [662, 166] on div at bounding box center [515, 269] width 929 height 487
click at [449, 207] on div "Meer dan voetbal, een plek om te groeien. Een jeugdacademie waar vaardigheid, m…" at bounding box center [514, 270] width 193 height 469
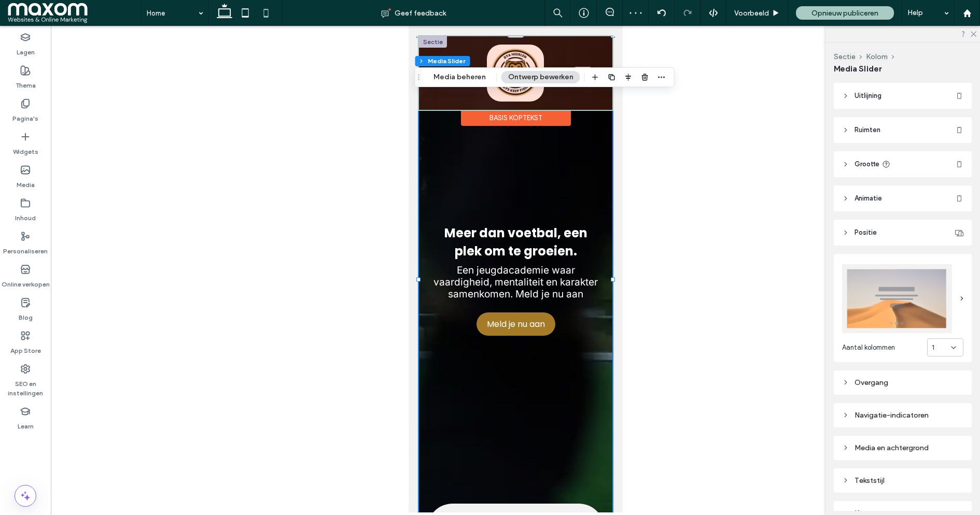
click at [498, 46] on div at bounding box center [514, 73] width 193 height 74
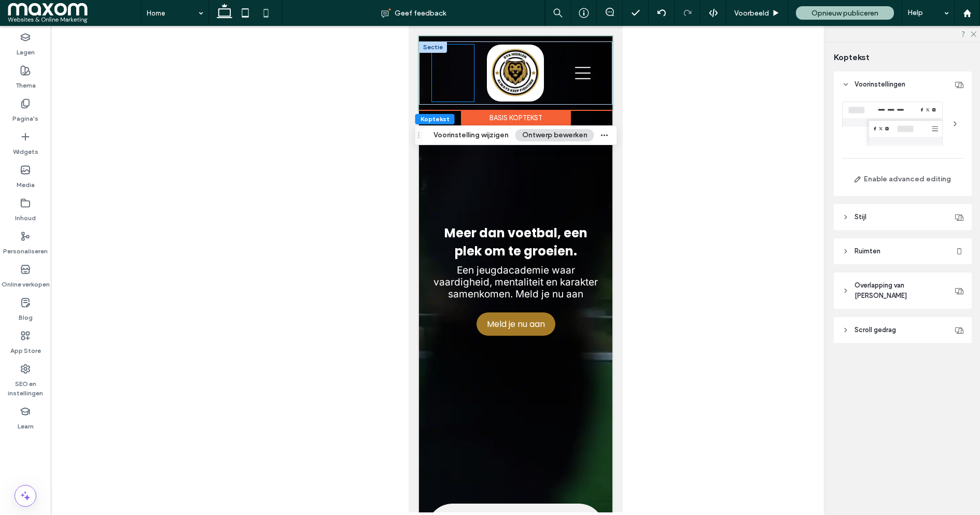
click at [440, 75] on div at bounding box center [452, 73] width 42 height 57
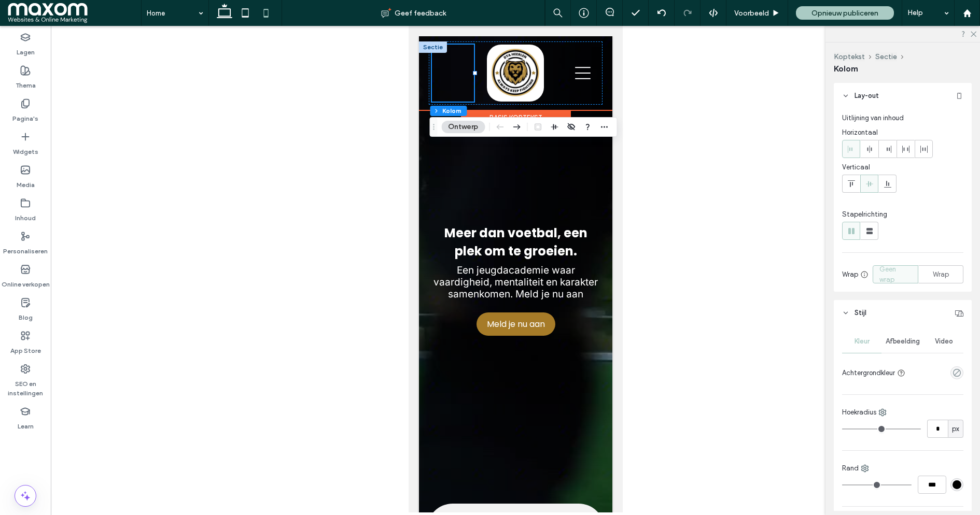
click at [460, 75] on div at bounding box center [452, 73] width 42 height 57
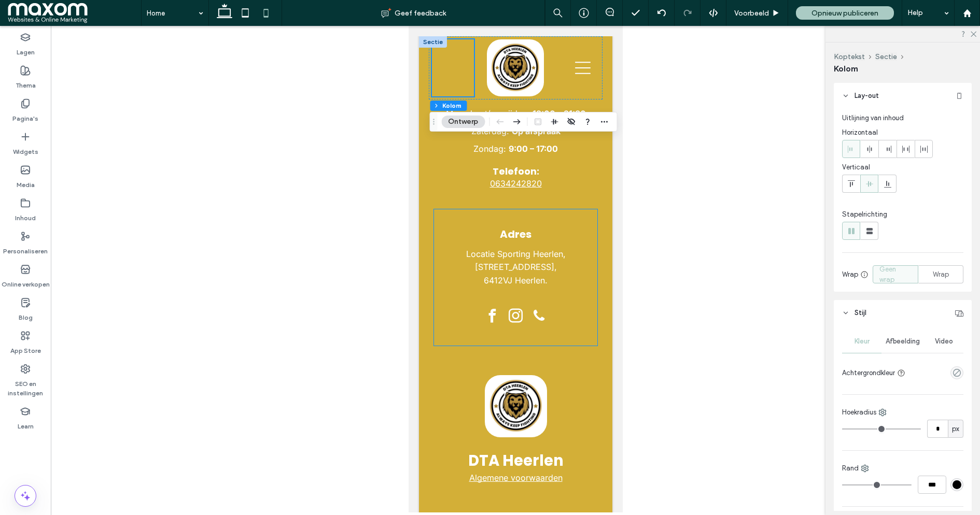
scroll to position [3856, 0]
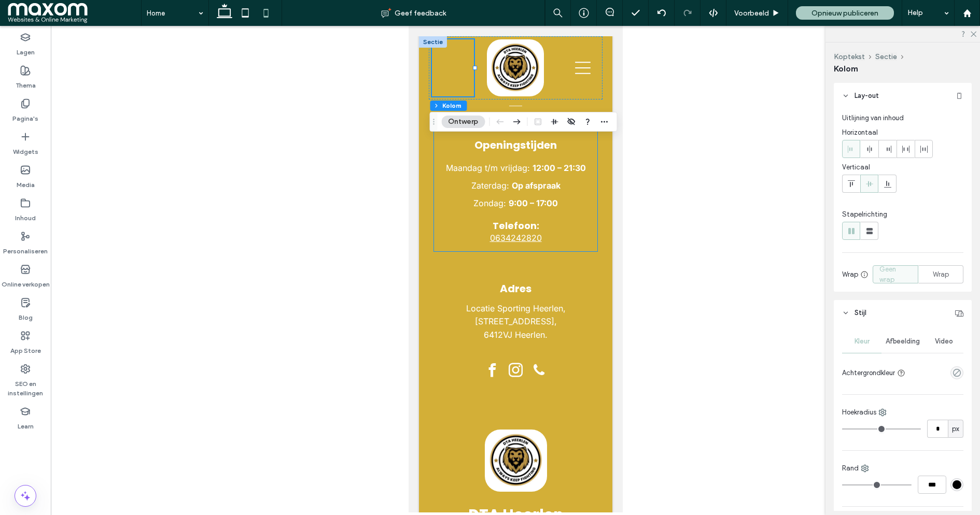
click at [550, 233] on p "0634242820" at bounding box center [515, 238] width 147 height 10
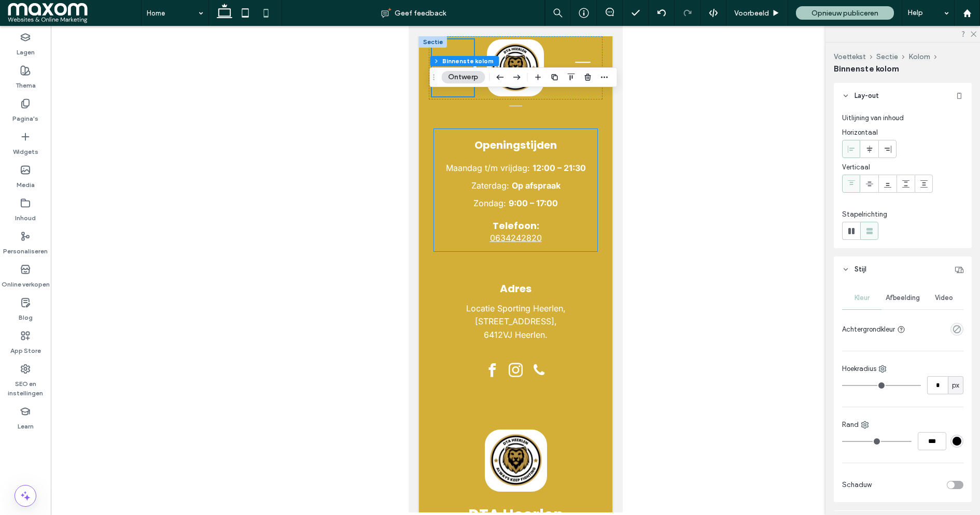
click at [550, 233] on p "0634242820" at bounding box center [515, 238] width 147 height 10
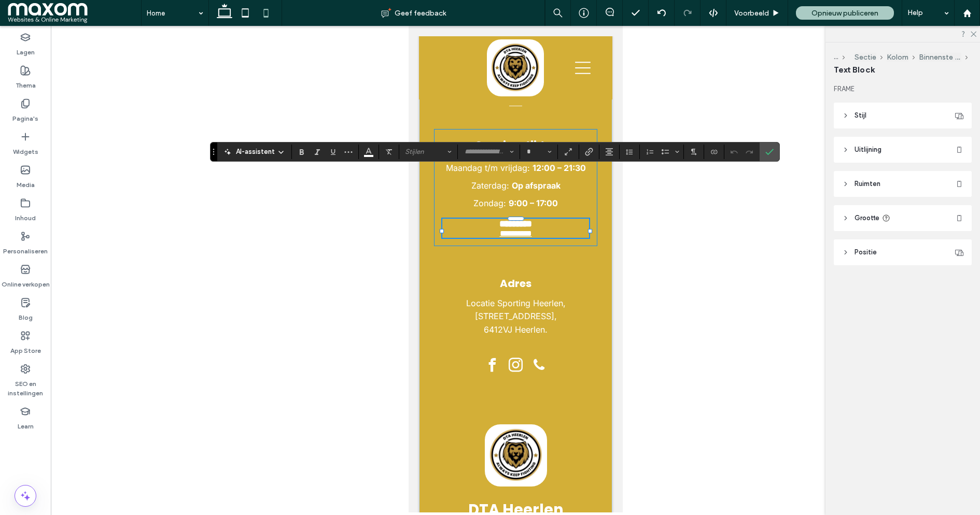
click at [551, 229] on p "**********" at bounding box center [515, 233] width 147 height 9
type input "*****"
type input "**"
click at [551, 229] on p "**********" at bounding box center [515, 233] width 147 height 9
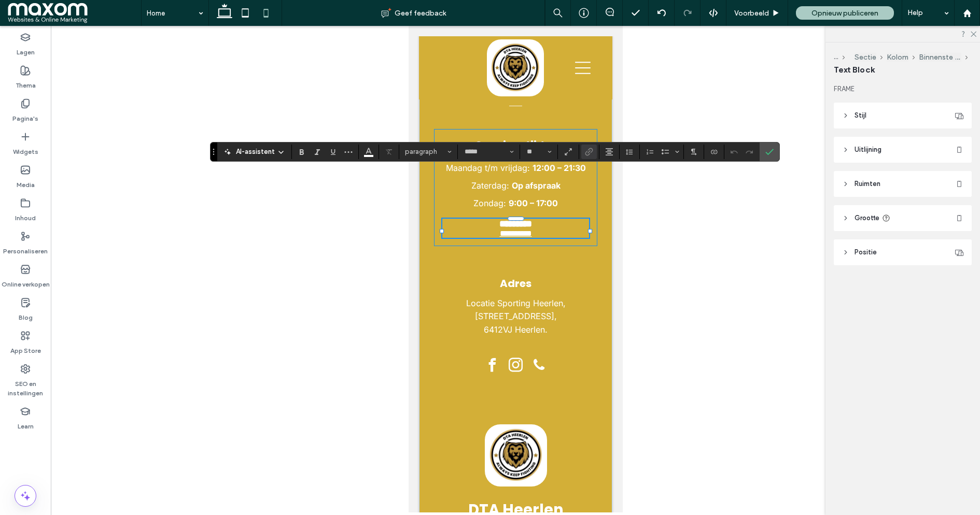
click at [551, 229] on p "**********" at bounding box center [515, 233] width 147 height 9
copy link "**********"
click at [24, 145] on label "Widgets" at bounding box center [25, 149] width 25 height 15
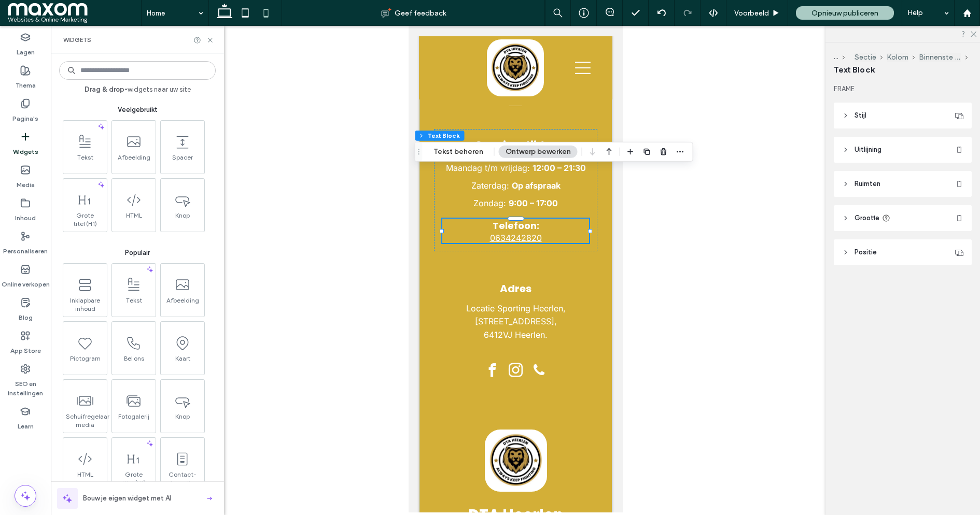
click at [102, 74] on input at bounding box center [137, 70] width 157 height 19
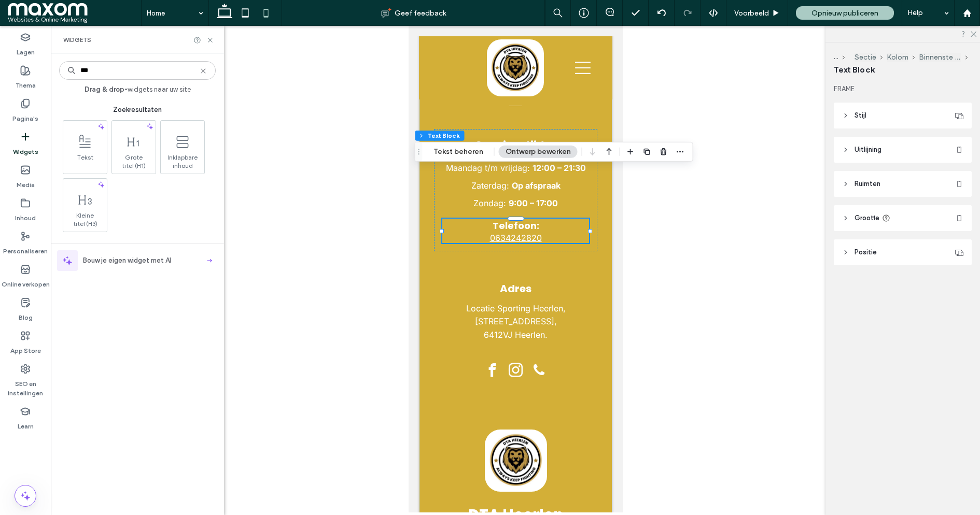
click at [96, 64] on input "***" at bounding box center [137, 70] width 157 height 19
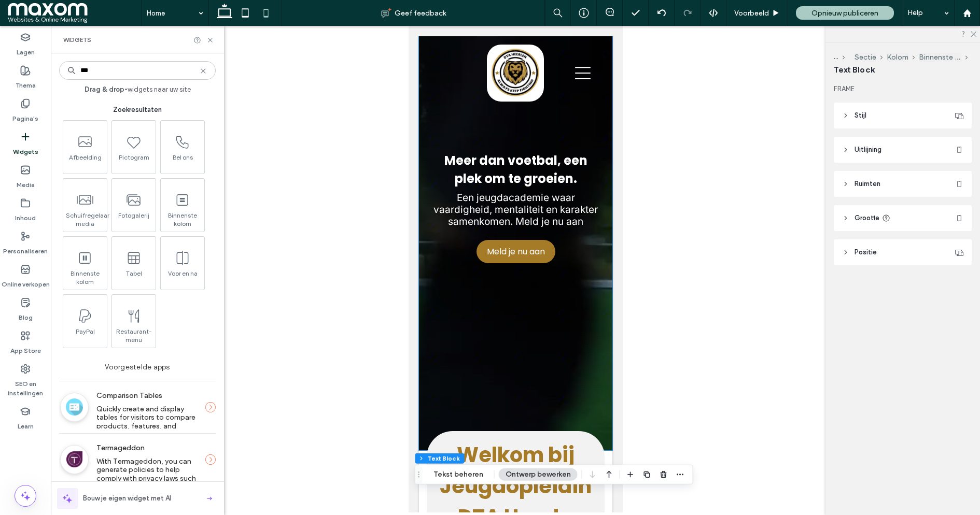
scroll to position [0, 0]
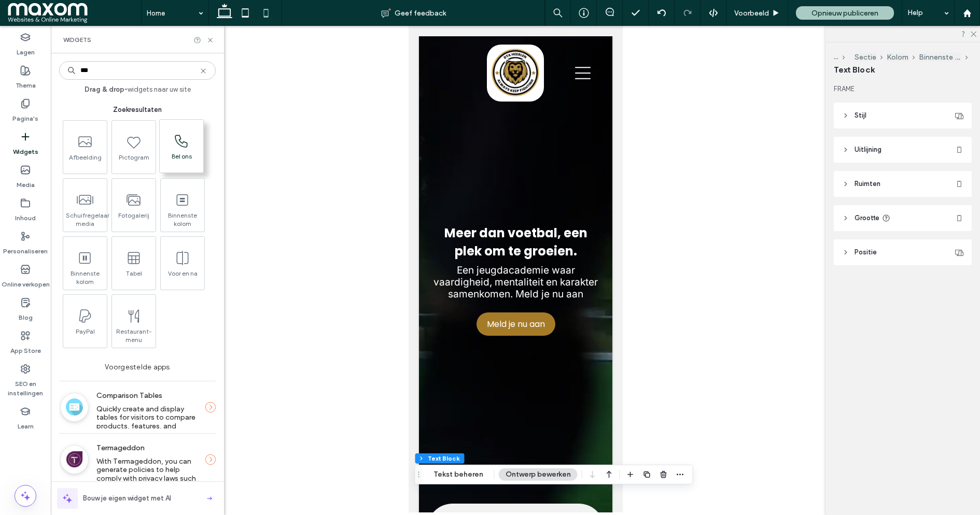
type input "***"
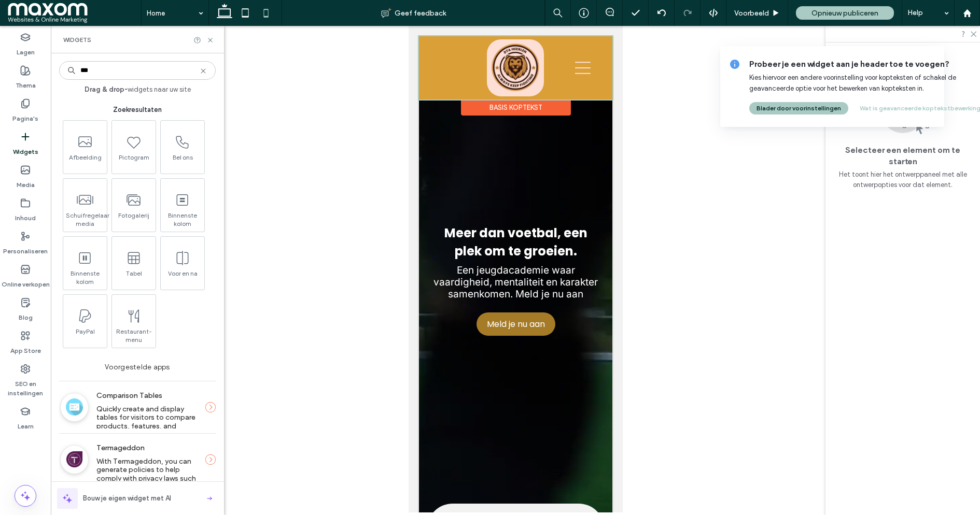
scroll to position [85, 0]
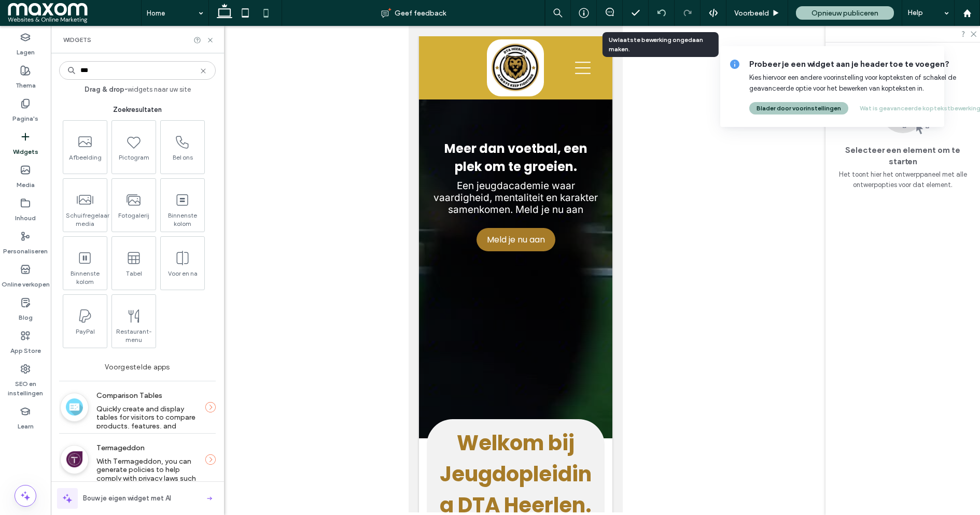
click at [658, 17] on icon at bounding box center [661, 13] width 8 height 8
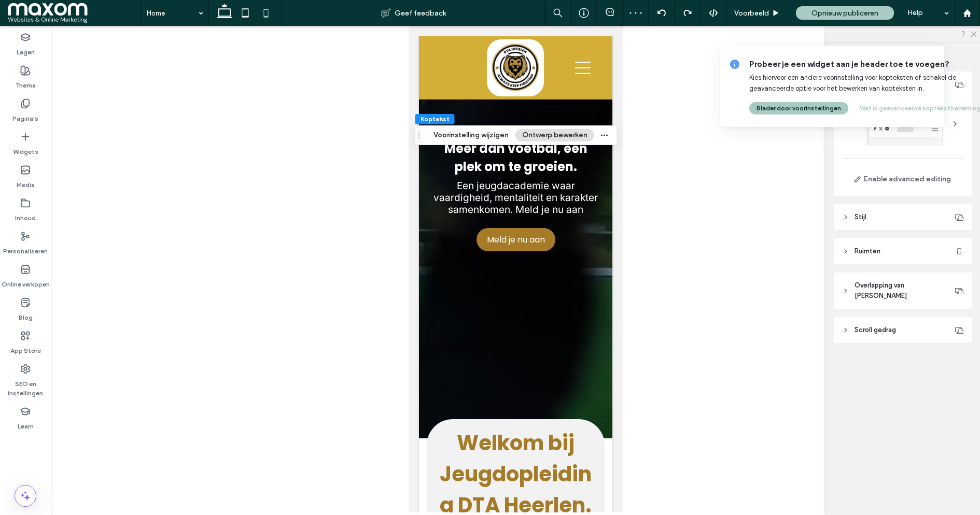
click at [537, 133] on button "Ontwerp bewerken" at bounding box center [554, 135] width 79 height 12
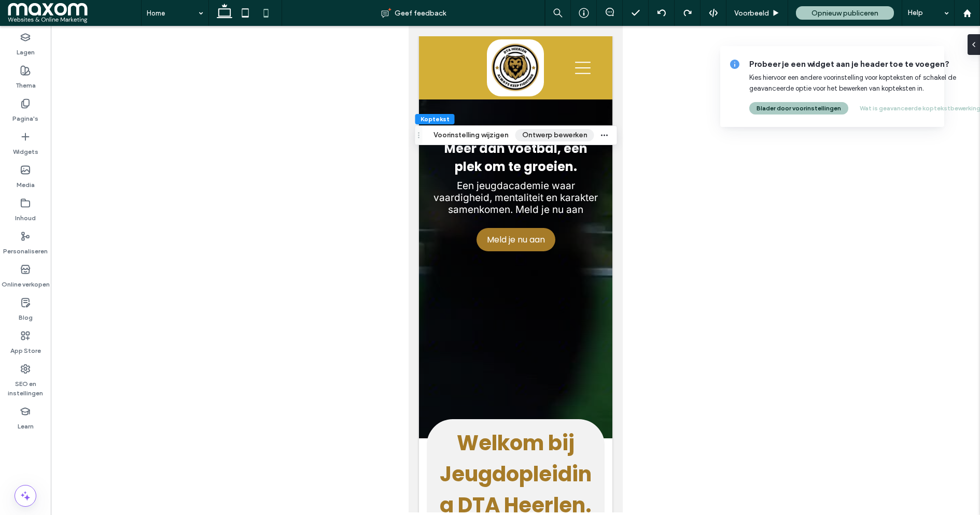
click at [537, 133] on button "Ontwerp bewerken" at bounding box center [554, 135] width 79 height 12
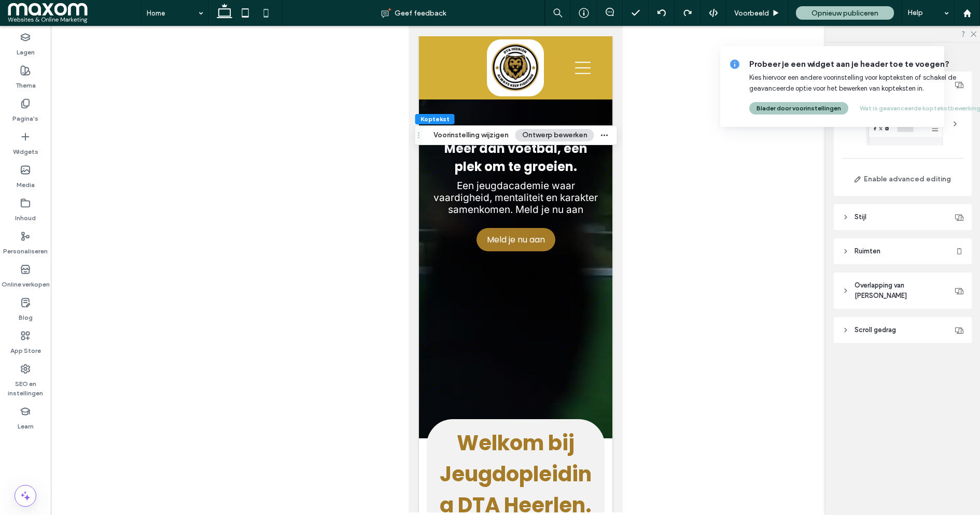
click at [556, 139] on button "Ontwerp bewerken" at bounding box center [554, 135] width 79 height 12
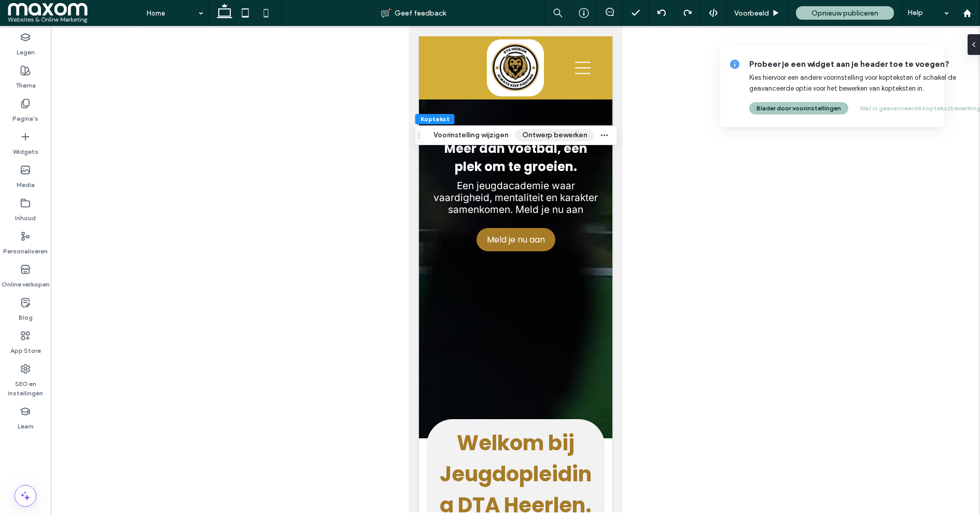
click at [556, 139] on button "Ontwerp bewerken" at bounding box center [554, 135] width 79 height 12
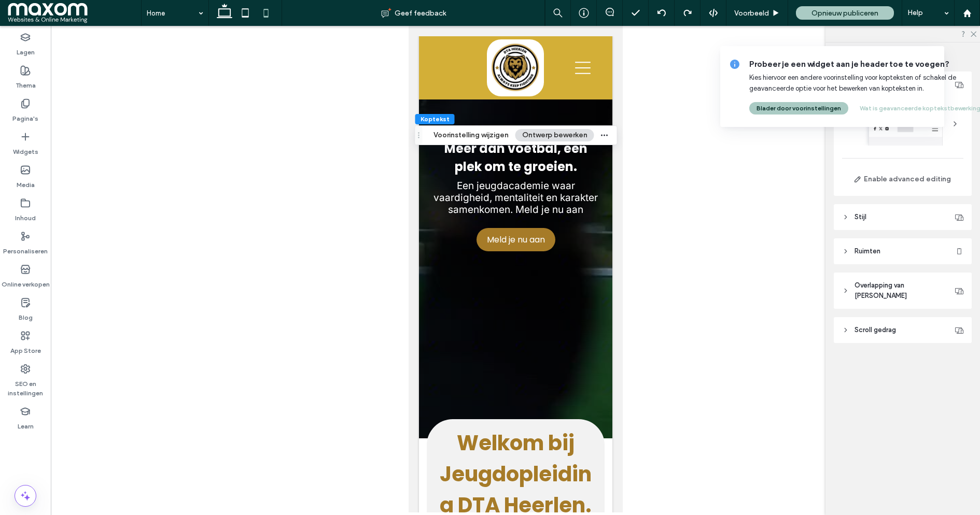
click at [340, 110] on div at bounding box center [515, 269] width 929 height 487
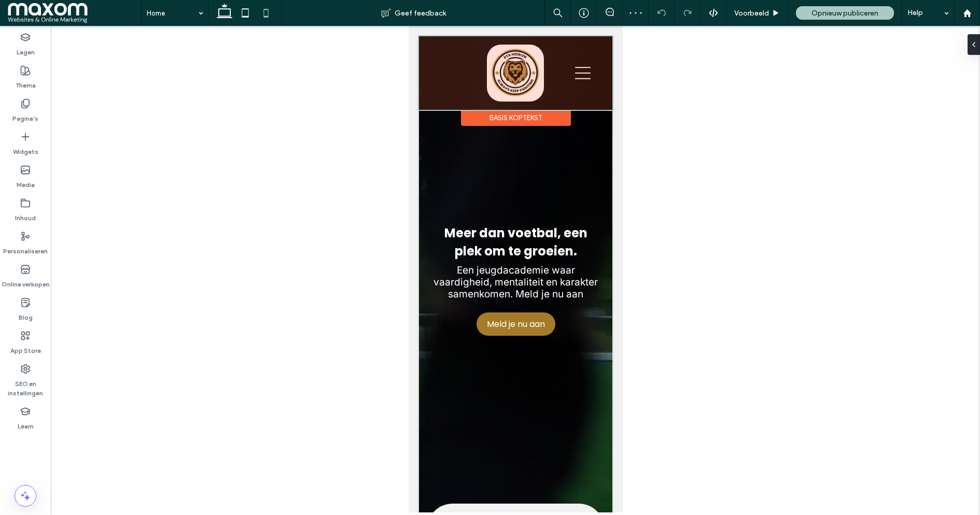
click at [487, 115] on div "Basis koptekst" at bounding box center [515, 118] width 110 height 16
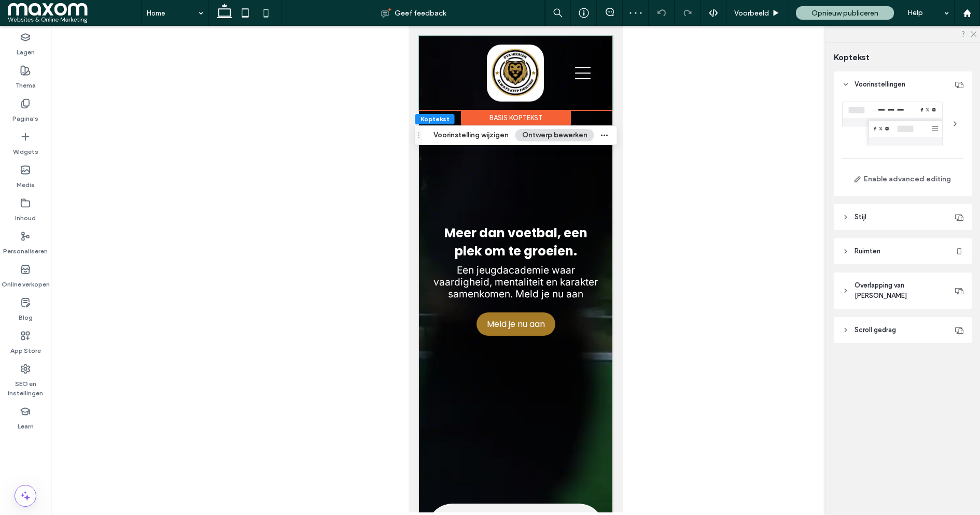
click at [542, 138] on button "Ontwerp bewerken" at bounding box center [554, 135] width 79 height 12
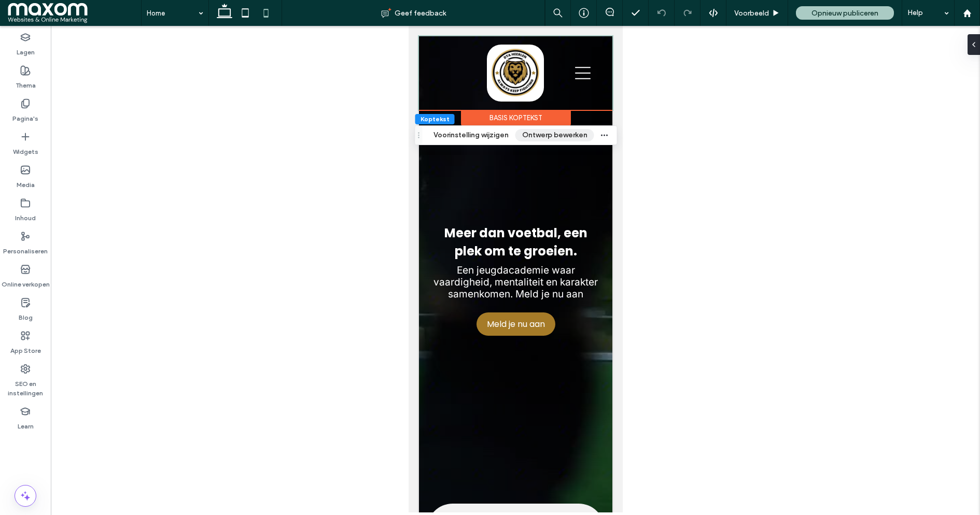
click at [542, 139] on button "Ontwerp bewerken" at bounding box center [554, 135] width 79 height 12
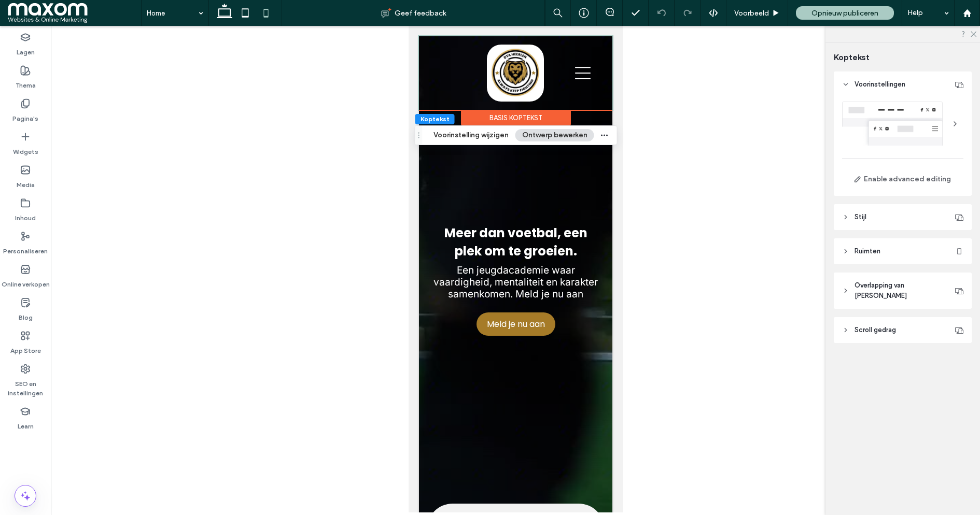
click at [376, 89] on div at bounding box center [515, 269] width 929 height 487
click at [441, 75] on div at bounding box center [452, 73] width 42 height 57
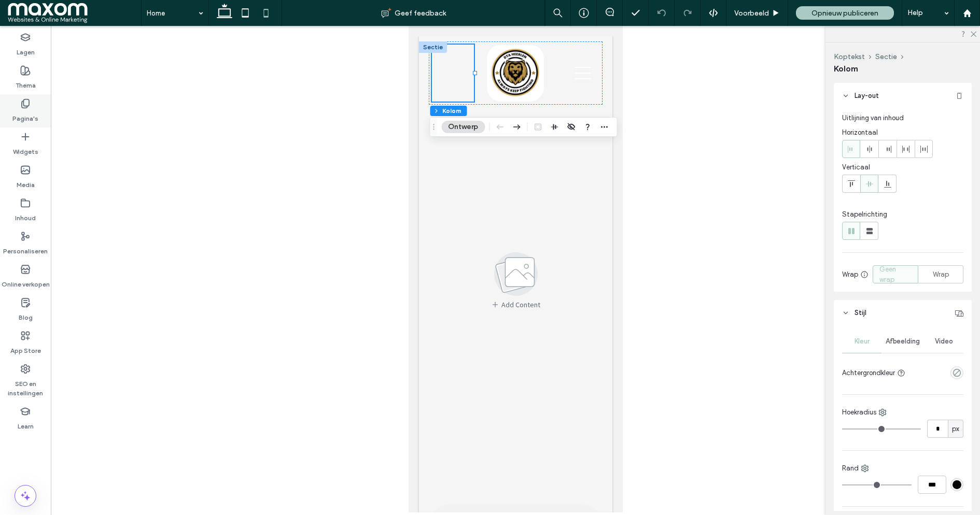
click at [34, 115] on label "Pagina's" at bounding box center [25, 116] width 26 height 15
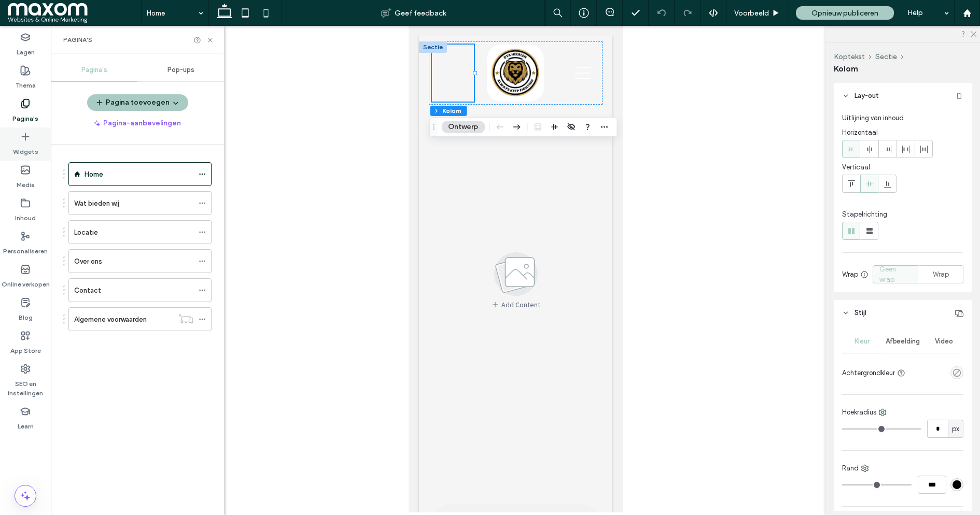
click at [31, 144] on label "Widgets" at bounding box center [25, 149] width 25 height 15
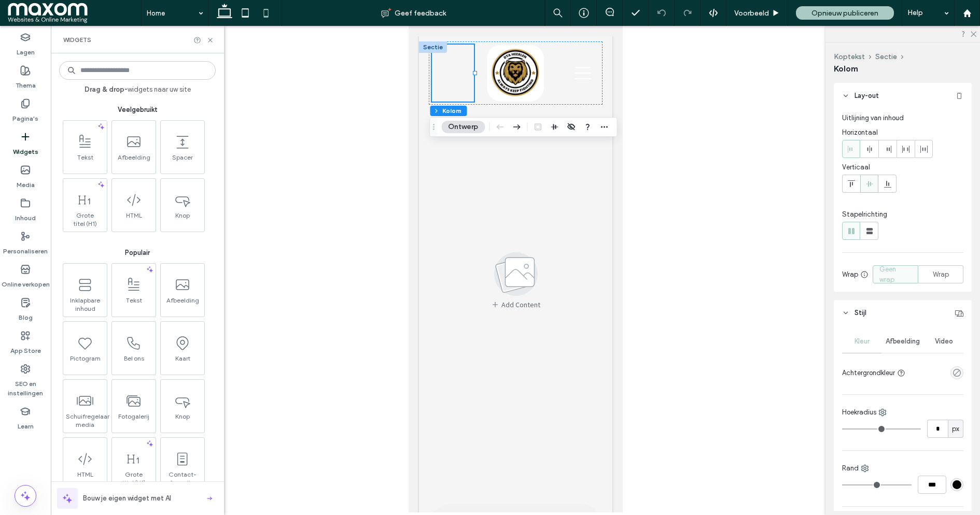
click at [132, 78] on input at bounding box center [137, 70] width 157 height 19
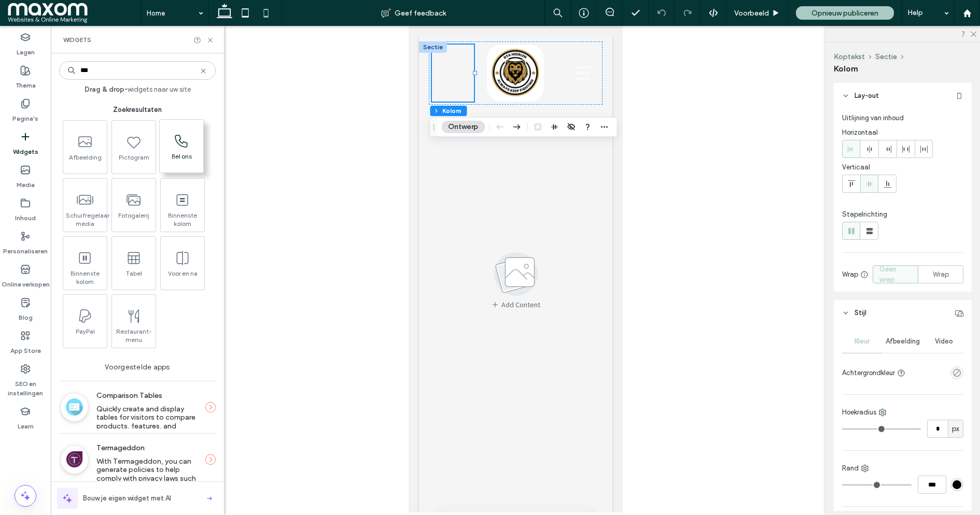
type input "***"
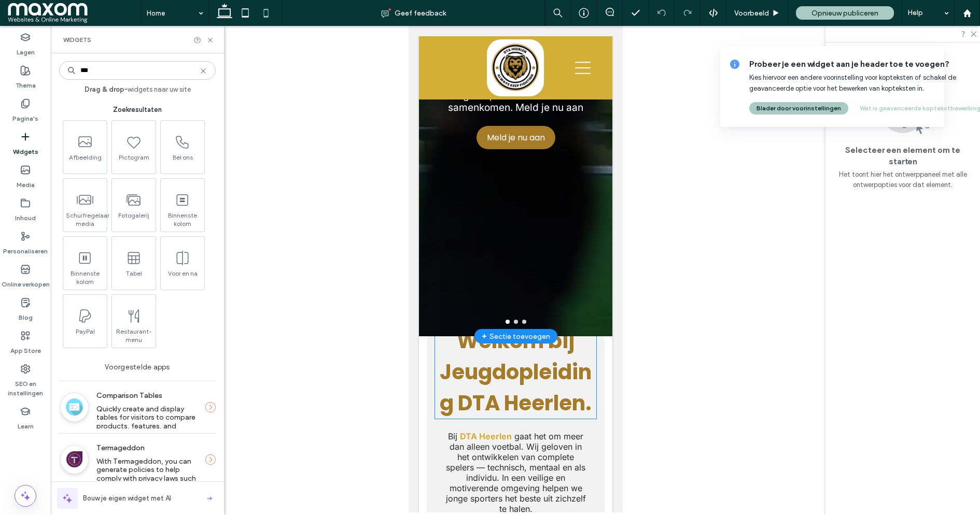
scroll to position [195, 0]
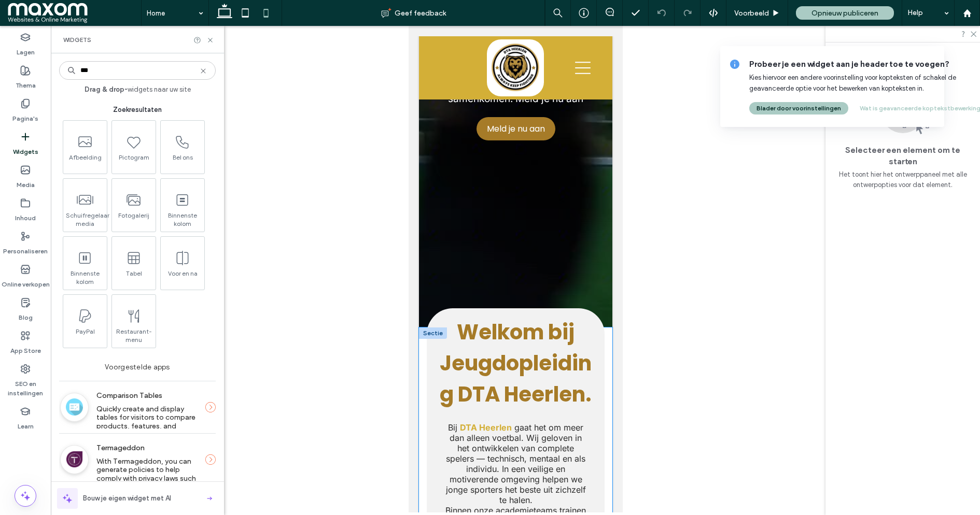
click at [419, 354] on div "Welkom bij Jeugdopleiding DTA Heerlen. Bij DTA Heerlen gaat het om meer dan all…" at bounding box center [514, 466] width 193 height 277
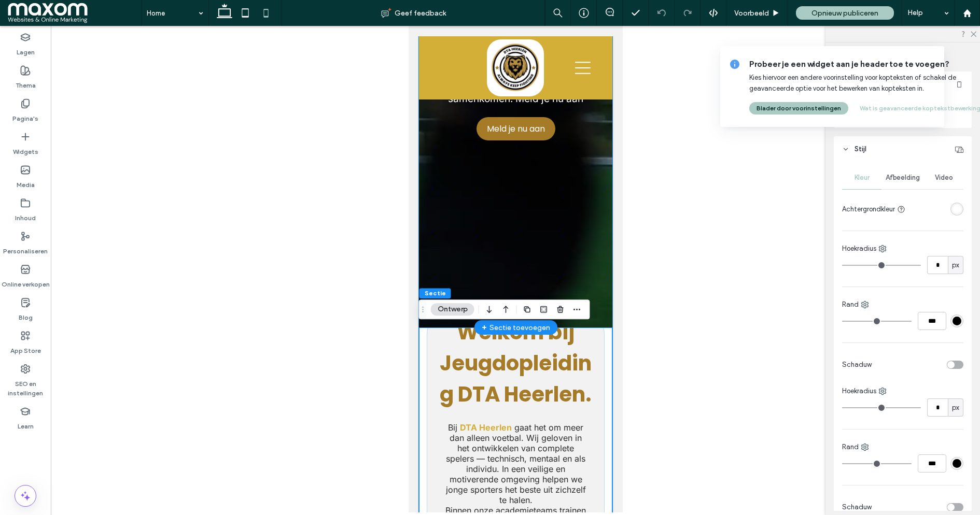
click at [425, 323] on div at bounding box center [514, 84] width 193 height 487
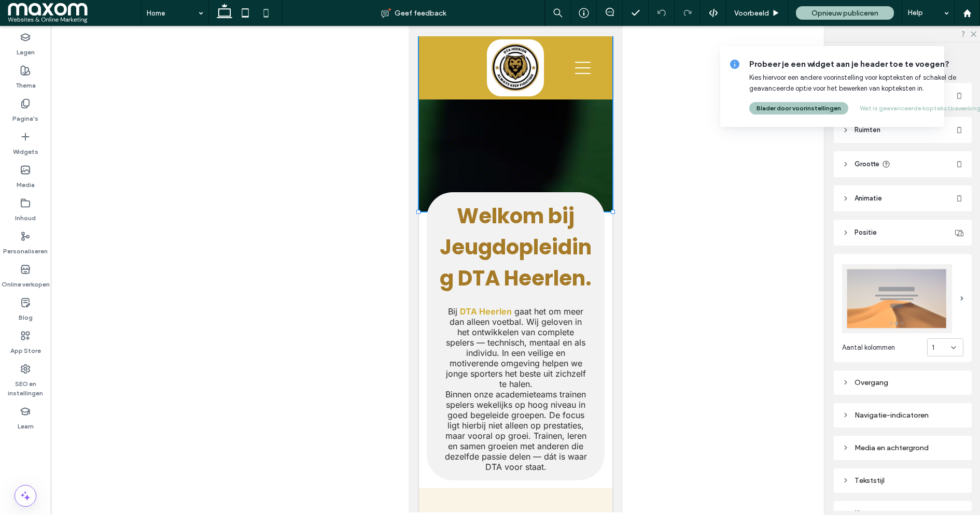
drag, startPoint x: 418, startPoint y: 325, endPoint x: 414, endPoint y: 268, distance: 57.7
type input "***"
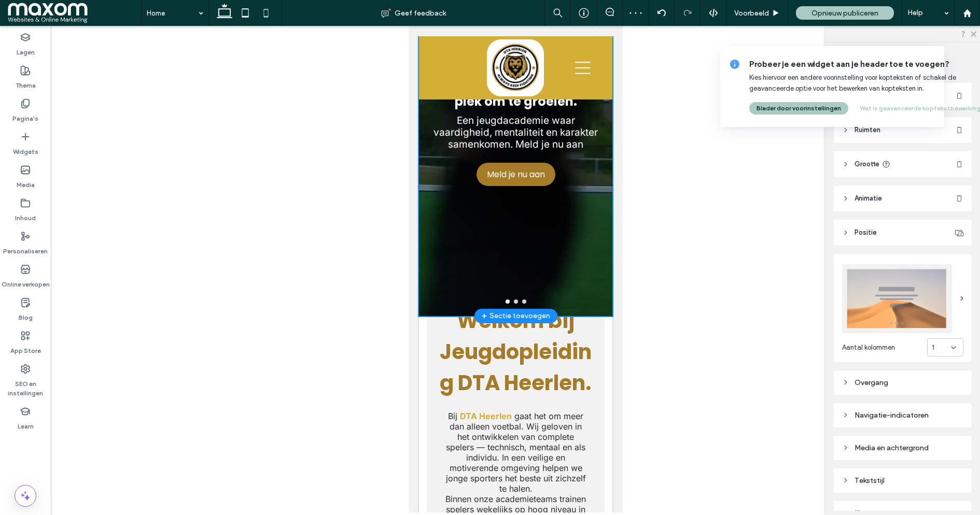
scroll to position [97, 0]
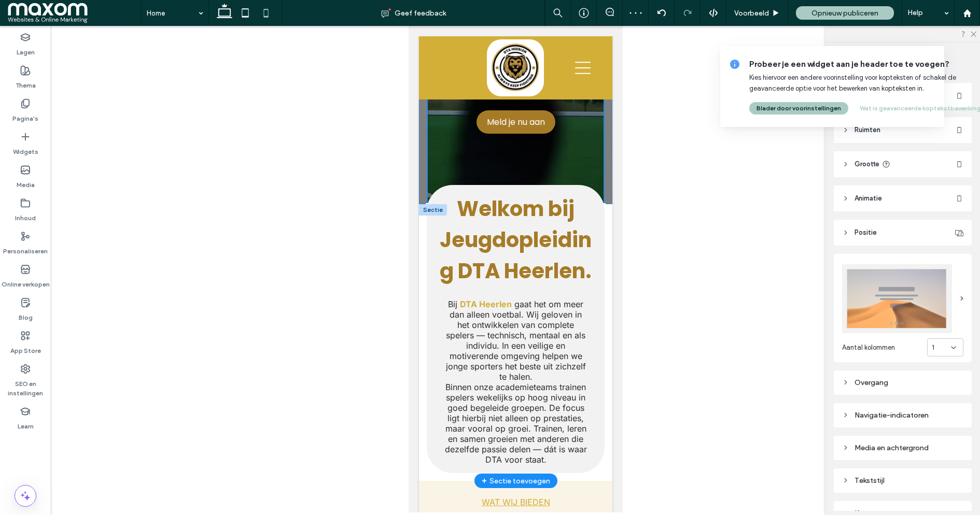
drag, startPoint x: 419, startPoint y: 368, endPoint x: 428, endPoint y: 314, distance: 54.1
type input "**"
type input "***"
type input "****"
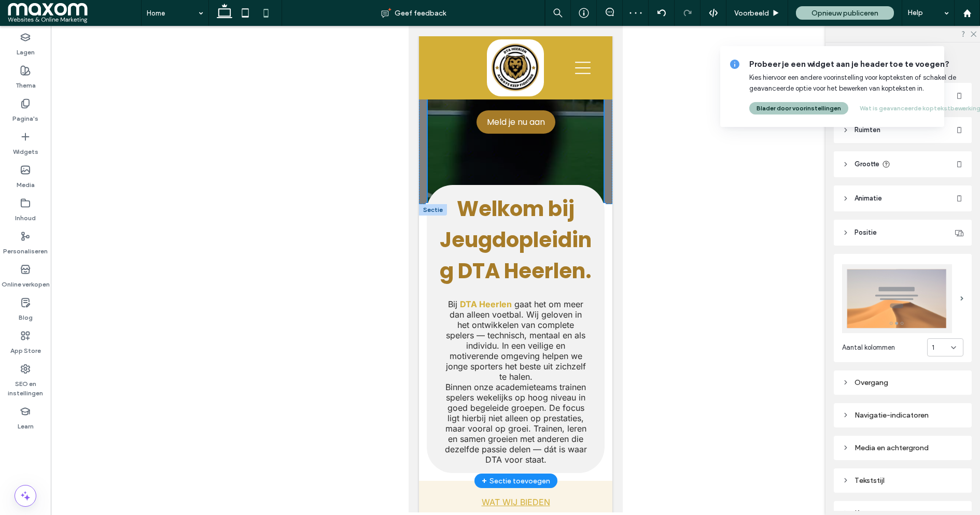
type input "***"
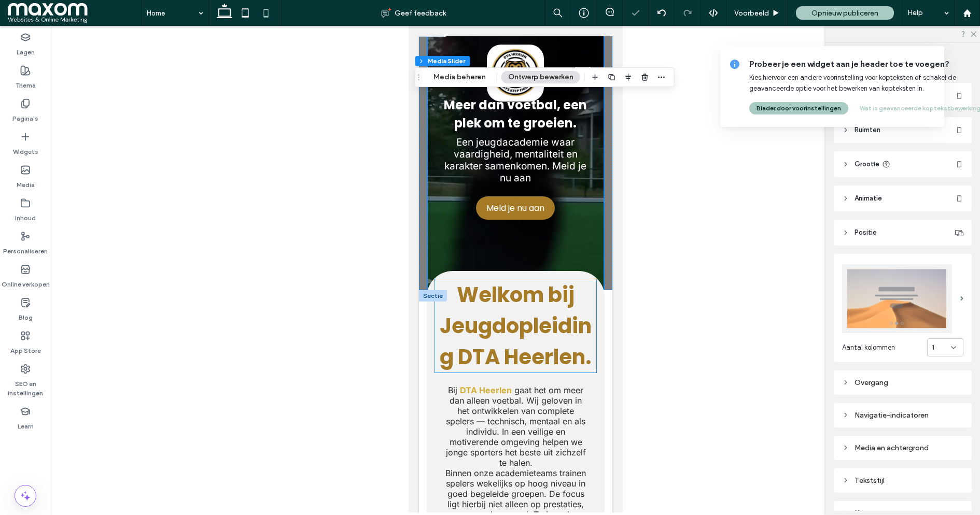
scroll to position [0, 0]
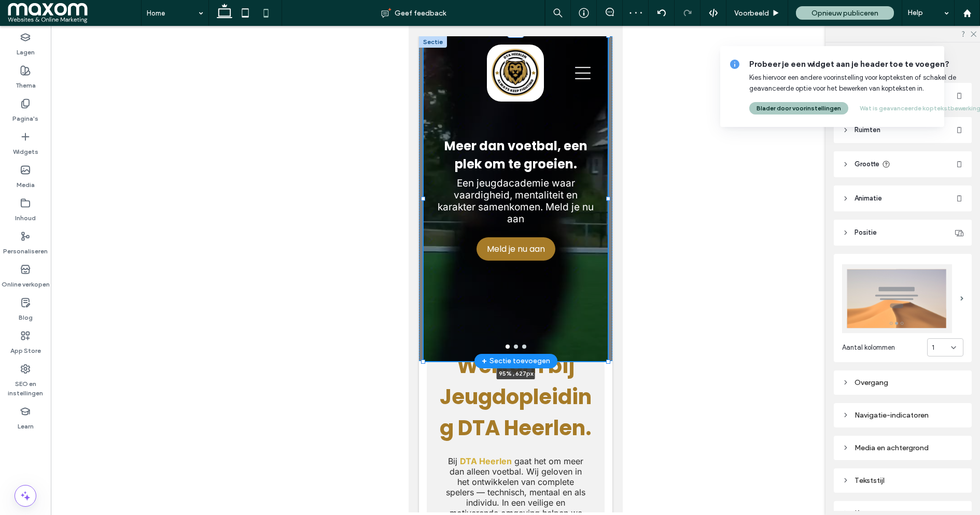
drag, startPoint x: 426, startPoint y: 302, endPoint x: 422, endPoint y: 332, distance: 30.3
click at [422, 332] on div "Meer dan voetbal, een plek om te groeien. Een jeugdacademie waar vaardigheid, m…" at bounding box center [514, 198] width 193 height 325
type input "**"
type input "***"
type input "****"
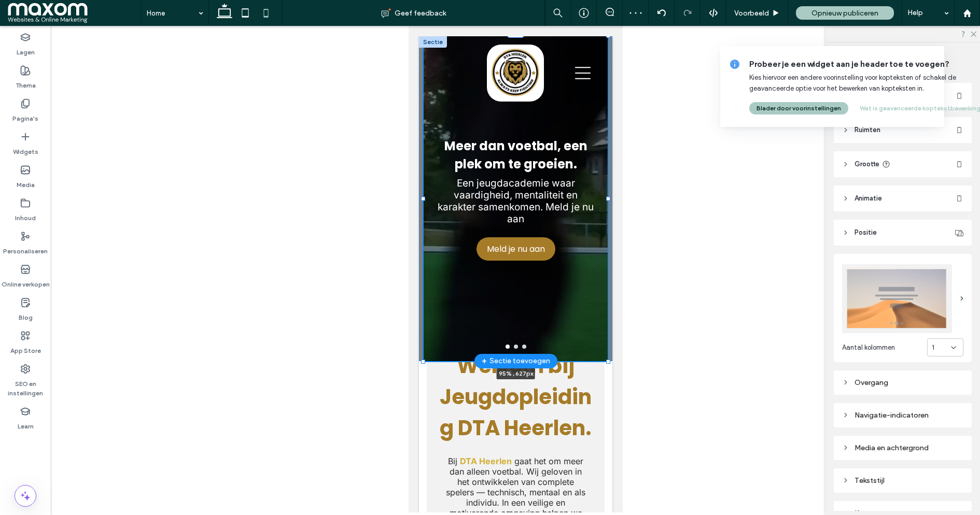
type input "***"
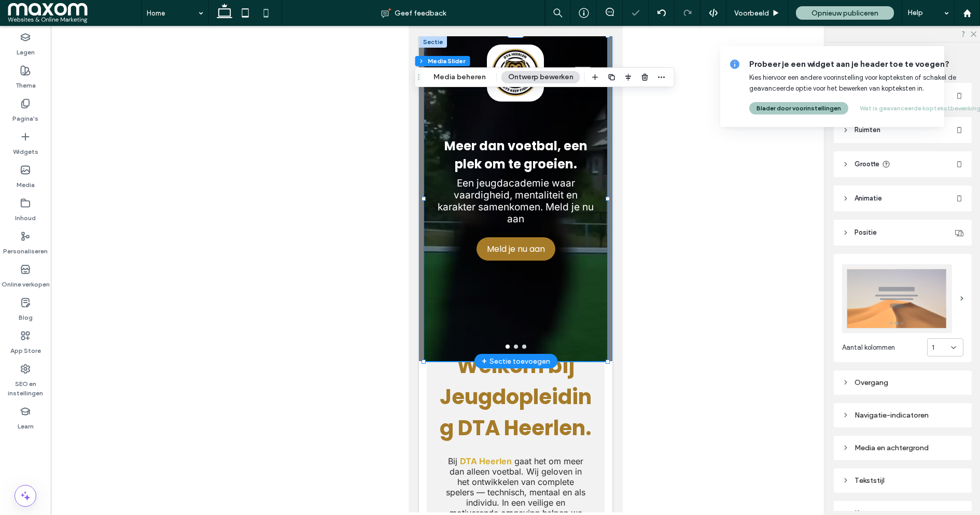
click at [553, 156] on h3 "Meer dan voetbal, een plek om te groeien." at bounding box center [515, 155] width 158 height 36
click at [563, 153] on h3 "Meer dan voetbal, een plek om te groeien." at bounding box center [515, 155] width 158 height 36
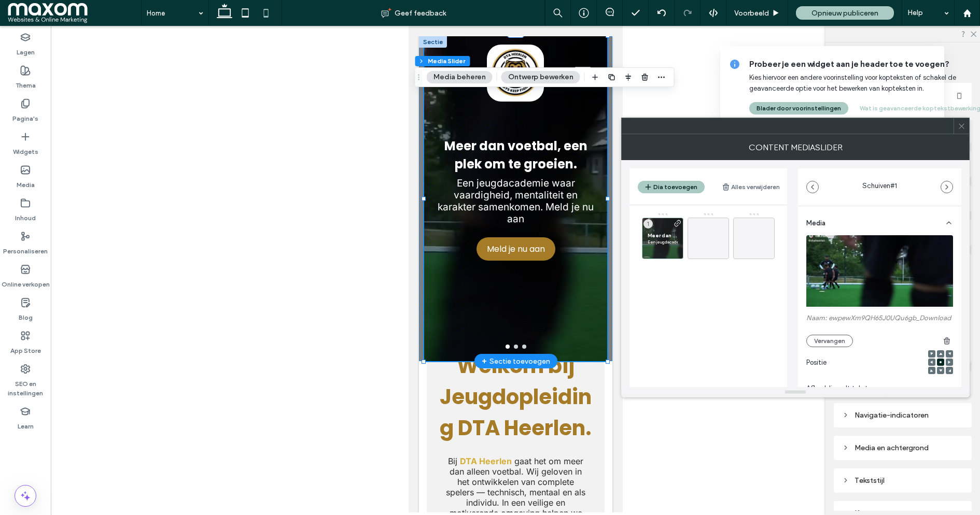
click at [961, 127] on icon at bounding box center [962, 126] width 8 height 8
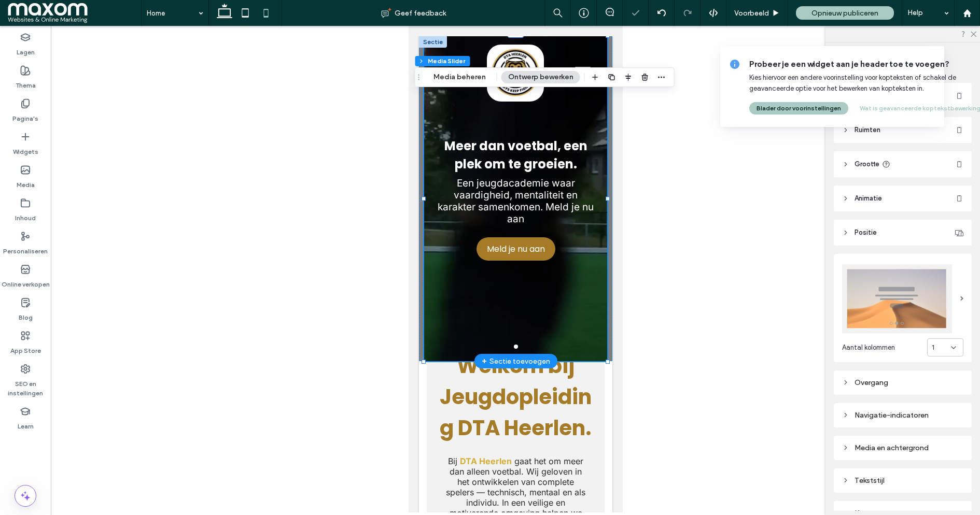
click at [512, 205] on p "Een jeugdacademie waar vaardigheid, mentaliteit en karakter samenkomen. Meld je…" at bounding box center [515, 201] width 158 height 48
click at [640, 187] on div at bounding box center [515, 269] width 929 height 487
click at [307, 114] on div at bounding box center [515, 269] width 929 height 487
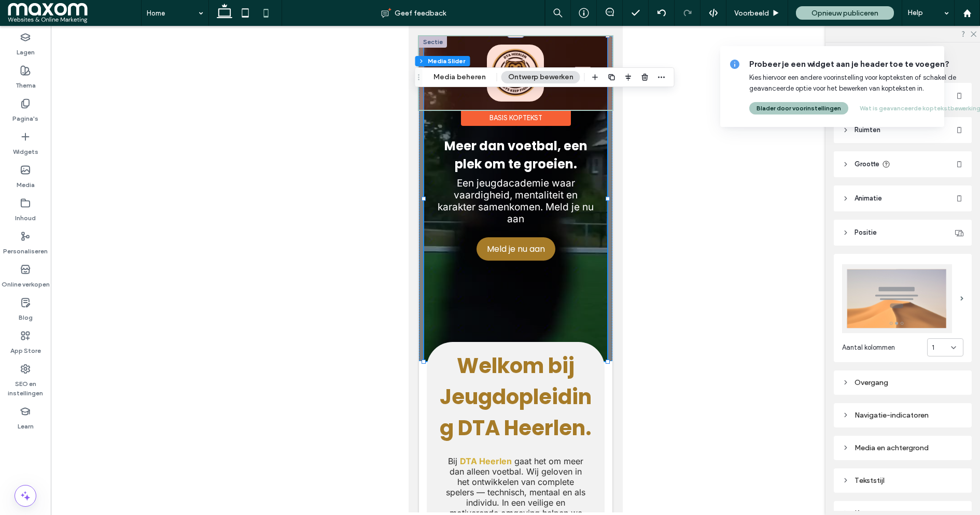
click at [518, 52] on div at bounding box center [514, 73] width 193 height 74
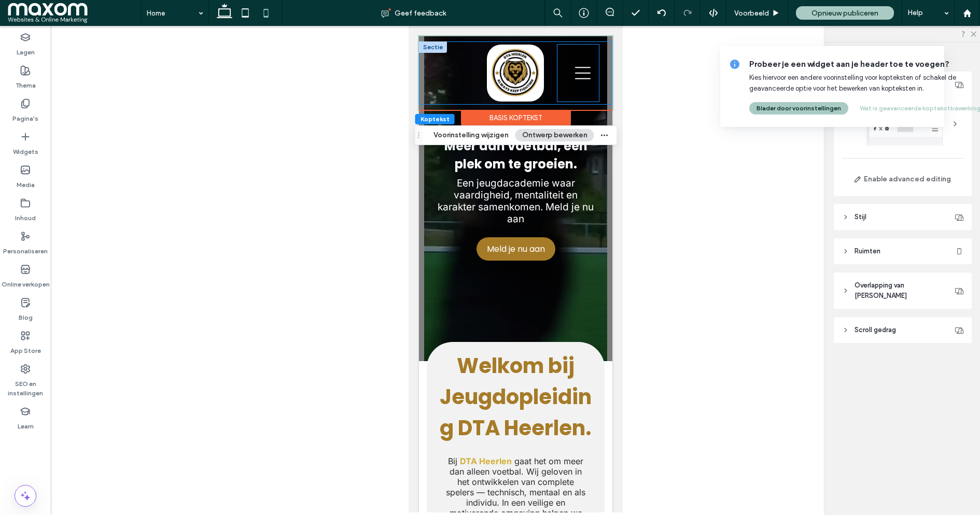
click at [592, 71] on div at bounding box center [578, 73] width 42 height 57
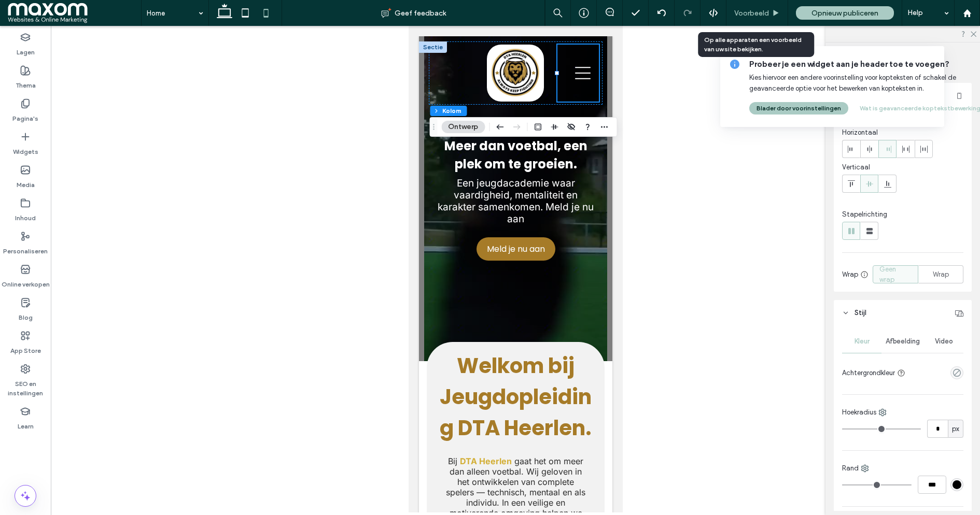
click at [747, 17] on span "Voorbeeld" at bounding box center [751, 13] width 35 height 9
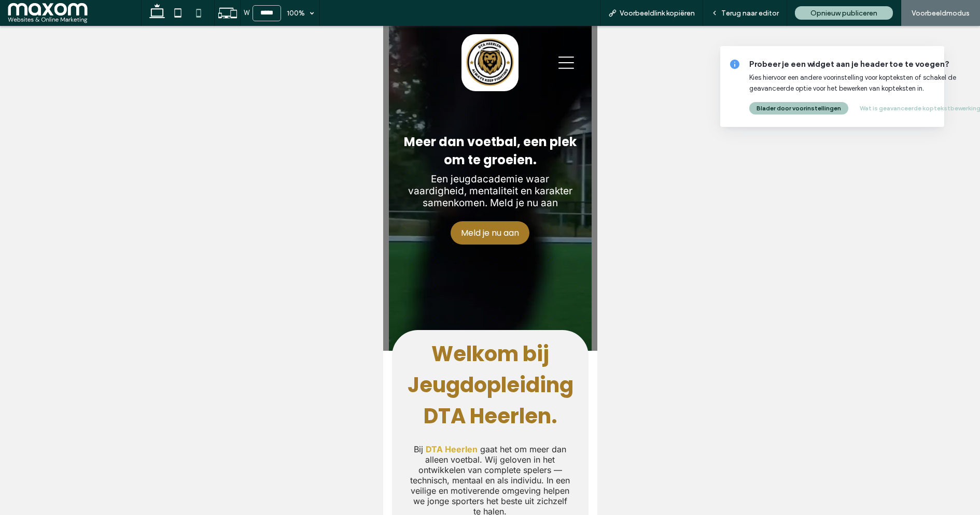
click at [567, 65] on icon at bounding box center [566, 63] width 16 height 16
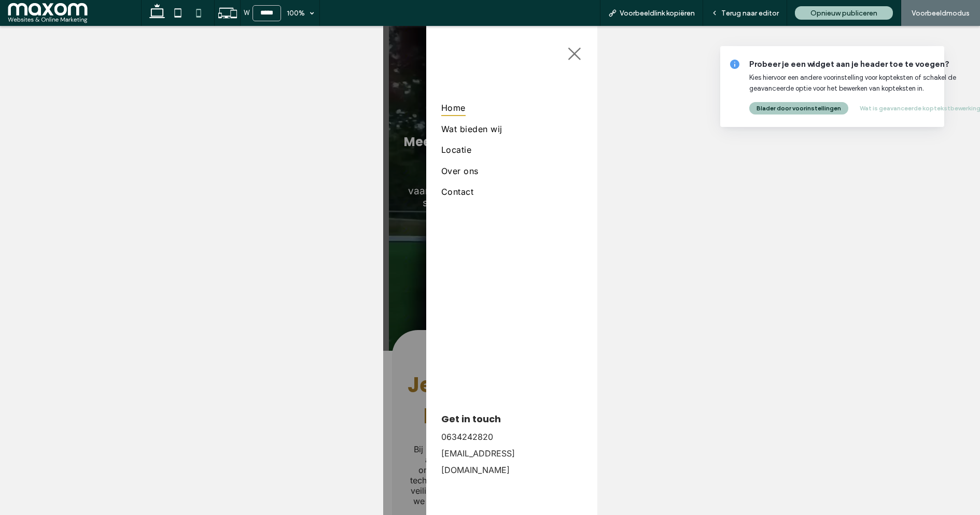
click at [573, 57] on icon at bounding box center [574, 54] width 16 height 16
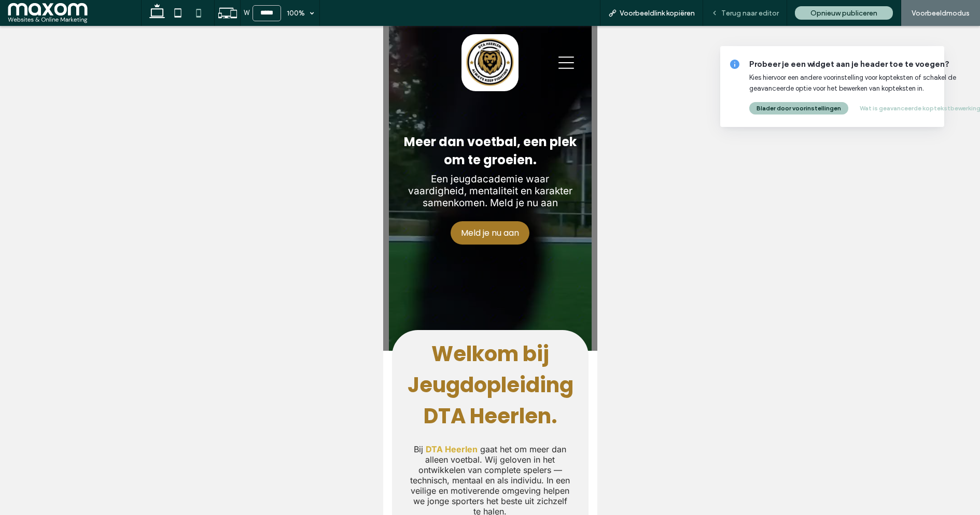
click at [741, 12] on span "Terug naar editor" at bounding box center [750, 13] width 58 height 9
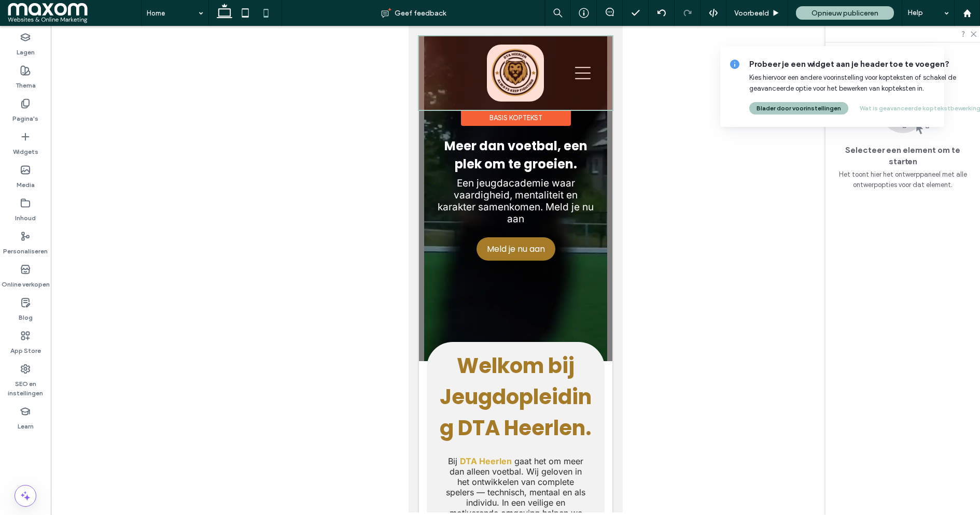
click at [587, 76] on div at bounding box center [514, 73] width 193 height 74
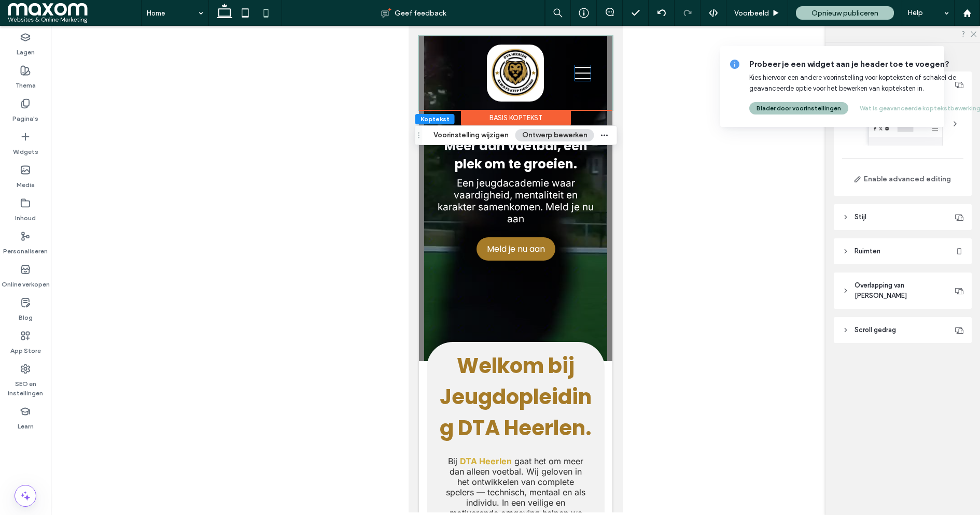
click at [587, 76] on icon at bounding box center [582, 73] width 16 height 16
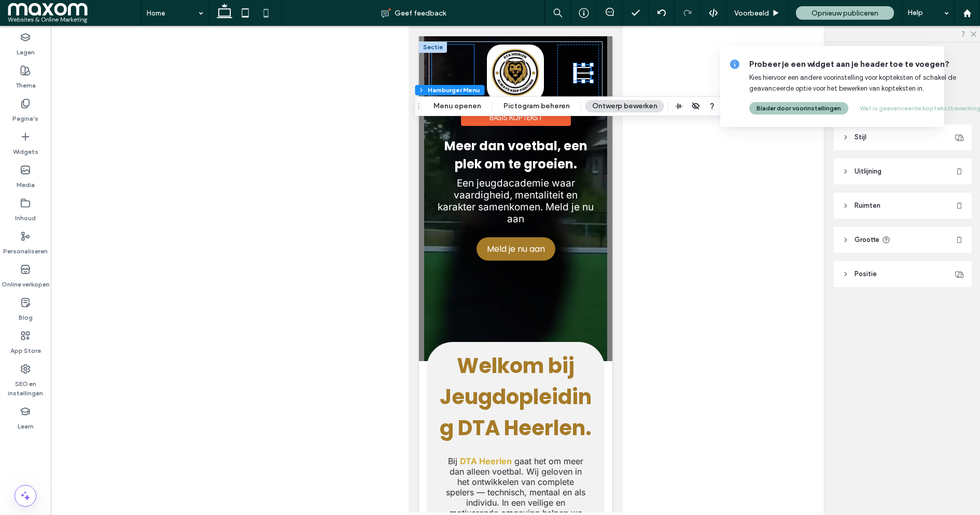
click at [458, 71] on div at bounding box center [452, 73] width 42 height 57
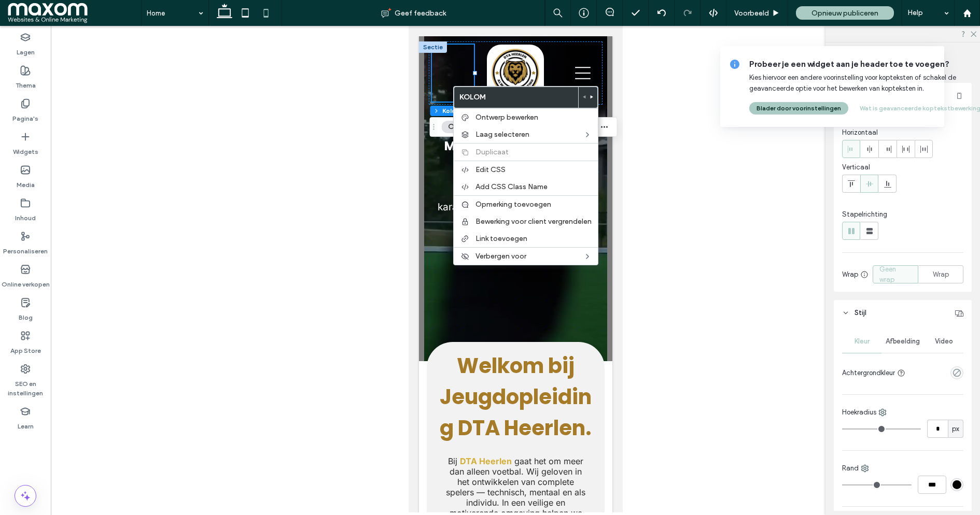
click at [646, 88] on div at bounding box center [515, 269] width 929 height 487
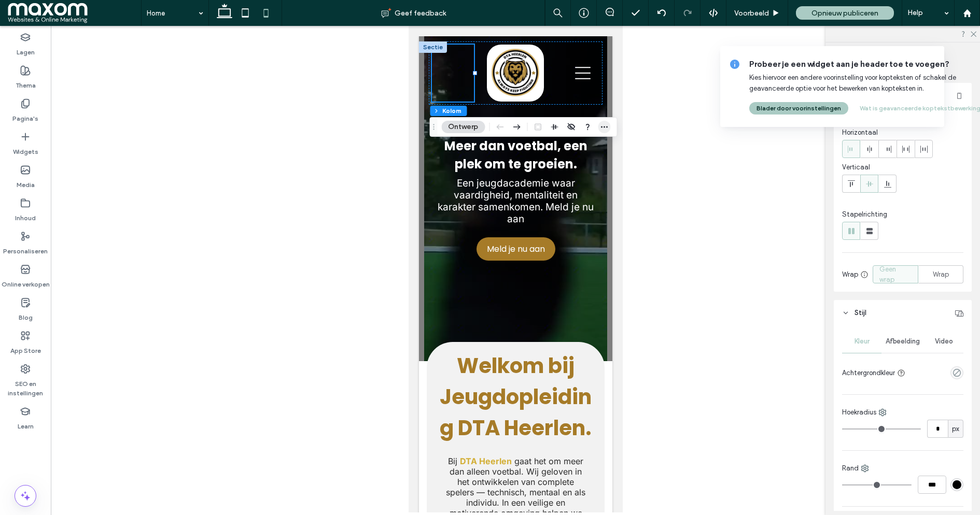
click at [607, 127] on icon "button" at bounding box center [604, 127] width 8 height 8
click at [306, 193] on div at bounding box center [515, 269] width 929 height 487
click at [509, 401] on span "Welkom bij Jeugdopleiding DTA Heerlen." at bounding box center [515, 396] width 152 height 91
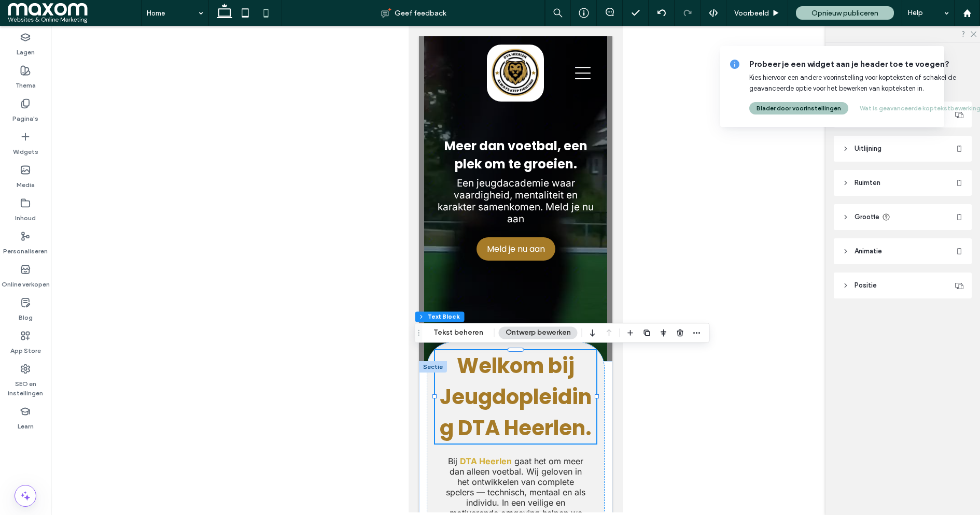
click at [500, 401] on span "Welkom bij Jeugdopleiding DTA Heerlen." at bounding box center [515, 396] width 152 height 91
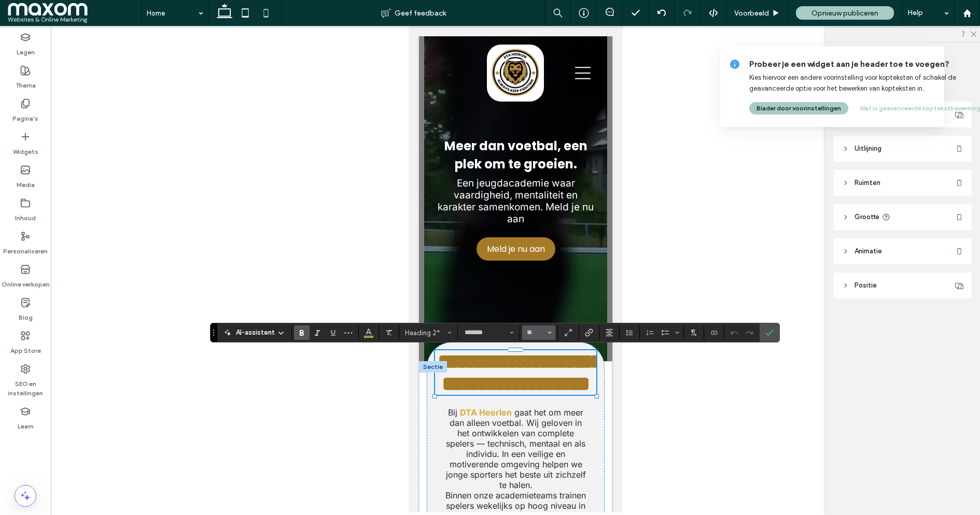
click at [532, 336] on input "**" at bounding box center [536, 333] width 20 height 8
type input "**"
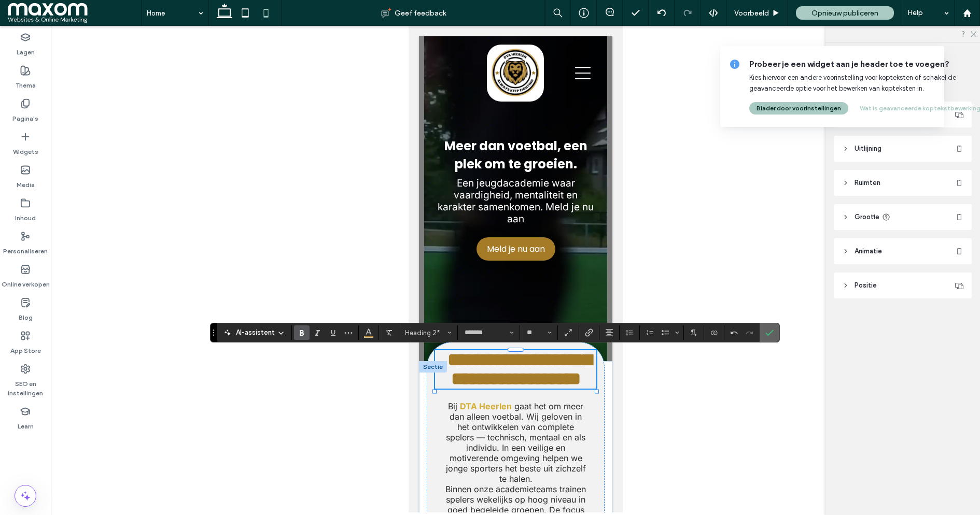
click at [770, 337] on label "Bevestigen" at bounding box center [770, 332] width 16 height 19
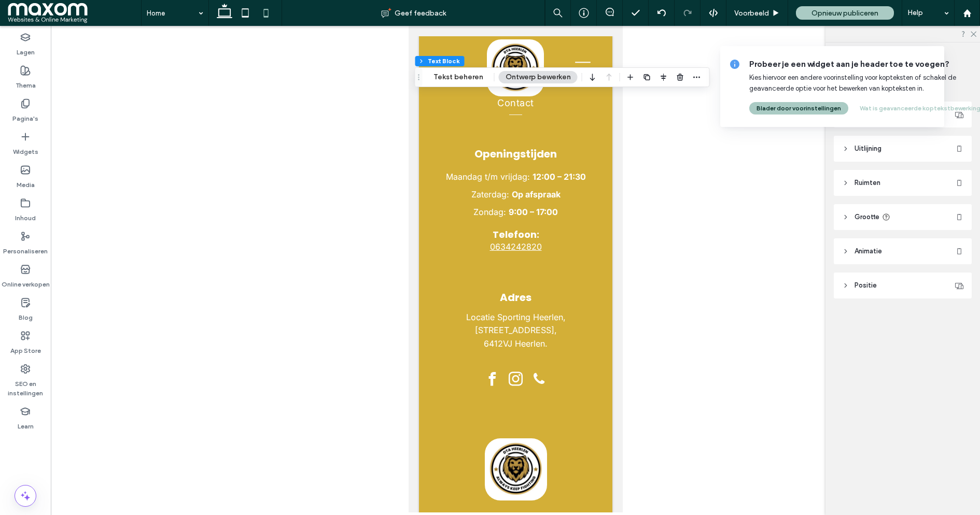
scroll to position [3739, 0]
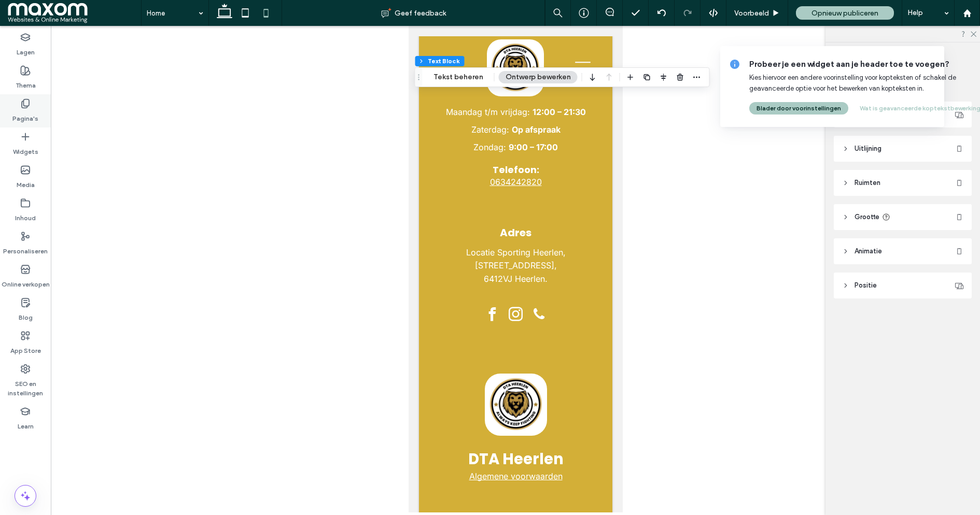
click at [18, 113] on label "Pagina's" at bounding box center [25, 116] width 26 height 15
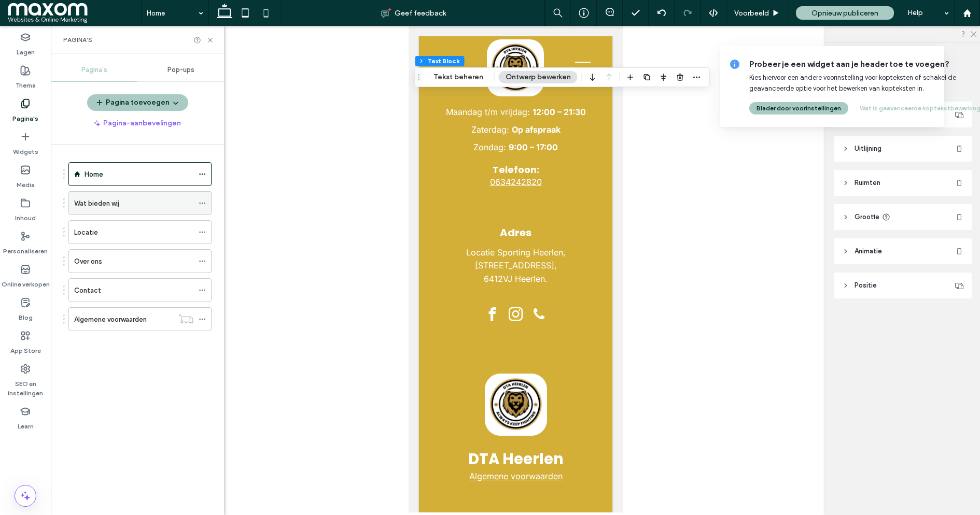
click at [119, 192] on div "Wat bieden wij" at bounding box center [133, 203] width 119 height 23
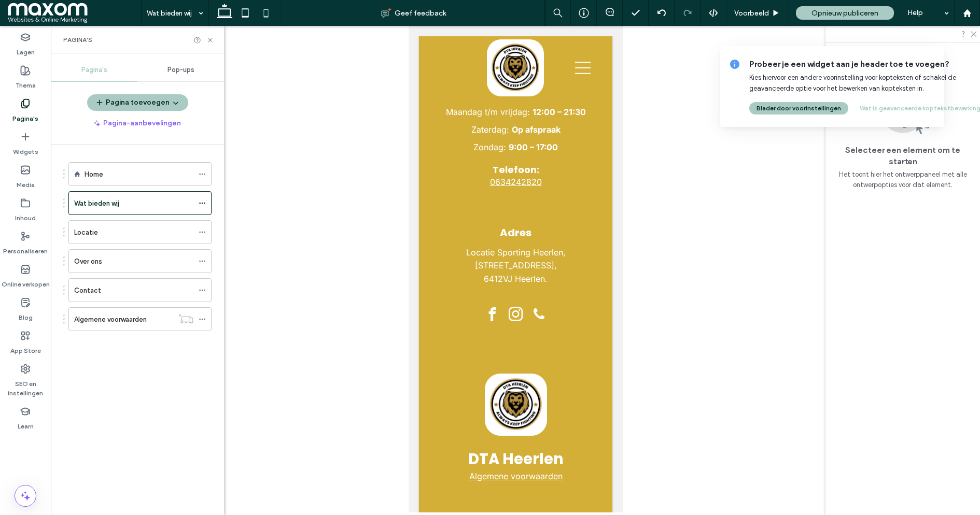
click at [119, 195] on div "Wat bieden wij Geef feedback Voorbeeld Opnieuw publiceren Help Design Panel Sit…" at bounding box center [490, 257] width 980 height 515
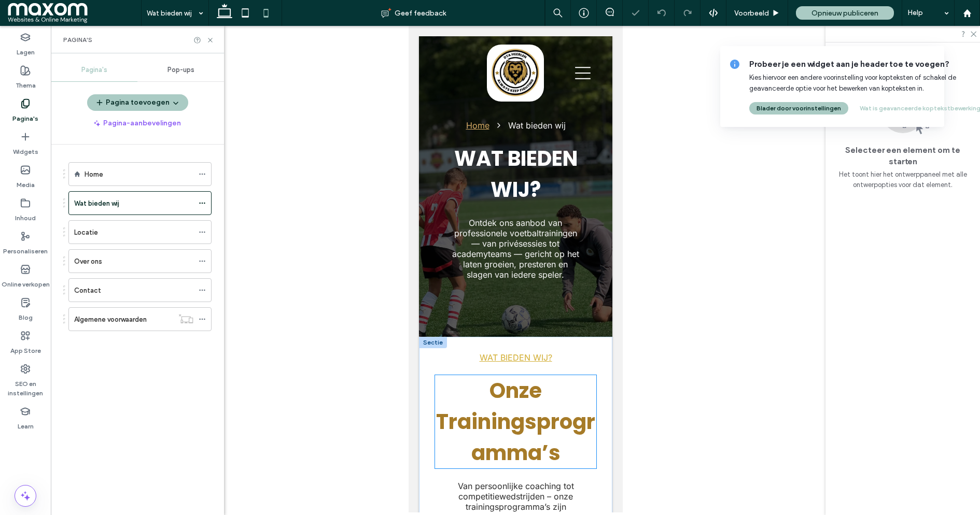
click at [500, 424] on span "Onze Trainingsprogramma’s" at bounding box center [514, 421] width 159 height 91
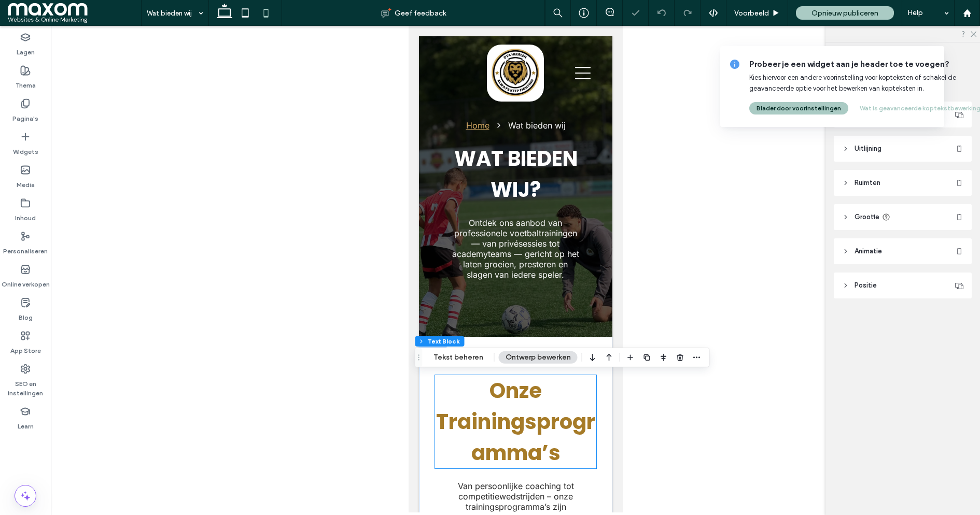
click at [500, 424] on span "Onze Trainingsprogramma’s" at bounding box center [514, 421] width 159 height 91
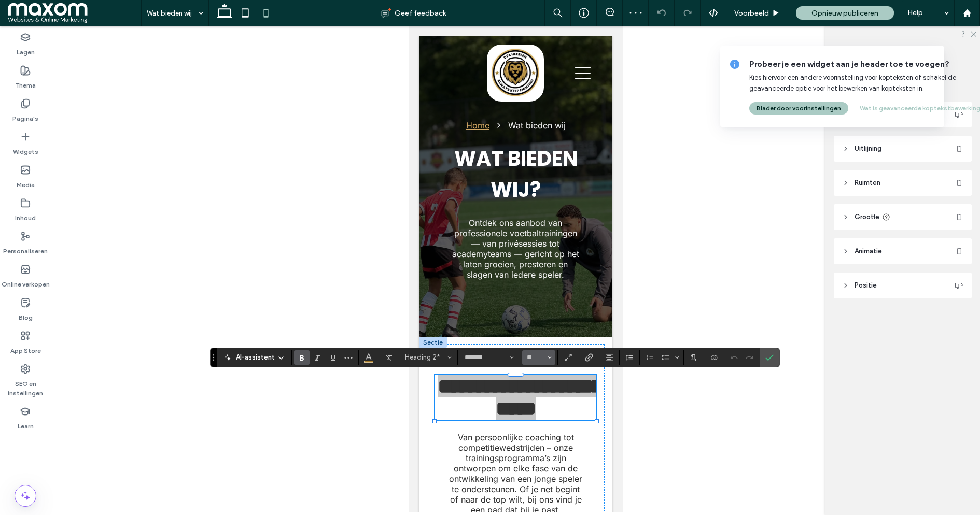
click at [531, 360] on input "**" at bounding box center [536, 358] width 20 height 8
type input "**"
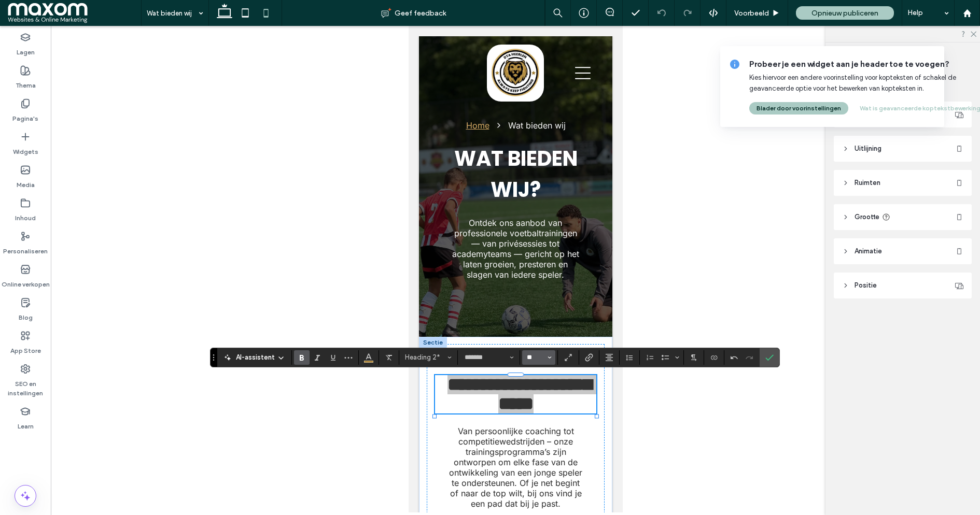
click at [531, 359] on input "**" at bounding box center [536, 358] width 20 height 8
type input "**"
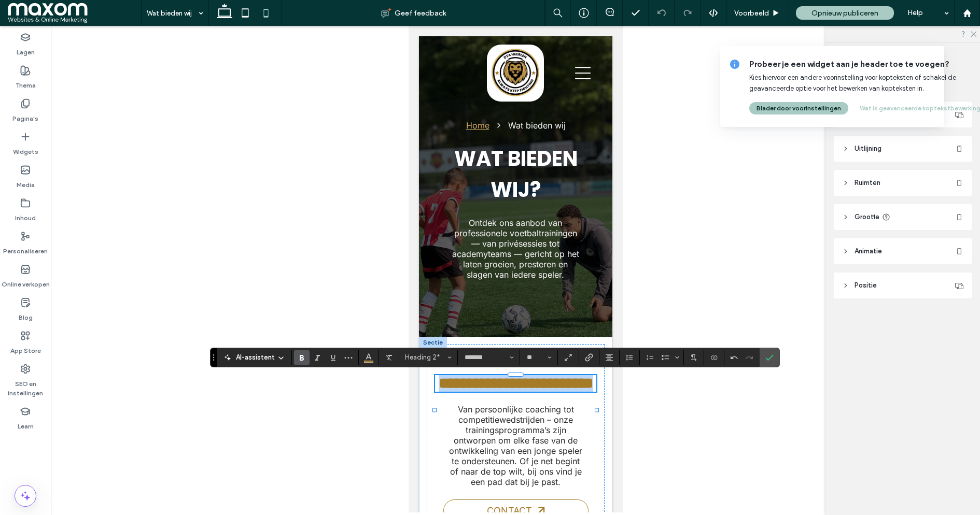
click at [515, 391] on span "**********" at bounding box center [515, 383] width 154 height 15
click at [765, 360] on icon "Bevestigen" at bounding box center [769, 358] width 8 height 8
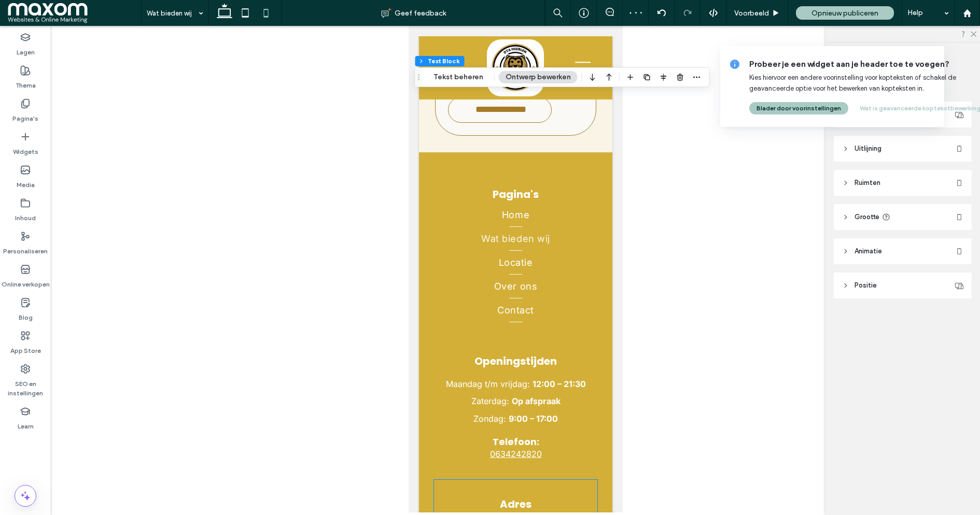
scroll to position [2683, 0]
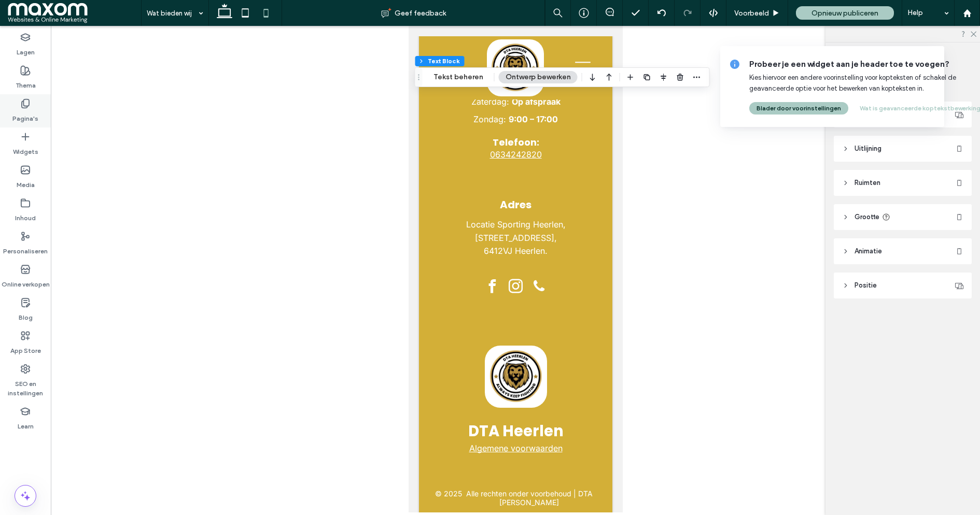
click at [32, 106] on div "Pagina's" at bounding box center [25, 110] width 51 height 33
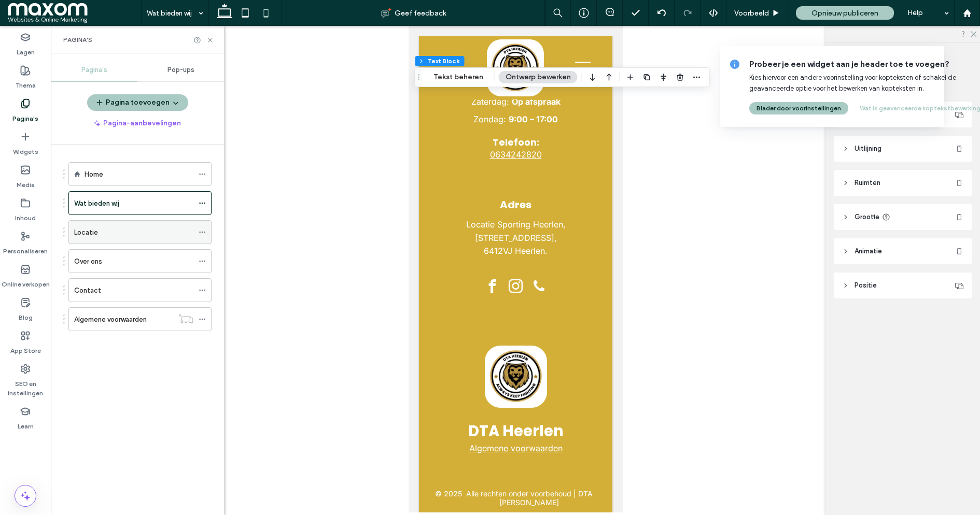
click at [118, 235] on div "Locatie" at bounding box center [133, 232] width 119 height 11
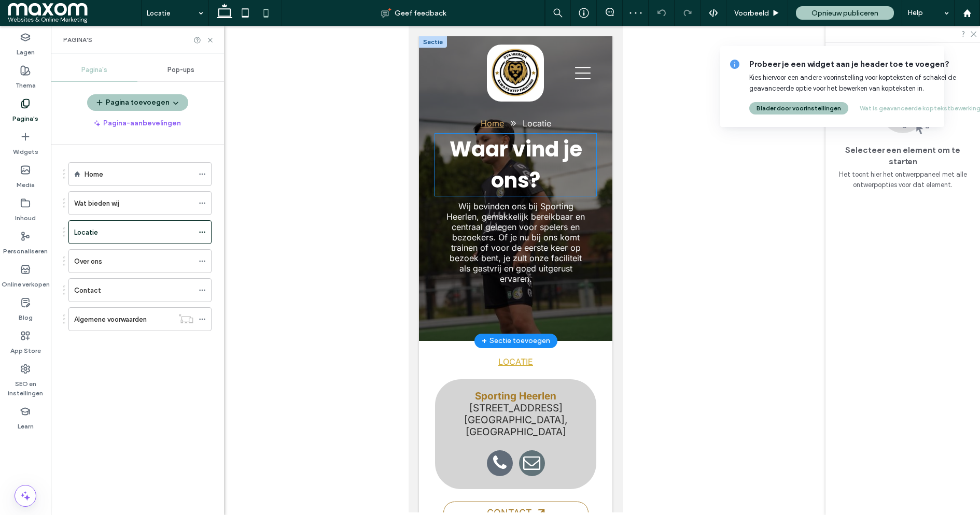
click at [524, 178] on span "Waar vind je ons?" at bounding box center [515, 165] width 133 height 60
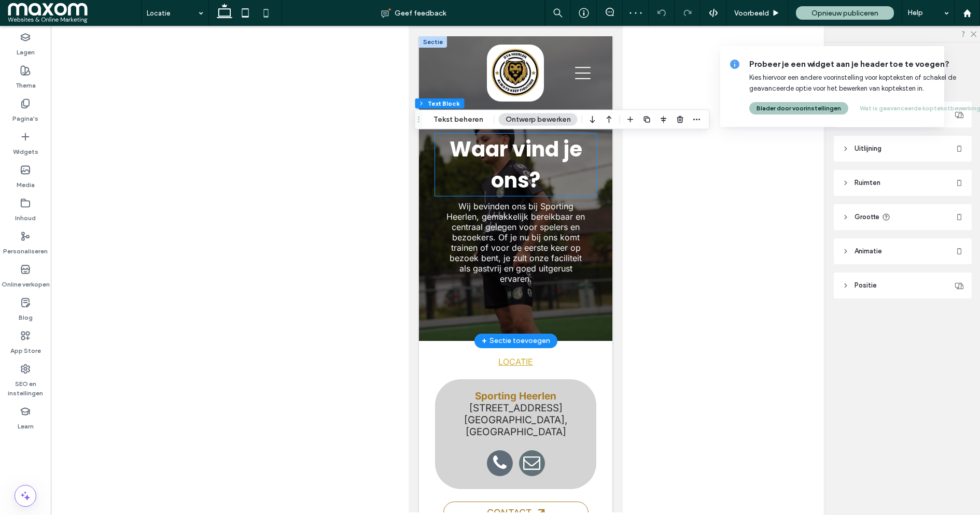
click at [524, 178] on span "Waar vind je ons?" at bounding box center [515, 165] width 133 height 60
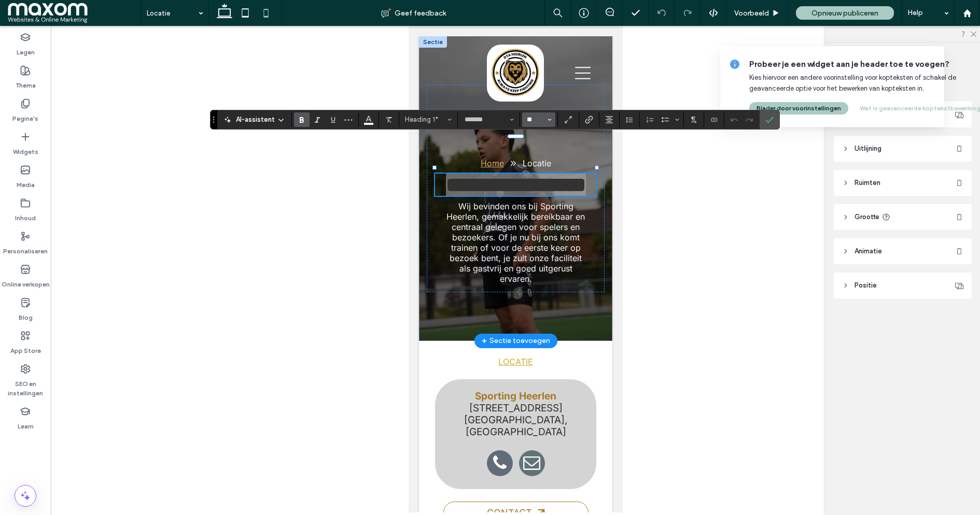
click at [538, 120] on input "**" at bounding box center [536, 120] width 20 height 8
type input "**"
click at [554, 177] on span "**********" at bounding box center [515, 186] width 122 height 18
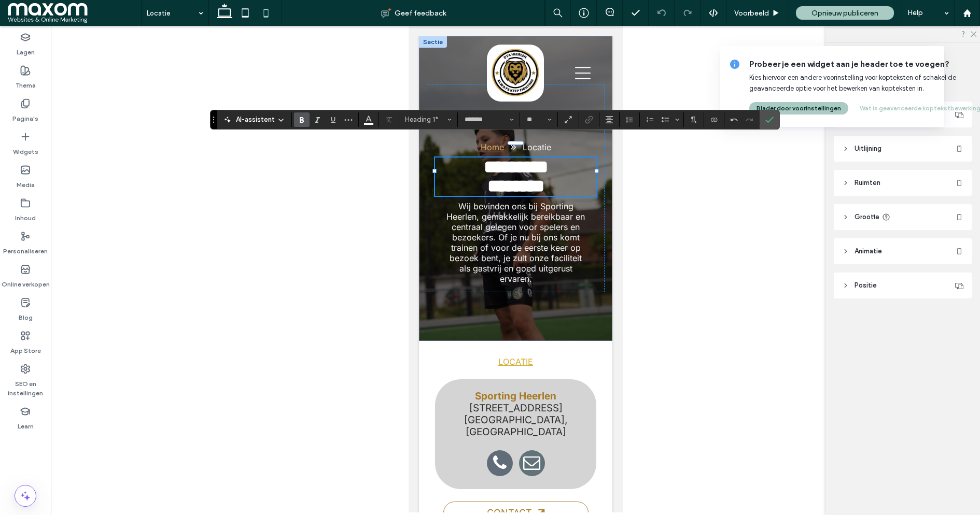
click at [334, 231] on div at bounding box center [515, 269] width 929 height 487
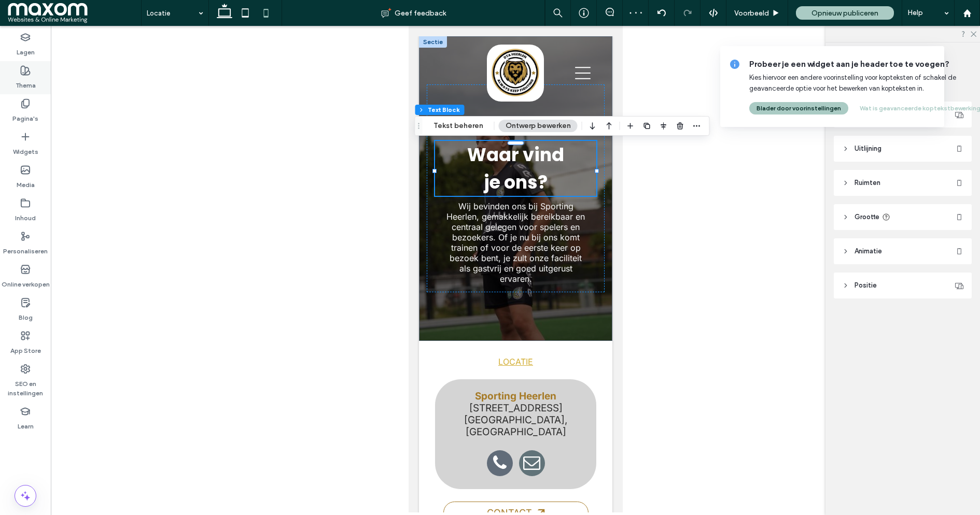
click at [32, 93] on div "Thema" at bounding box center [25, 77] width 51 height 33
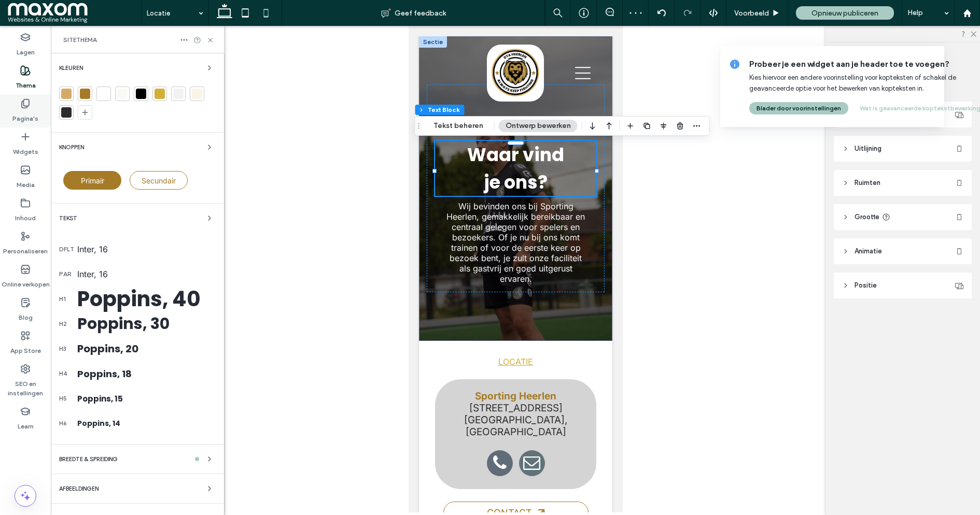
click at [30, 113] on label "Pagina's" at bounding box center [25, 116] width 26 height 15
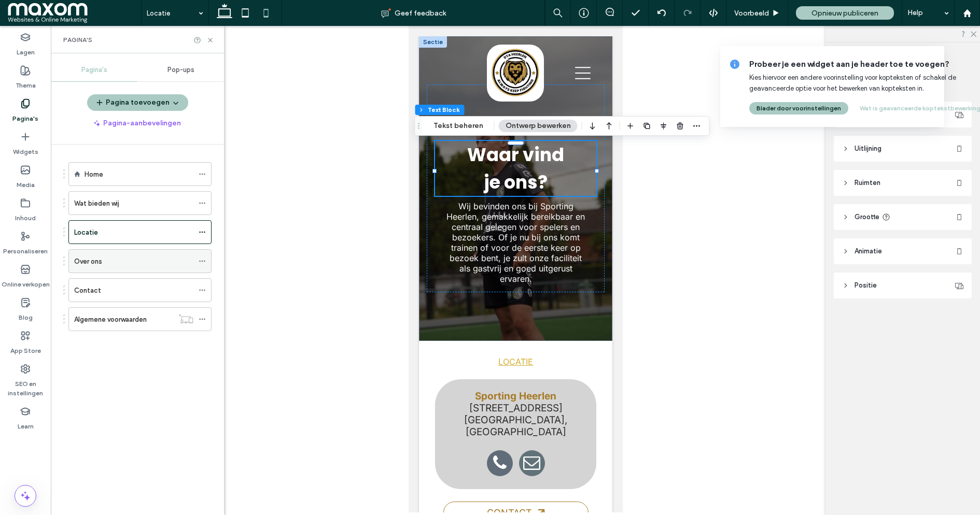
click at [140, 265] on div "Over ons" at bounding box center [133, 261] width 119 height 23
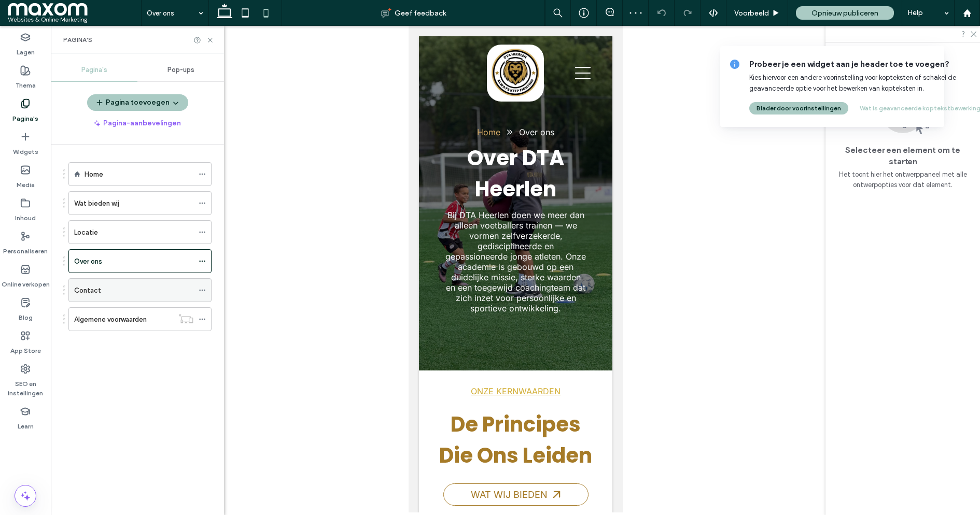
click at [117, 285] on div "Contact" at bounding box center [133, 290] width 119 height 11
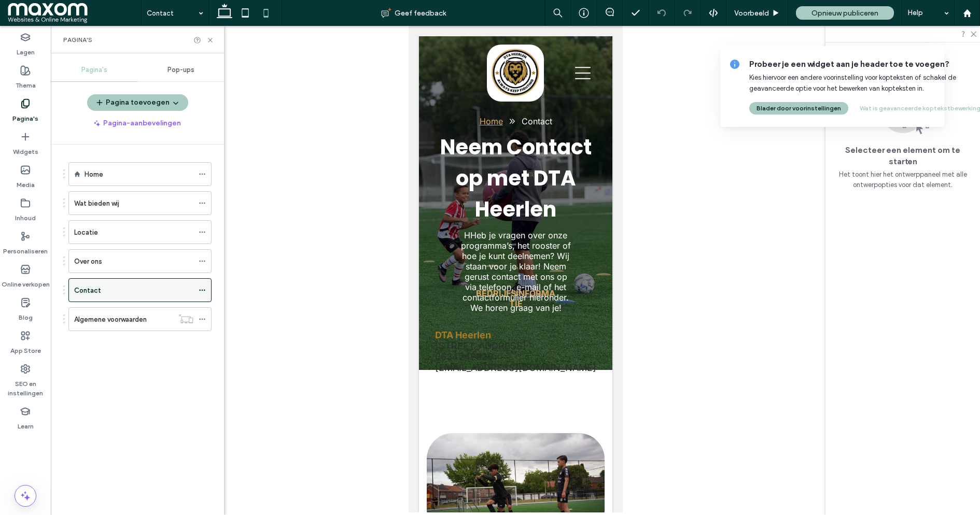
click at [129, 291] on div "Contact" at bounding box center [133, 290] width 119 height 11
click at [124, 315] on label "Algemene voorwaarden" at bounding box center [110, 320] width 73 height 18
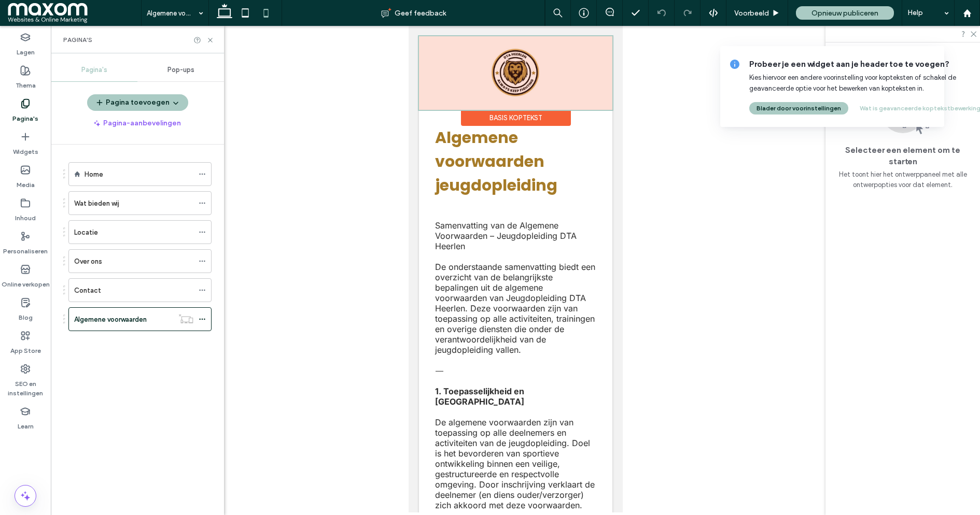
click at [589, 71] on div at bounding box center [514, 73] width 193 height 74
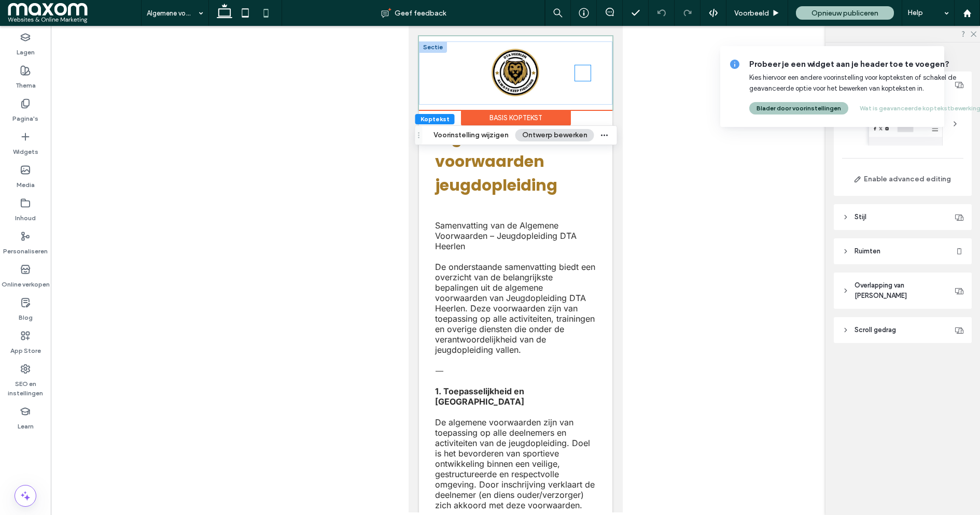
click at [584, 73] on icon at bounding box center [582, 73] width 16 height 12
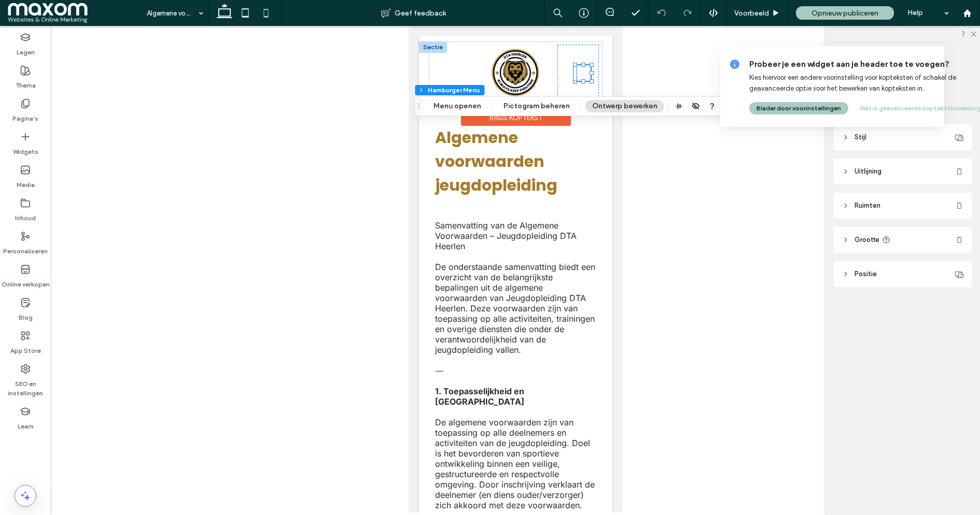
click at [583, 72] on icon at bounding box center [582, 73] width 16 height 16
click at [34, 107] on div "Pagina's" at bounding box center [25, 110] width 51 height 33
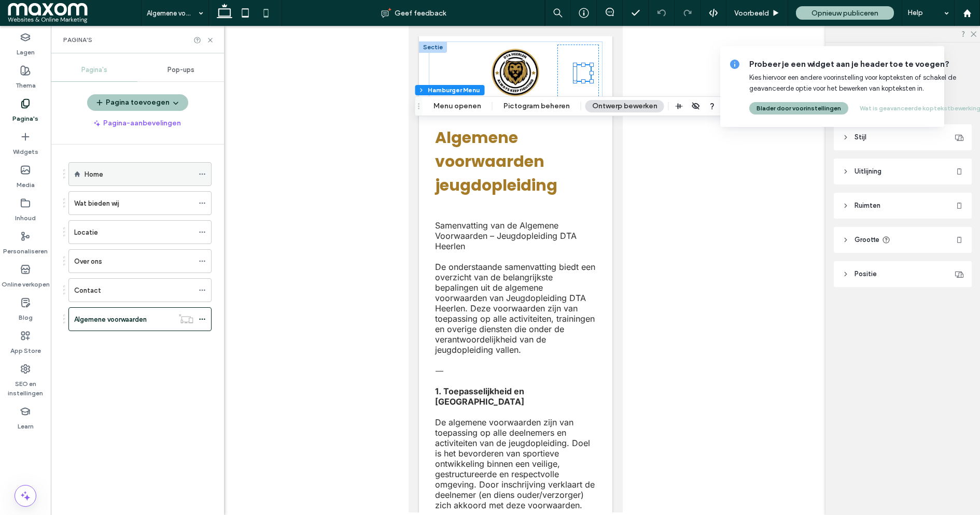
click at [136, 172] on div "Home" at bounding box center [139, 174] width 109 height 11
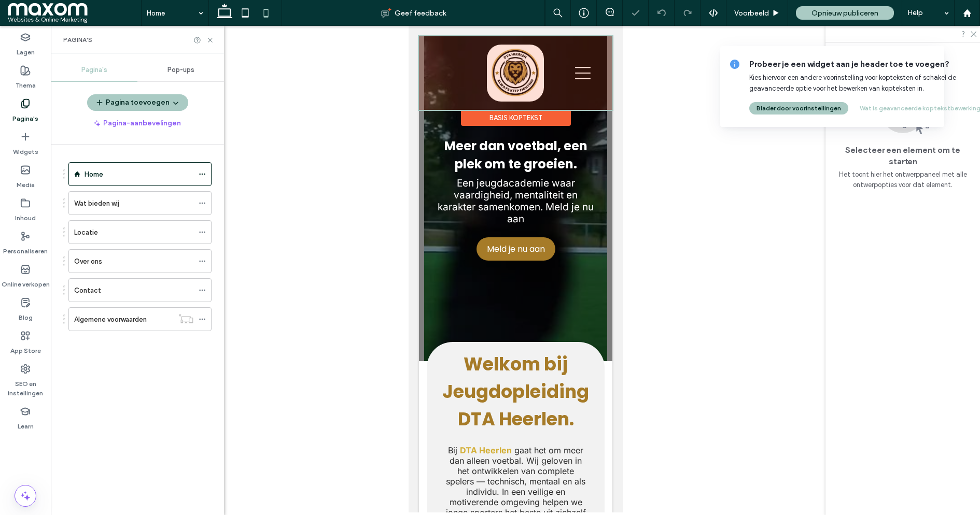
click at [492, 114] on div "Basis koptekst" at bounding box center [515, 118] width 110 height 16
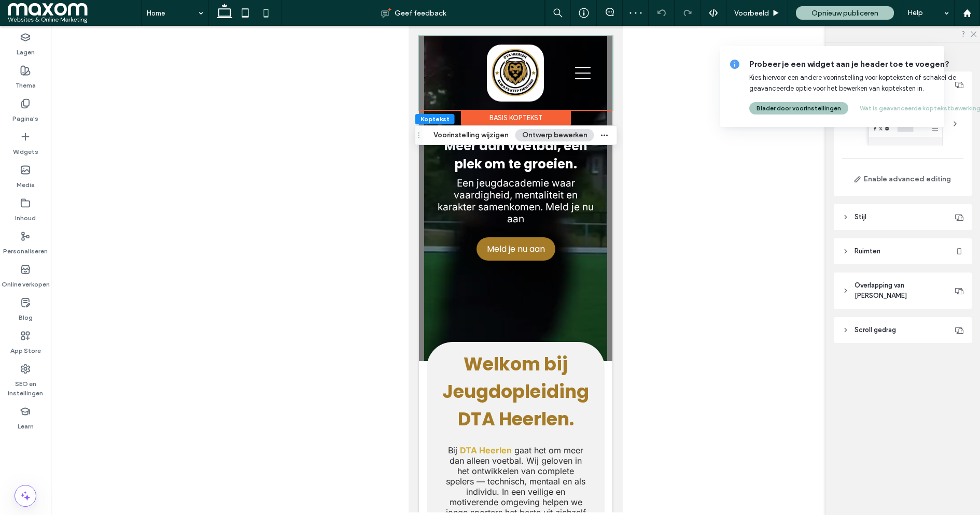
click at [553, 136] on button "Ontwerp bewerken" at bounding box center [554, 135] width 79 height 12
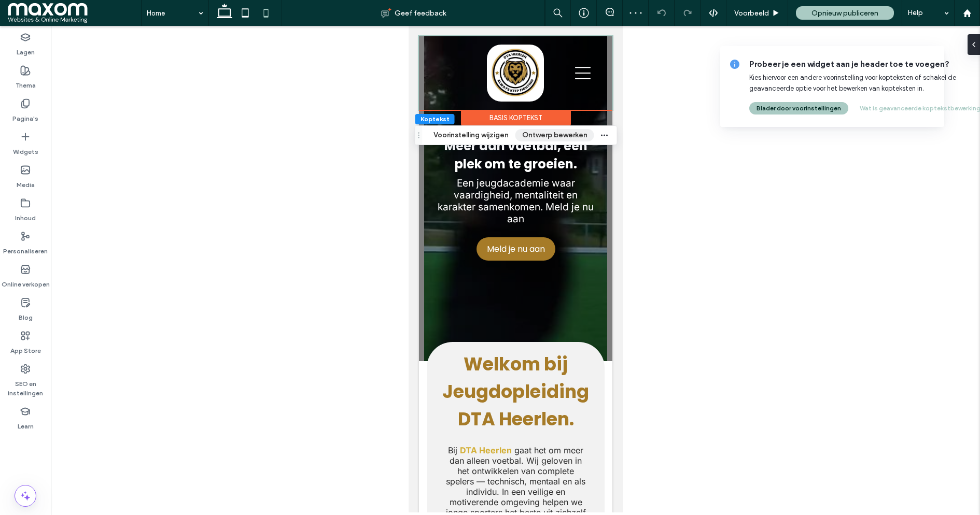
click at [553, 136] on button "Ontwerp bewerken" at bounding box center [554, 135] width 79 height 12
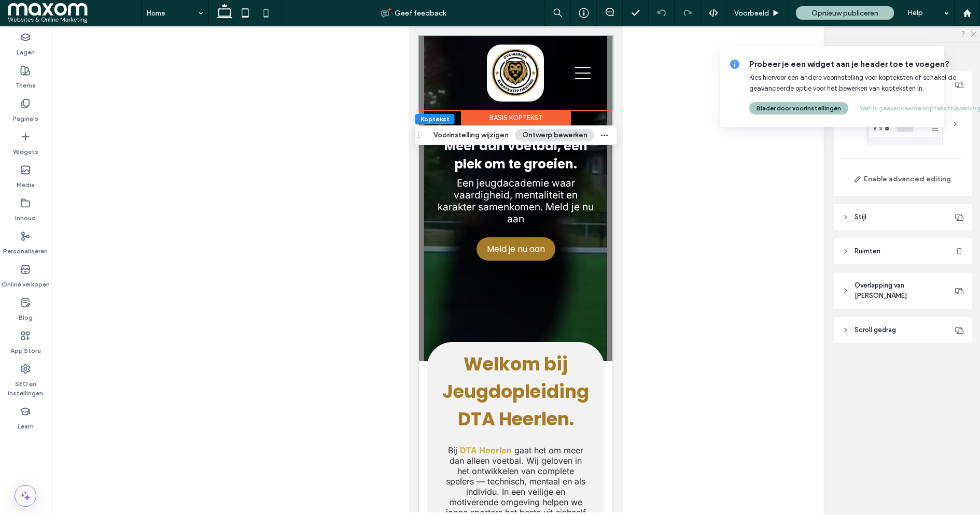
click at [896, 140] on div at bounding box center [902, 124] width 121 height 44
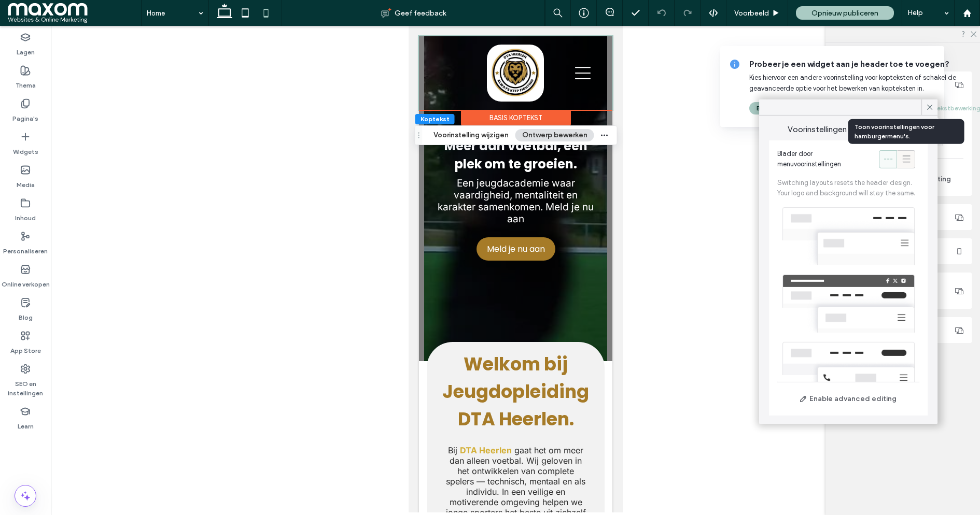
click at [905, 159] on icon at bounding box center [906, 159] width 10 height 10
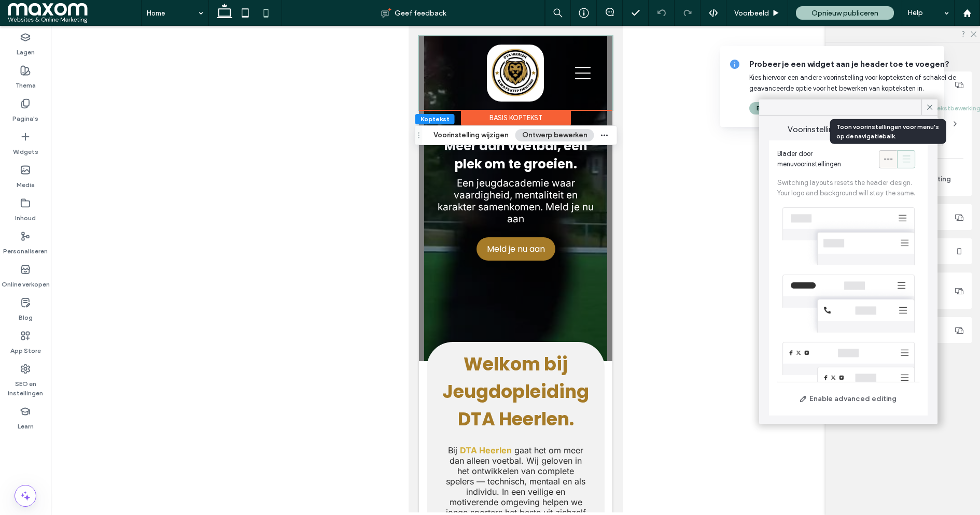
click at [890, 162] on icon at bounding box center [888, 159] width 10 height 10
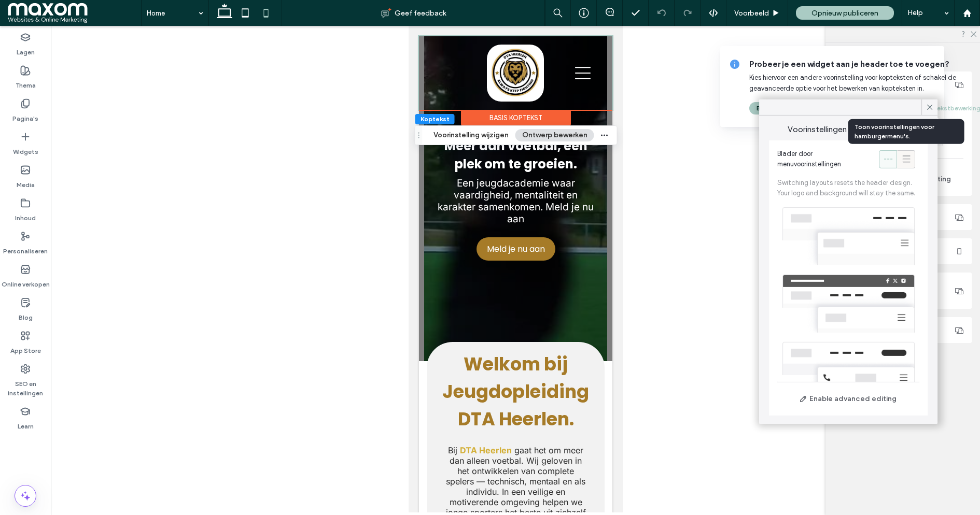
click at [905, 161] on icon at bounding box center [906, 159] width 10 height 10
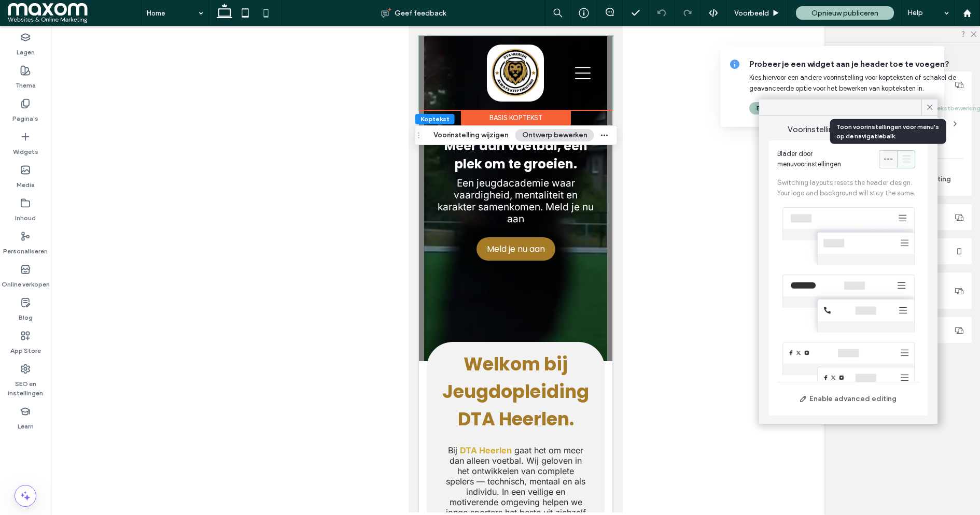
click at [893, 162] on icon at bounding box center [888, 159] width 10 height 10
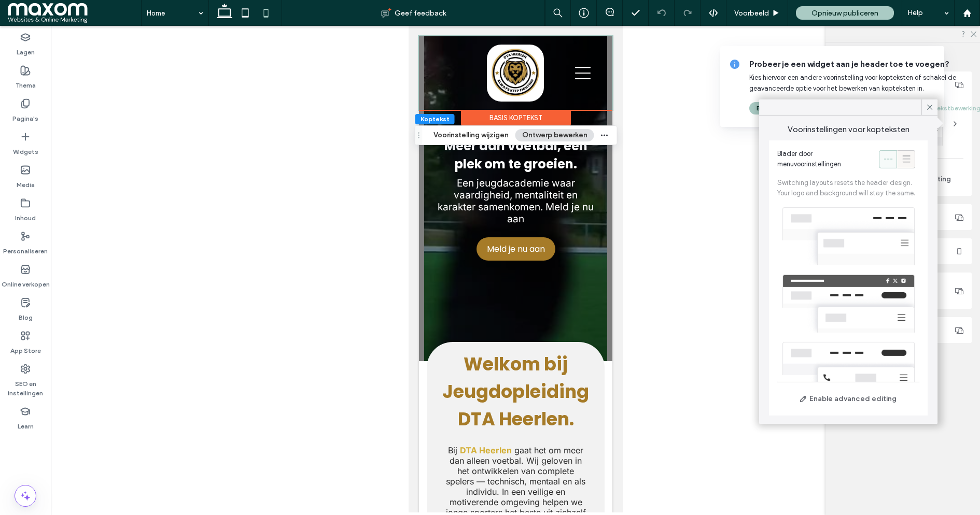
click at [909, 163] on icon at bounding box center [906, 159] width 10 height 10
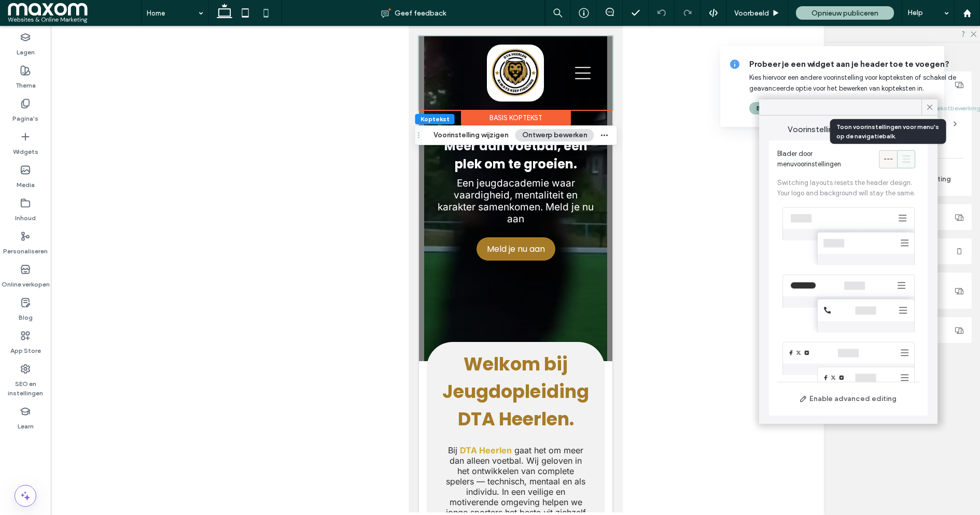
click at [891, 160] on icon at bounding box center [888, 159] width 10 height 10
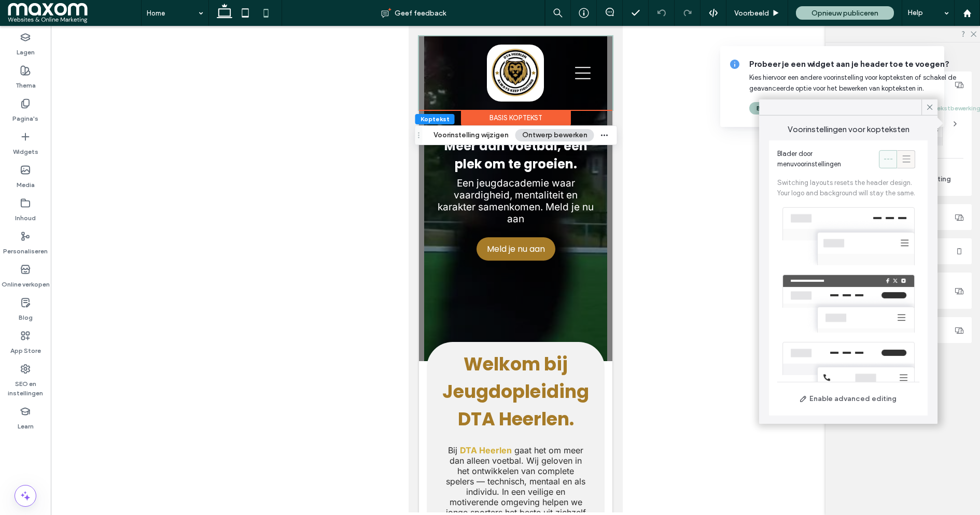
click at [906, 162] on use at bounding box center [906, 159] width 8 height 7
click at [323, 208] on div at bounding box center [515, 269] width 929 height 487
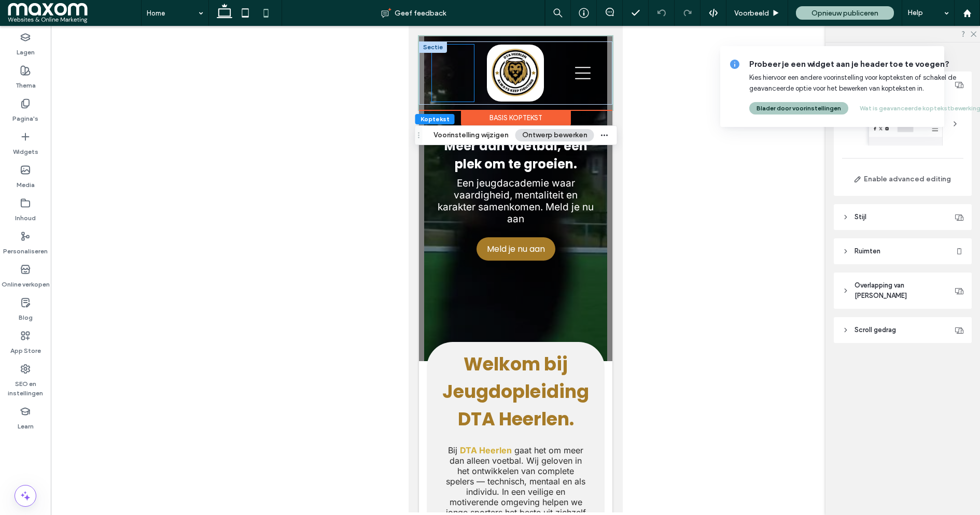
click at [446, 69] on div at bounding box center [452, 73] width 42 height 57
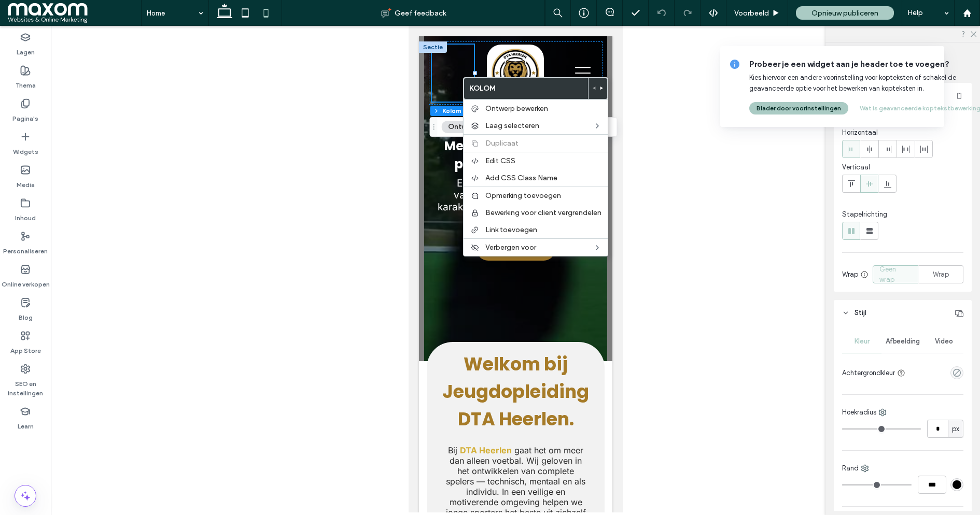
click at [298, 140] on div at bounding box center [515, 269] width 929 height 487
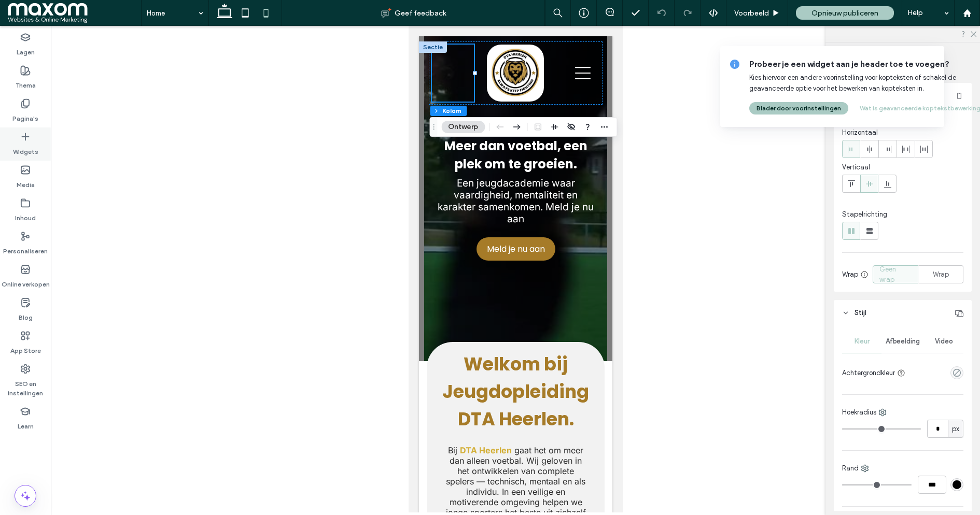
click at [28, 140] on icon at bounding box center [25, 137] width 10 height 10
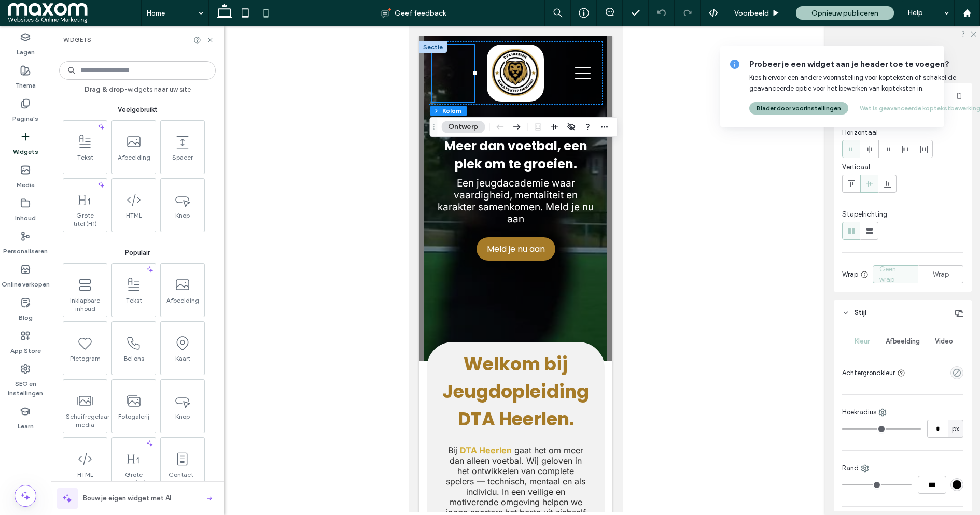
click at [146, 75] on input at bounding box center [137, 70] width 157 height 19
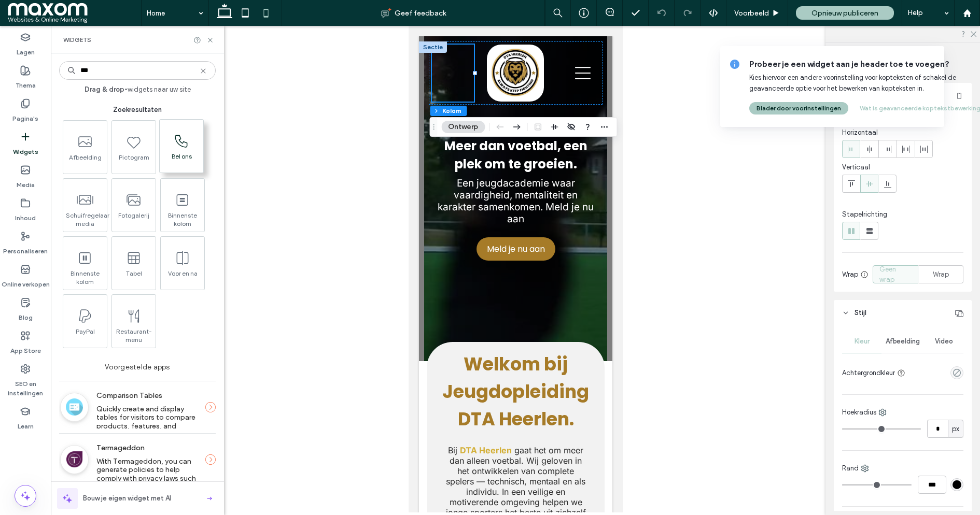
type input "***"
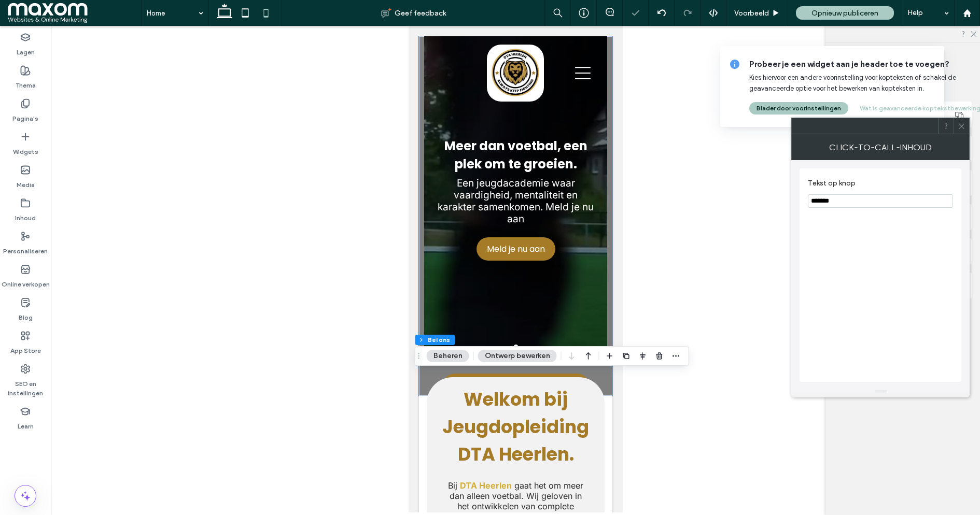
type input "*"
type input "***"
click at [961, 127] on icon at bounding box center [962, 126] width 8 height 8
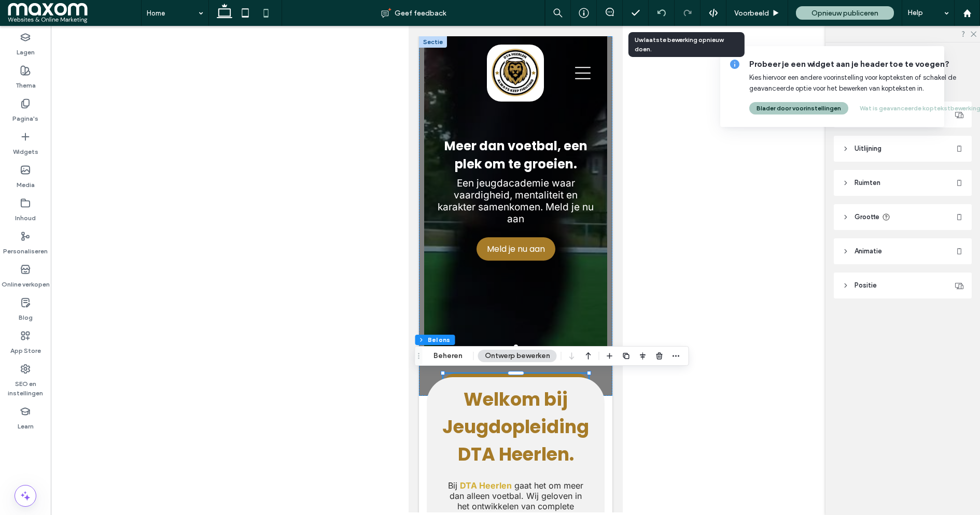
click at [661, 14] on icon at bounding box center [661, 13] width 8 height 8
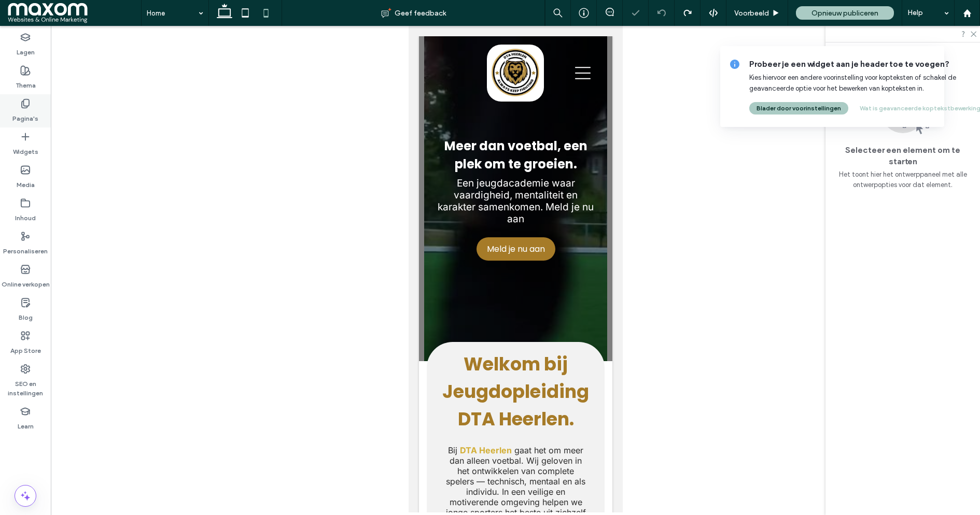
click at [32, 114] on label "Pagina's" at bounding box center [25, 116] width 26 height 15
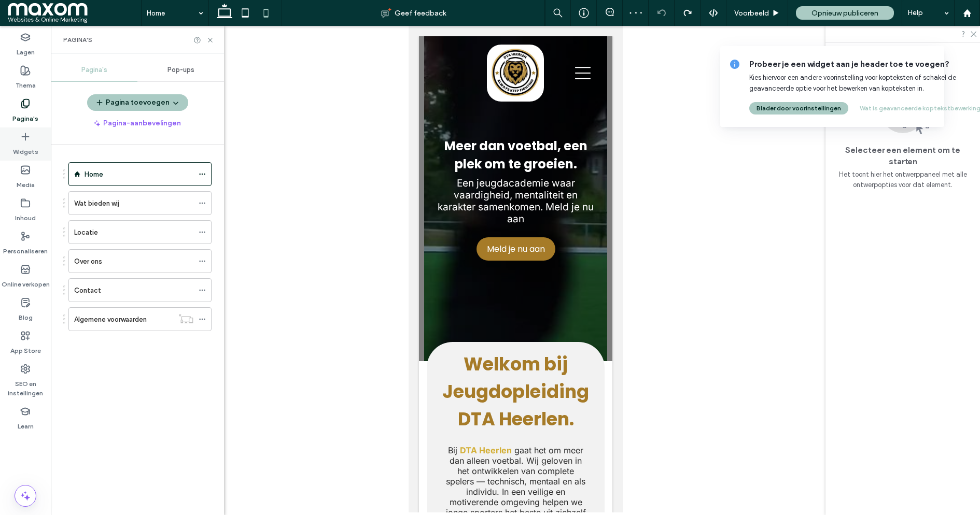
click at [29, 146] on label "Widgets" at bounding box center [25, 149] width 25 height 15
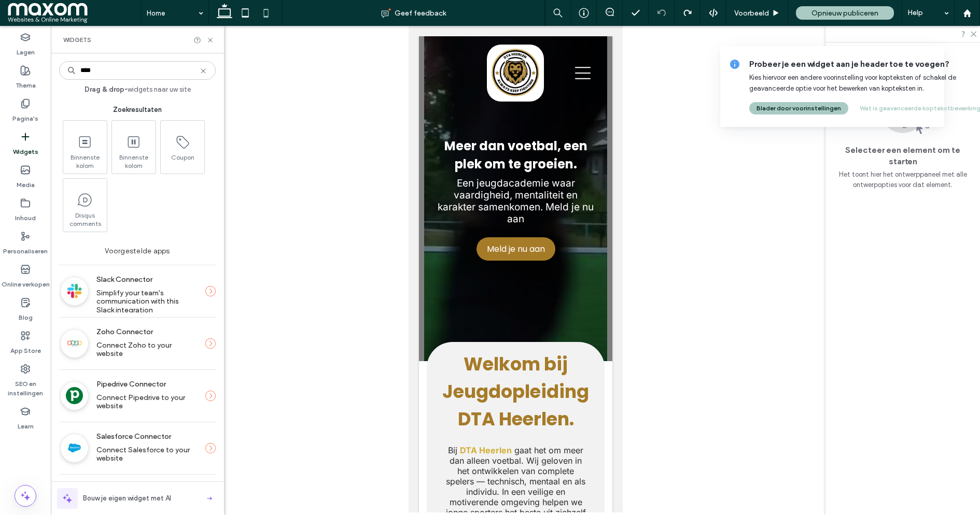
click at [112, 75] on input "****" at bounding box center [137, 70] width 157 height 19
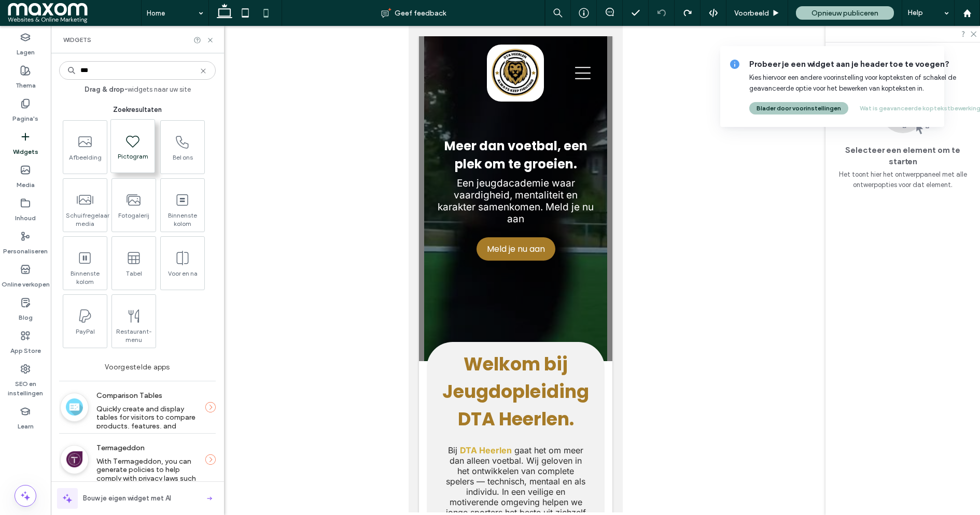
type input "***"
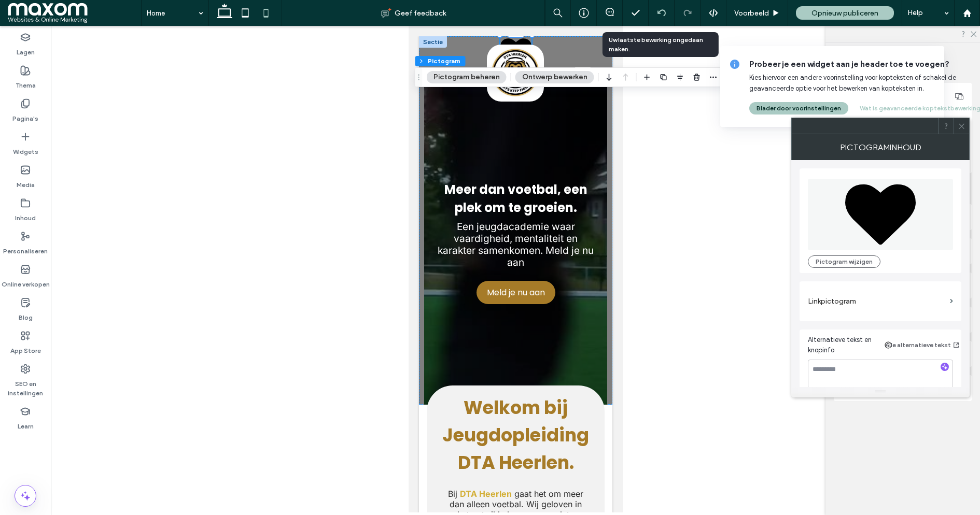
click at [659, 14] on icon at bounding box center [661, 13] width 8 height 8
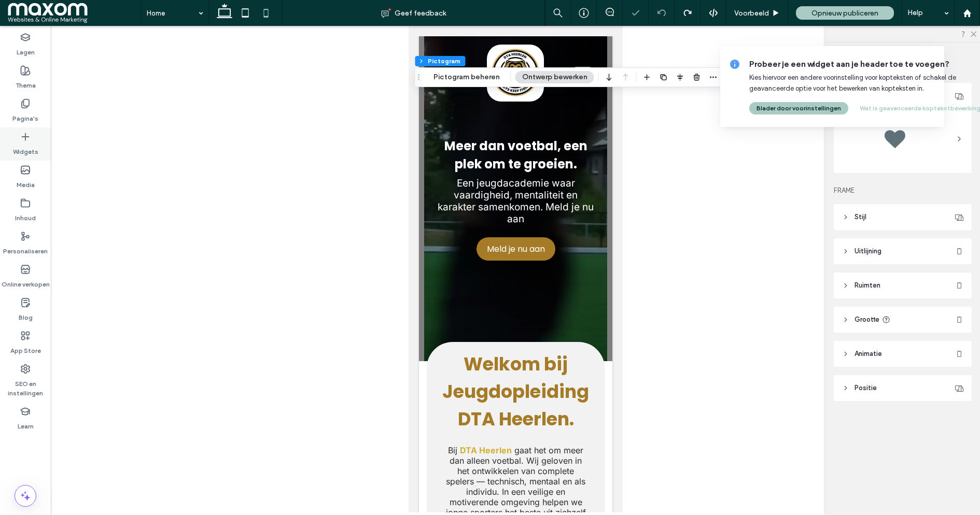
click at [26, 140] on icon at bounding box center [25, 137] width 10 height 10
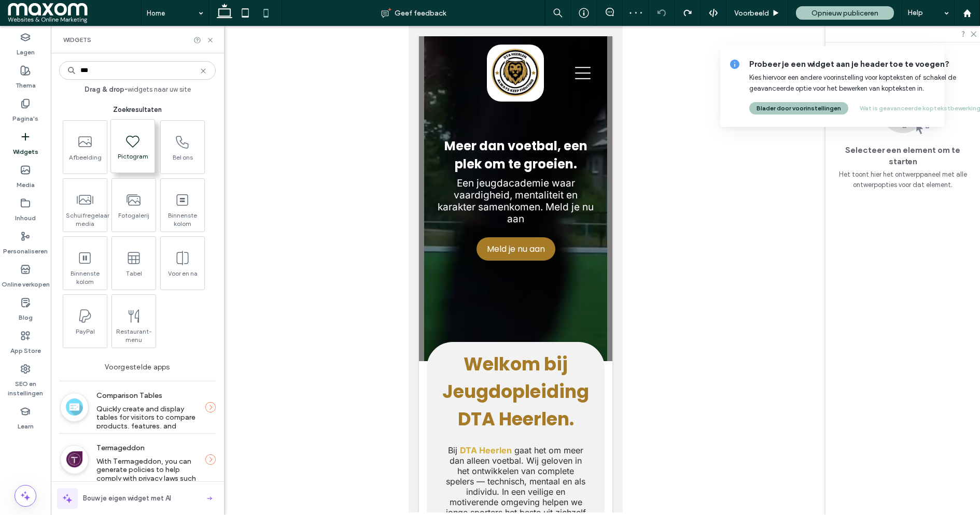
type input "***"
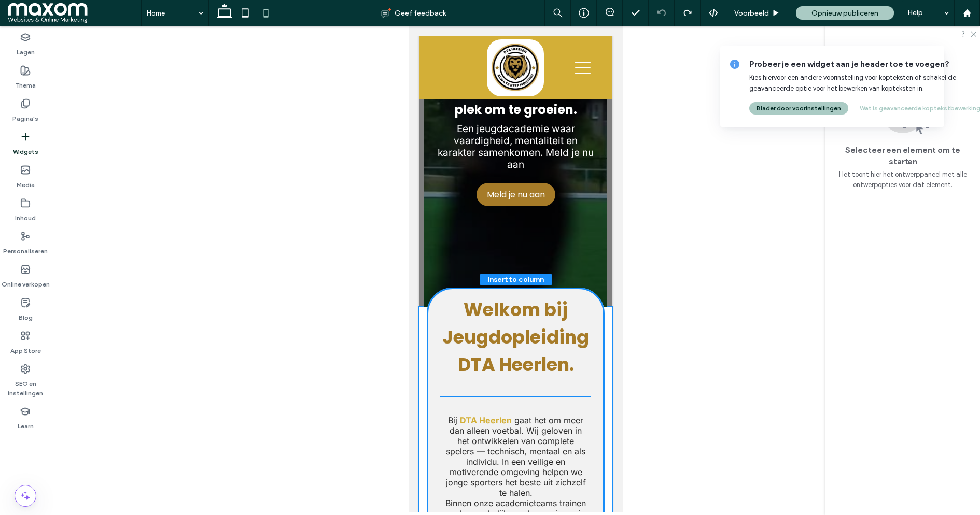
scroll to position [78, 0]
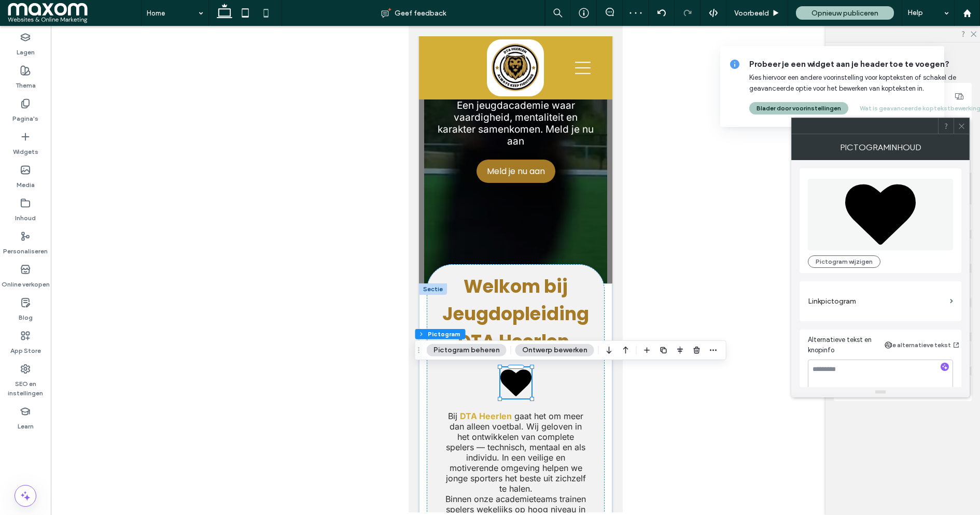
click at [488, 351] on button "Pictogram beheren" at bounding box center [467, 350] width 80 height 12
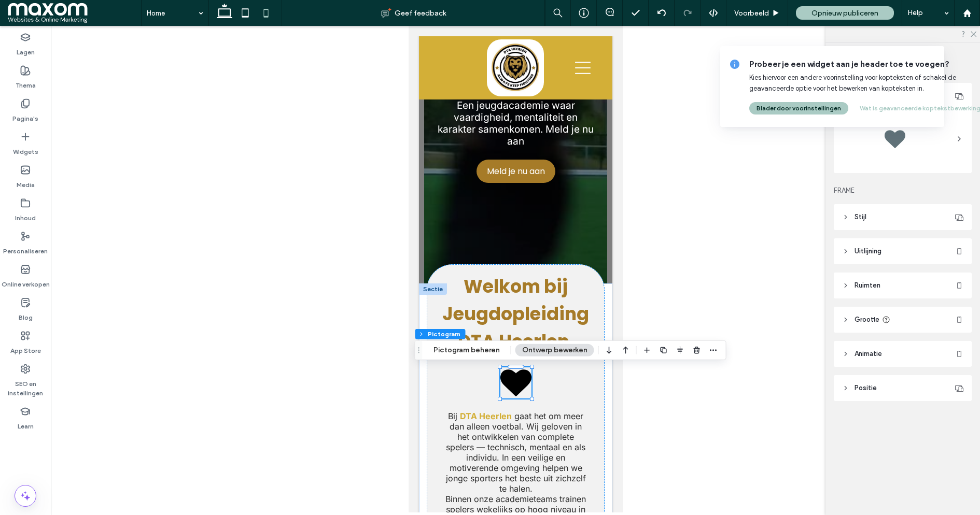
click at [892, 143] on div at bounding box center [894, 138] width 41 height 41
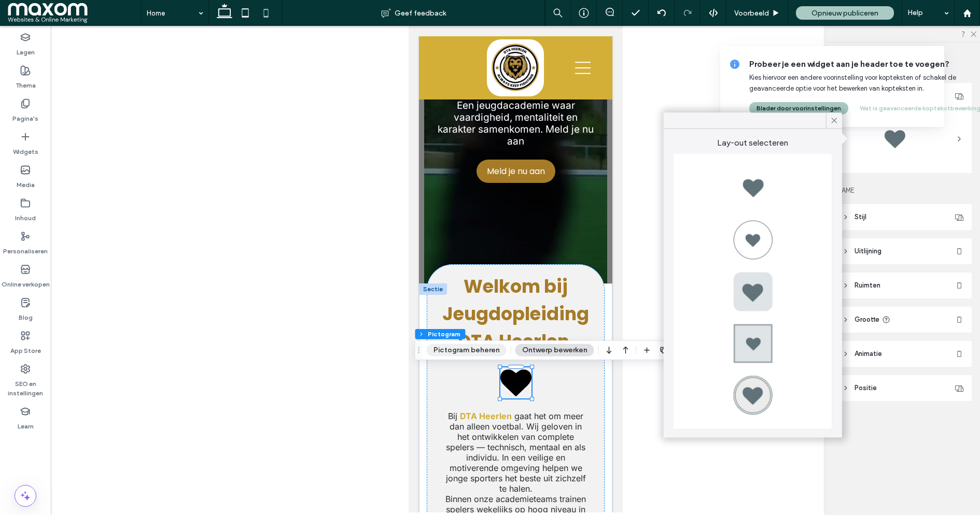
click at [462, 353] on button "Pictogram beheren" at bounding box center [467, 350] width 80 height 12
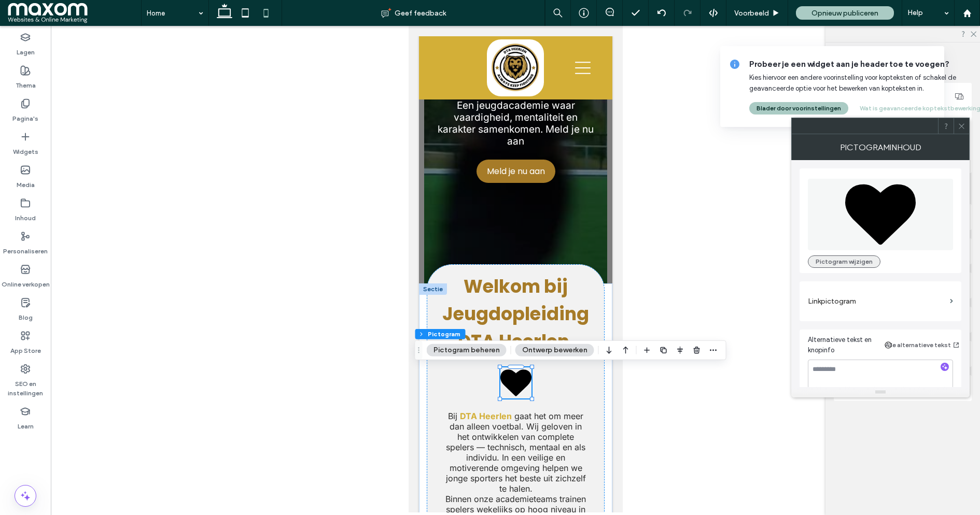
click at [865, 258] on button "Pictogram wijzigen" at bounding box center [844, 262] width 73 height 12
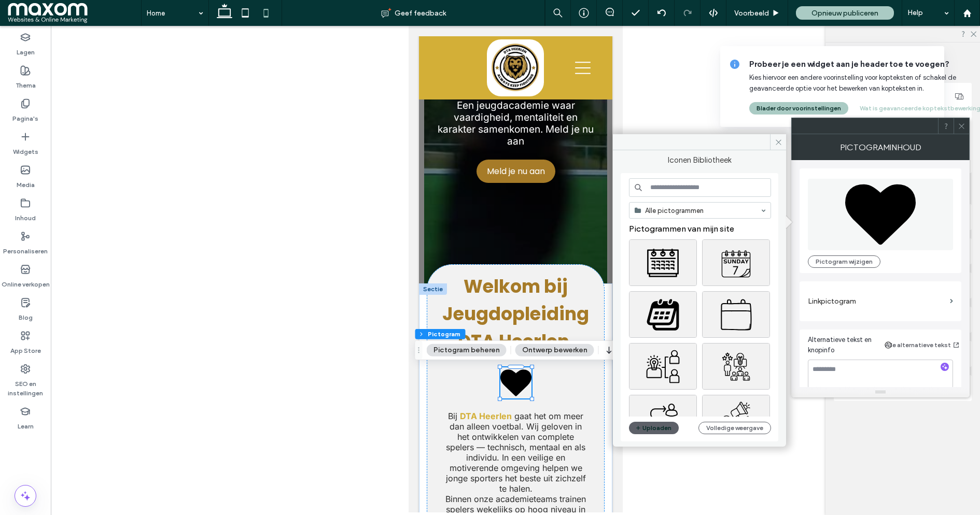
click at [670, 184] on input at bounding box center [700, 187] width 142 height 19
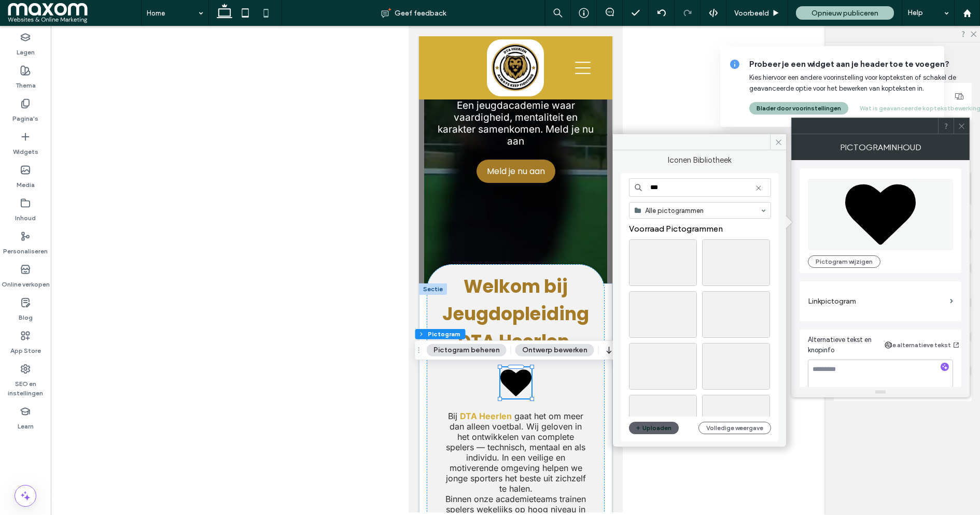
click at [663, 191] on input "***" at bounding box center [700, 187] width 142 height 19
type input "*"
type input "*****"
click at [725, 361] on div "Selecteren" at bounding box center [736, 366] width 68 height 47
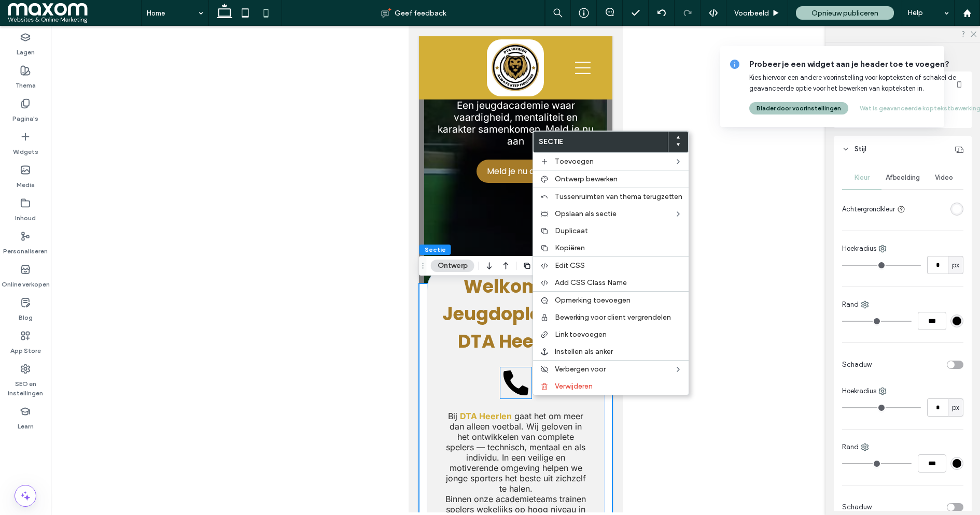
click at [519, 386] on icon at bounding box center [515, 383] width 31 height 31
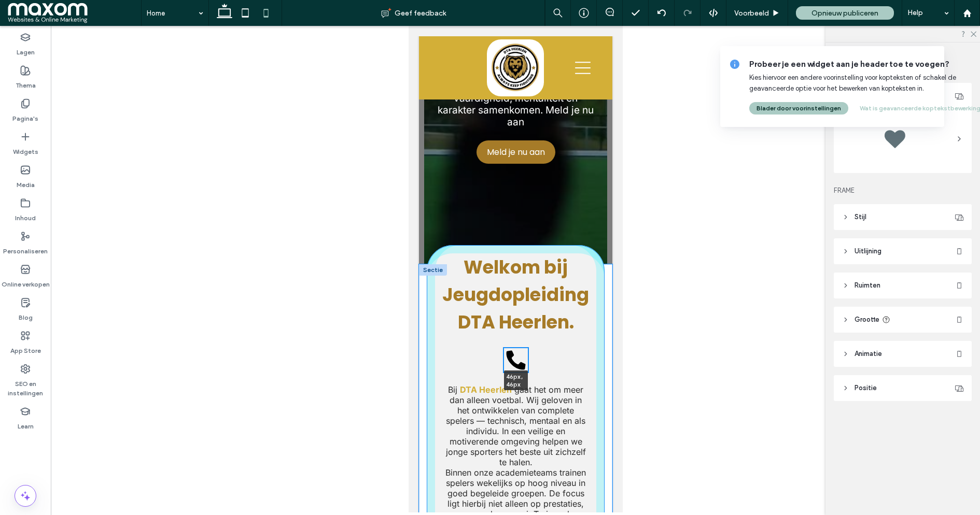
scroll to position [103, 0]
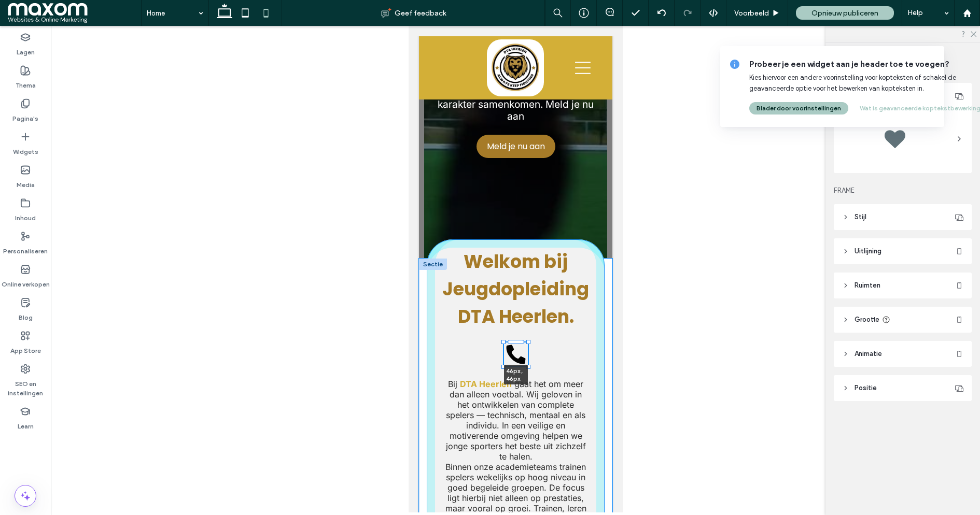
drag, startPoint x: 531, startPoint y: 400, endPoint x: 527, endPoint y: 396, distance: 5.5
click at [527, 396] on div "Welkom bij Jeugdopleiding DTA Heerlen. 46px , 46px Bij DTA Heerlen gaat het om …" at bounding box center [514, 410] width 193 height 302
type input "**"
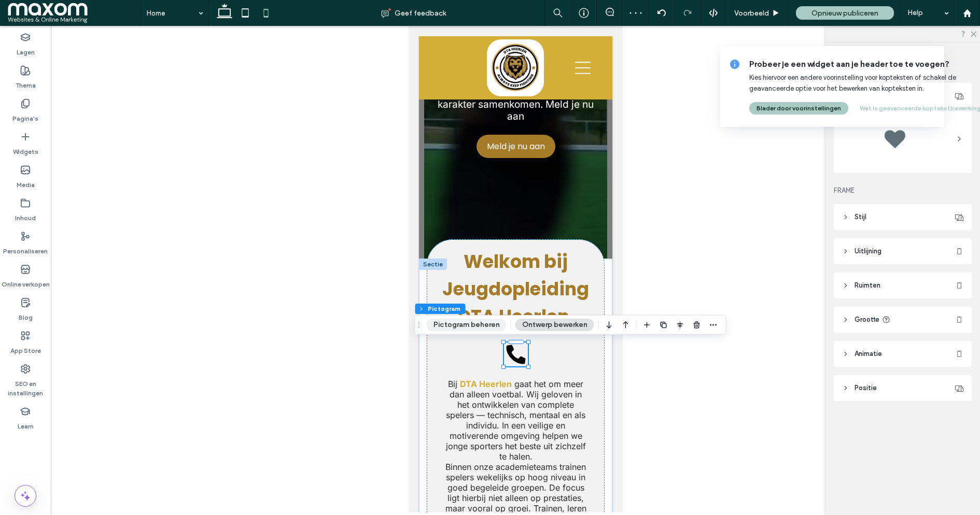
click at [491, 325] on button "Pictogram beheren" at bounding box center [467, 325] width 80 height 12
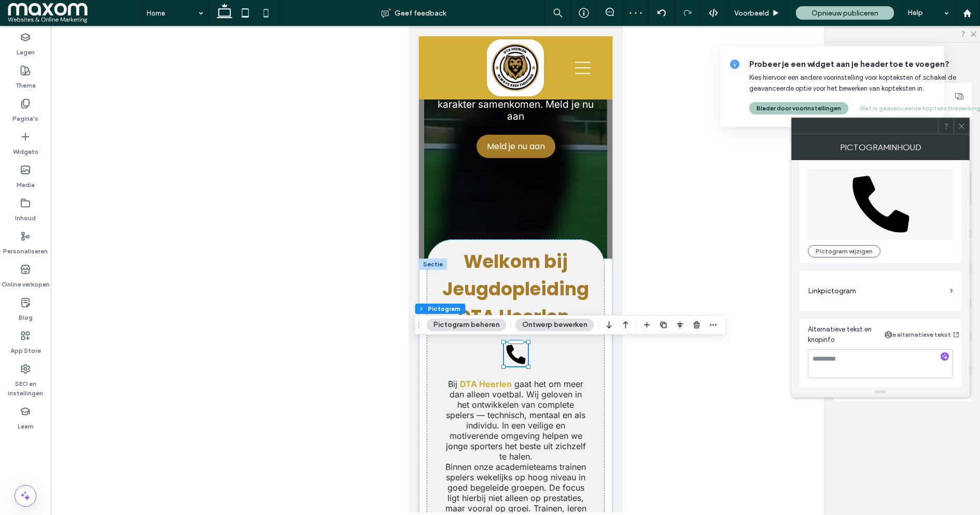
scroll to position [0, 0]
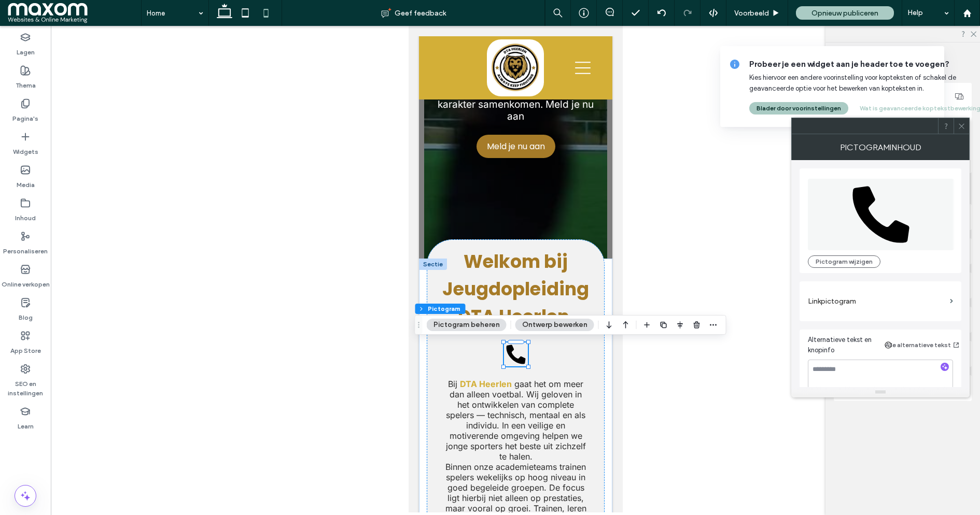
click at [566, 327] on button "Ontwerp bewerken" at bounding box center [554, 325] width 79 height 12
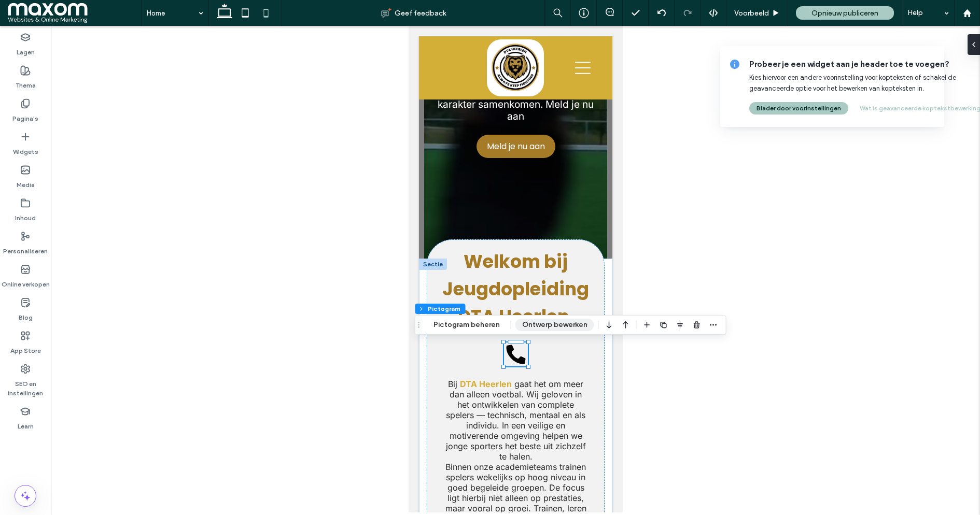
click at [566, 327] on button "Ontwerp bewerken" at bounding box center [554, 325] width 79 height 12
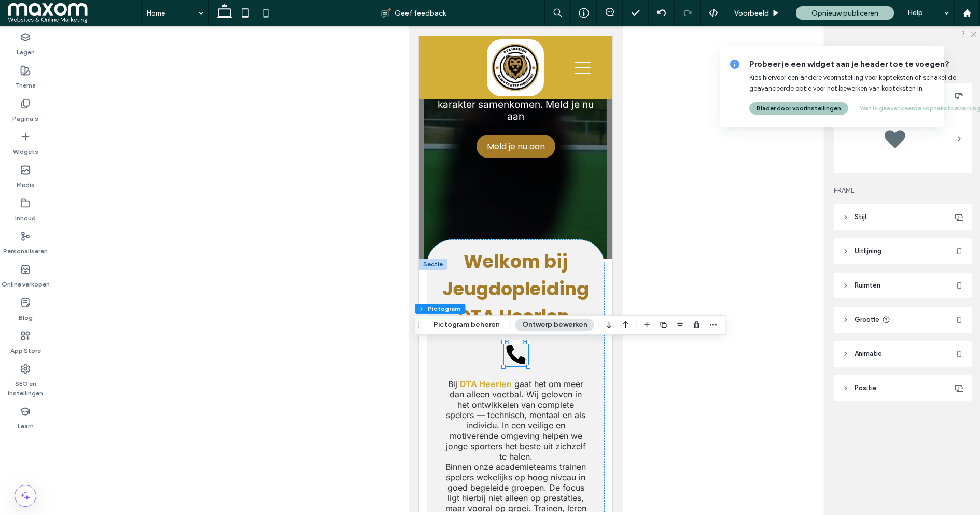
click at [898, 217] on header "Stijl" at bounding box center [903, 217] width 138 height 26
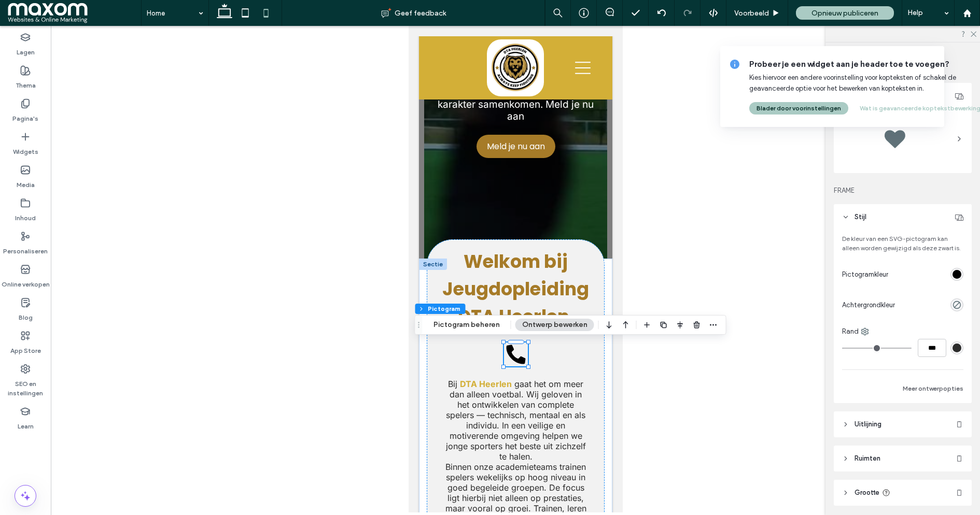
click at [955, 279] on div "rgb(0, 0, 0)" at bounding box center [956, 274] width 9 height 9
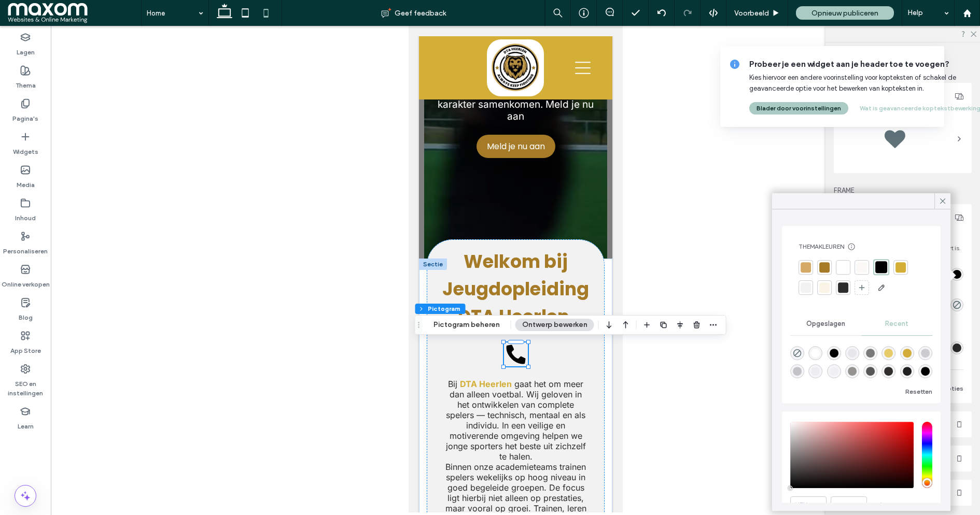
click at [843, 268] on div at bounding box center [843, 267] width 10 height 10
click at [944, 199] on icon at bounding box center [942, 200] width 9 height 9
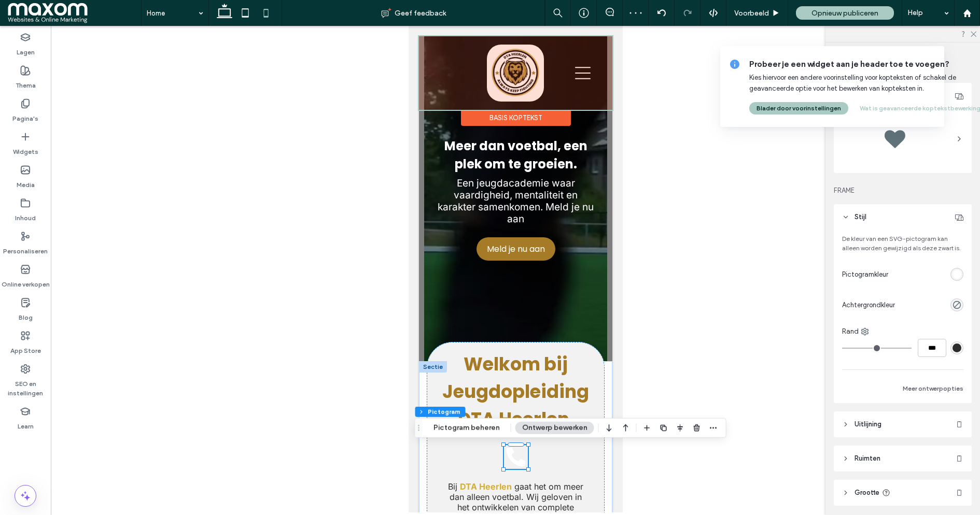
click at [455, 68] on div at bounding box center [514, 73] width 193 height 74
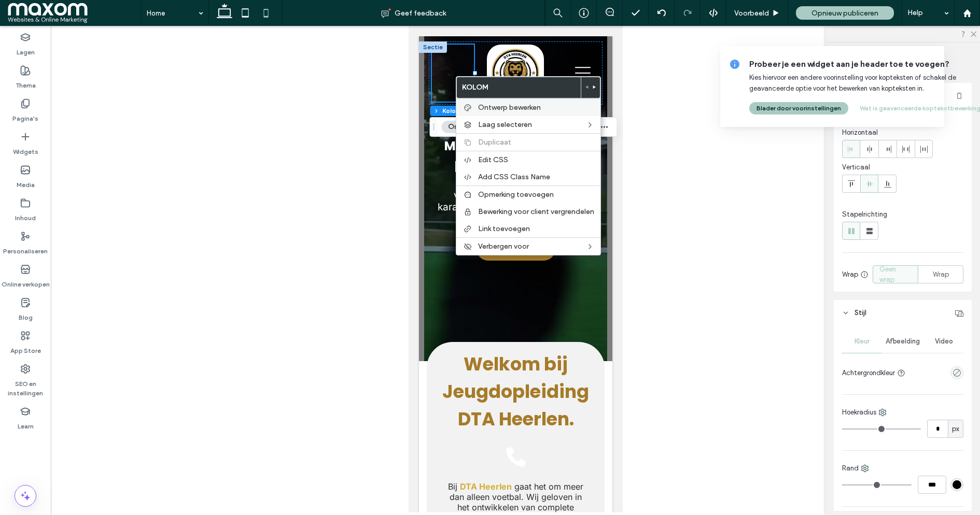
click at [500, 112] on div "Ontwerp bewerken" at bounding box center [528, 107] width 144 height 18
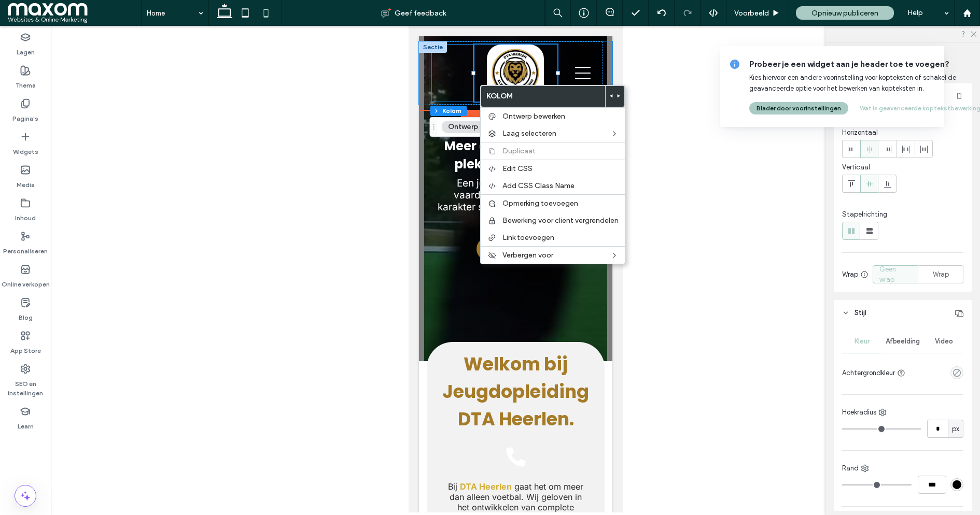
click at [454, 76] on div at bounding box center [452, 73] width 42 height 57
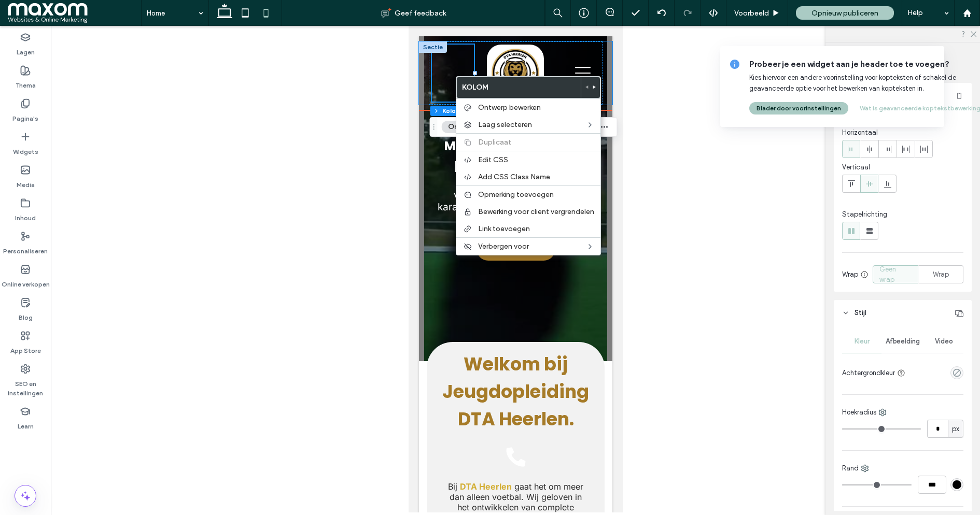
click at [454, 76] on div at bounding box center [452, 73] width 42 height 57
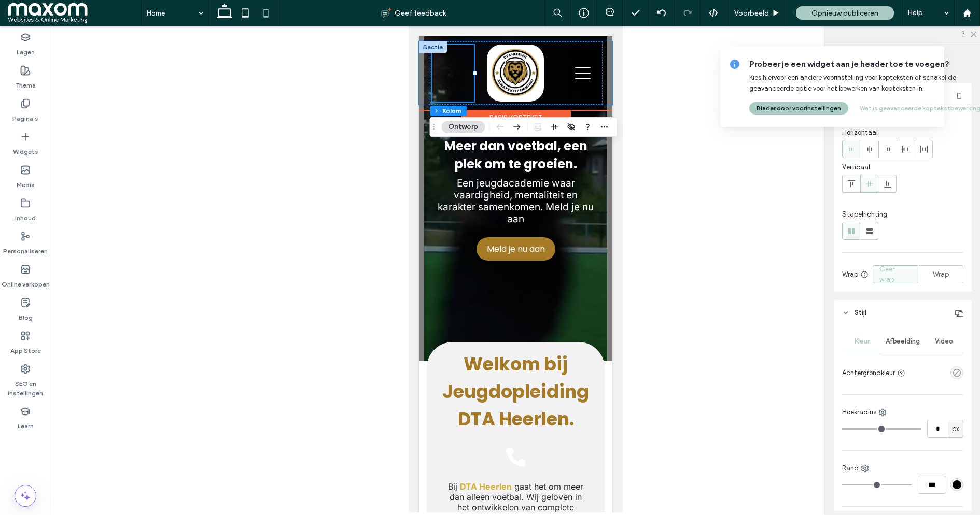
click at [439, 48] on div at bounding box center [432, 46] width 28 height 11
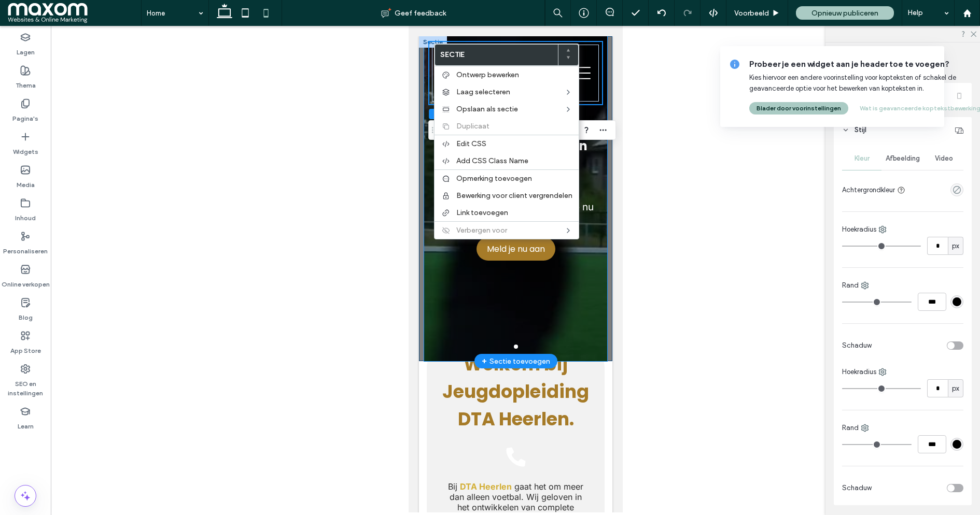
click at [456, 269] on div "Meer dan voetbal, een plek om te groeien. Een jeugdacademie waar vaardigheid, m…" at bounding box center [515, 189] width 183 height 307
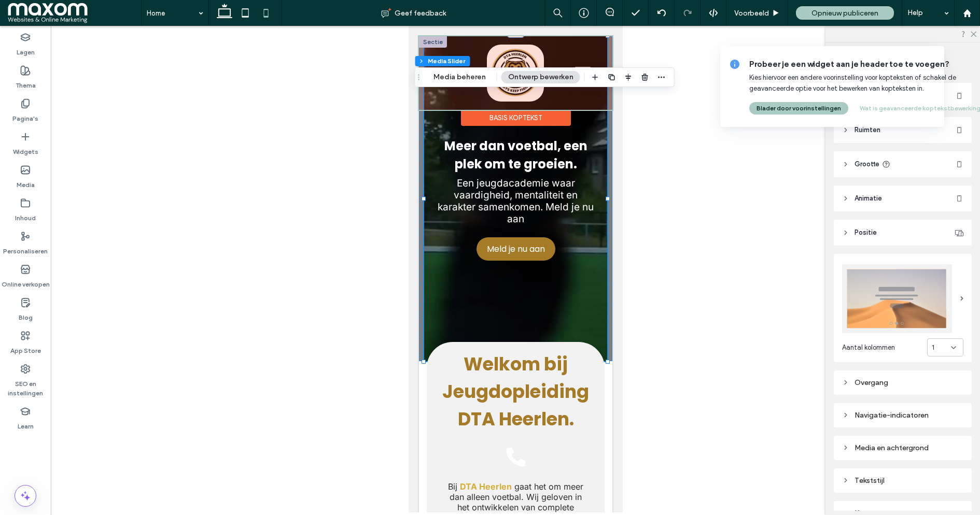
click at [502, 115] on div "Basis koptekst" at bounding box center [515, 118] width 110 height 16
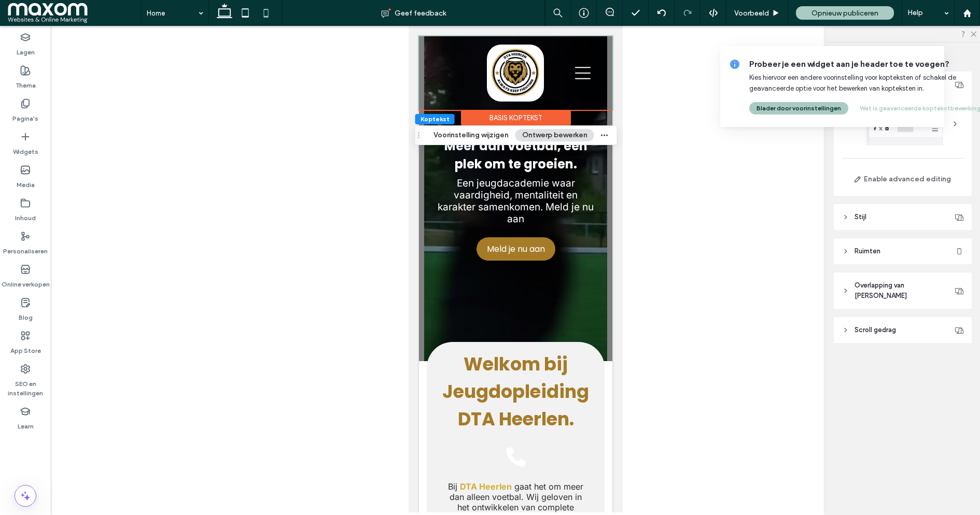
click at [538, 139] on button "Ontwerp bewerken" at bounding box center [554, 135] width 79 height 12
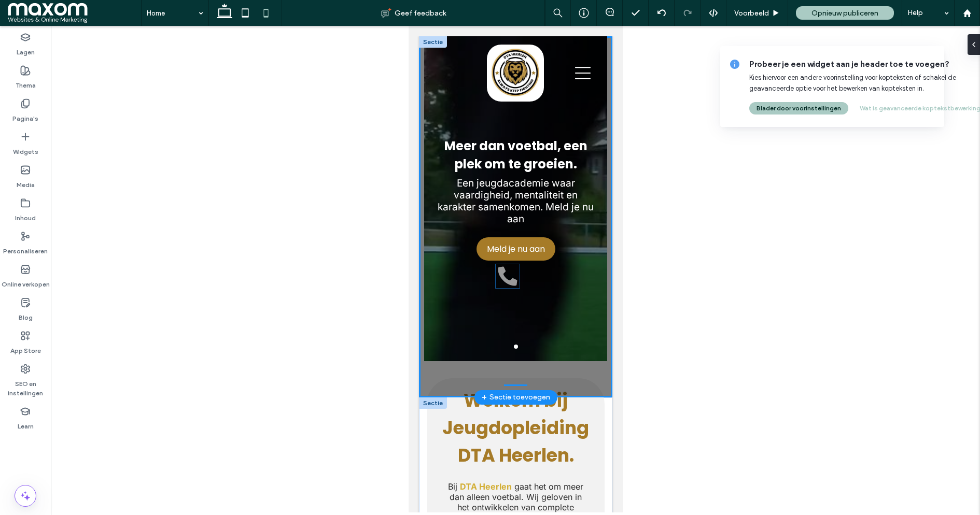
scroll to position [105, 0]
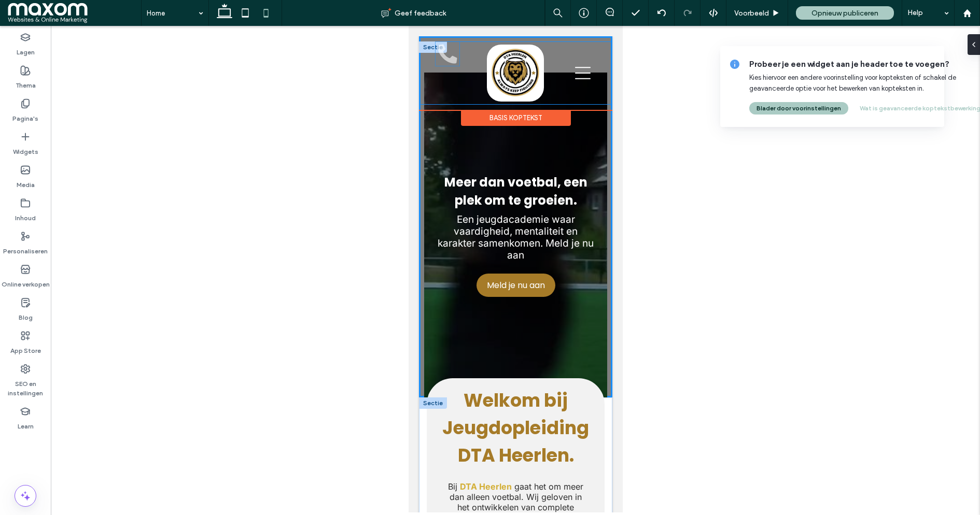
drag, startPoint x: 513, startPoint y: 457, endPoint x: 445, endPoint y: 53, distance: 409.6
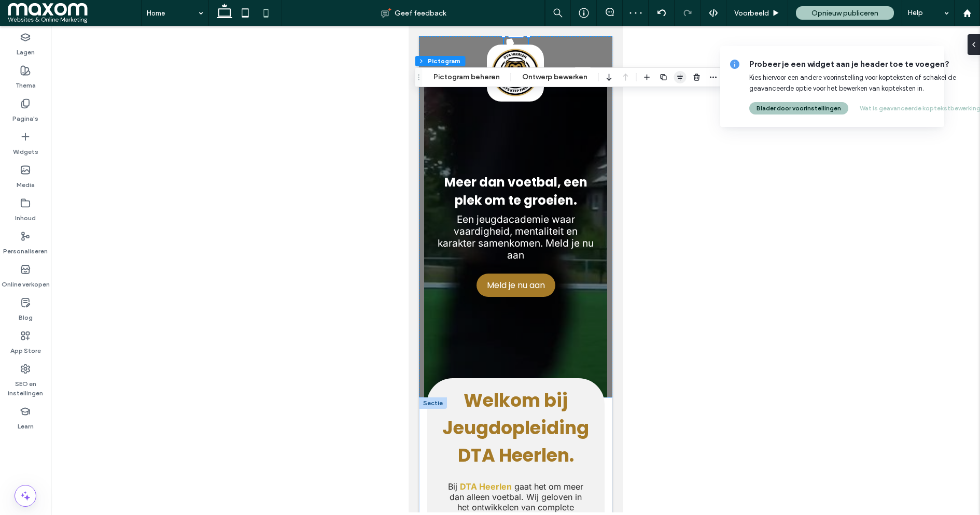
click at [677, 79] on use "button" at bounding box center [680, 77] width 6 height 7
click at [646, 99] on span "flex-start" at bounding box center [652, 97] width 12 height 12
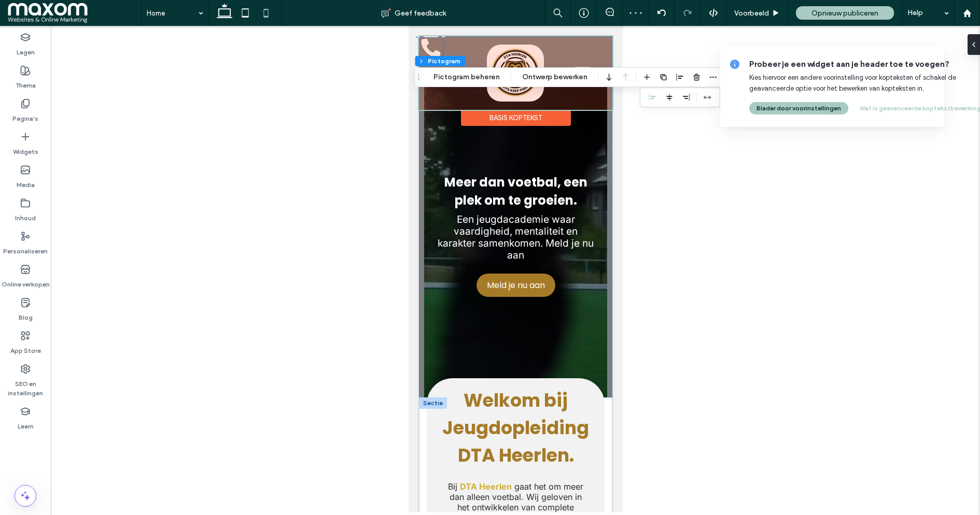
drag, startPoint x: 428, startPoint y: 44, endPoint x: 433, endPoint y: 48, distance: 6.3
click at [433, 48] on div at bounding box center [514, 73] width 193 height 74
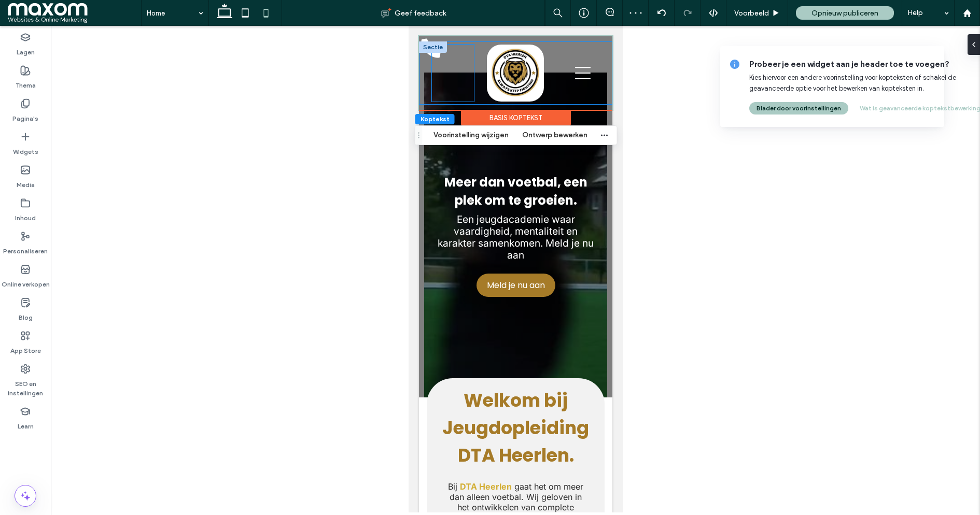
click at [435, 56] on div at bounding box center [452, 73] width 42 height 57
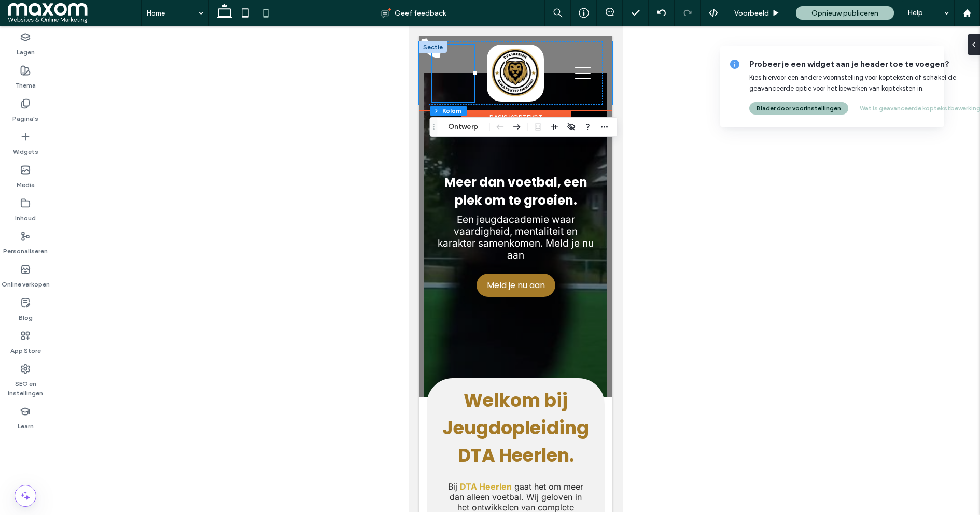
click at [423, 52] on div at bounding box center [432, 46] width 28 height 11
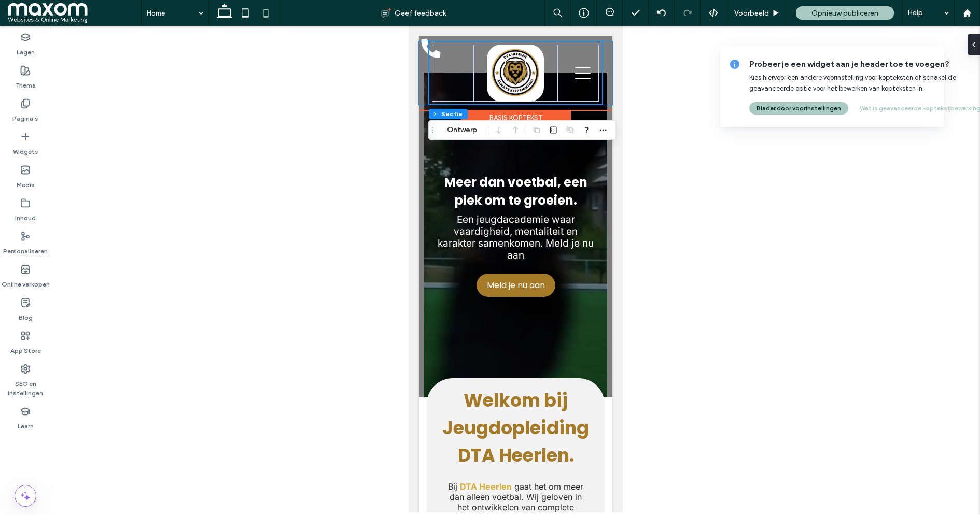
click at [423, 46] on div "Home Wat bieden wij [GEOGRAPHIC_DATA] Over ons Contact Sectie" at bounding box center [514, 72] width 193 height 63
click at [424, 40] on div "Home Wat bieden wij [GEOGRAPHIC_DATA] Over ons Contact Sectie Basis koptekst" at bounding box center [514, 73] width 193 height 74
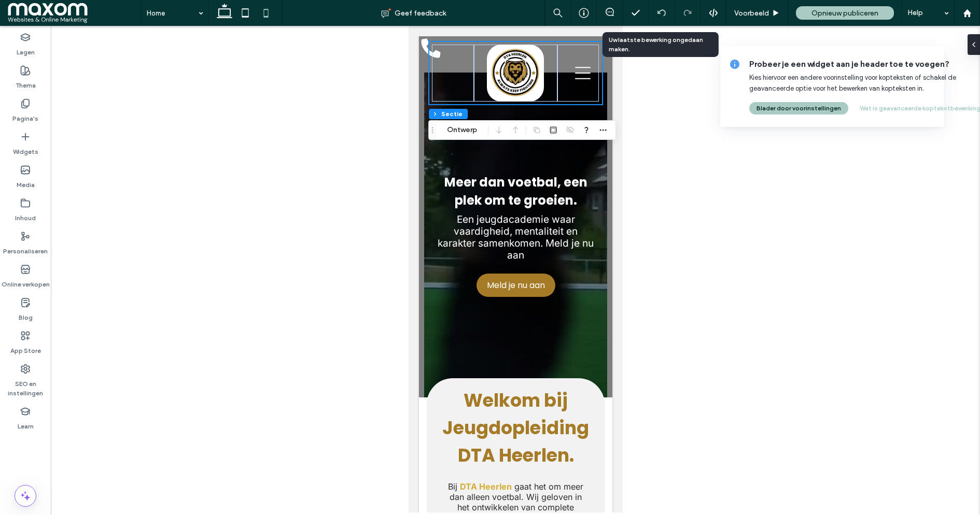
click at [664, 18] on div at bounding box center [662, 13] width 26 height 26
click at [659, 18] on div at bounding box center [662, 13] width 26 height 26
click at [659, 10] on use at bounding box center [661, 12] width 8 height 7
click at [683, 19] on div at bounding box center [687, 13] width 26 height 26
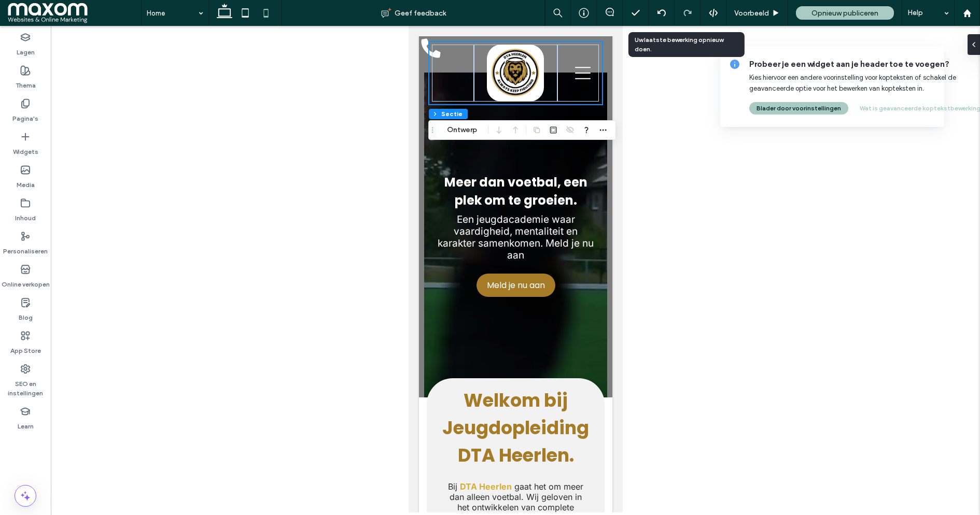
click at [687, 10] on icon at bounding box center [687, 13] width 8 height 8
click at [658, 9] on icon at bounding box center [661, 13] width 8 height 8
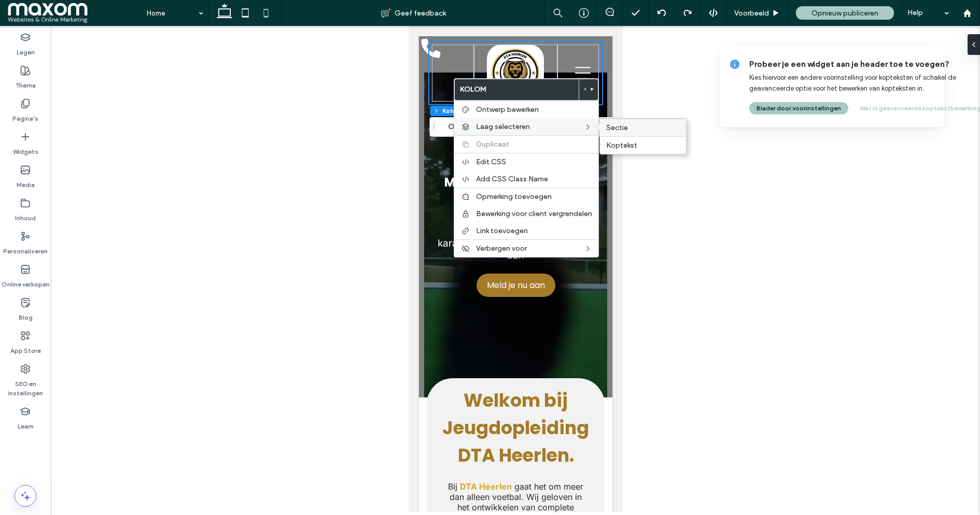
click at [623, 131] on span "Sectie" at bounding box center [617, 127] width 22 height 9
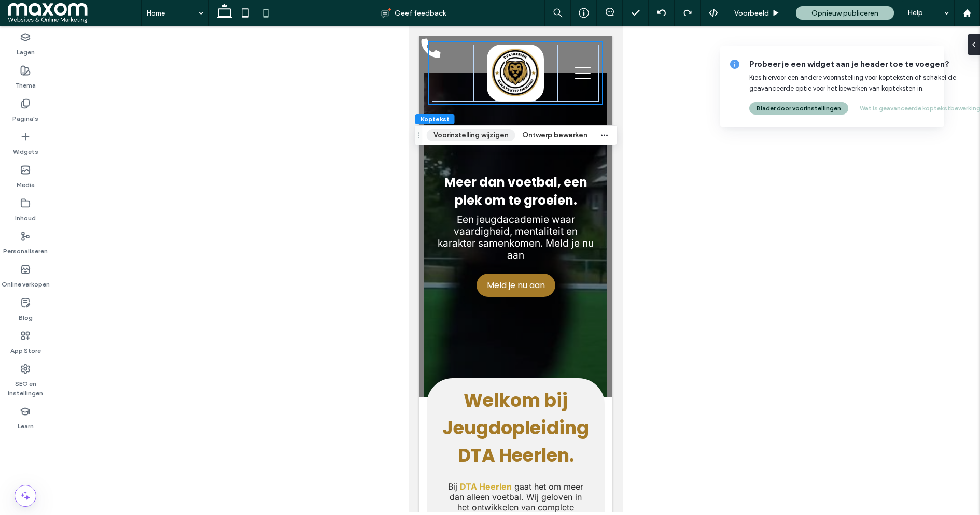
click at [461, 130] on button "Voorinstelling wijzigen" at bounding box center [471, 135] width 89 height 12
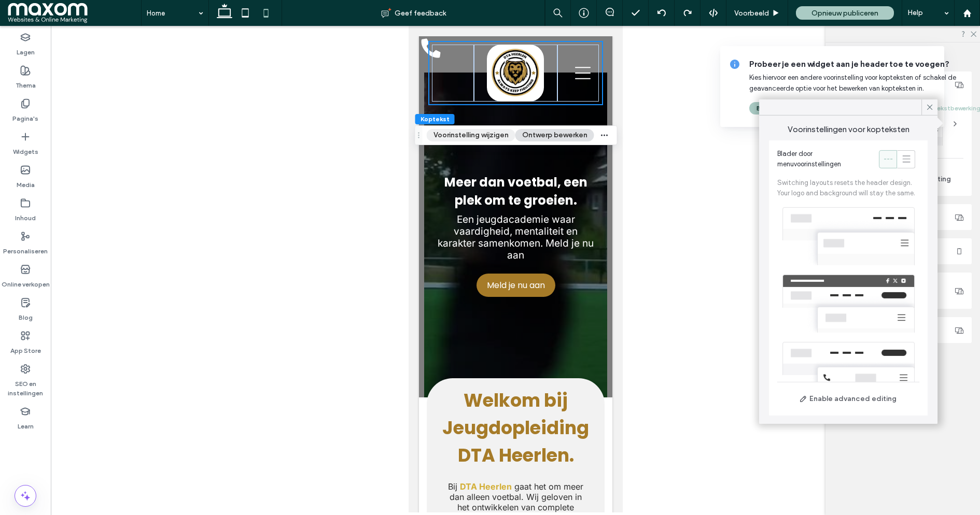
scroll to position [172, 0]
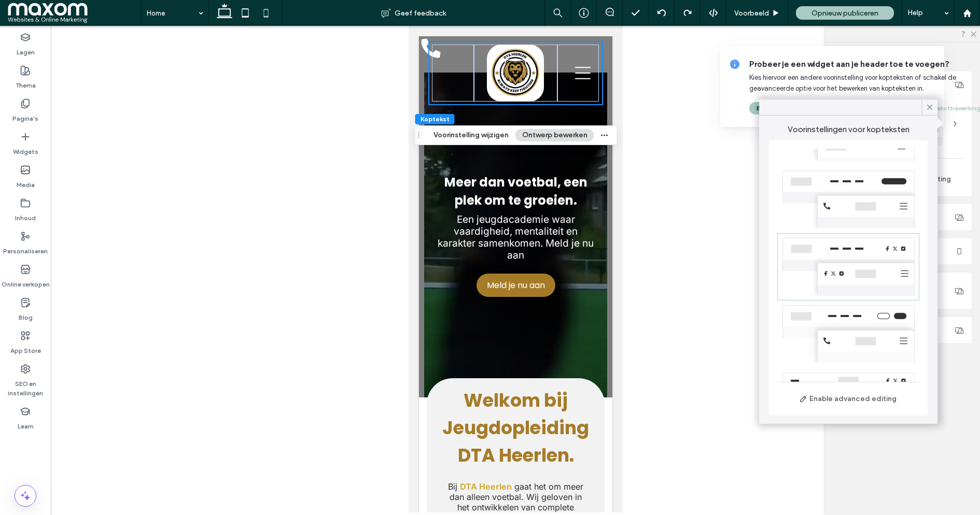
click at [542, 132] on button "Ontwerp bewerken" at bounding box center [554, 135] width 79 height 12
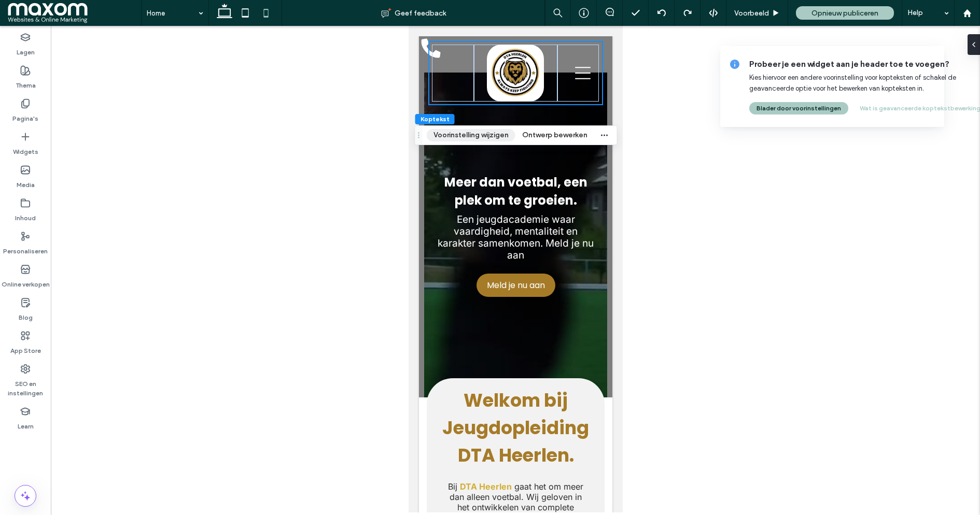
click at [497, 132] on button "Voorinstelling wijzigen" at bounding box center [471, 135] width 89 height 12
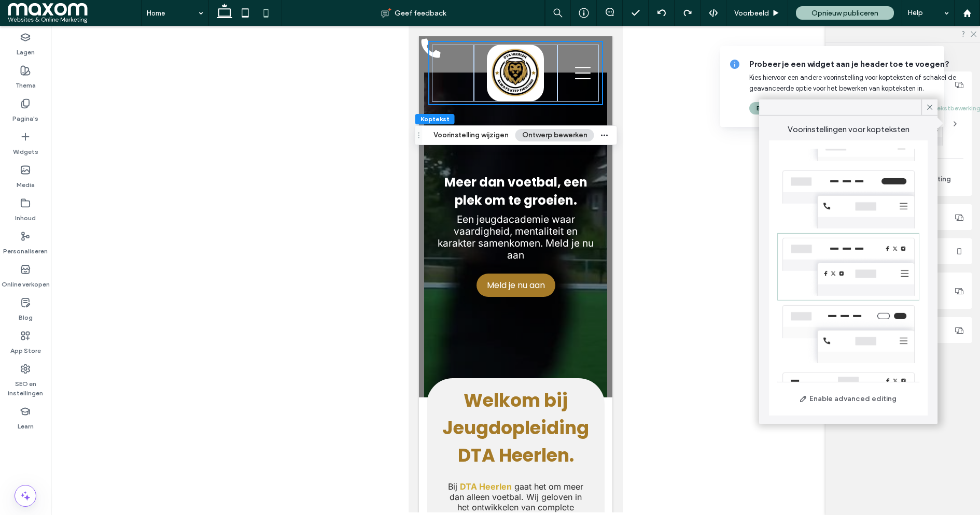
click at [851, 343] on div at bounding box center [848, 334] width 142 height 67
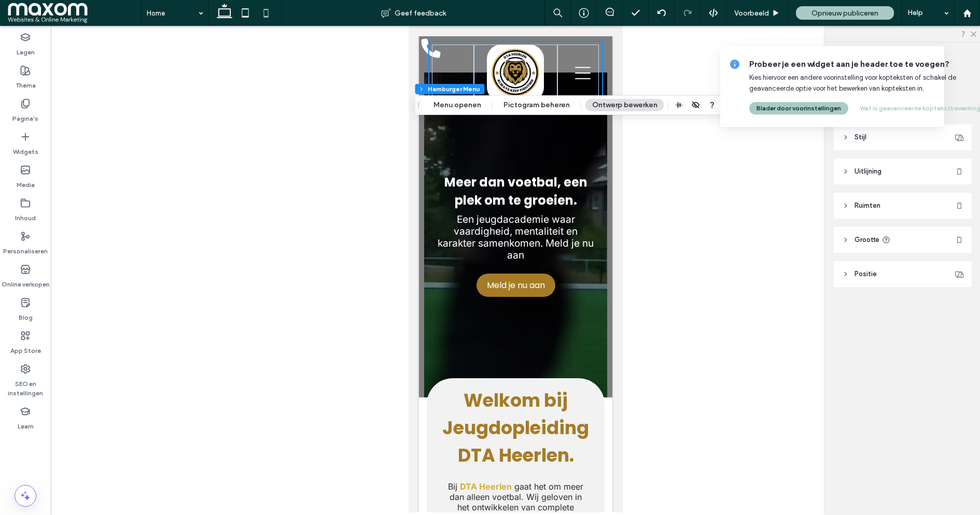
click at [867, 137] on header "Stijl" at bounding box center [903, 137] width 138 height 26
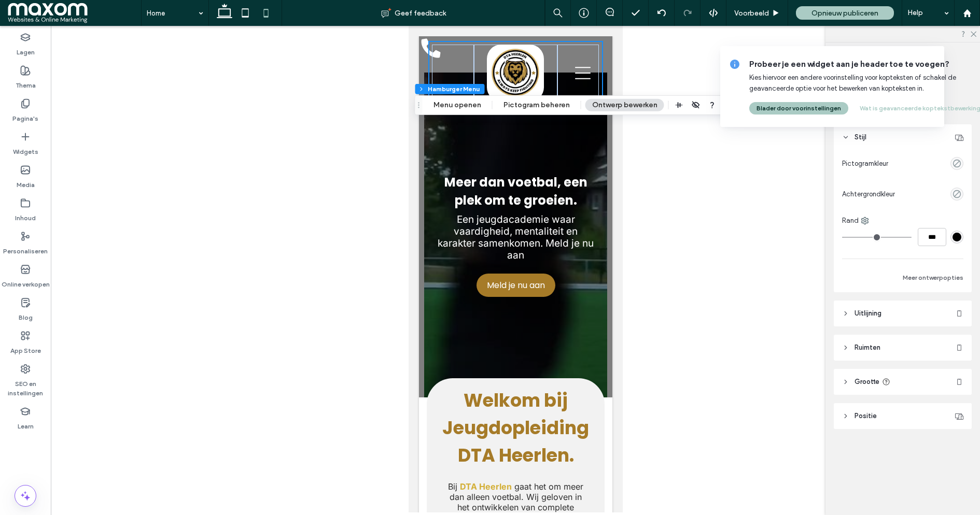
click at [887, 313] on header "Uitlijning" at bounding box center [903, 314] width 138 height 26
click at [890, 137] on header "Stijl" at bounding box center [903, 137] width 138 height 26
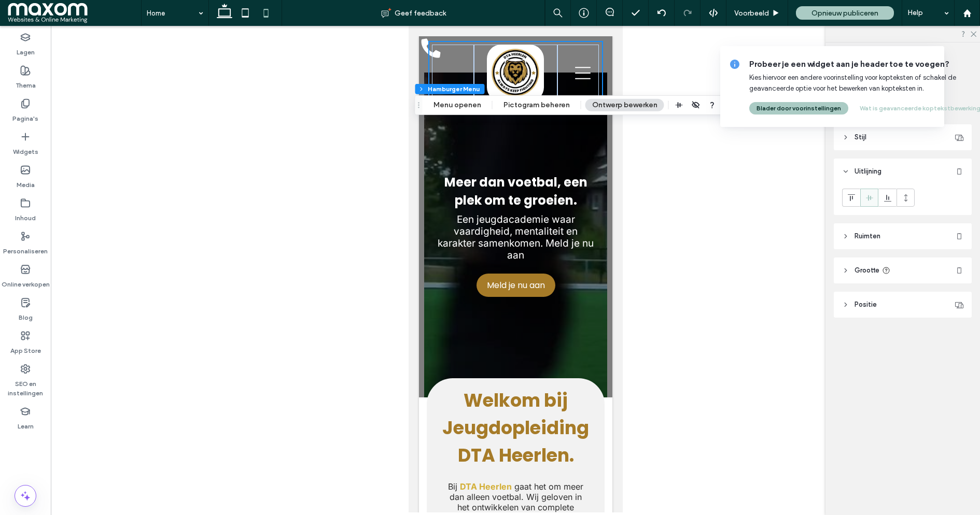
click at [890, 137] on header "Stijl" at bounding box center [903, 137] width 138 height 26
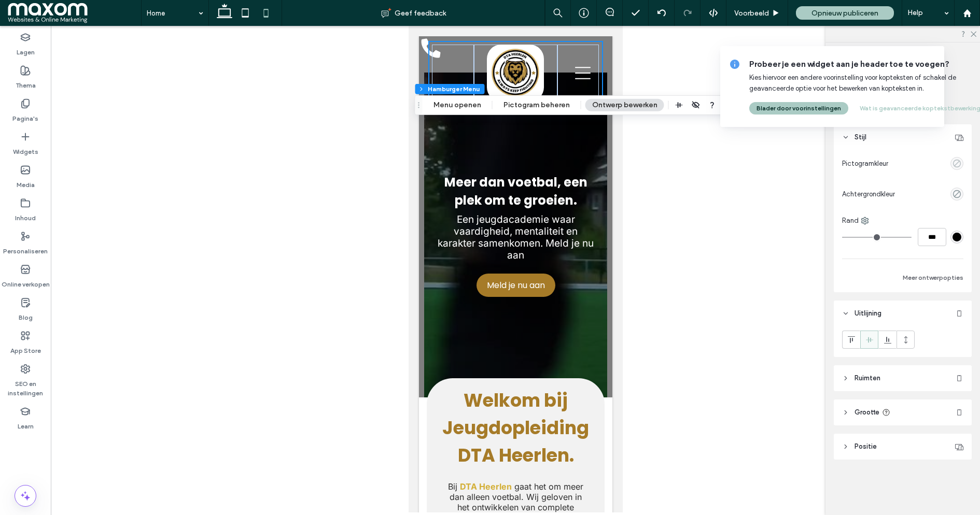
click at [956, 163] on use "empty color" at bounding box center [957, 164] width 8 height 8
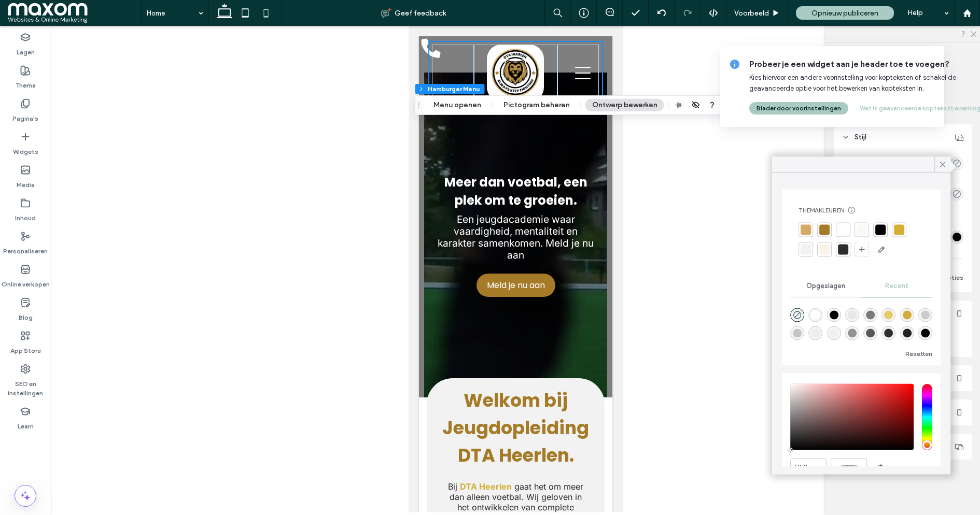
click at [843, 232] on div at bounding box center [843, 230] width 10 height 10
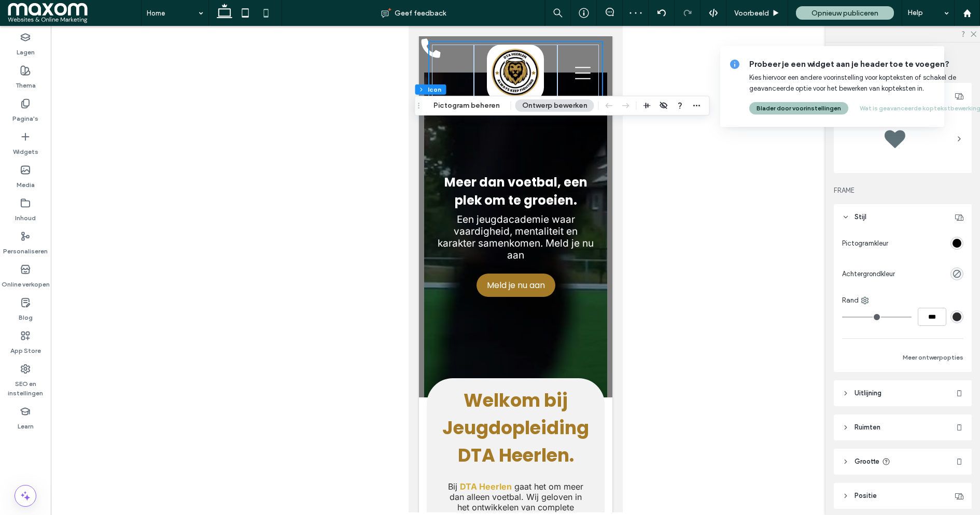
click at [955, 241] on div "rgb(0, 0, 0)" at bounding box center [956, 243] width 9 height 9
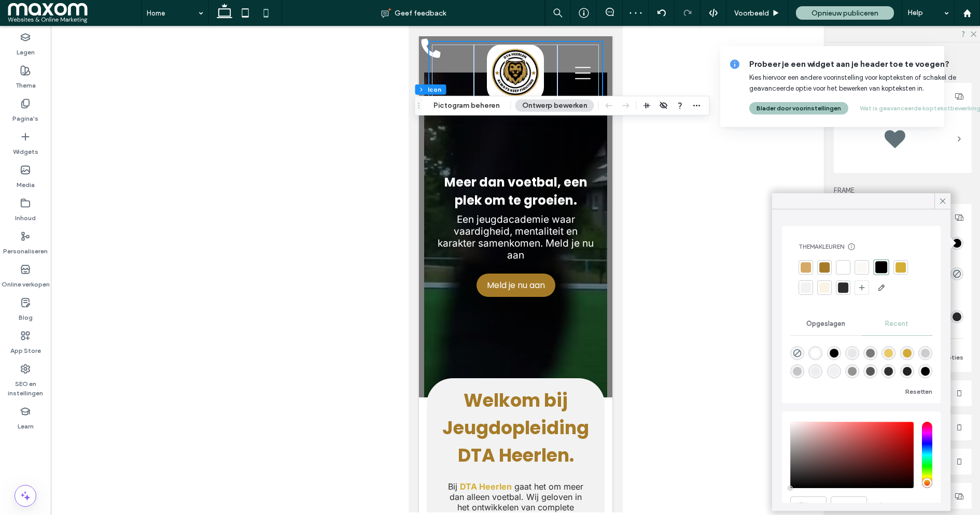
click at [844, 265] on div at bounding box center [843, 267] width 10 height 10
click at [709, 227] on div at bounding box center [515, 269] width 929 height 487
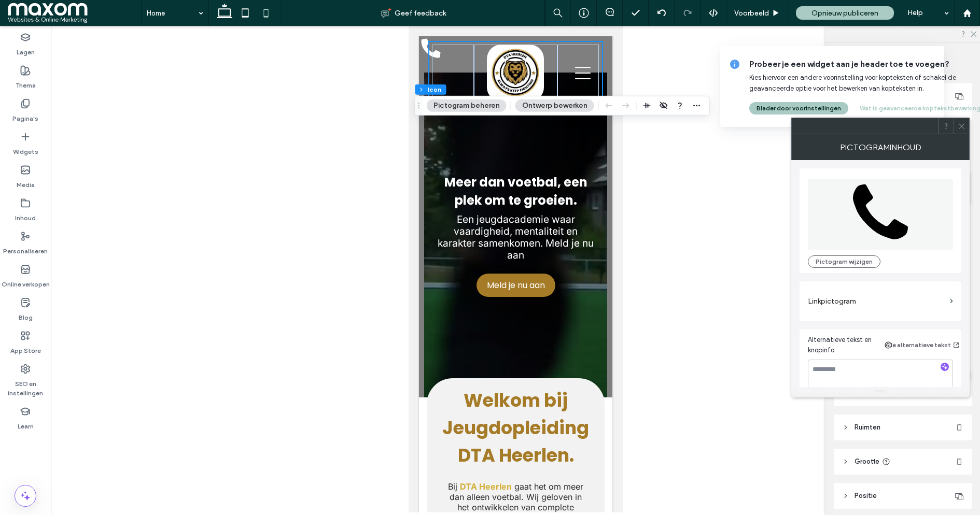
scroll to position [10, 0]
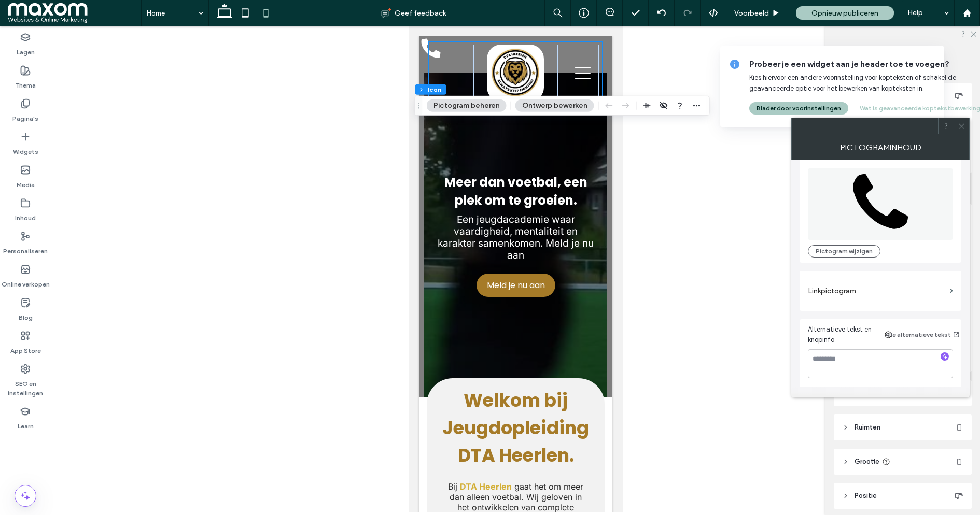
click at [852, 285] on label "Linkpictogram" at bounding box center [877, 290] width 138 height 19
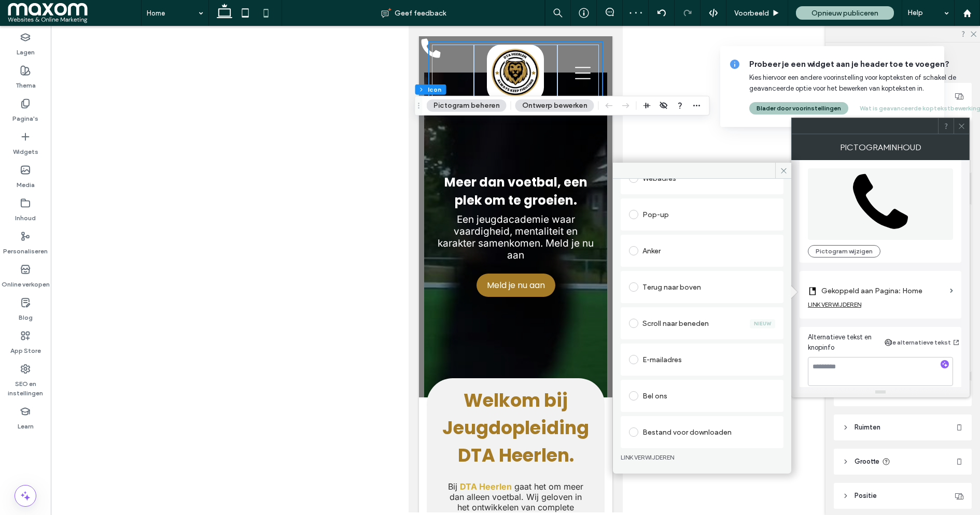
click at [657, 393] on div "Bel ons" at bounding box center [702, 396] width 146 height 17
click at [671, 436] on input "tel" at bounding box center [702, 435] width 146 height 13
paste input "**********"
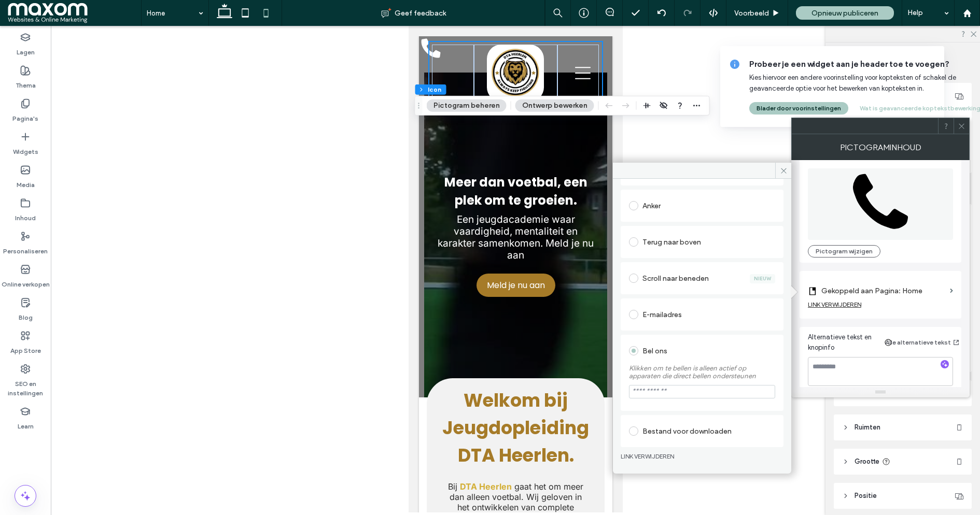
type input "**********"
click at [787, 170] on span at bounding box center [783, 171] width 16 height 16
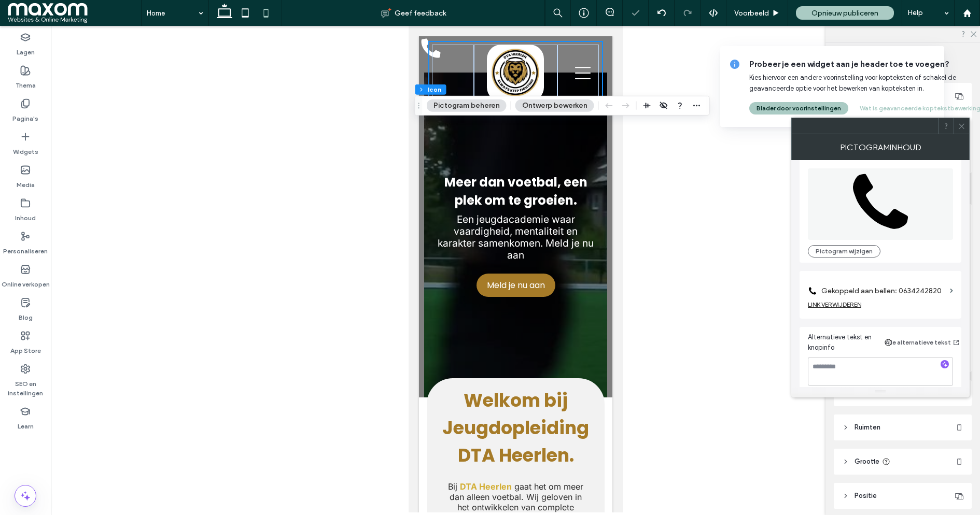
click at [963, 122] on icon at bounding box center [962, 126] width 8 height 8
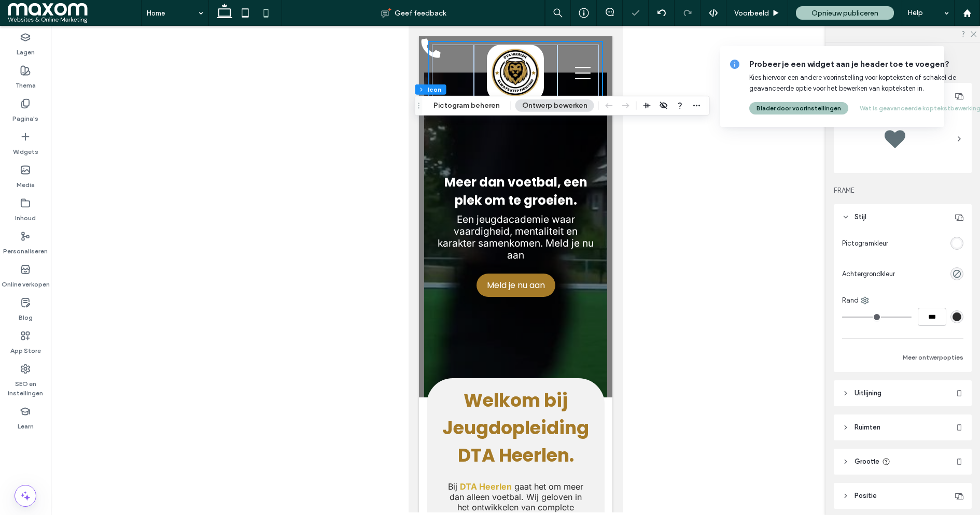
click at [347, 196] on div at bounding box center [515, 269] width 929 height 487
click at [224, 17] on use at bounding box center [225, 11] width 16 height 15
type input "**"
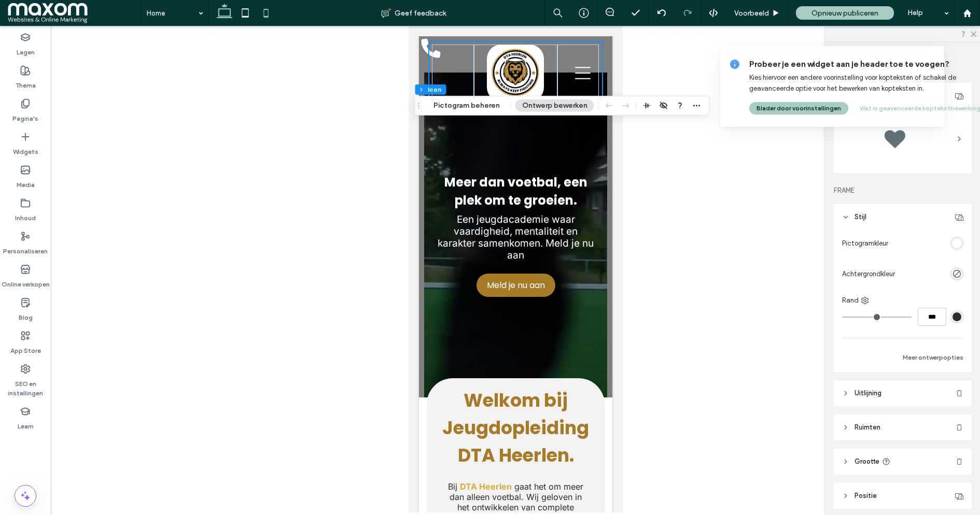
type input "**"
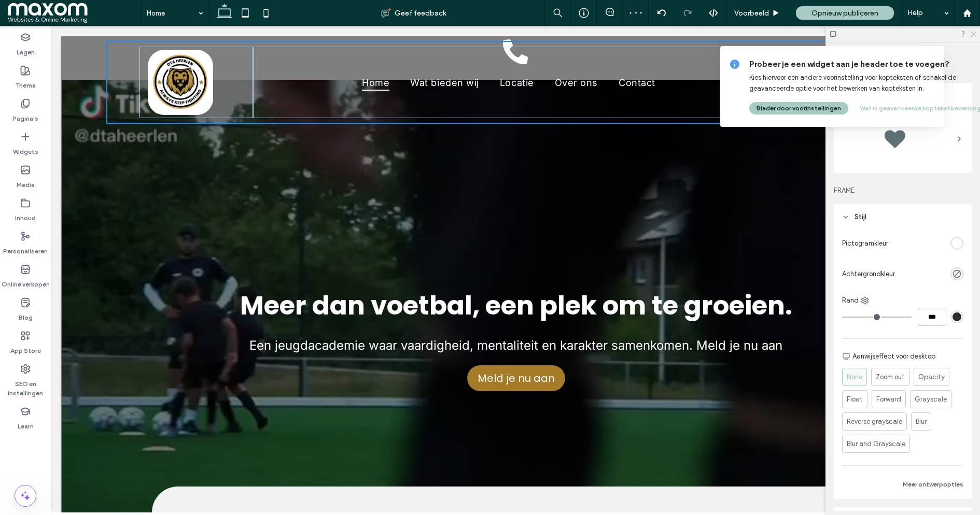
click at [974, 34] on use at bounding box center [973, 35] width 6 height 6
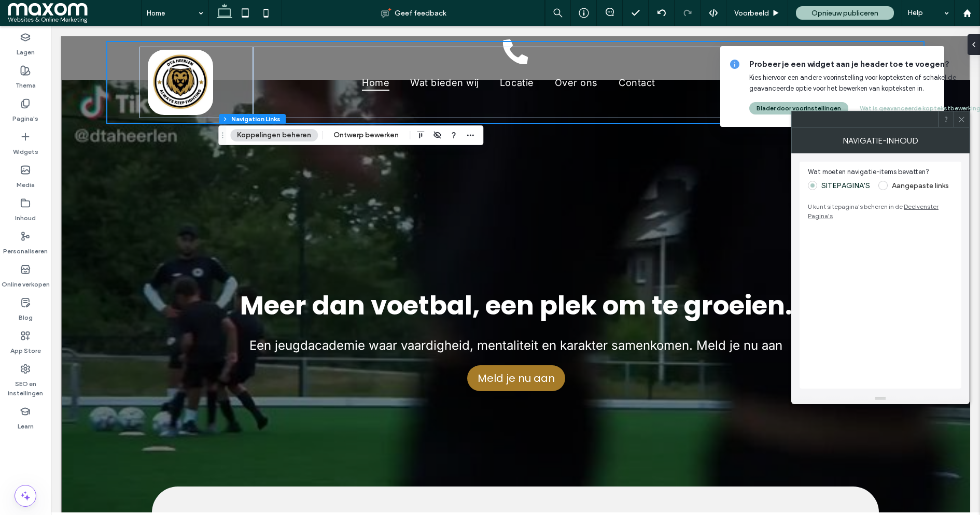
click at [963, 120] on icon at bounding box center [962, 120] width 8 height 8
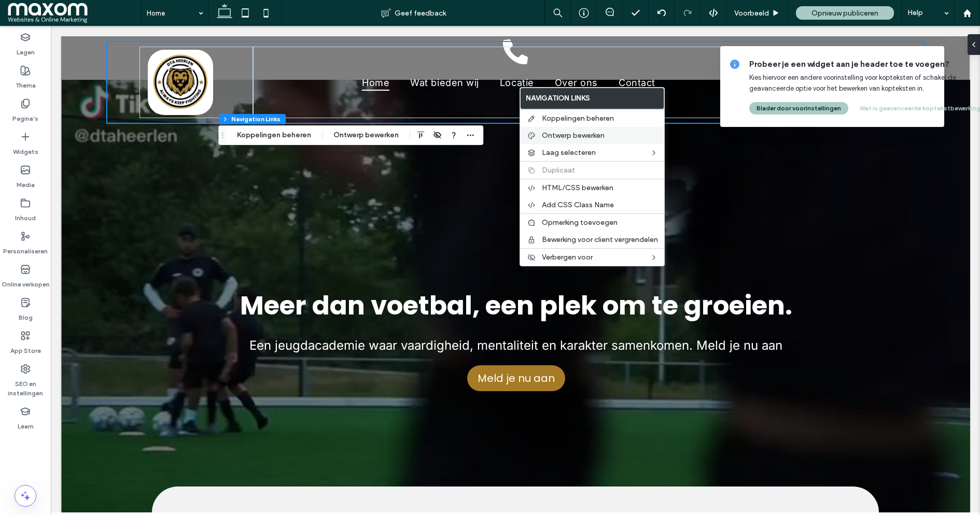
click at [576, 138] on span "Ontwerp bewerken" at bounding box center [573, 135] width 63 height 9
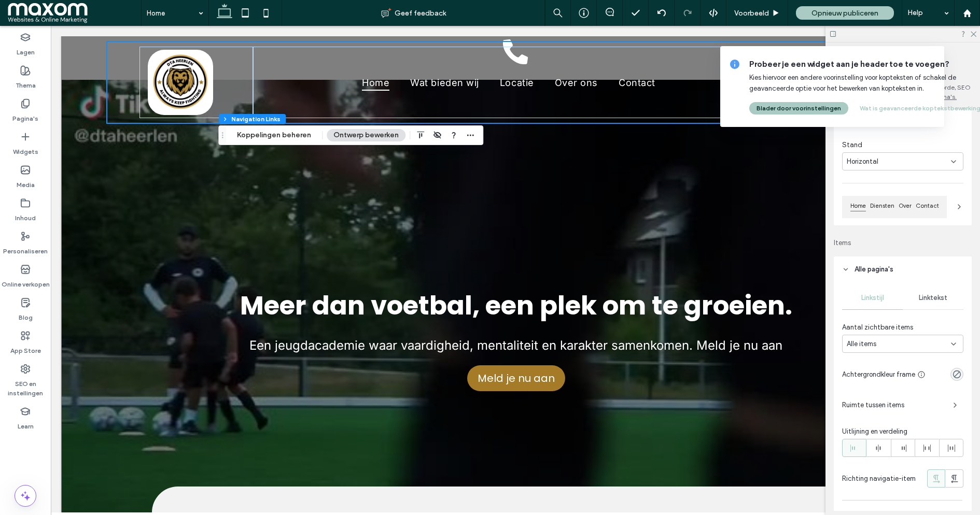
click at [924, 299] on span "Linktekst" at bounding box center [933, 298] width 29 height 8
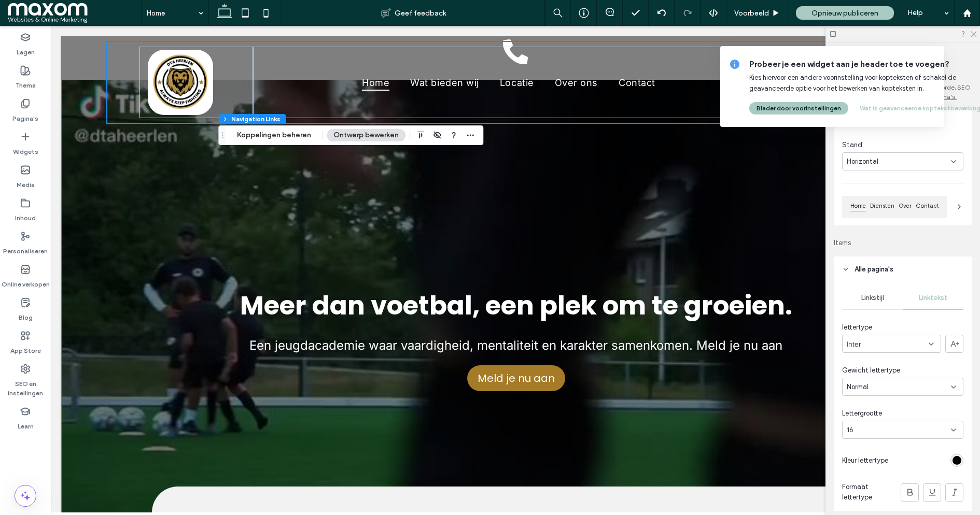
click at [954, 461] on div "rgb(0, 0, 0)" at bounding box center [956, 460] width 9 height 9
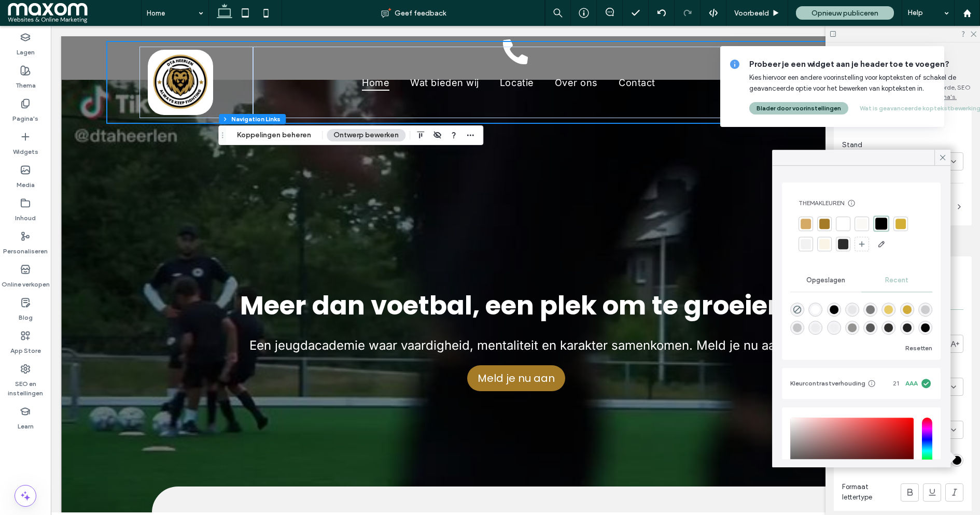
click at [817, 309] on div "rgba(255, 255, 255, 1)" at bounding box center [815, 309] width 9 height 9
type input "*"
type input "*******"
type input "*"
click at [945, 154] on icon at bounding box center [942, 157] width 9 height 9
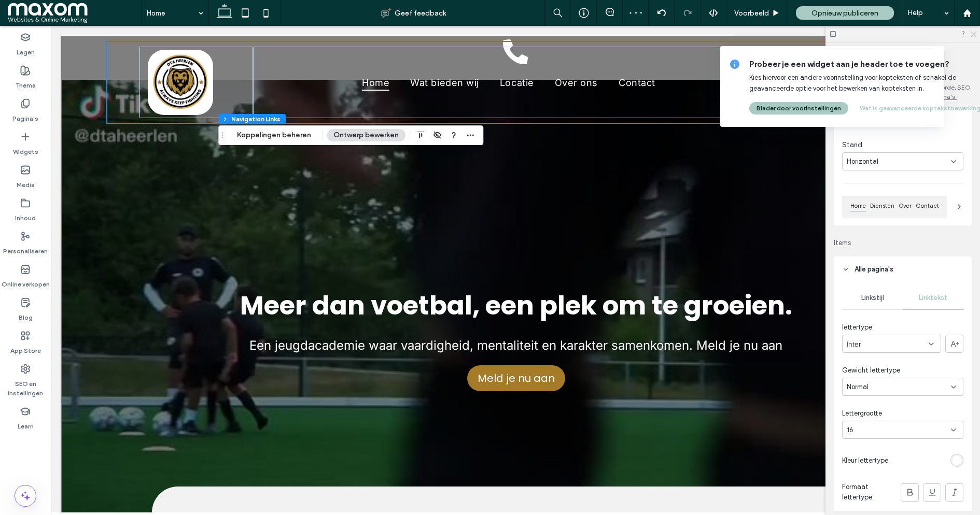
click at [972, 34] on icon at bounding box center [972, 33] width 7 height 7
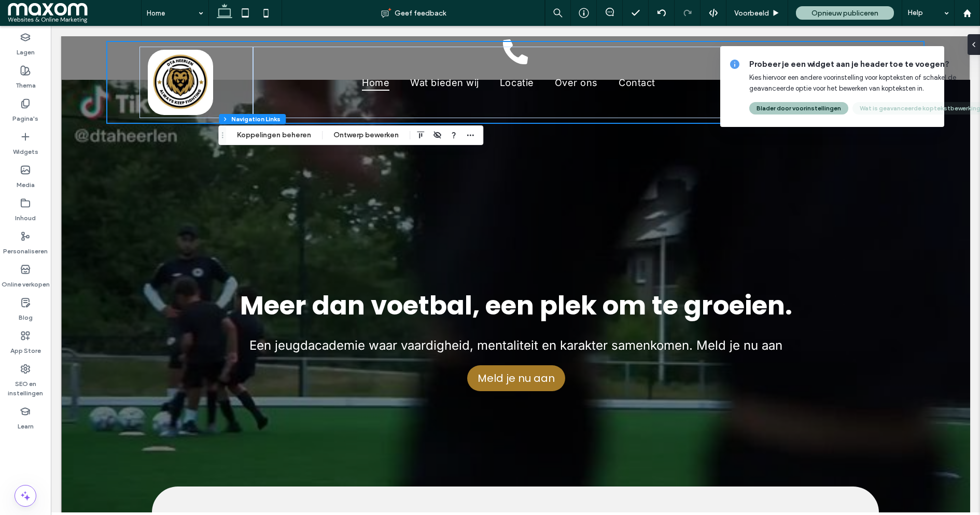
click at [874, 106] on button "Wat is geavanceerde koptekstbewerking?" at bounding box center [921, 108] width 138 height 12
click at [792, 107] on button "Blader door voorinstellingen" at bounding box center [798, 108] width 99 height 12
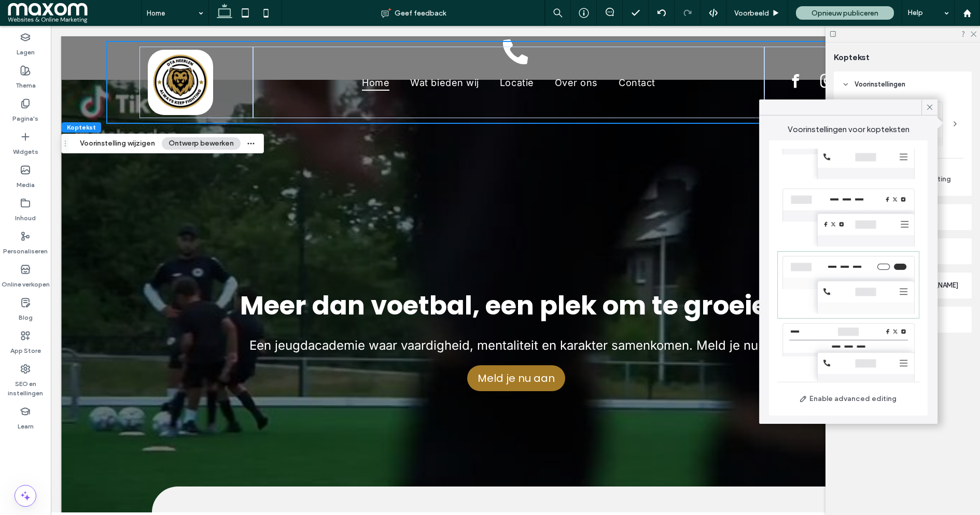
scroll to position [227, 0]
click at [930, 106] on icon at bounding box center [929, 107] width 9 height 9
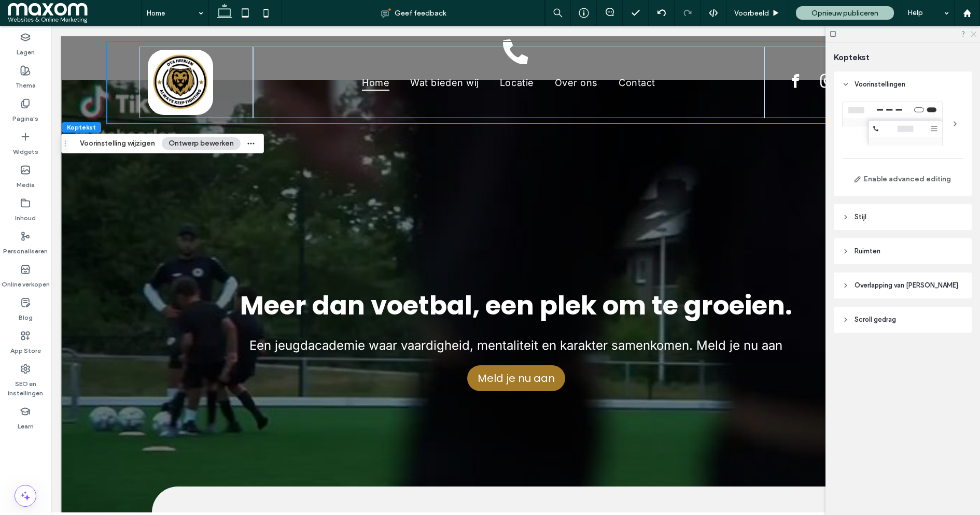
click at [975, 34] on icon at bounding box center [972, 33] width 7 height 7
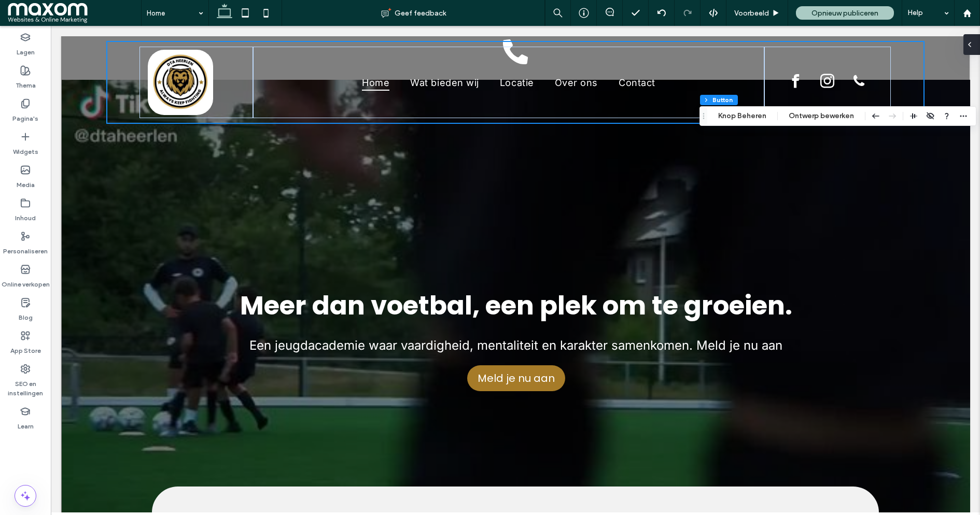
type input "*"
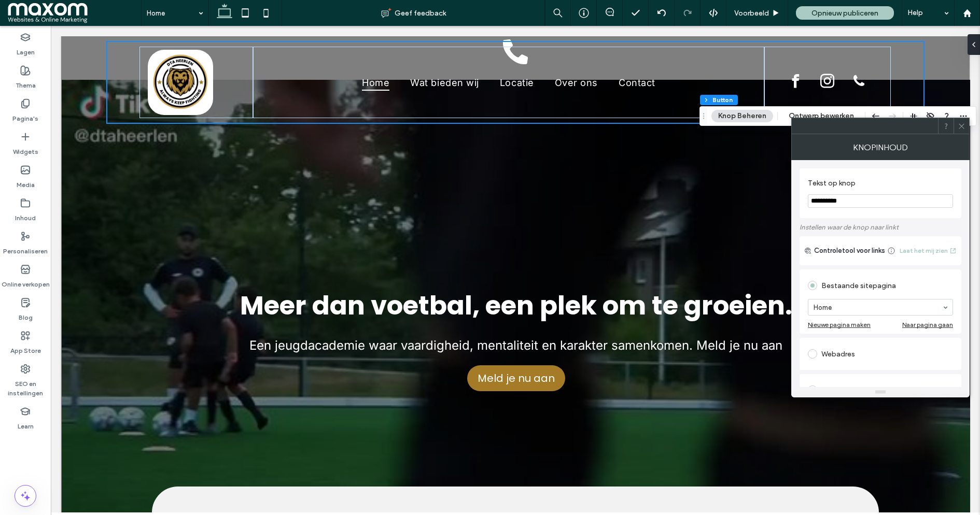
click at [835, 201] on input "**********" at bounding box center [880, 200] width 145 height 13
type input "**********"
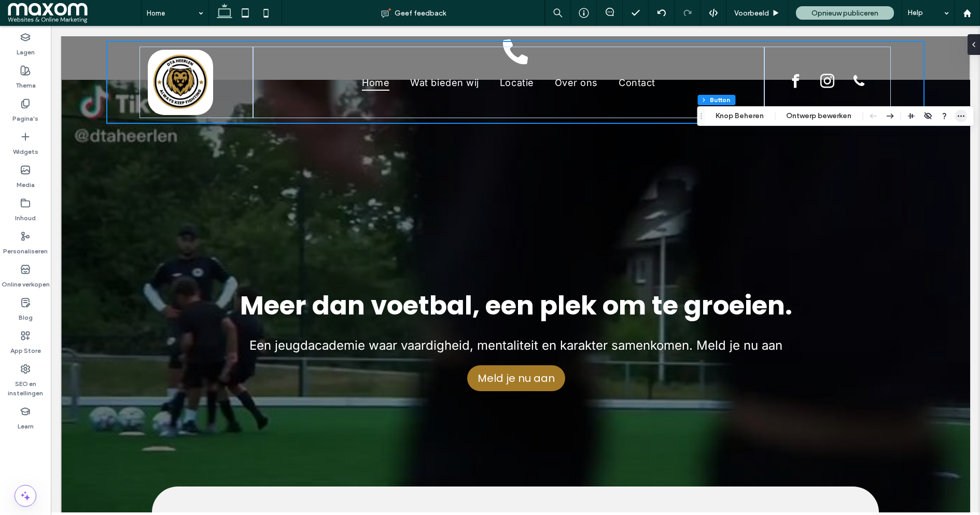
click at [958, 113] on icon "button" at bounding box center [960, 116] width 8 height 8
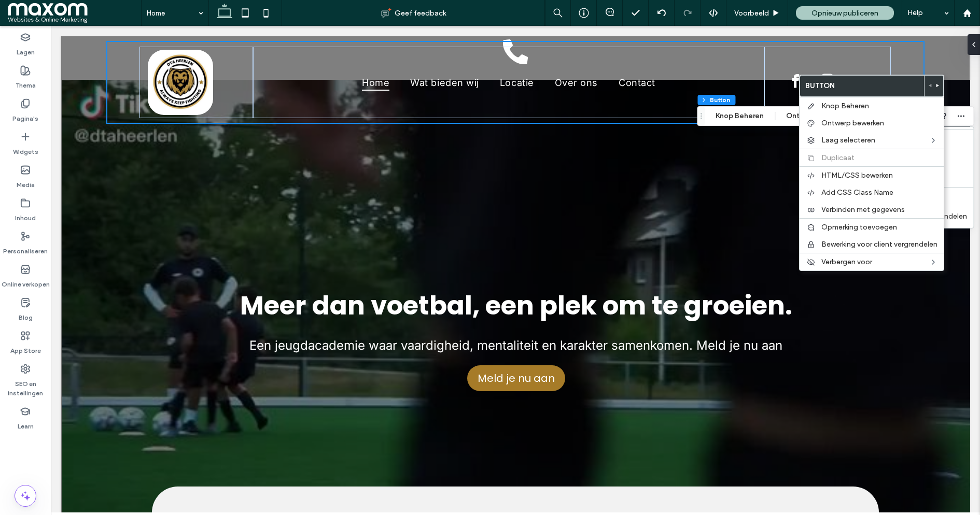
type input "*"
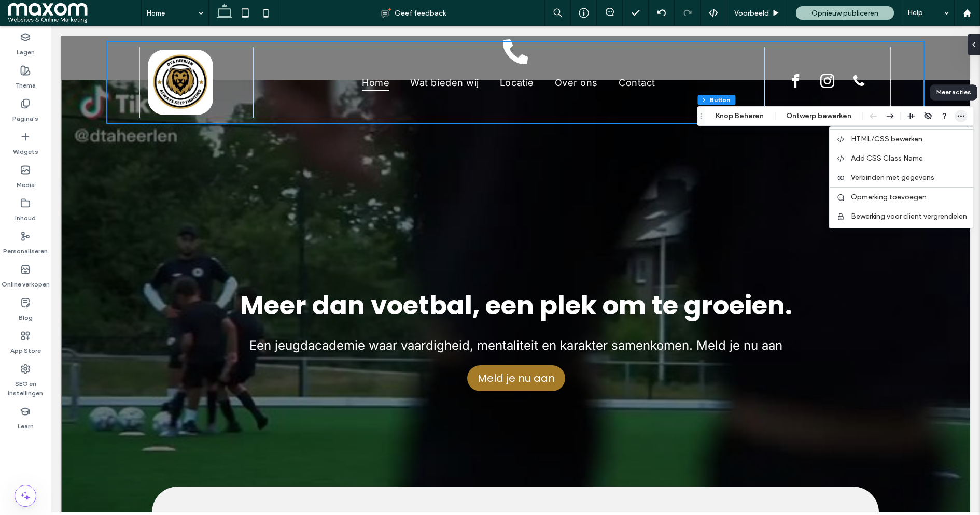
click at [958, 115] on icon "button" at bounding box center [960, 116] width 8 height 8
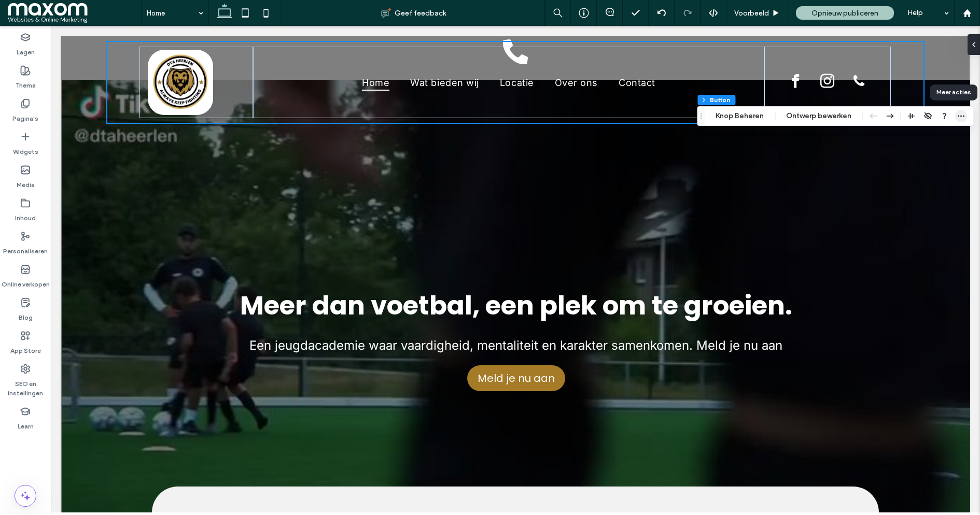
click at [958, 115] on icon "button" at bounding box center [960, 116] width 8 height 8
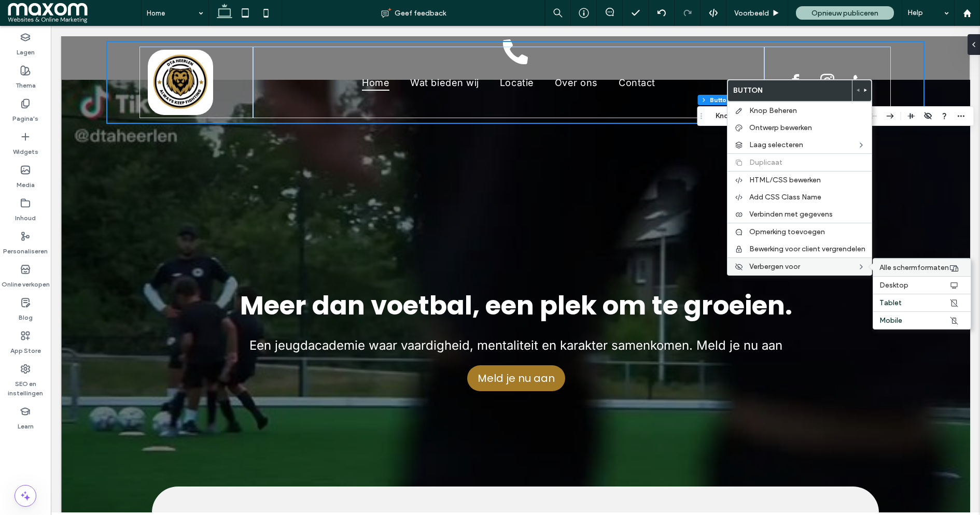
click at [918, 271] on span "Alle schermformaten" at bounding box center [913, 267] width 69 height 9
type input "*"
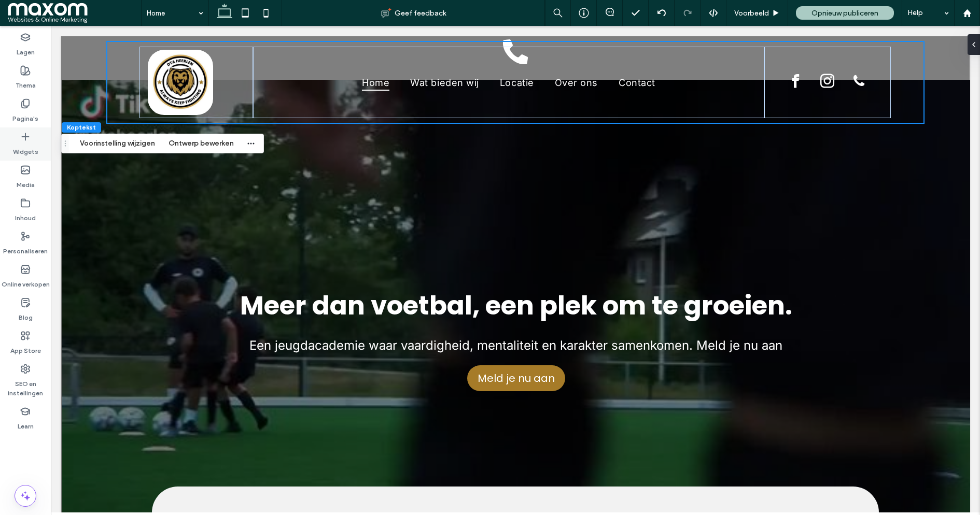
click at [33, 142] on label "Widgets" at bounding box center [25, 149] width 25 height 15
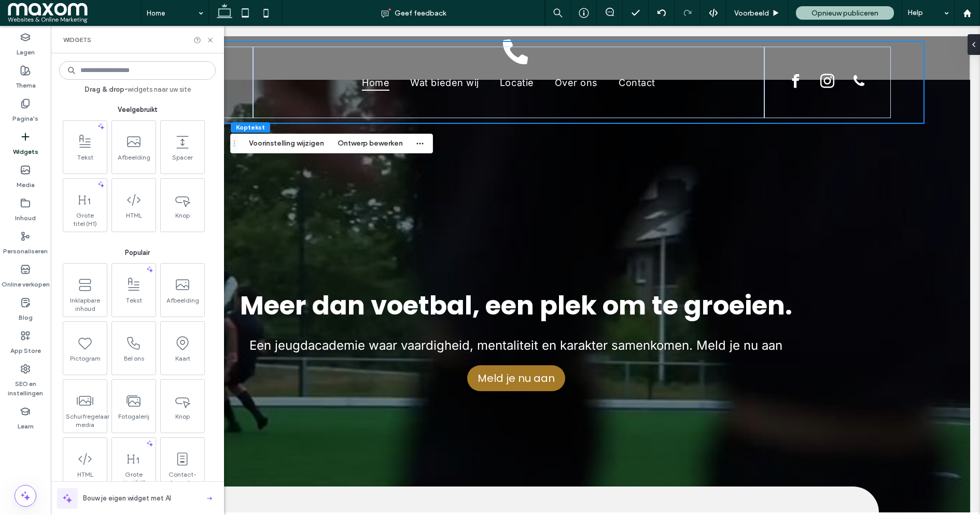
click at [112, 67] on input at bounding box center [137, 70] width 157 height 19
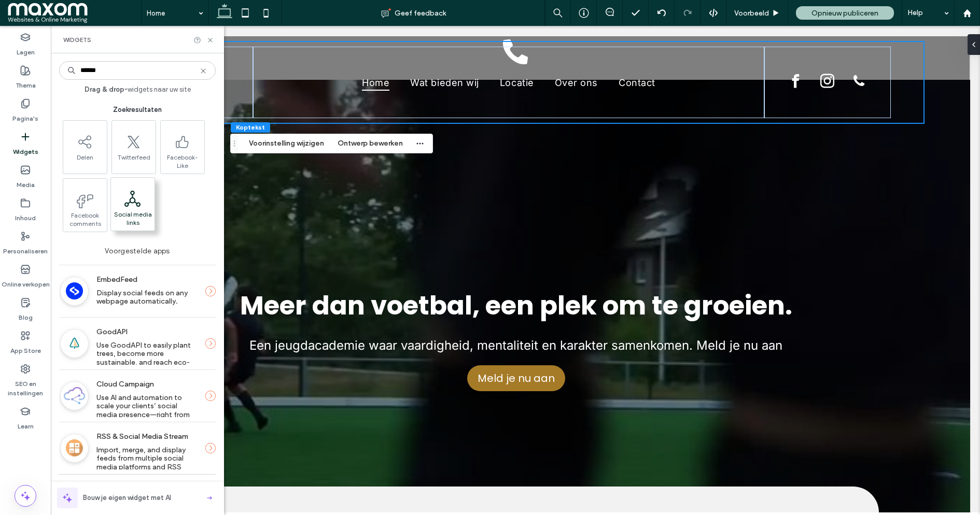
type input "******"
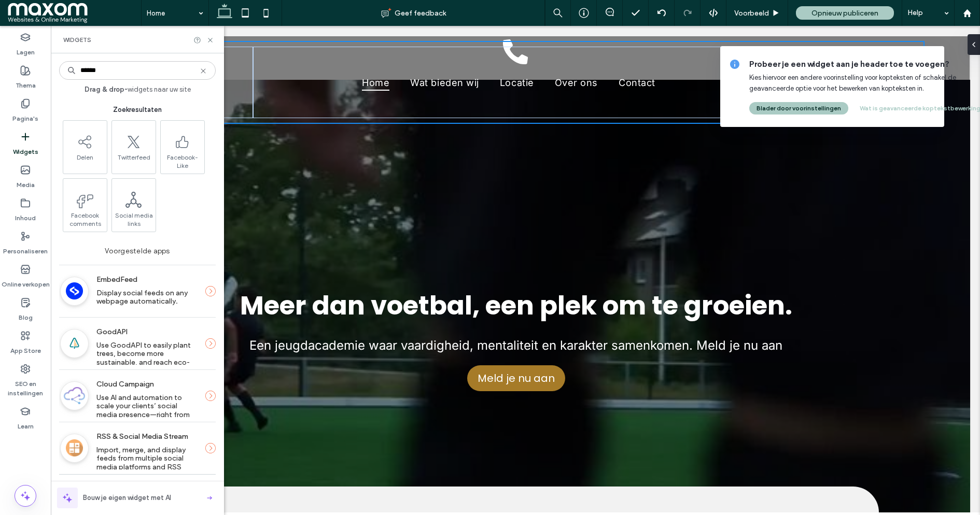
click at [914, 115] on div "Probeer je een widget aan je header toe te voegen? Kies hiervoor een andere voo…" at bounding box center [832, 86] width 224 height 81
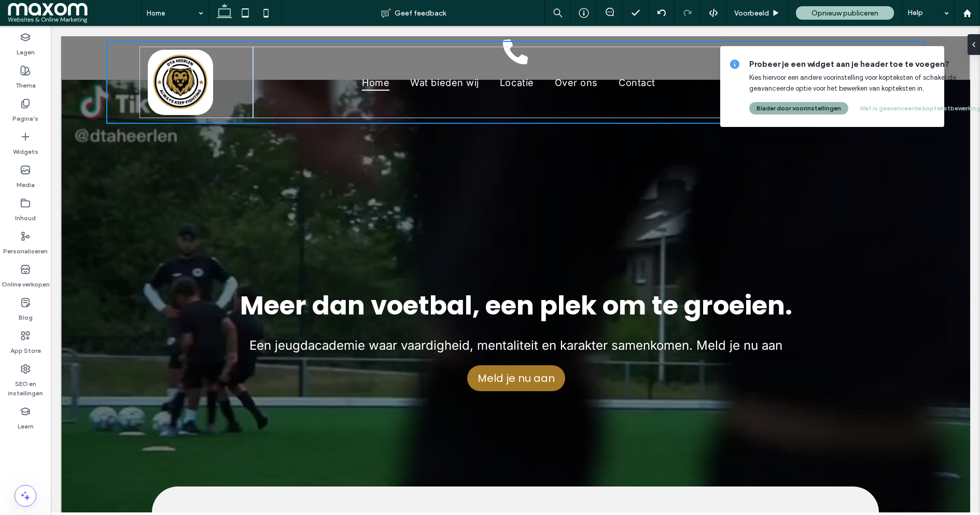
click at [823, 106] on button "Blader door voorinstellingen" at bounding box center [798, 108] width 99 height 12
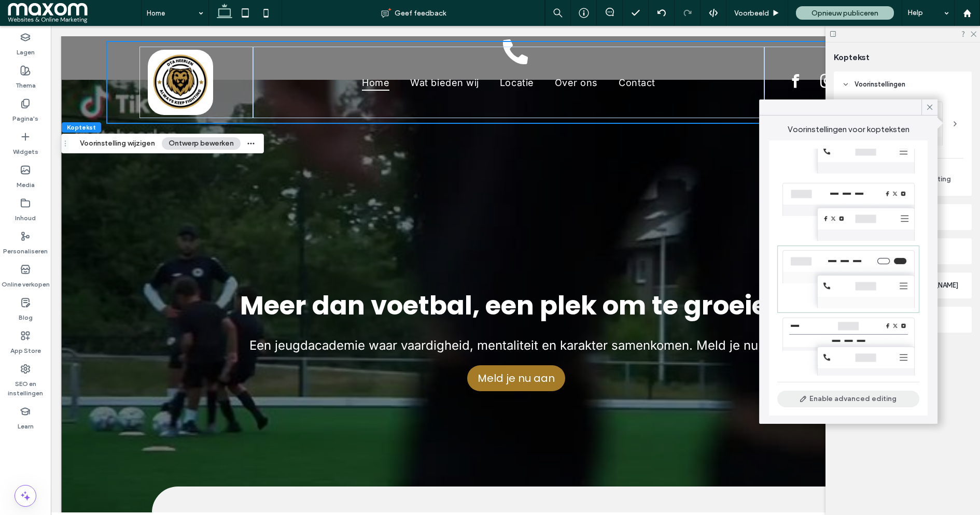
click at [867, 401] on button "Enable advanced editing" at bounding box center [848, 399] width 142 height 17
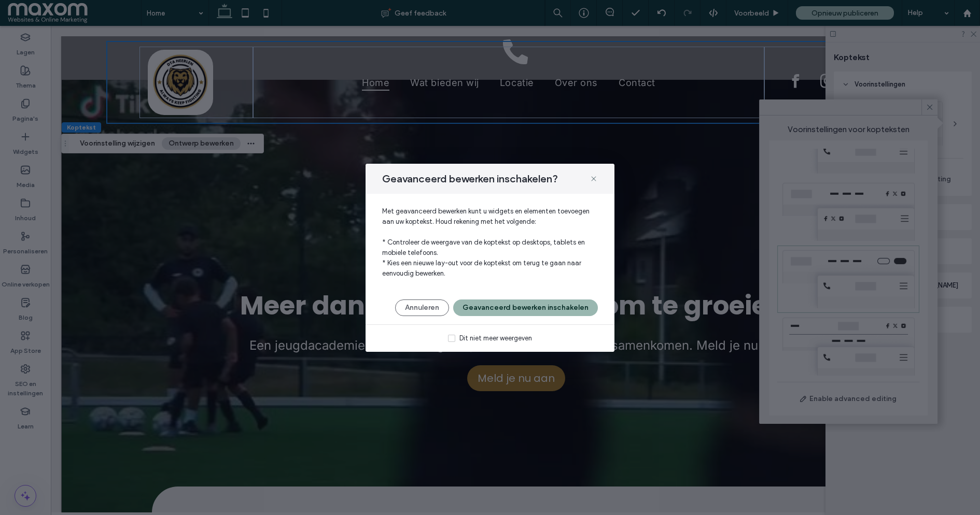
click at [498, 312] on button "Geavanceerd bewerken inschakelen" at bounding box center [525, 308] width 145 height 17
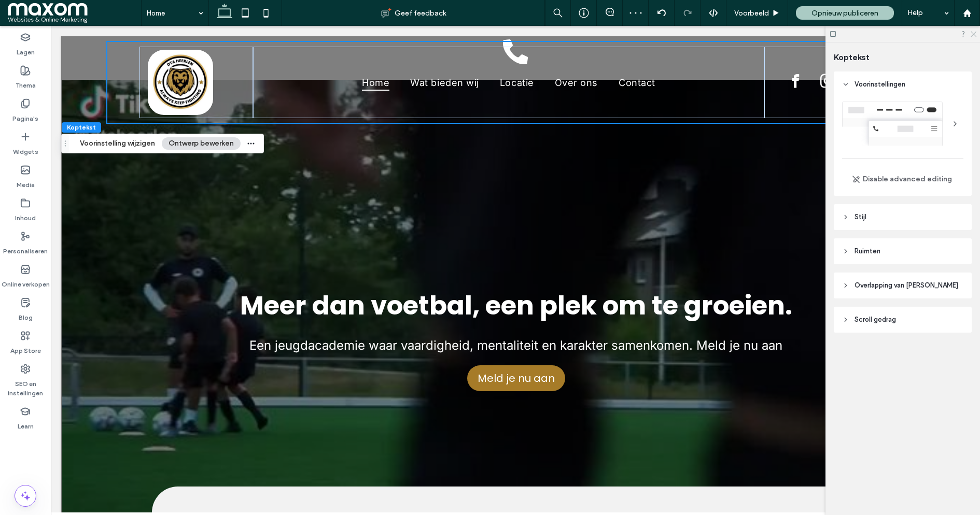
click at [975, 32] on icon at bounding box center [972, 33] width 7 height 7
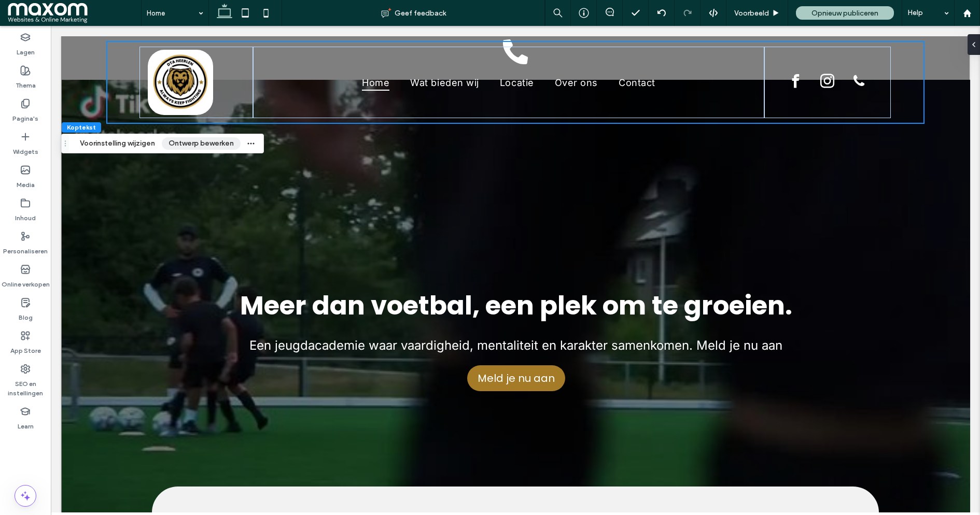
click at [189, 148] on button "Ontwerp bewerken" at bounding box center [201, 143] width 79 height 12
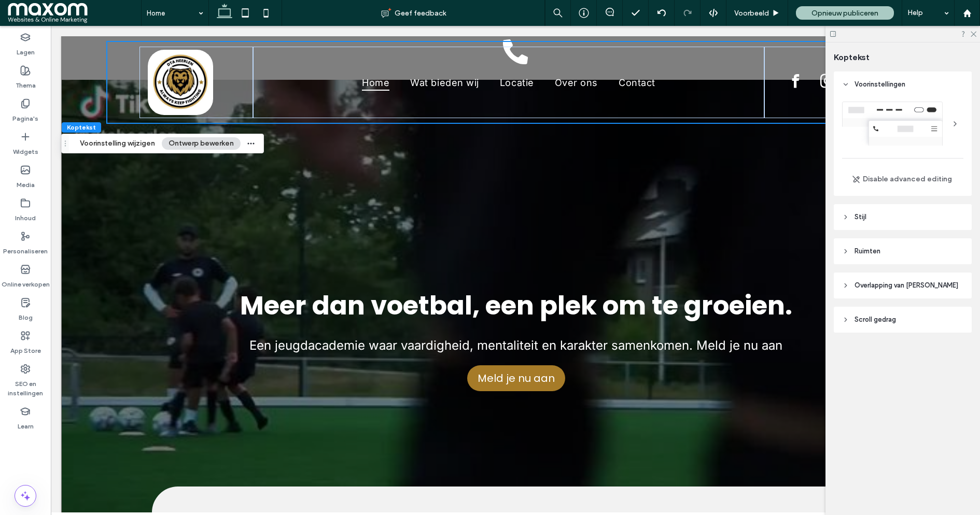
click at [882, 218] on header "Stijl" at bounding box center [903, 217] width 138 height 26
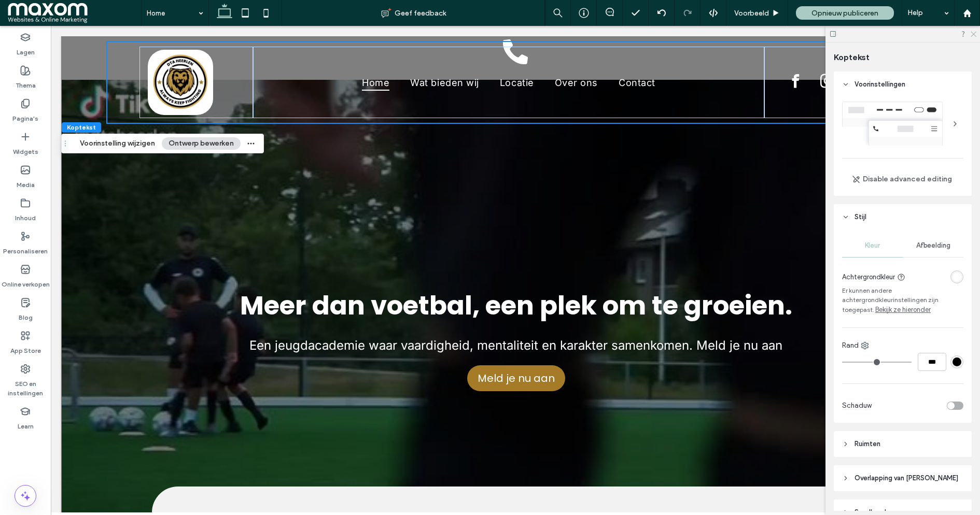
click at [973, 36] on div at bounding box center [902, 34] width 154 height 16
click at [972, 35] on use at bounding box center [973, 35] width 6 height 6
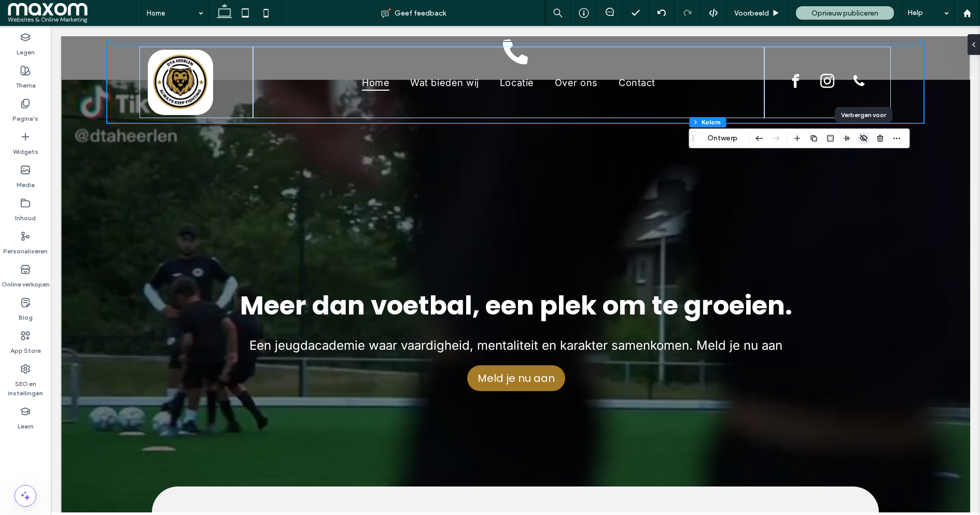
click at [862, 143] on span "button" at bounding box center [863, 138] width 12 height 12
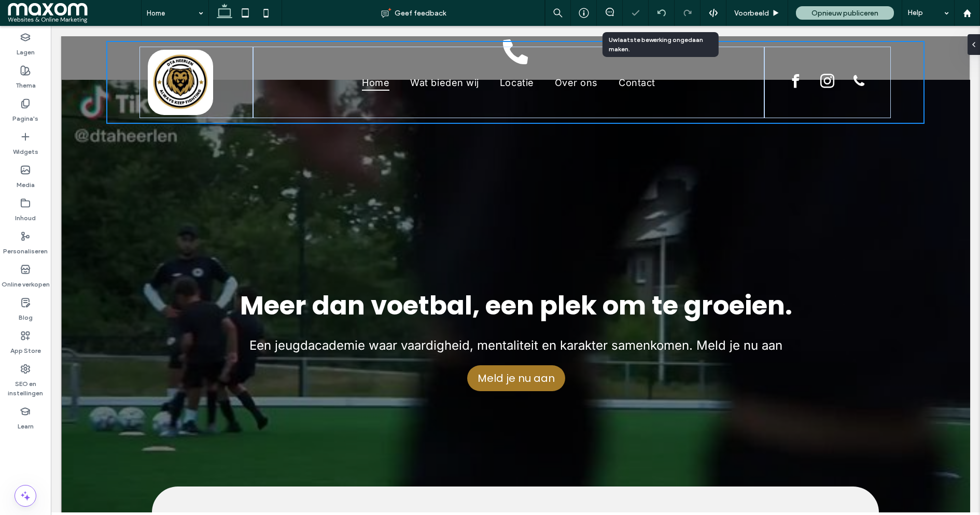
click at [653, 11] on div at bounding box center [661, 13] width 25 height 8
type input "**"
type input "*****"
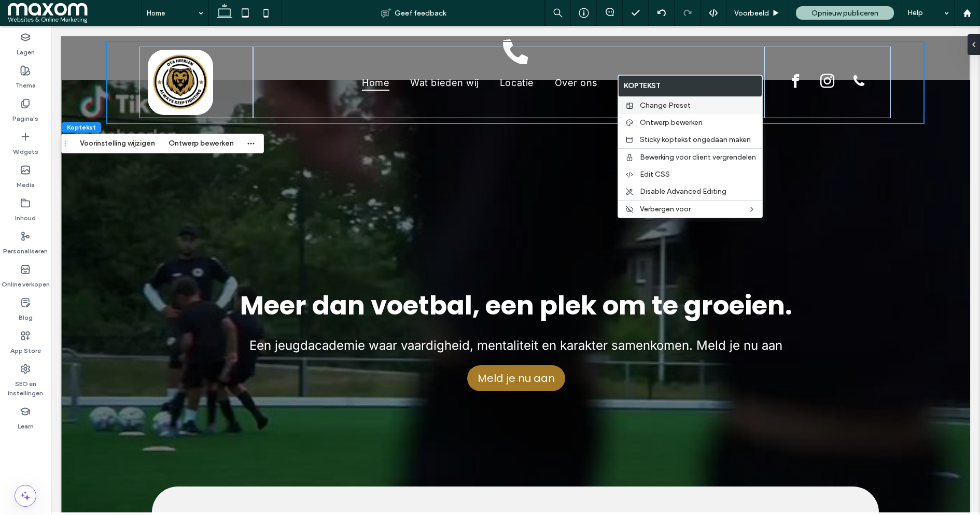
click at [668, 104] on span "Change Preset" at bounding box center [665, 105] width 51 height 9
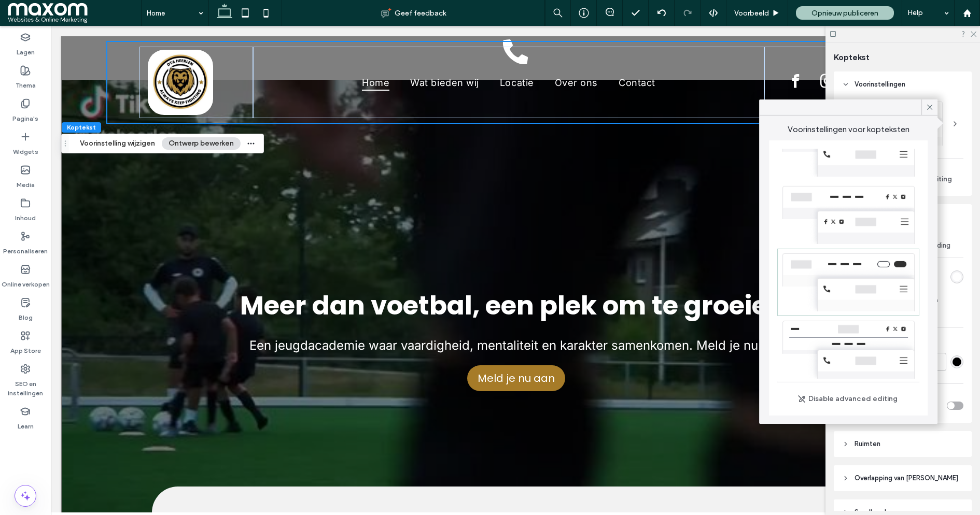
scroll to position [227, 0]
click at [932, 110] on icon at bounding box center [929, 107] width 9 height 9
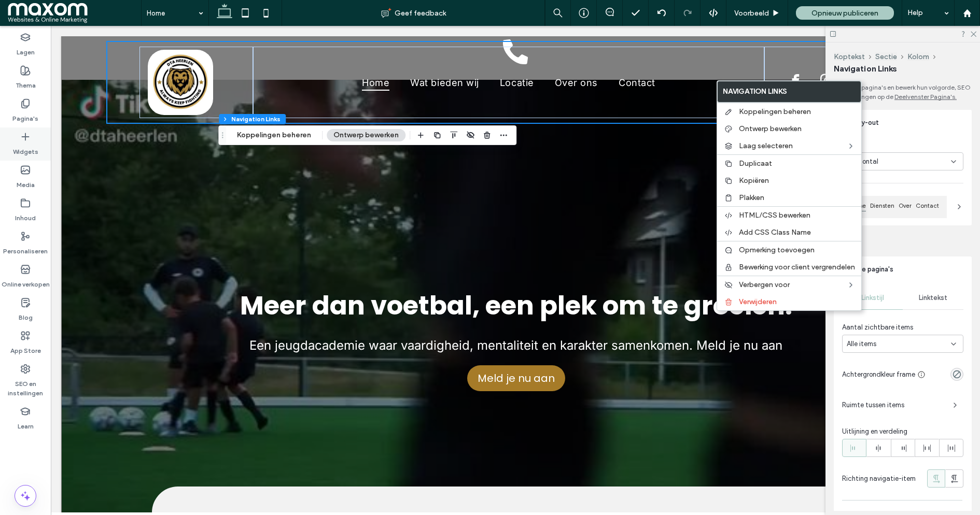
click at [24, 136] on icon at bounding box center [25, 137] width 10 height 10
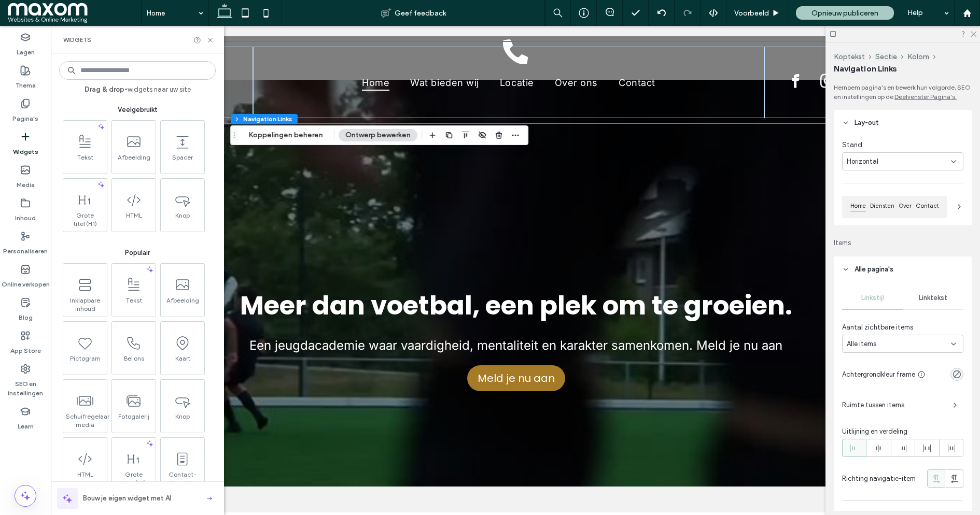
click at [138, 69] on input at bounding box center [137, 70] width 157 height 19
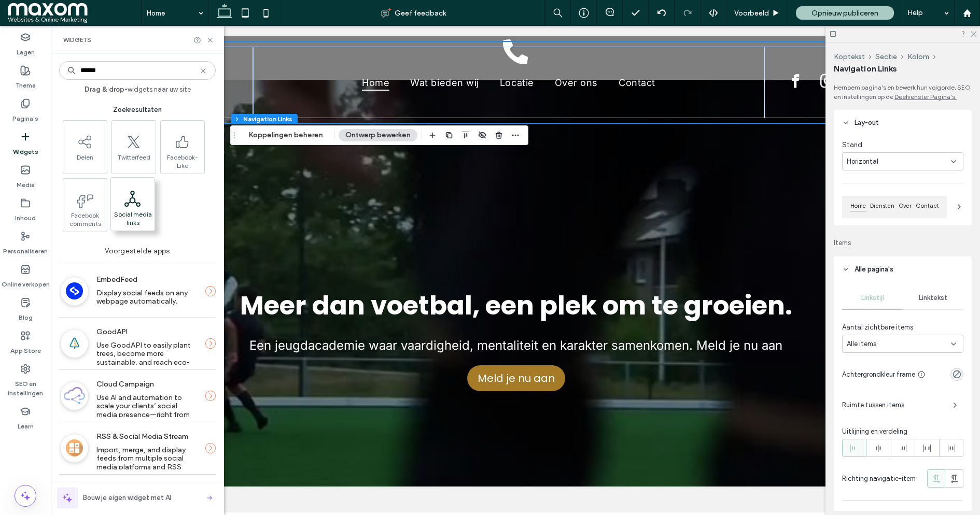
type input "******"
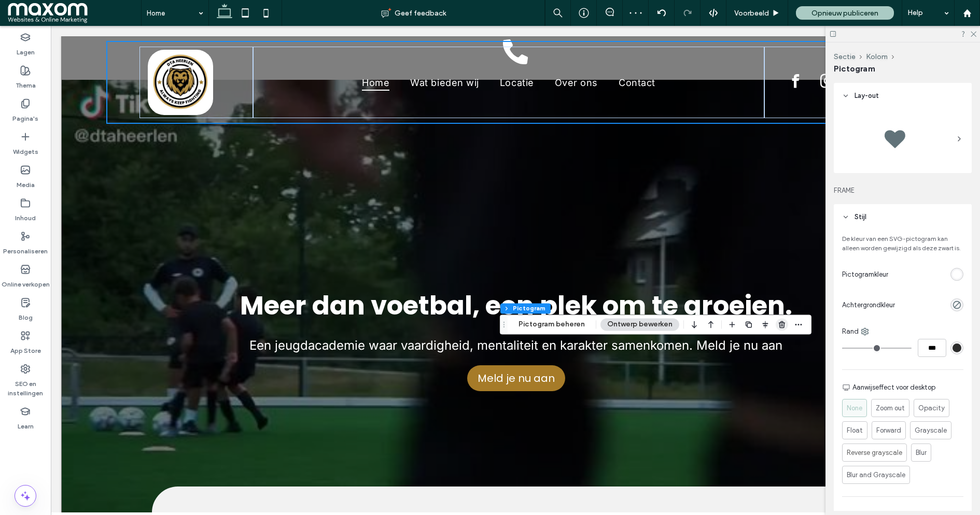
click at [778, 321] on icon "button" at bounding box center [782, 324] width 8 height 8
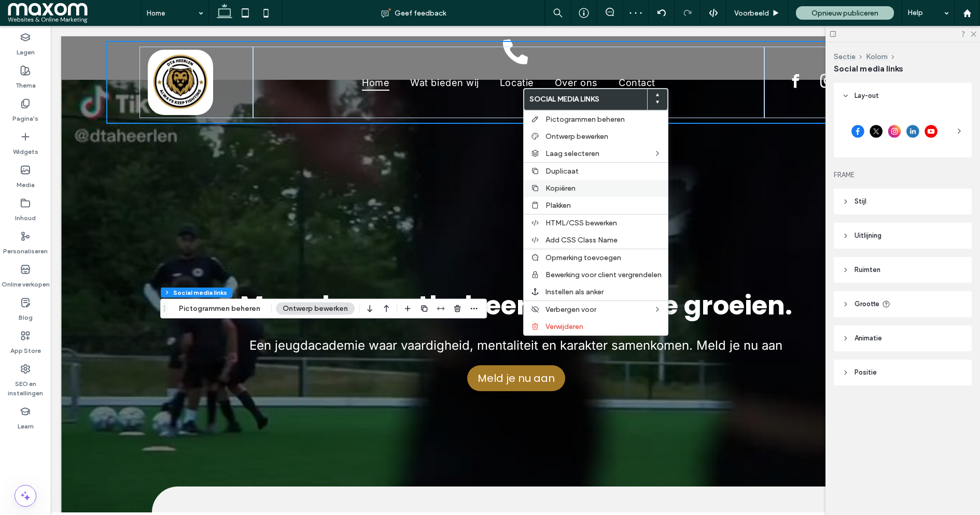
click at [565, 193] on div "Kopiëren" at bounding box center [596, 188] width 144 height 17
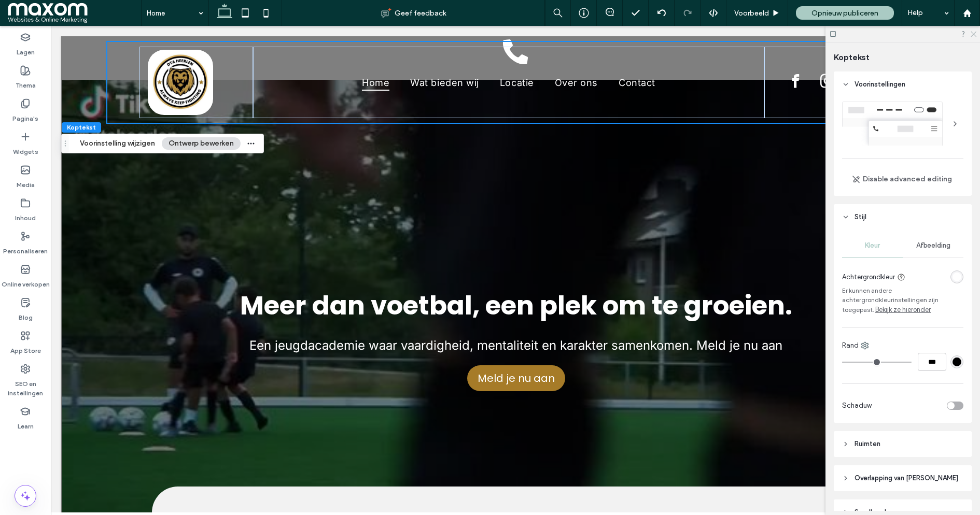
click at [973, 33] on icon at bounding box center [972, 33] width 7 height 7
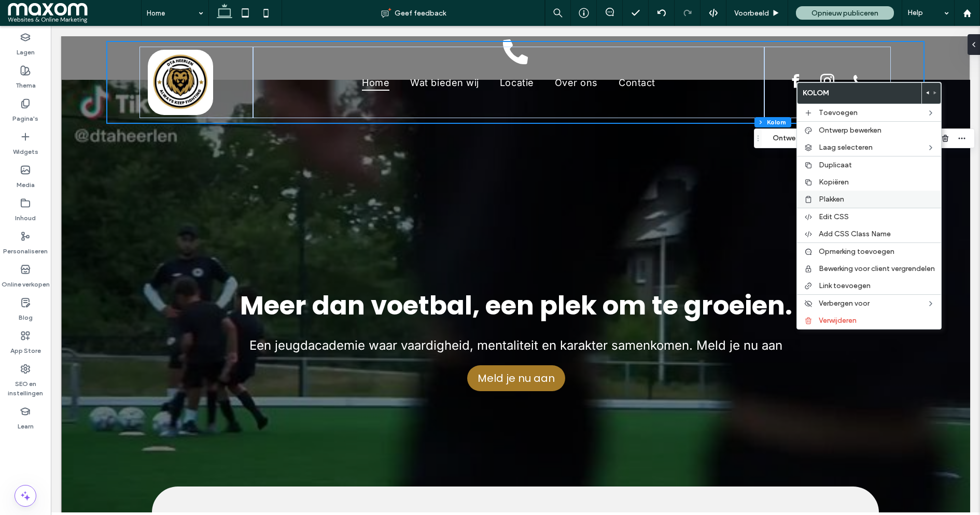
click at [831, 194] on div "Plakken" at bounding box center [869, 199] width 144 height 17
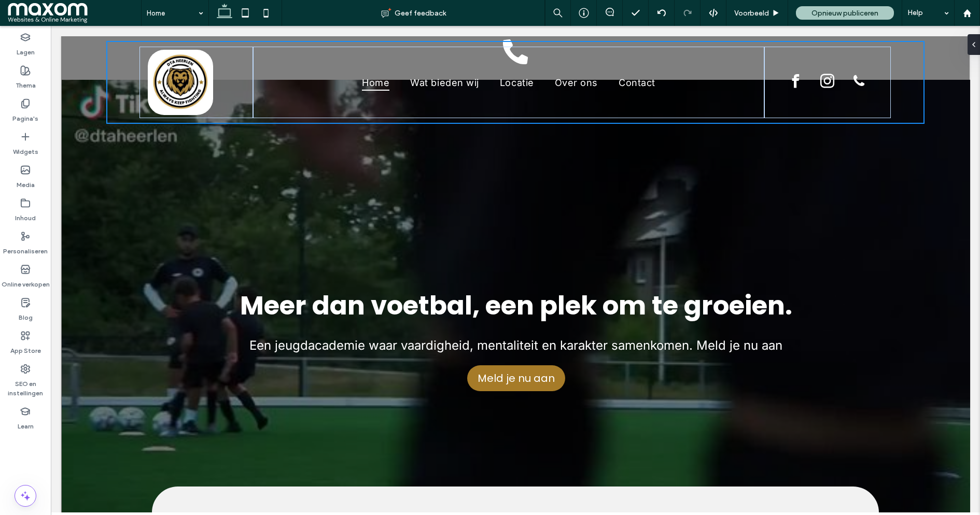
type input "**"
type input "*****"
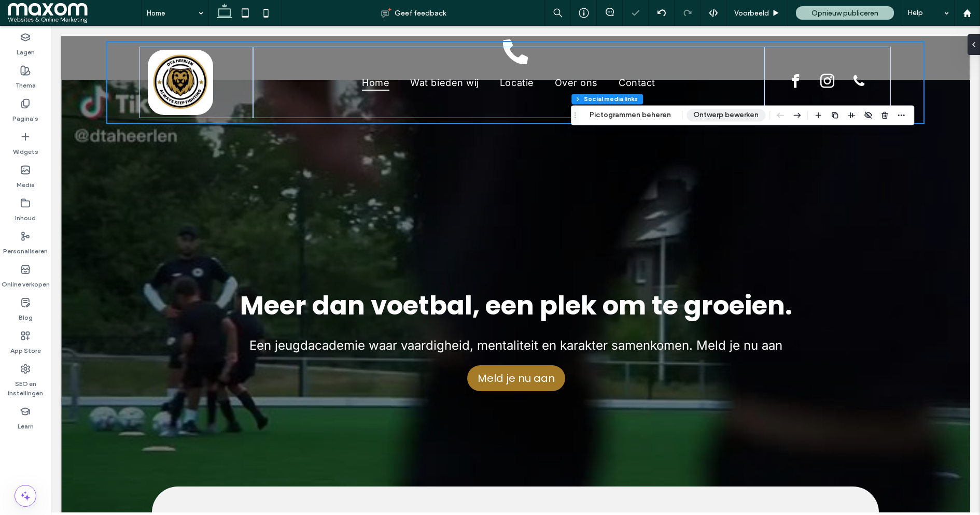
click at [726, 117] on button "Ontwerp bewerken" at bounding box center [725, 115] width 79 height 12
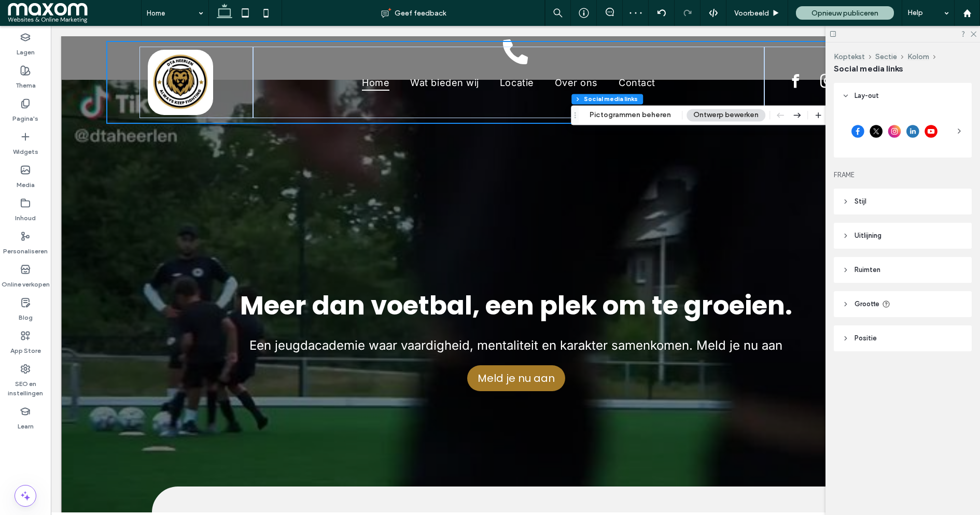
click at [888, 145] on div at bounding box center [902, 131] width 121 height 36
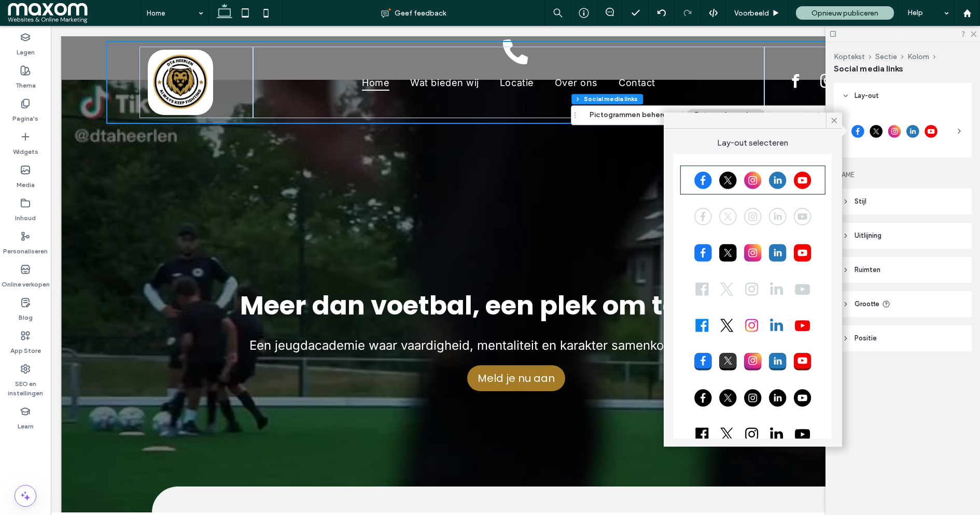
click at [744, 220] on div at bounding box center [753, 217] width 142 height 26
click at [734, 290] on div at bounding box center [753, 289] width 142 height 26
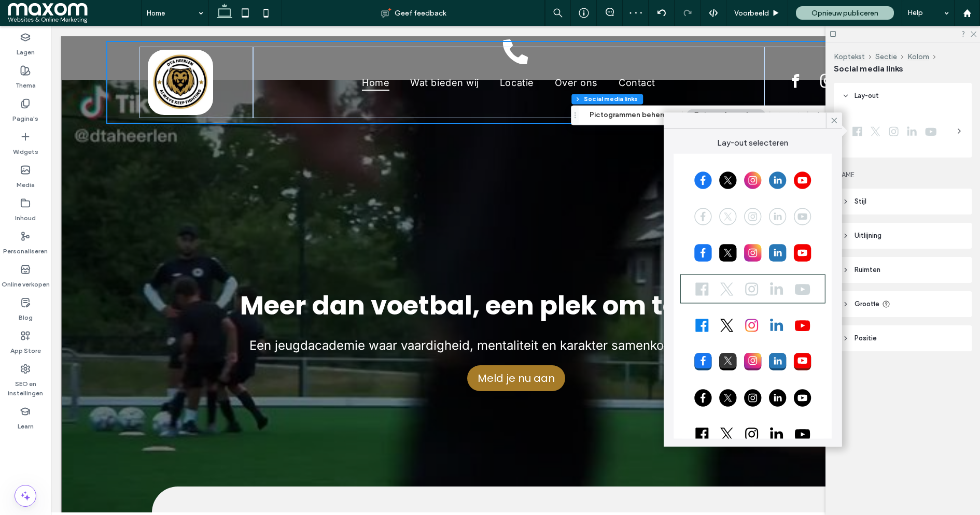
scroll to position [58, 0]
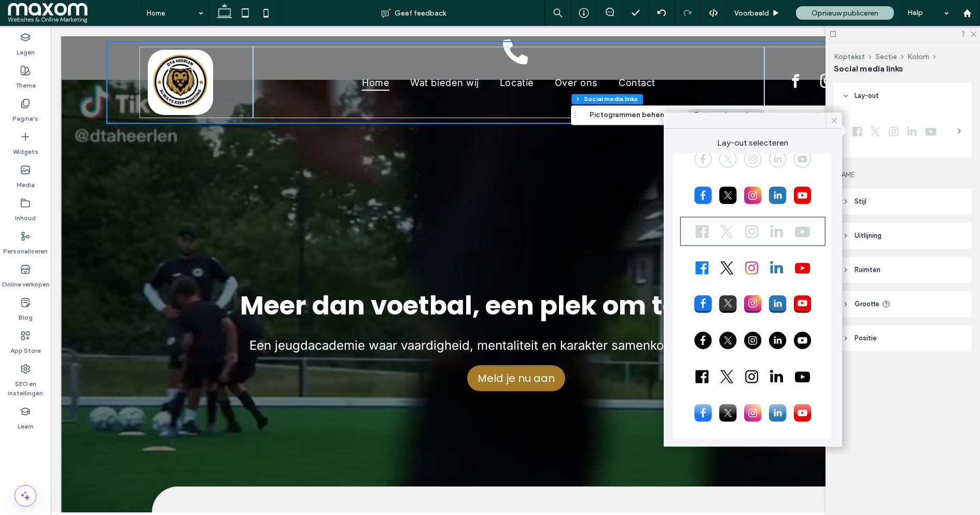
click at [832, 121] on icon at bounding box center [833, 120] width 9 height 9
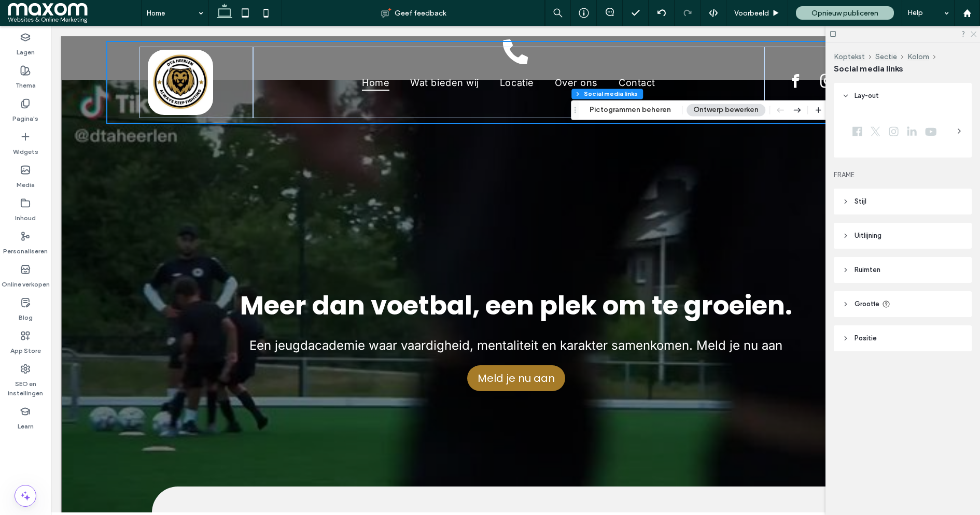
click at [975, 36] on icon at bounding box center [972, 33] width 7 height 7
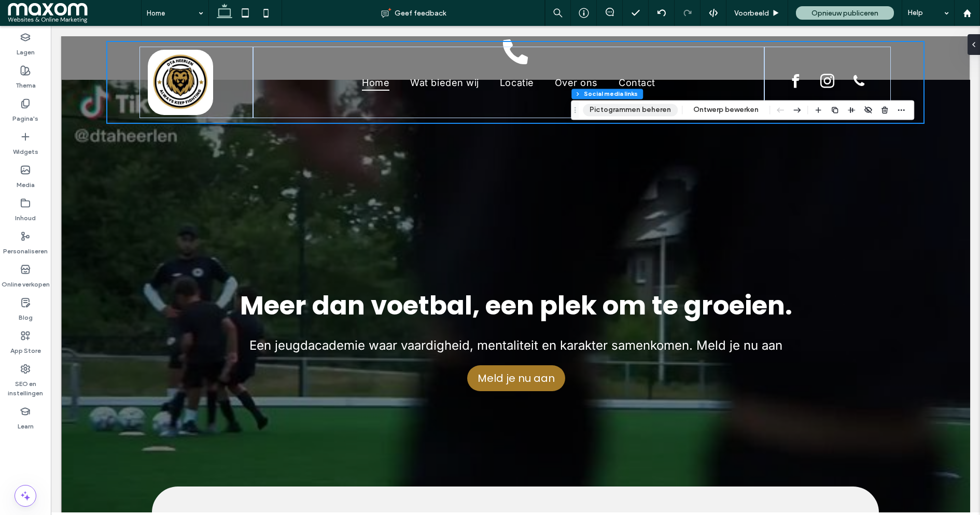
click at [646, 107] on button "Pictogrammen beheren" at bounding box center [630, 110] width 95 height 12
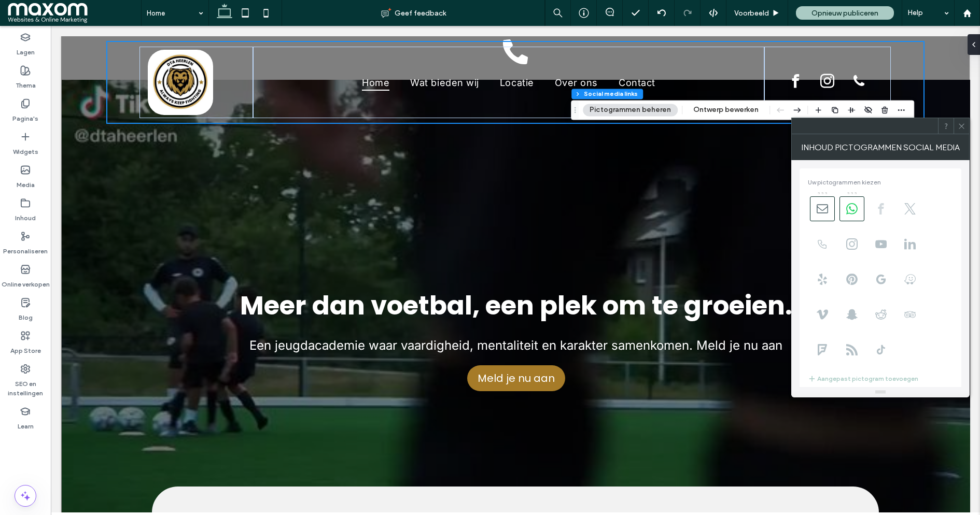
click at [881, 212] on use at bounding box center [881, 208] width 6 height 11
click at [853, 246] on icon at bounding box center [851, 243] width 11 height 11
click at [825, 243] on icon at bounding box center [822, 243] width 11 height 11
type input "**"
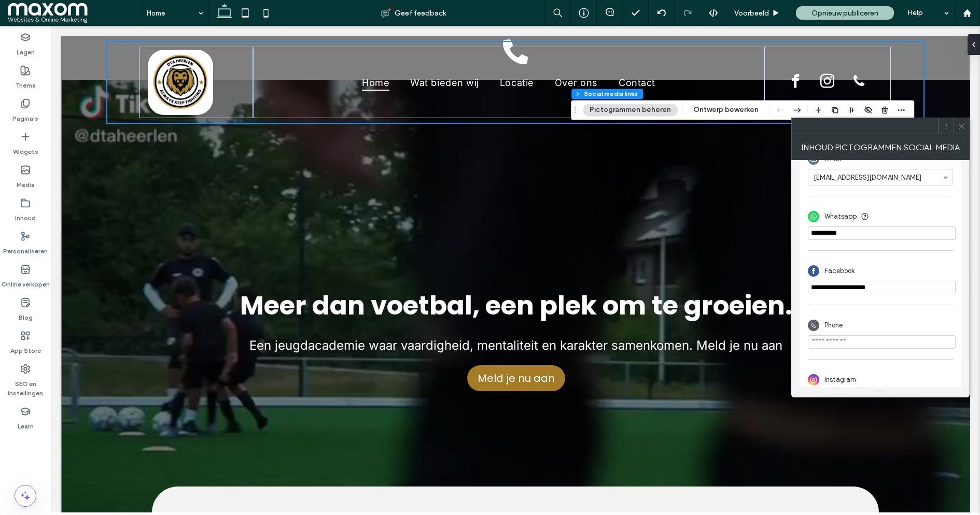
scroll to position [267, 0]
drag, startPoint x: 817, startPoint y: 230, endPoint x: 806, endPoint y: 230, distance: 10.4
click at [806, 230] on div "**********" at bounding box center [880, 274] width 162 height 275
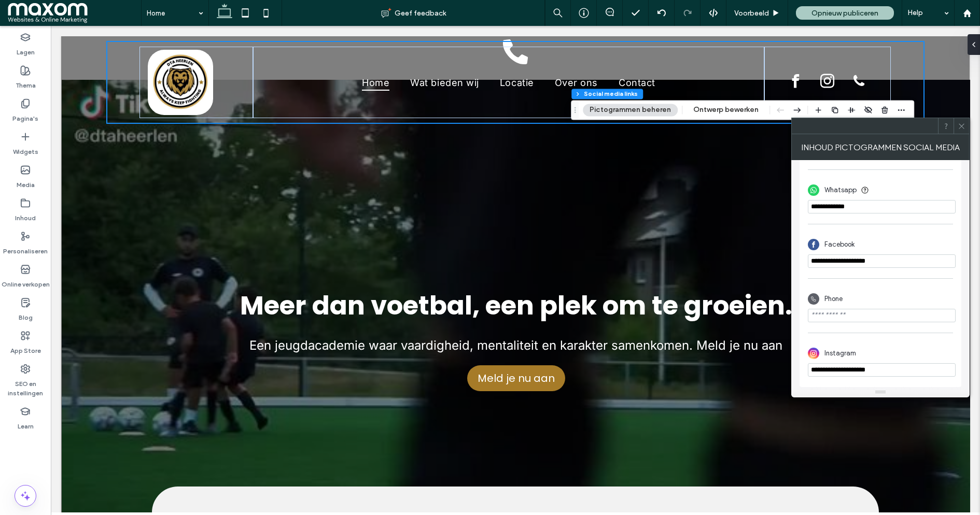
click at [839, 210] on input "phone" at bounding box center [882, 206] width 148 height 13
type input "**********"
click at [857, 314] on input "phone" at bounding box center [882, 315] width 148 height 13
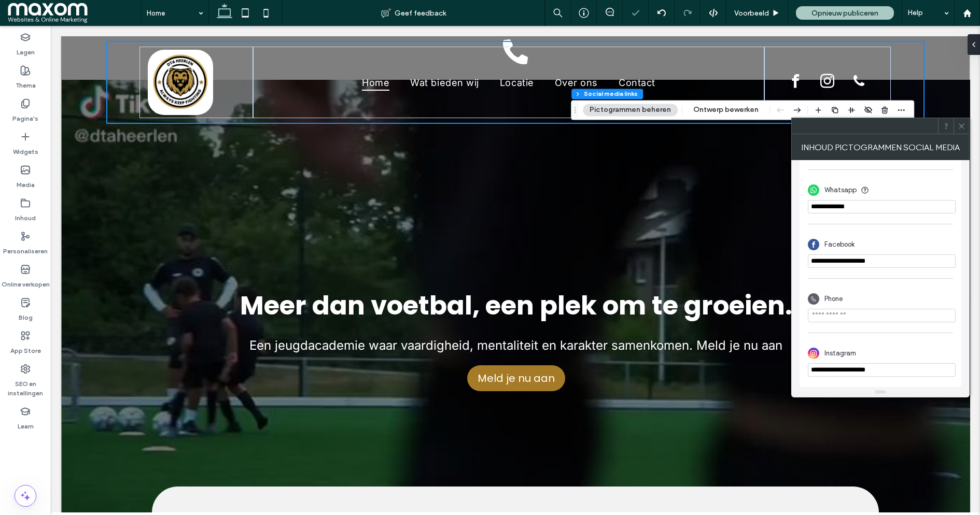
paste input "**********"
type input "**********"
click at [634, 112] on button "Pictogrammen beheren" at bounding box center [630, 110] width 95 height 12
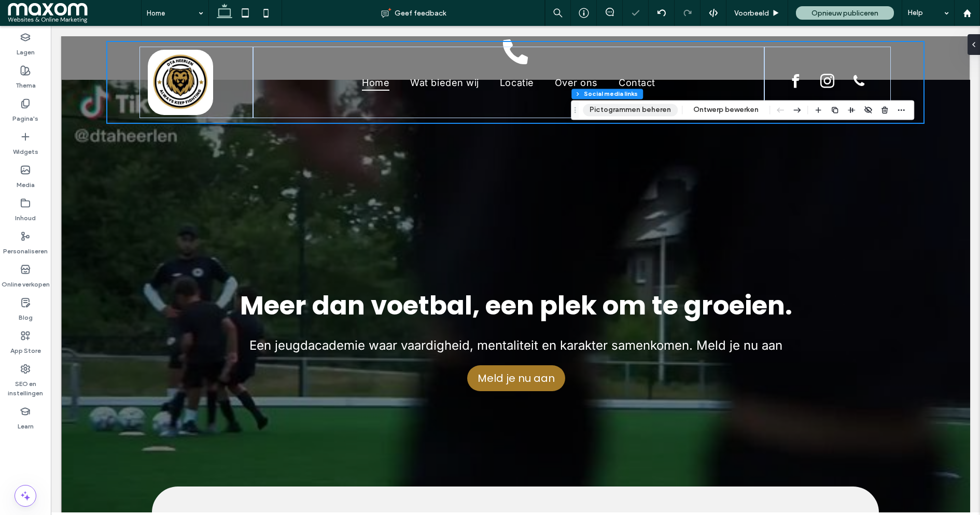
click at [634, 112] on button "Pictogrammen beheren" at bounding box center [630, 110] width 95 height 12
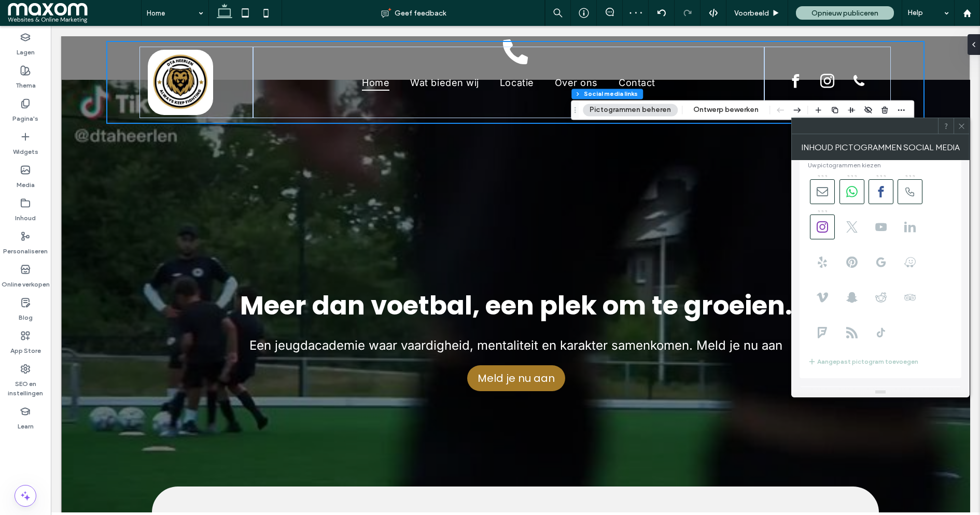
scroll to position [16, 0]
click at [886, 330] on icon at bounding box center [880, 333] width 11 height 11
click at [855, 300] on icon at bounding box center [851, 298] width 11 height 11
click at [880, 194] on use at bounding box center [881, 192] width 6 height 11
click at [822, 224] on icon at bounding box center [822, 227] width 11 height 11
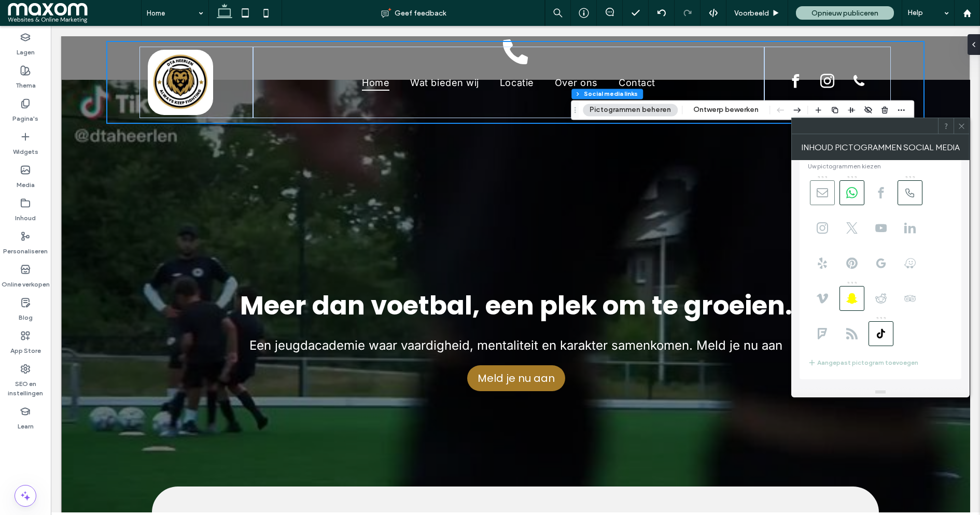
click at [818, 190] on use at bounding box center [822, 192] width 11 height 9
click at [962, 128] on icon at bounding box center [962, 126] width 8 height 8
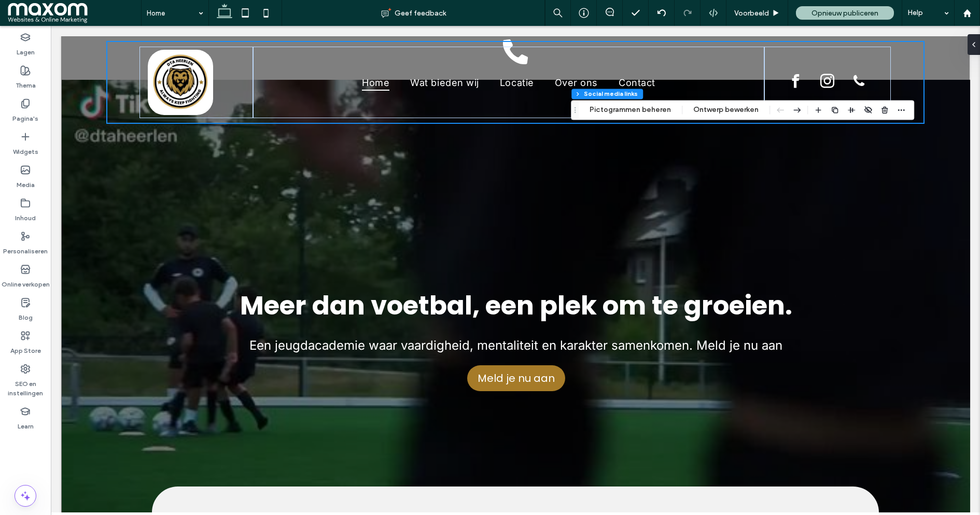
type input "**"
click at [663, 109] on button "Pictogrammen beheren" at bounding box center [630, 110] width 95 height 12
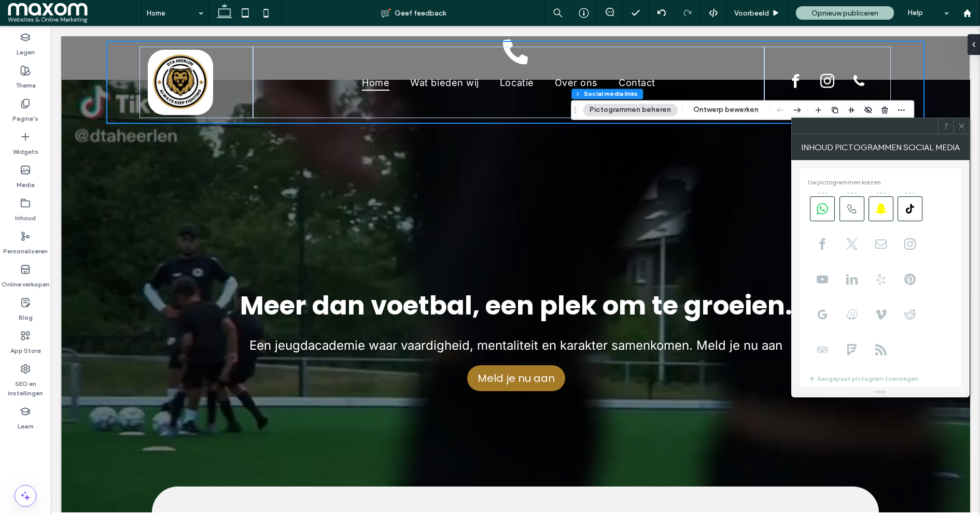
scroll to position [234, 0]
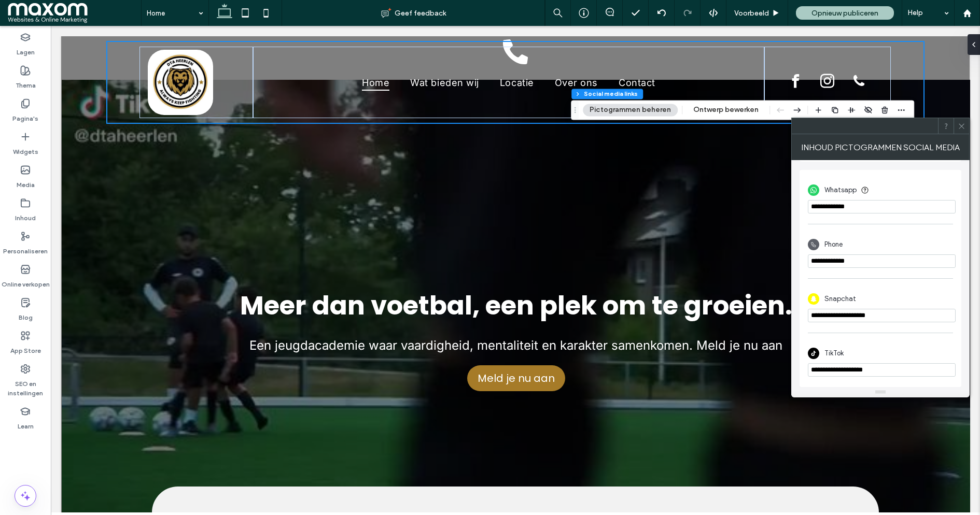
click at [857, 375] on input "**********" at bounding box center [882, 369] width 148 height 13
paste input "**********"
type input "**********"
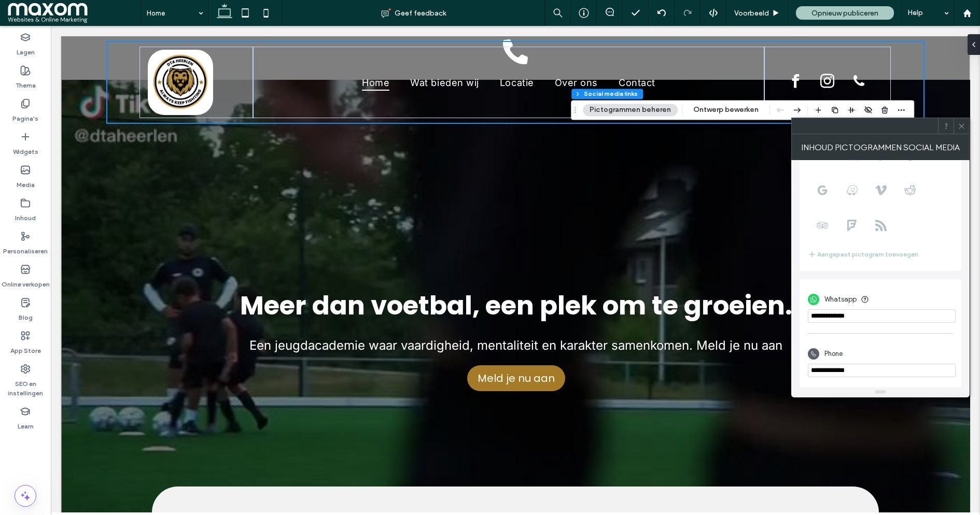
scroll to position [0, 0]
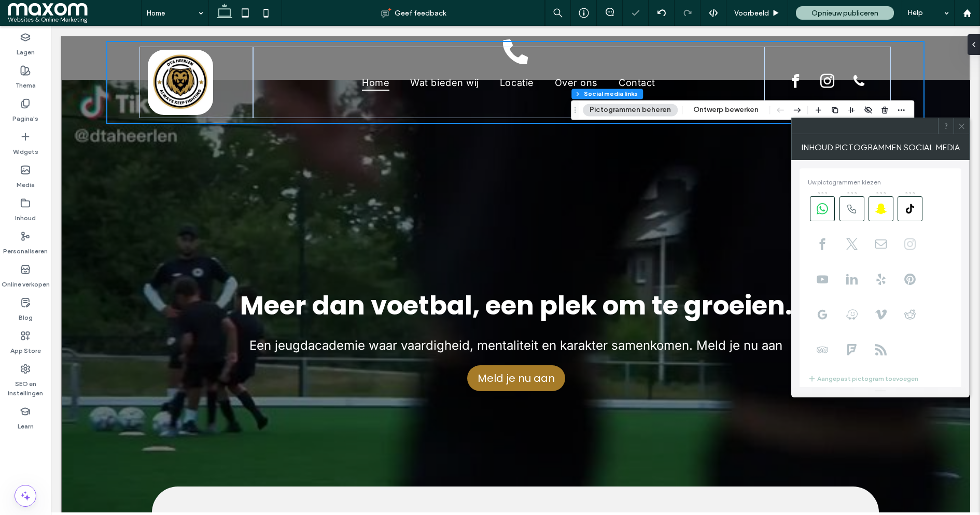
click at [904, 249] on span at bounding box center [909, 244] width 25 height 25
type input "**"
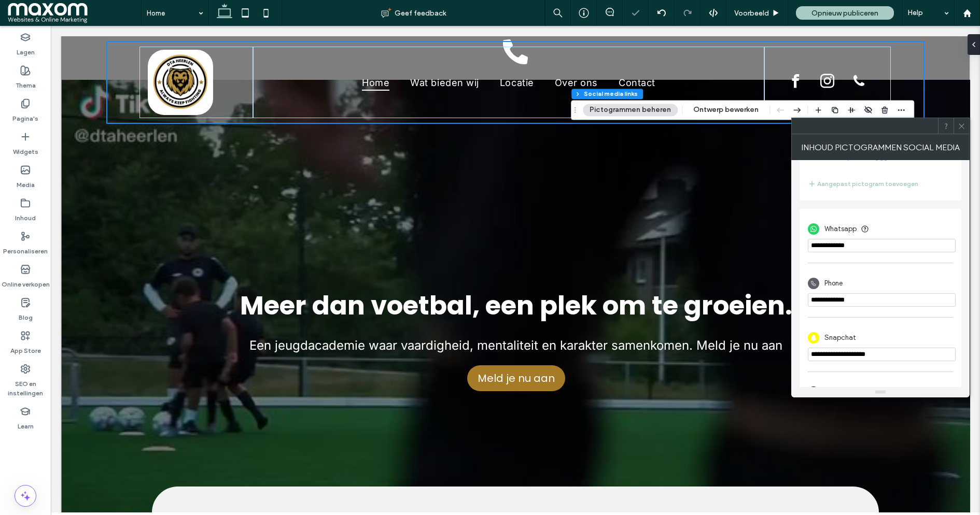
scroll to position [289, 0]
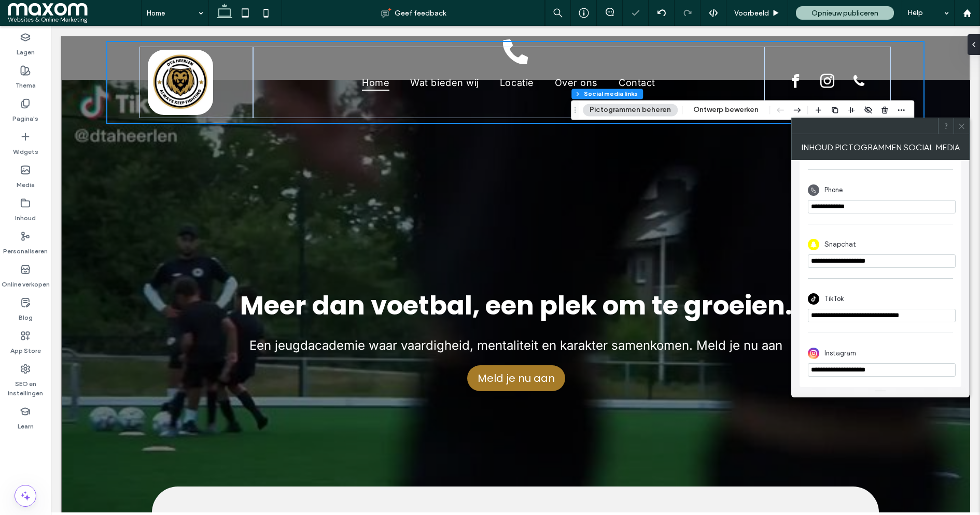
click at [849, 371] on input "**********" at bounding box center [882, 369] width 148 height 13
paste input "**********"
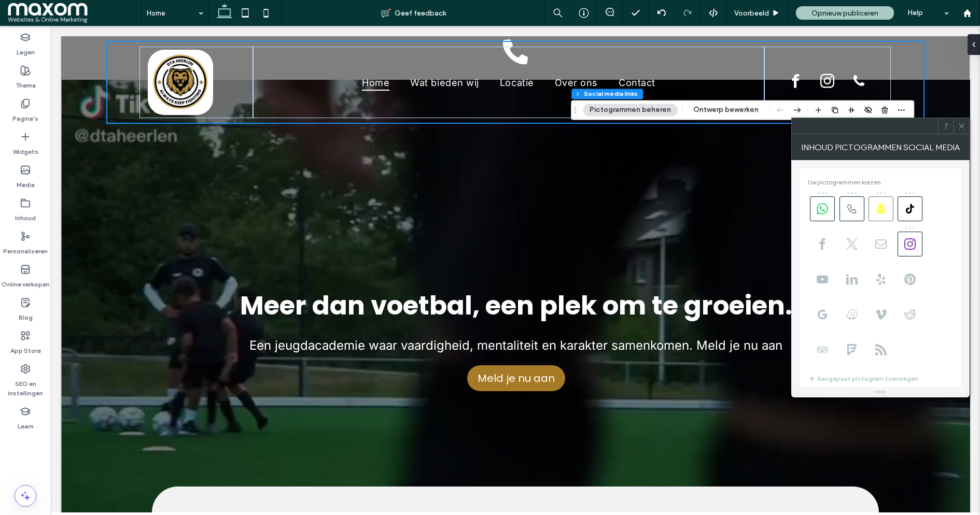
type input "**********"
click at [888, 204] on span at bounding box center [880, 208] width 25 height 25
click at [963, 124] on use at bounding box center [961, 125] width 5 height 5
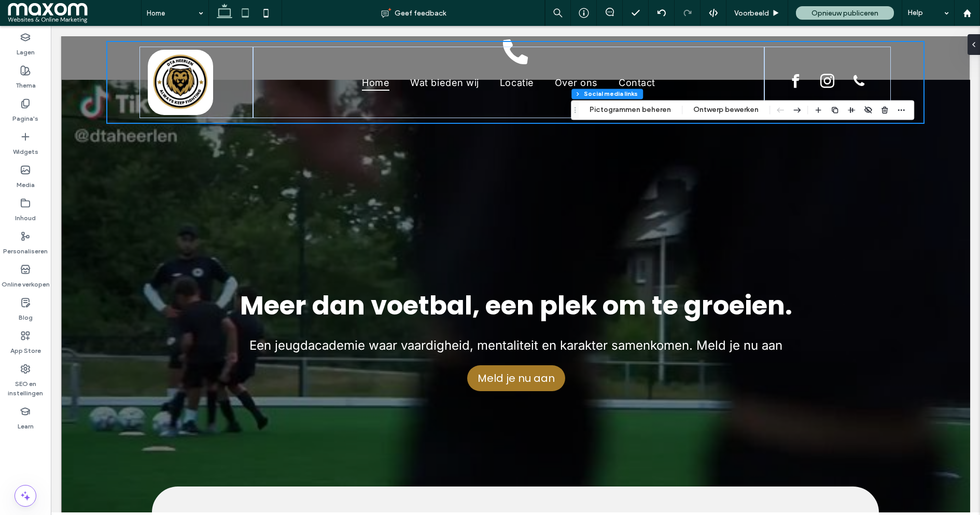
click at [248, 17] on use at bounding box center [245, 12] width 7 height 9
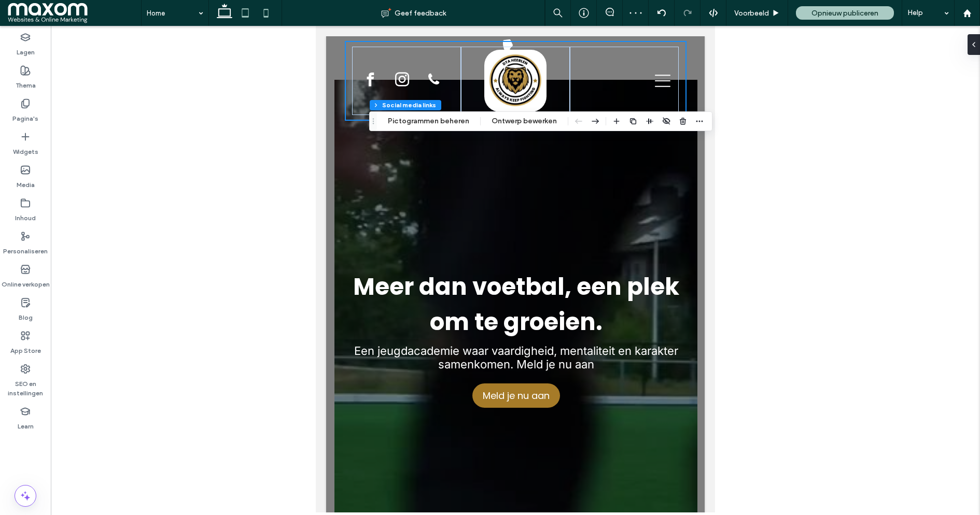
click at [266, 18] on icon at bounding box center [266, 13] width 21 height 21
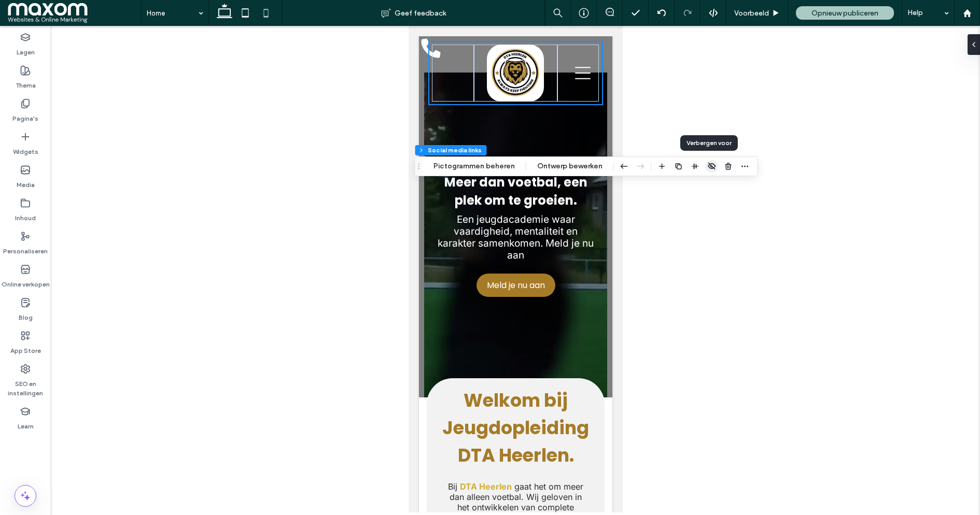
click at [709, 166] on use "button" at bounding box center [711, 166] width 7 height 7
type input "**"
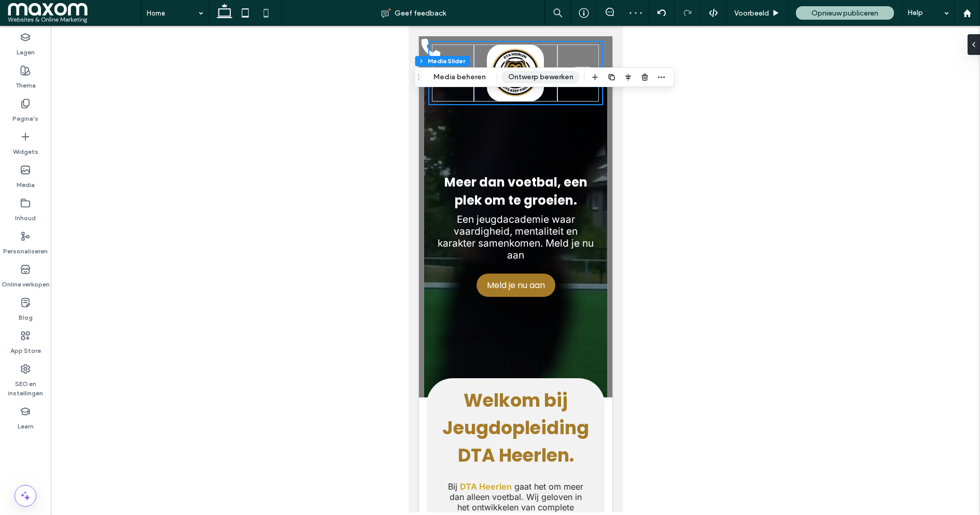
click at [514, 78] on button "Ontwerp bewerken" at bounding box center [540, 77] width 79 height 12
